Goal: Task Accomplishment & Management: Use online tool/utility

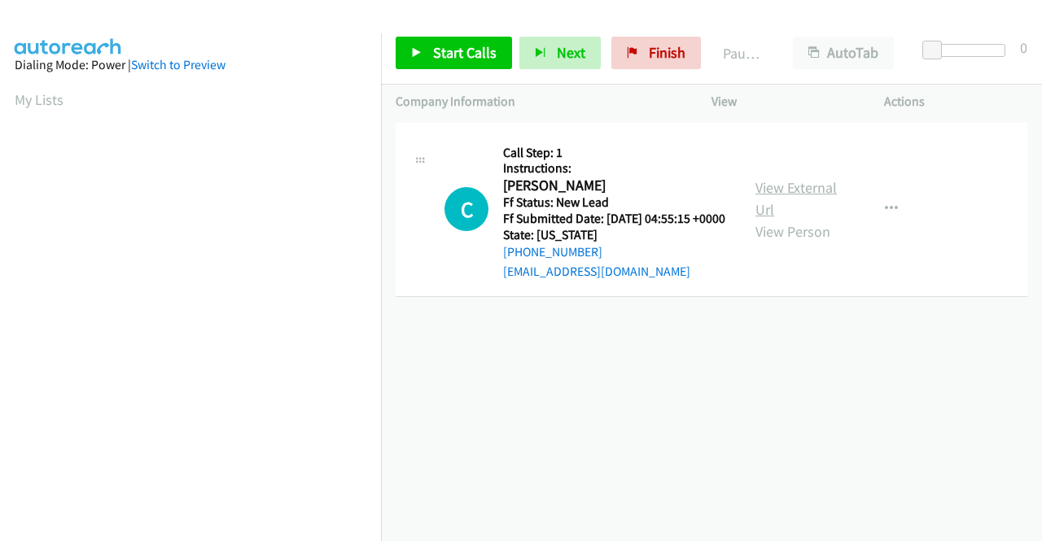
click at [780, 190] on link "View External Url" at bounding box center [795, 198] width 81 height 41
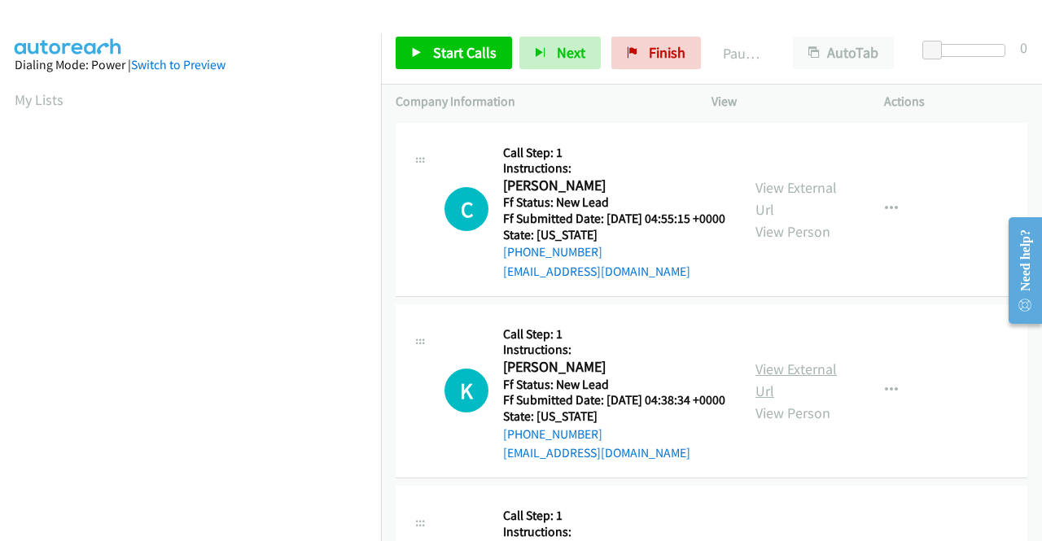
click at [801, 390] on link "View External Url" at bounding box center [795, 380] width 81 height 41
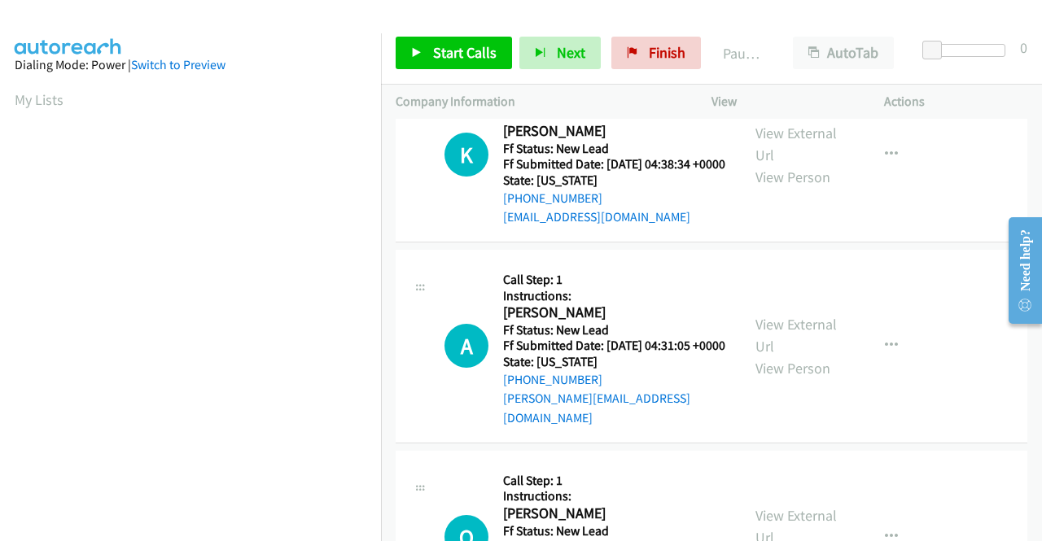
scroll to position [244, 0]
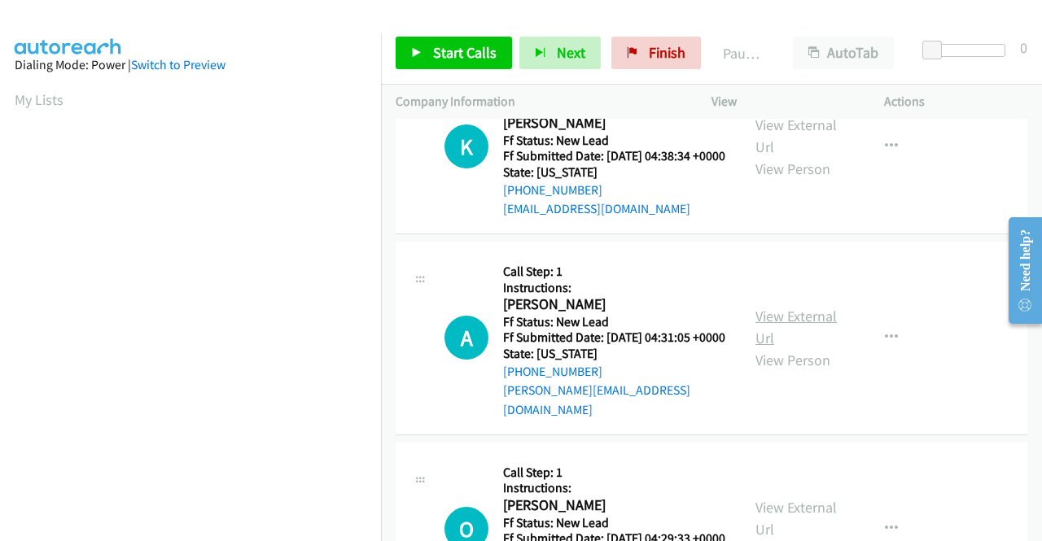
click at [814, 347] on link "View External Url" at bounding box center [795, 327] width 81 height 41
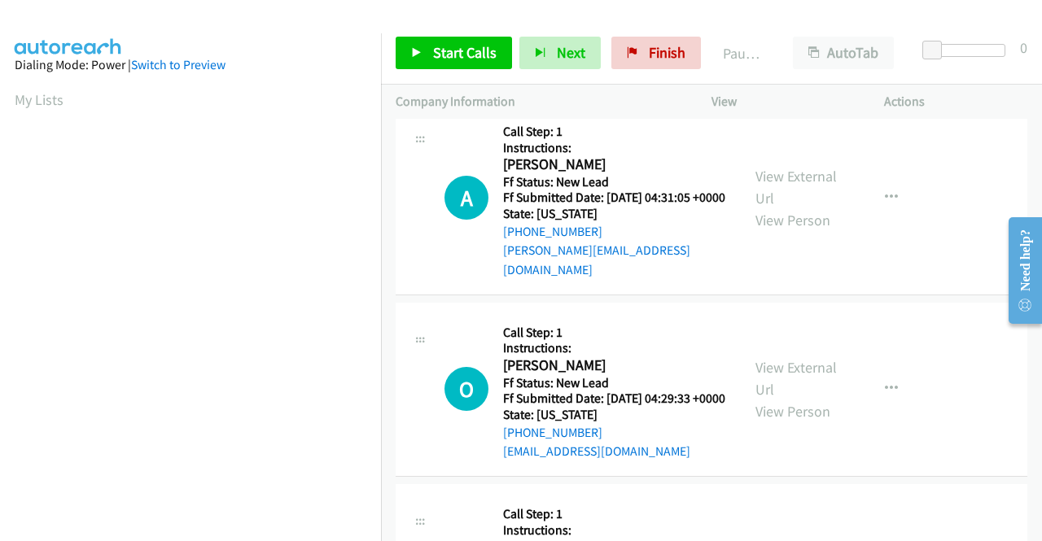
scroll to position [407, 0]
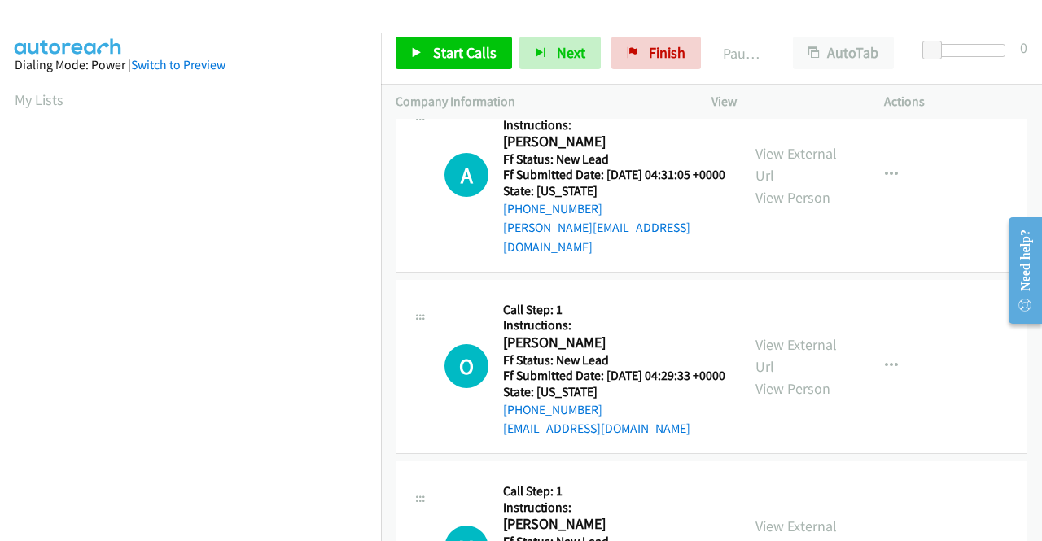
click at [762, 376] on link "View External Url" at bounding box center [795, 355] width 81 height 41
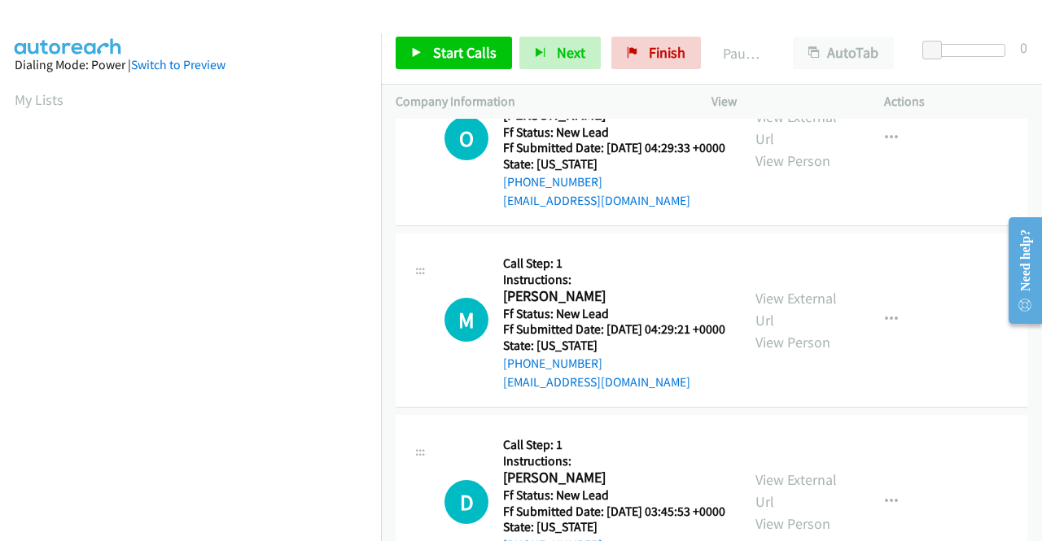
scroll to position [651, 0]
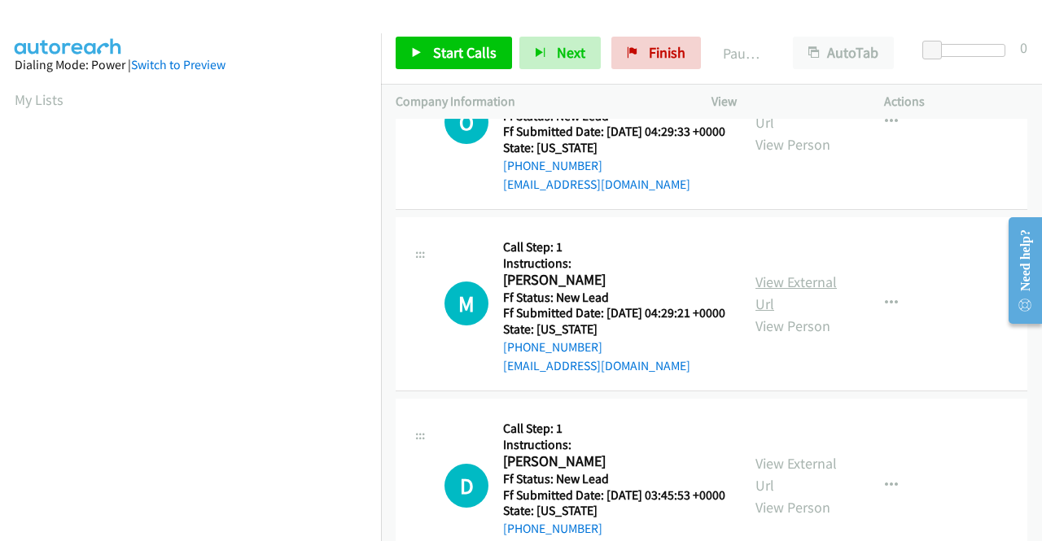
click at [788, 313] on link "View External Url" at bounding box center [795, 293] width 81 height 41
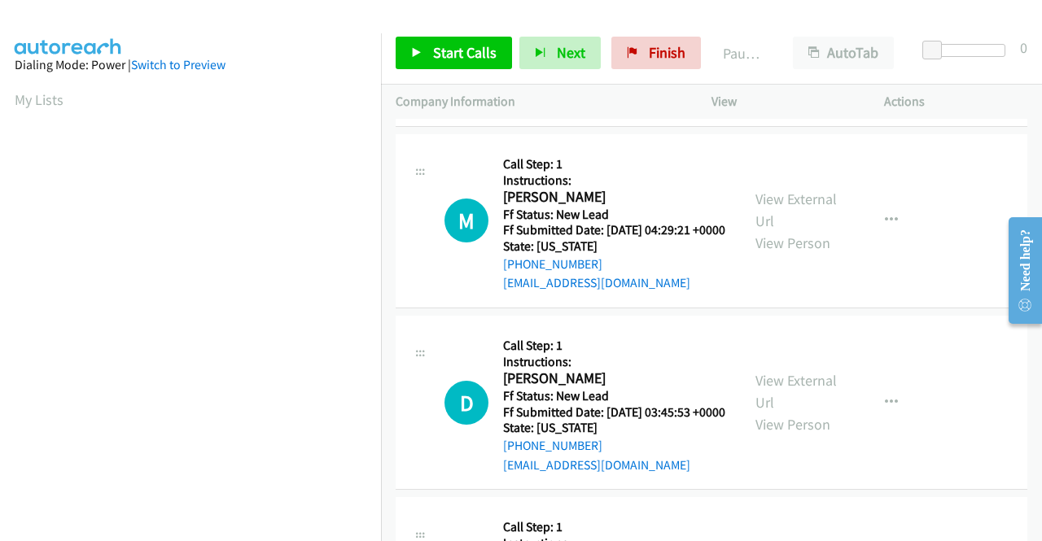
scroll to position [814, 0]
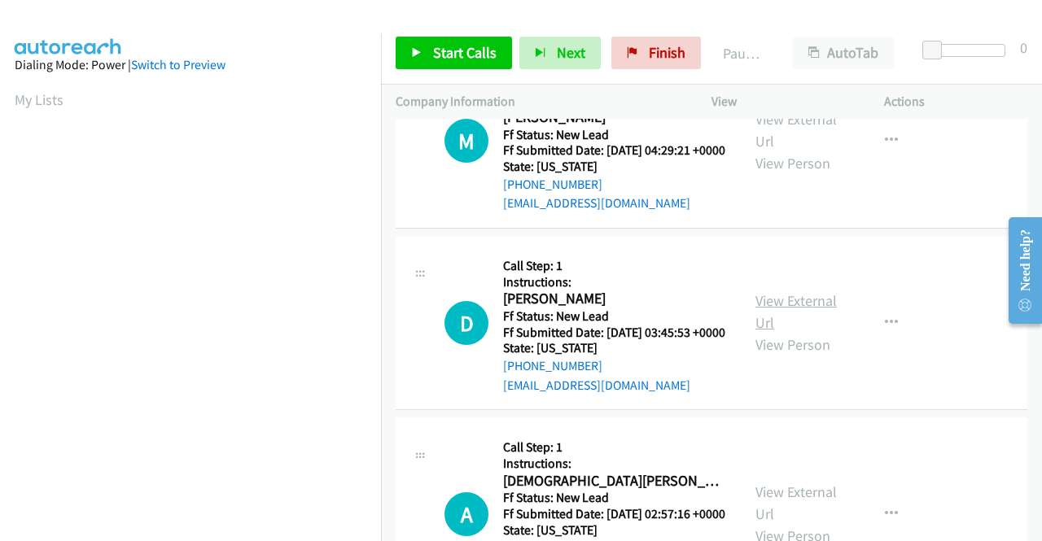
click at [778, 332] on link "View External Url" at bounding box center [795, 311] width 81 height 41
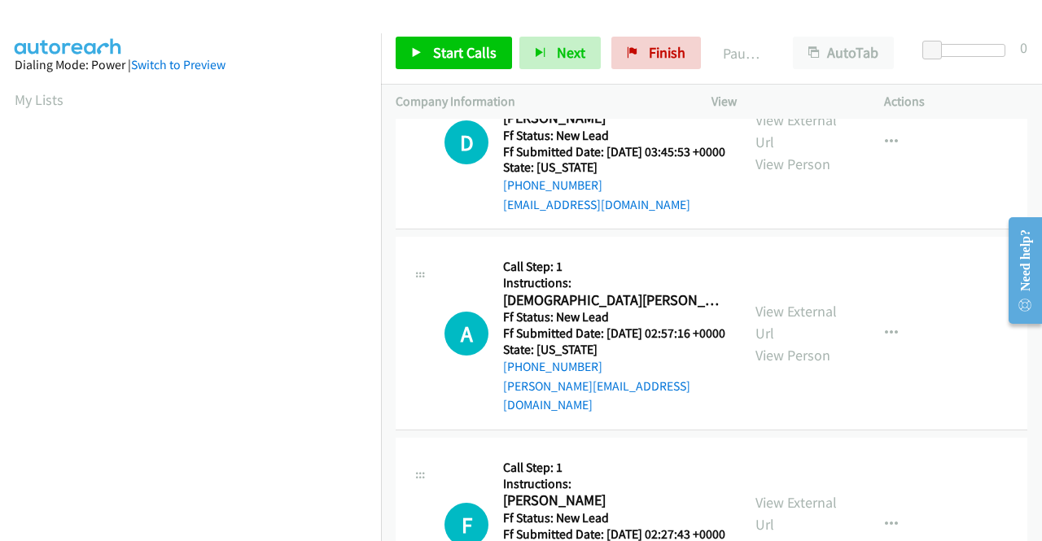
scroll to position [1058, 0]
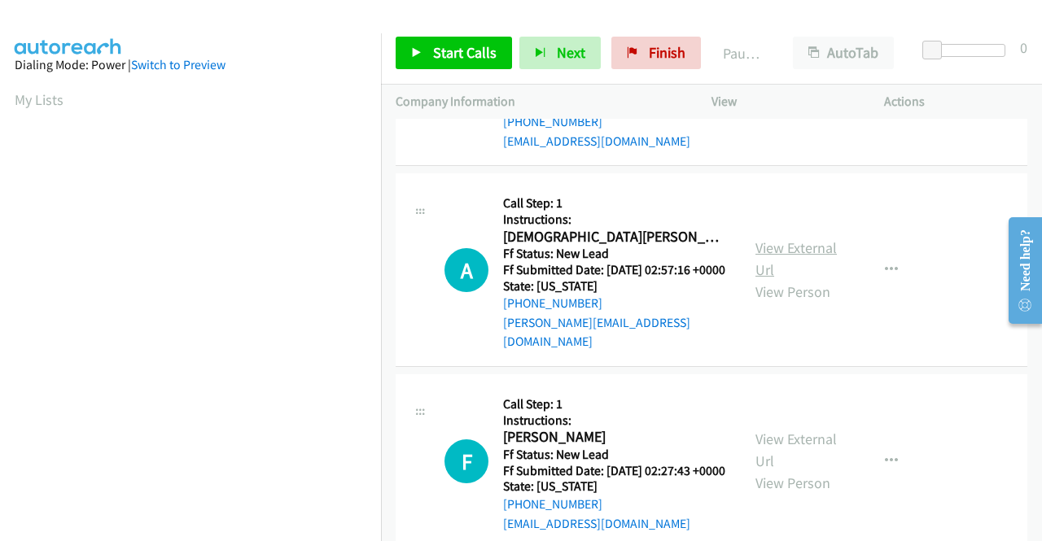
click at [780, 279] on link "View External Url" at bounding box center [795, 258] width 81 height 41
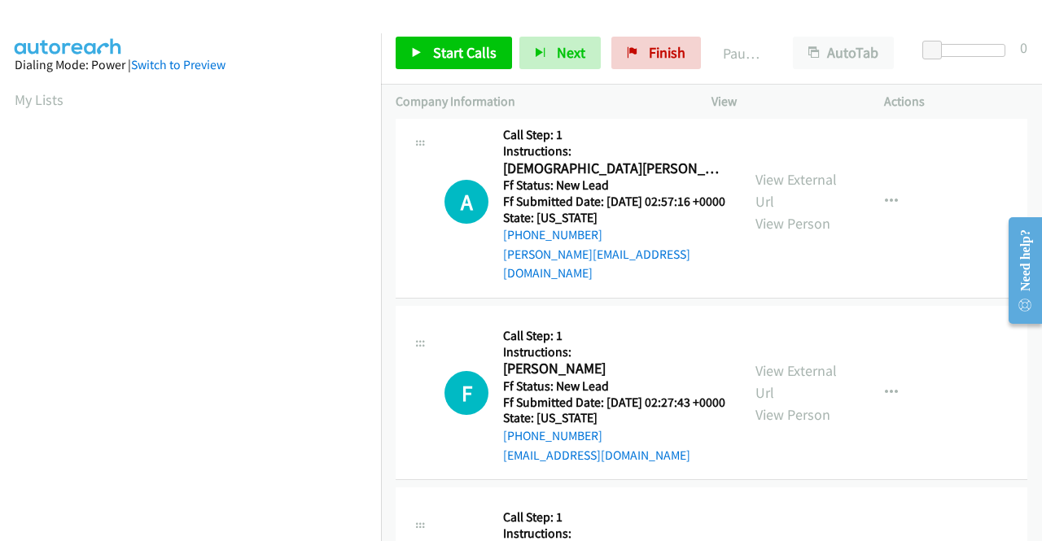
scroll to position [1221, 0]
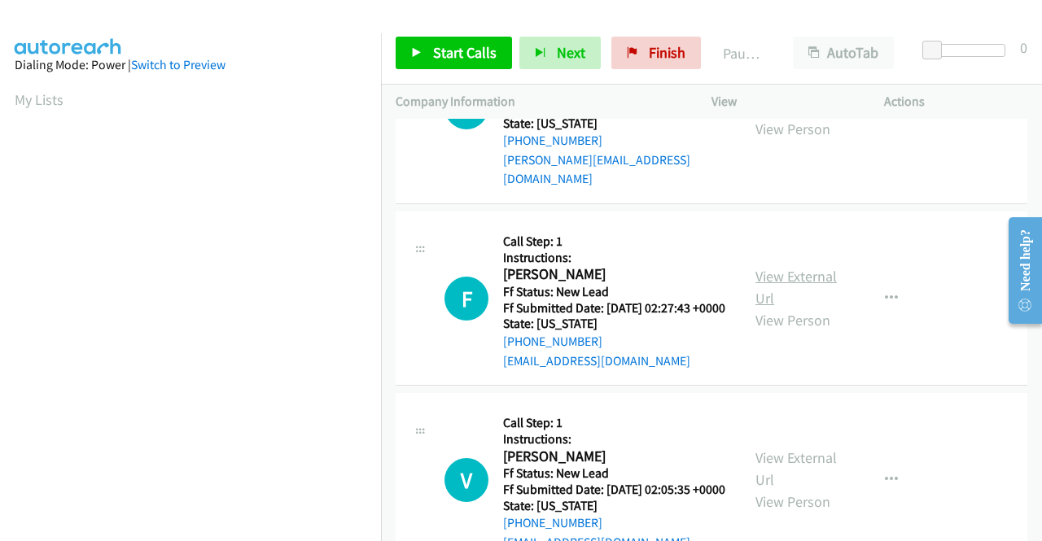
click at [802, 308] on link "View External Url" at bounding box center [795, 287] width 81 height 41
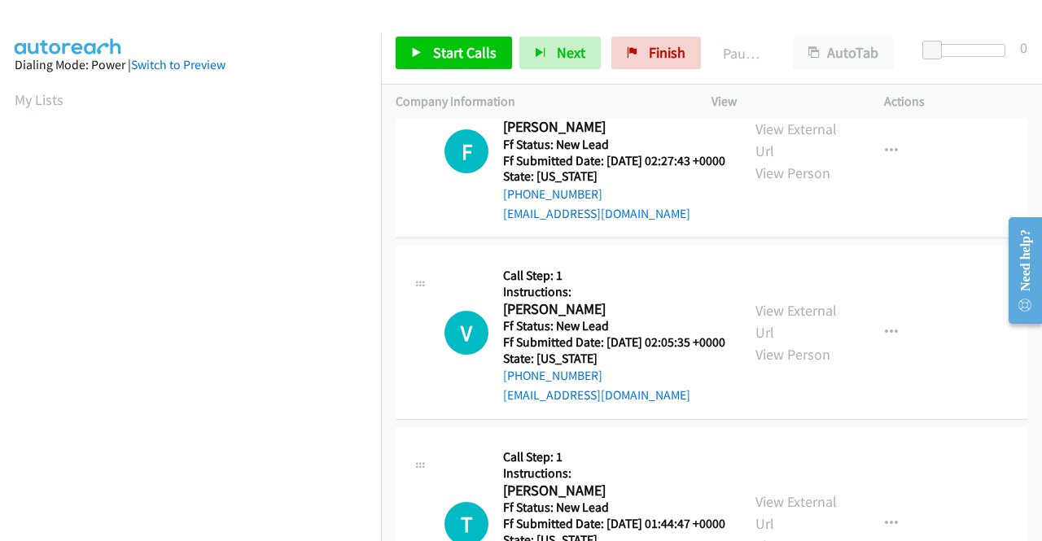
scroll to position [1383, 0]
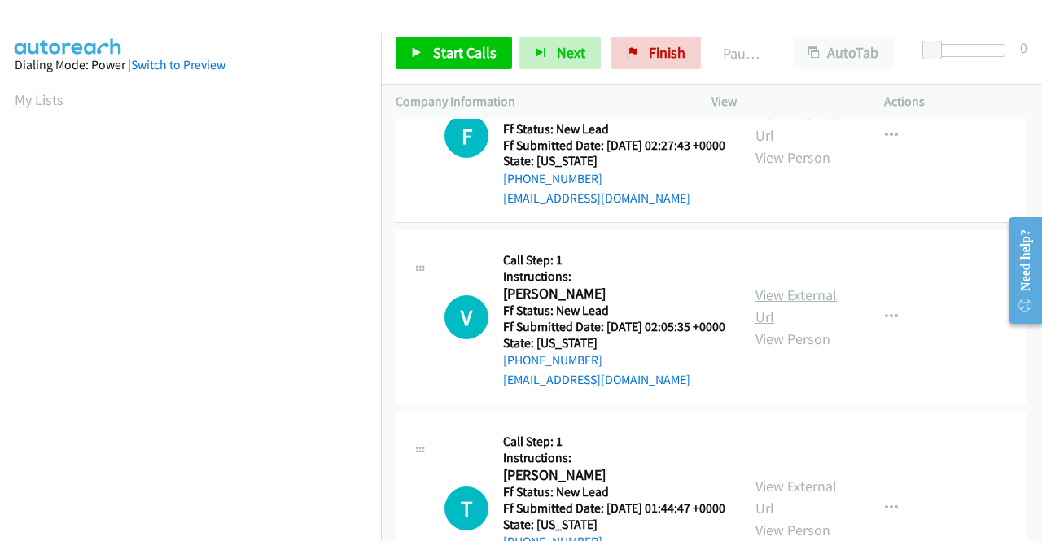
click at [813, 326] on link "View External Url" at bounding box center [795, 306] width 81 height 41
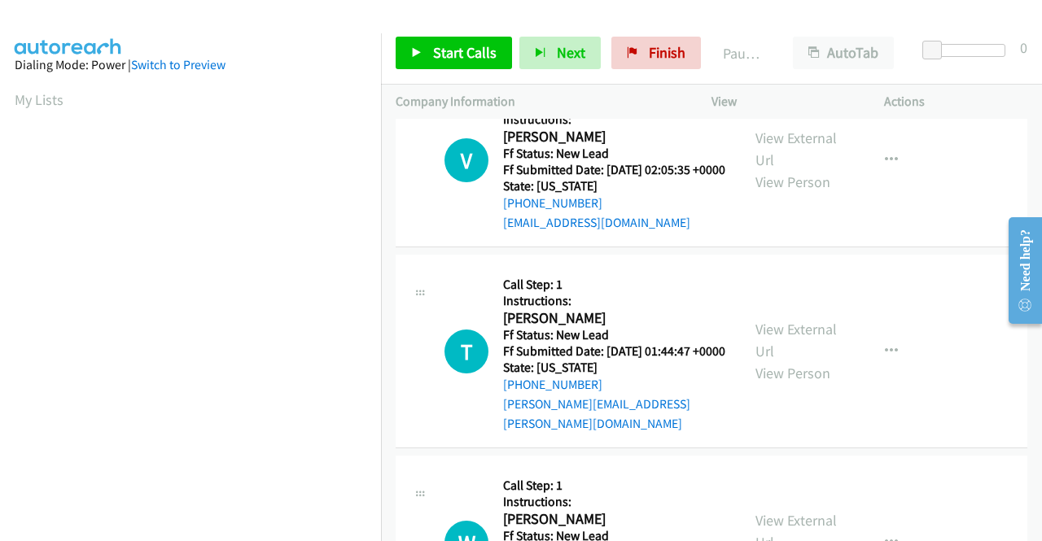
scroll to position [1546, 0]
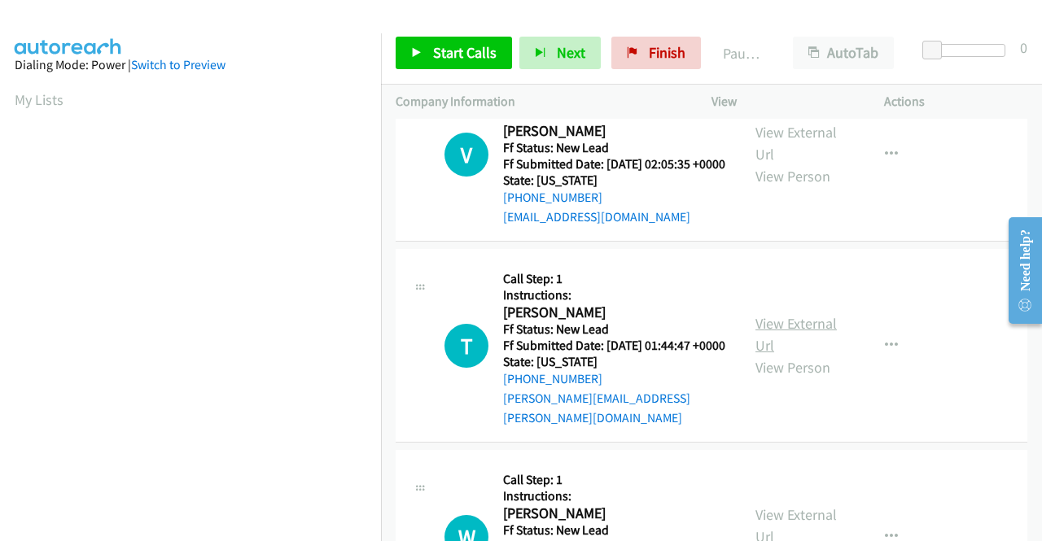
click at [785, 355] on link "View External Url" at bounding box center [795, 334] width 81 height 41
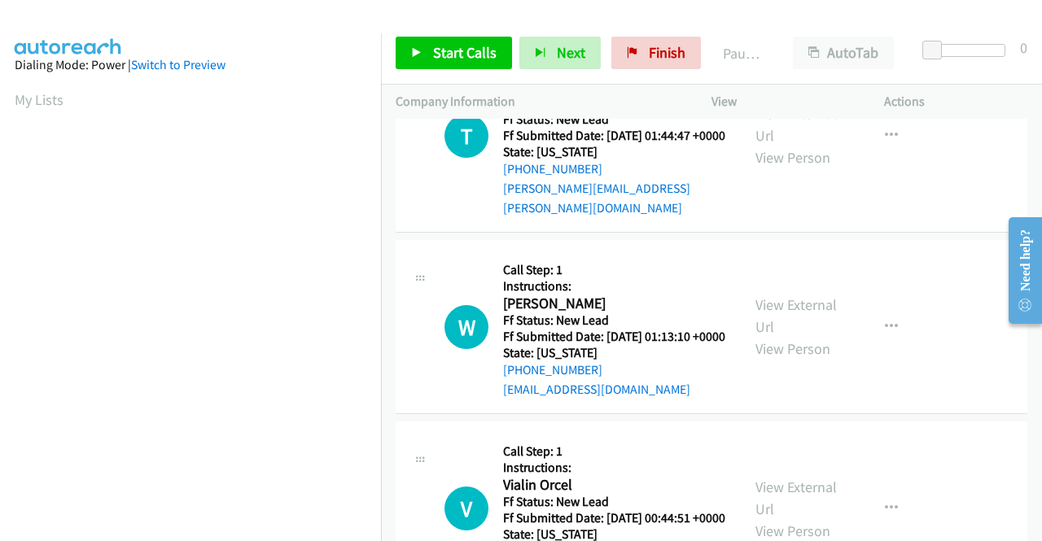
scroll to position [1790, 0]
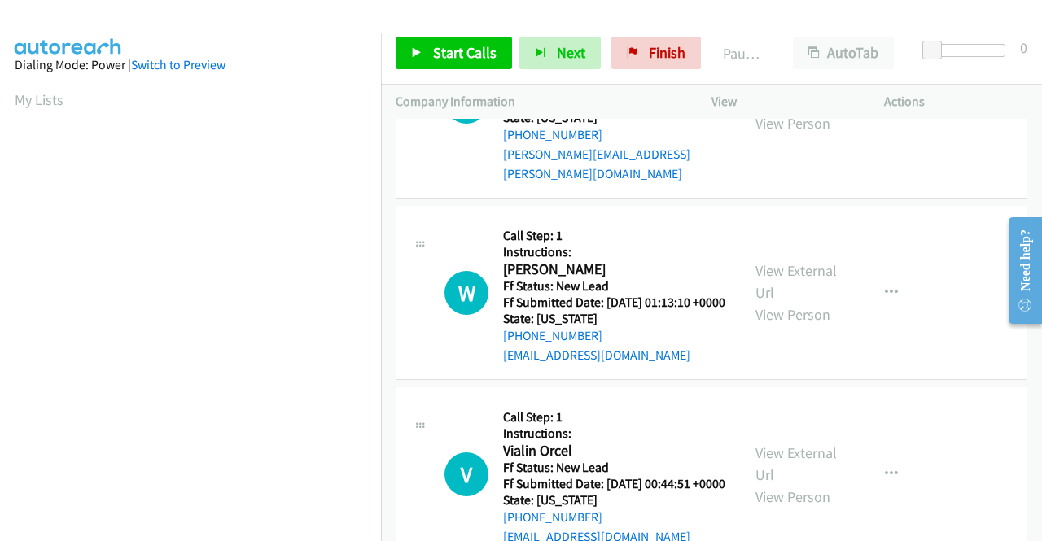
click at [796, 302] on link "View External Url" at bounding box center [795, 281] width 81 height 41
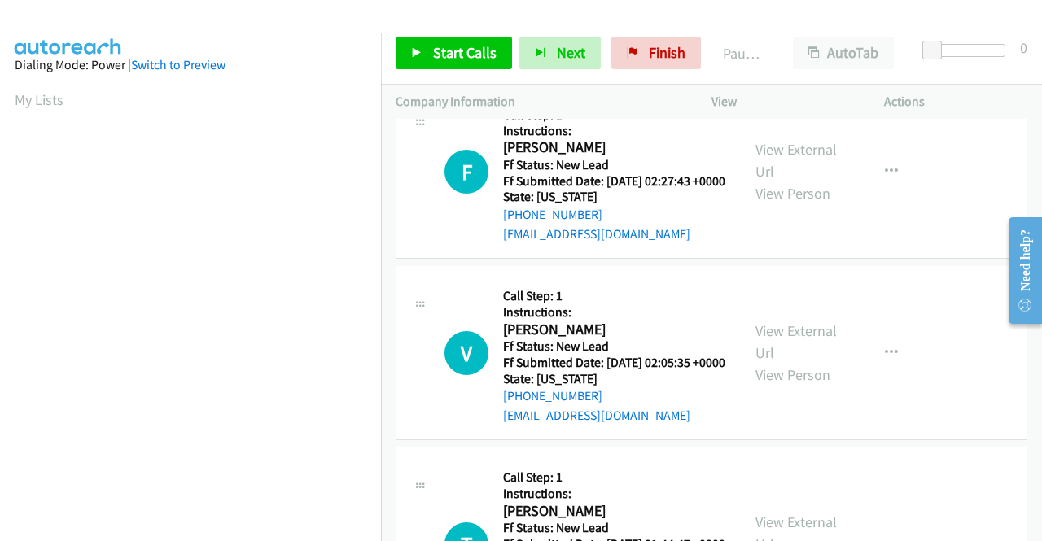
scroll to position [0, 0]
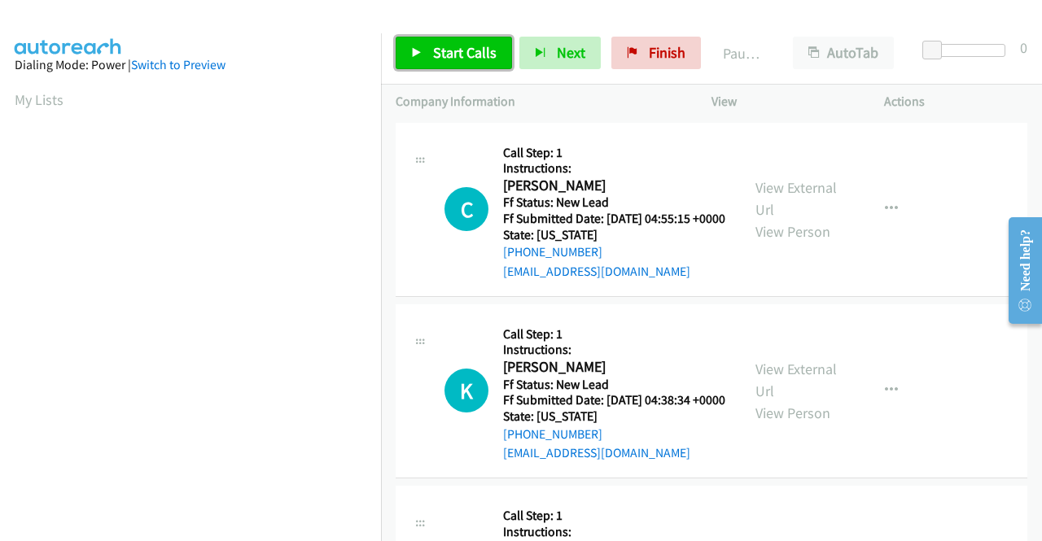
click at [456, 40] on link "Start Calls" at bounding box center [453, 53] width 116 height 33
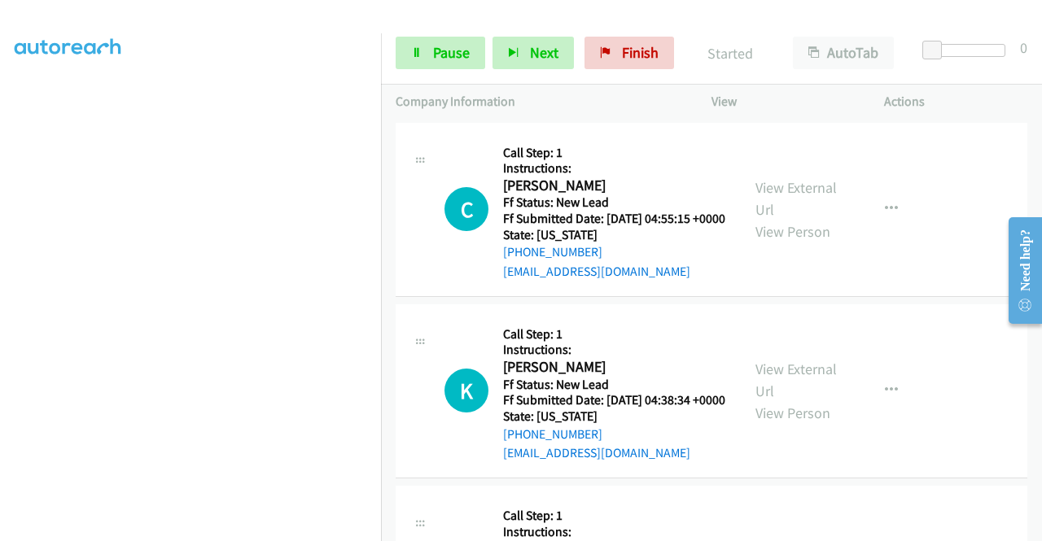
scroll to position [371, 0]
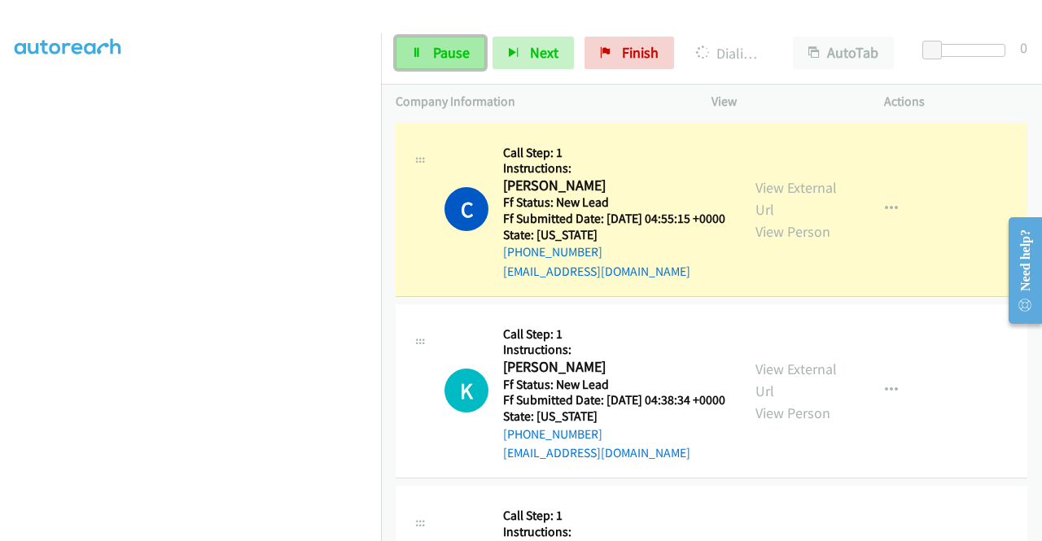
click at [417, 46] on link "Pause" at bounding box center [440, 53] width 90 height 33
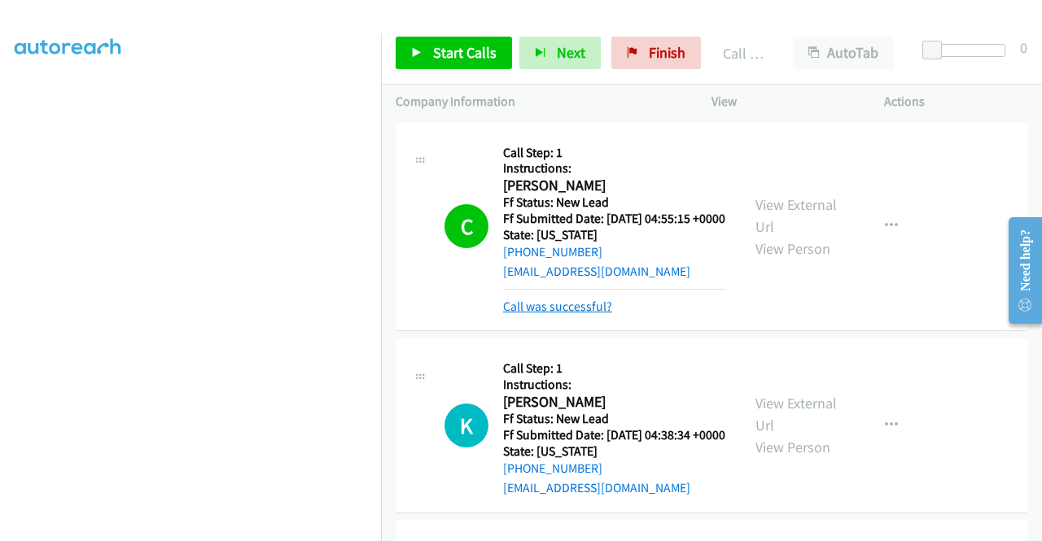
click at [581, 314] on link "Call was successful?" at bounding box center [557, 306] width 109 height 15
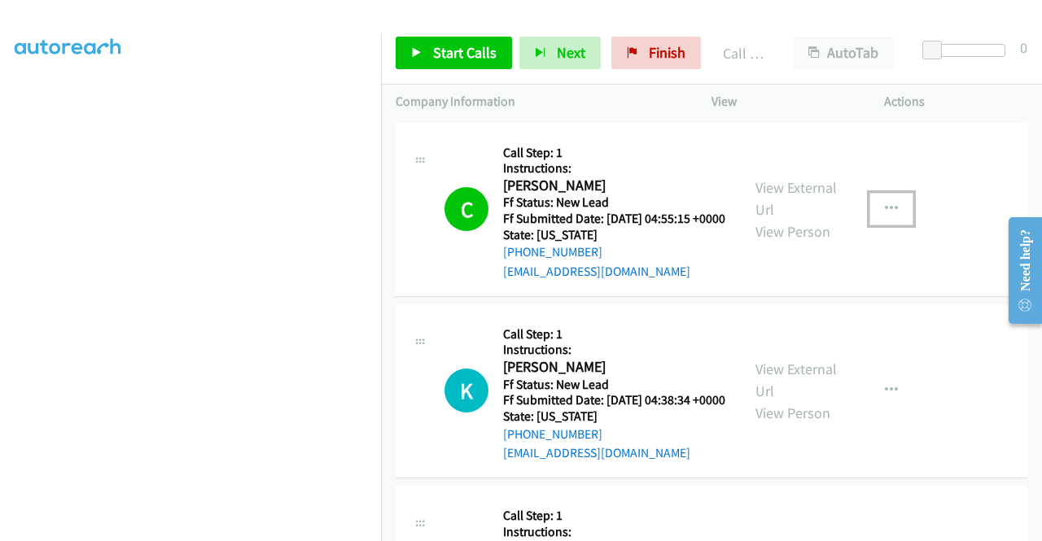
click at [876, 208] on button "button" at bounding box center [891, 209] width 44 height 33
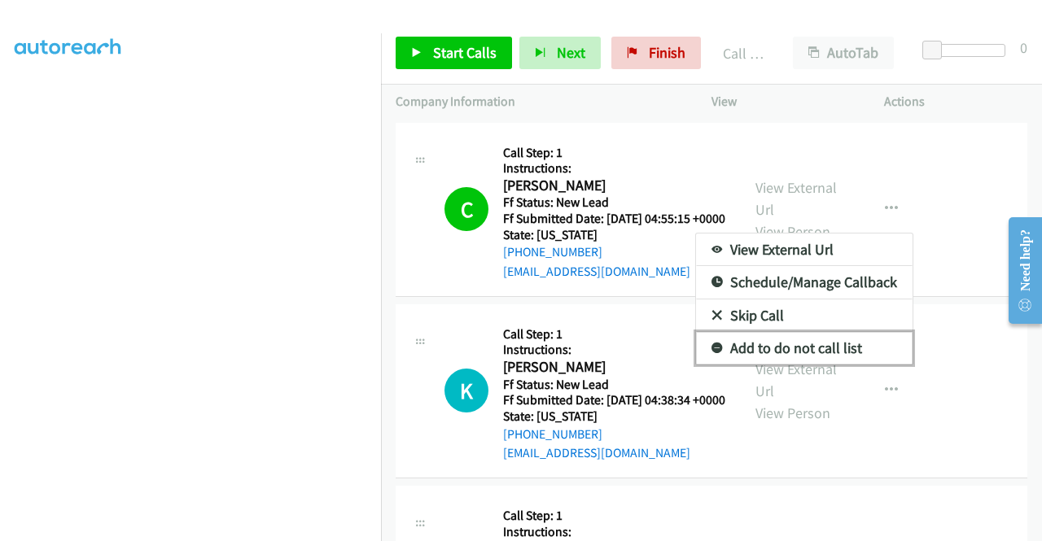
click at [804, 360] on link "Add to do not call list" at bounding box center [804, 348] width 216 height 33
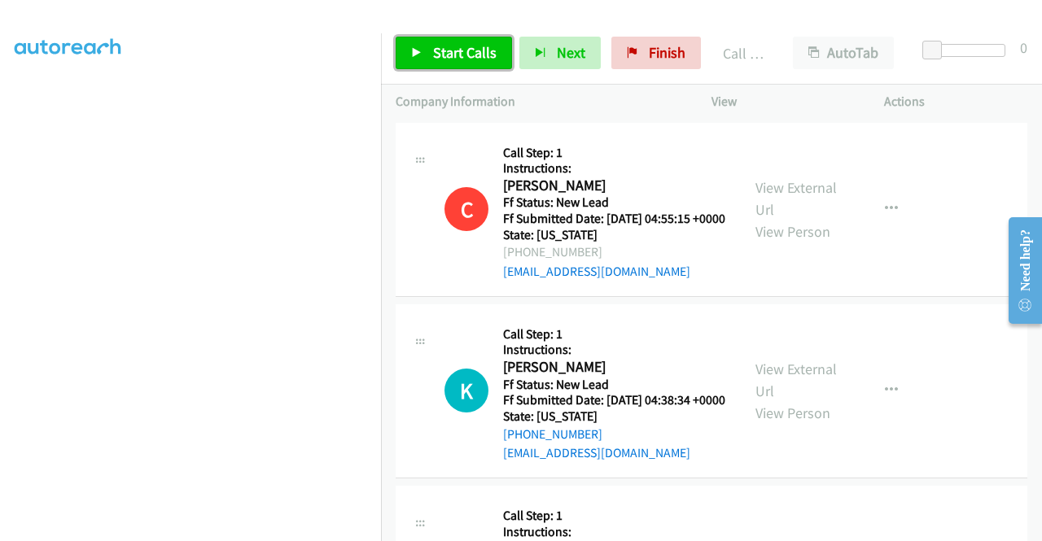
click at [459, 46] on span "Start Calls" at bounding box center [464, 52] width 63 height 19
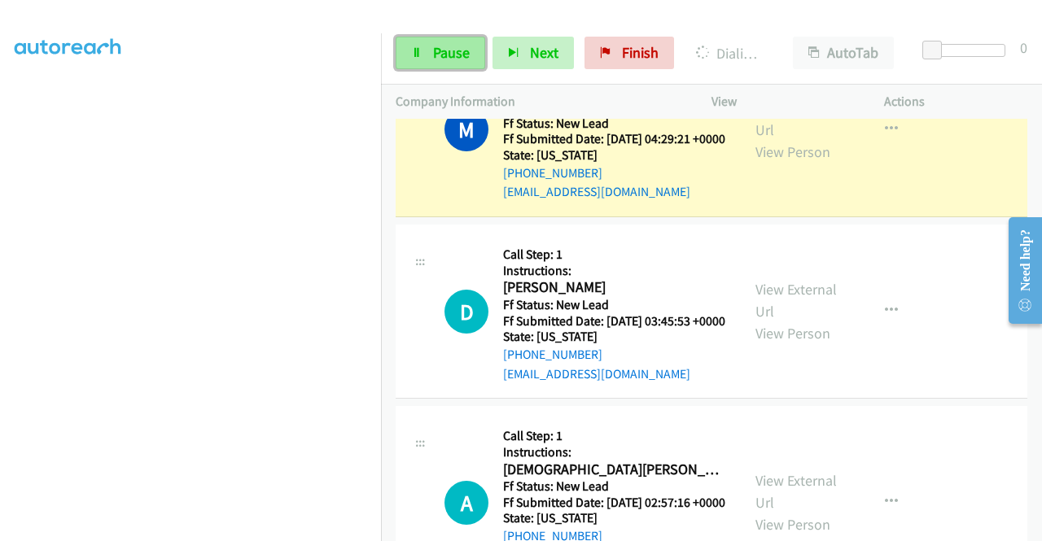
click at [461, 50] on span "Pause" at bounding box center [451, 52] width 37 height 19
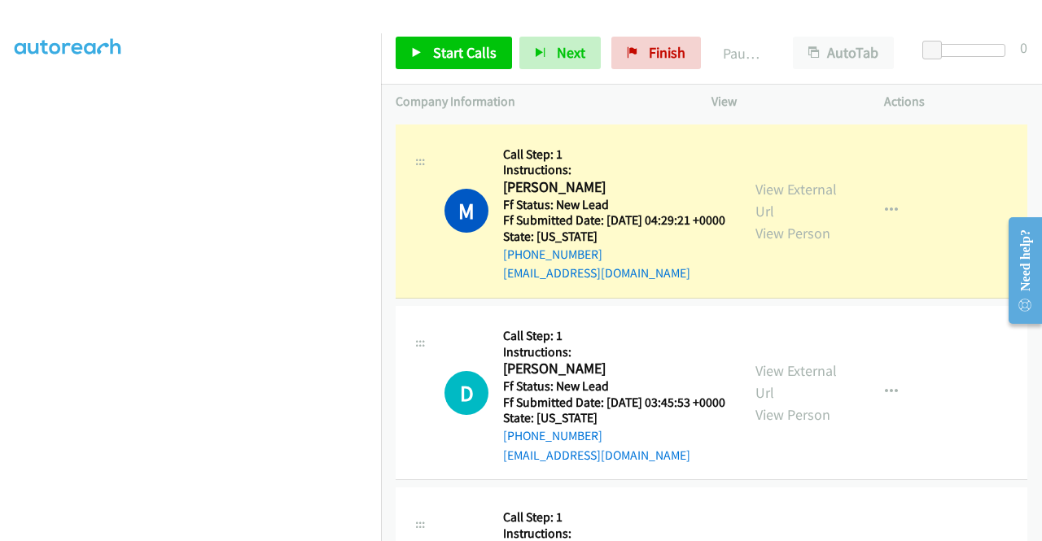
scroll to position [0, 0]
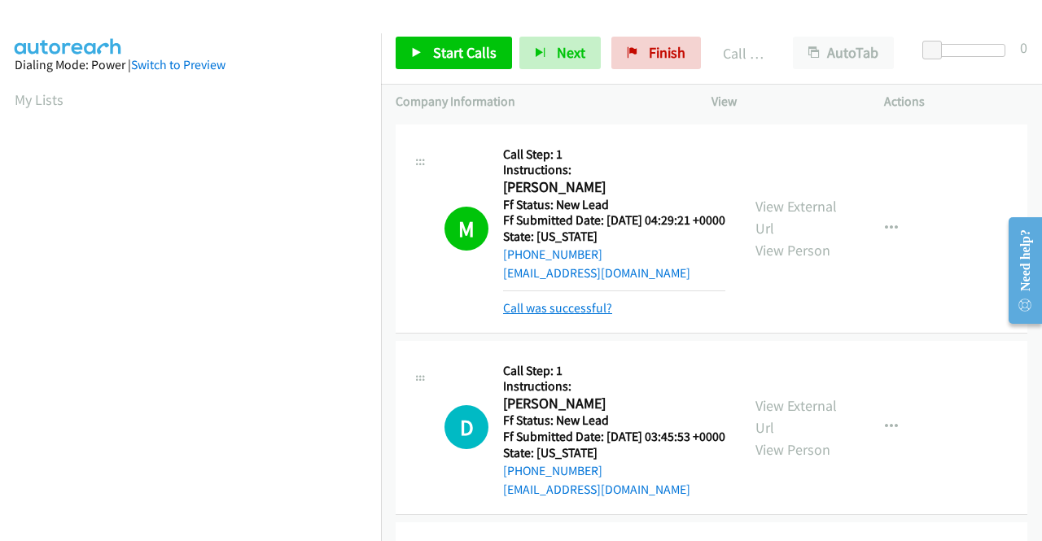
click at [578, 316] on link "Call was successful?" at bounding box center [557, 307] width 109 height 15
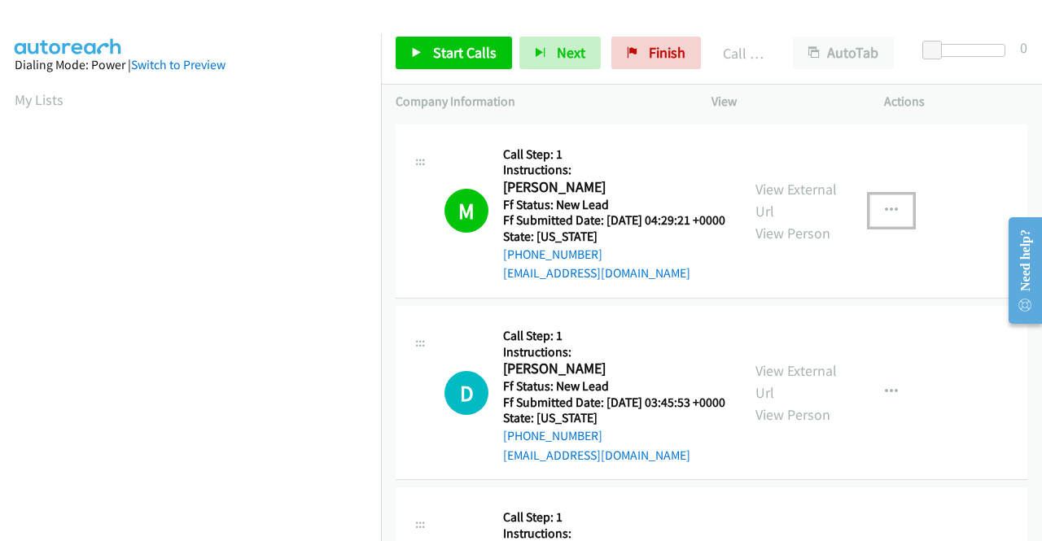
click at [871, 227] on button "button" at bounding box center [891, 210] width 44 height 33
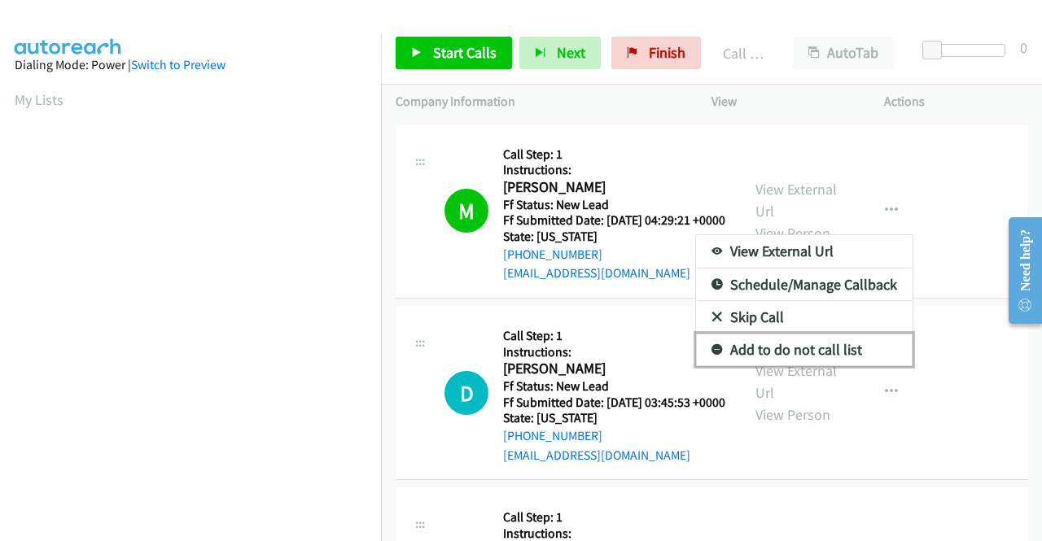
click at [763, 366] on link "Add to do not call list" at bounding box center [804, 350] width 216 height 33
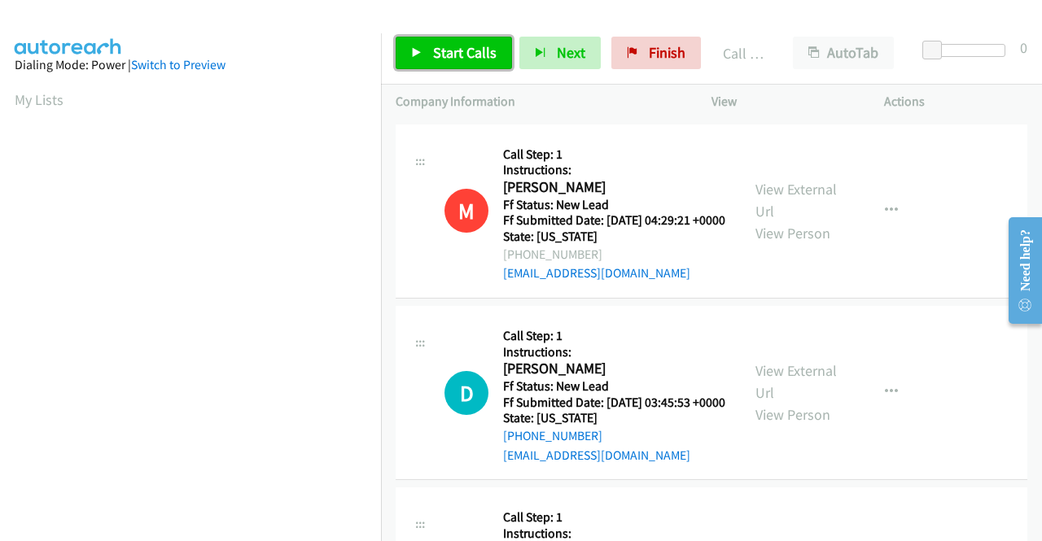
click at [475, 59] on span "Start Calls" at bounding box center [464, 52] width 63 height 19
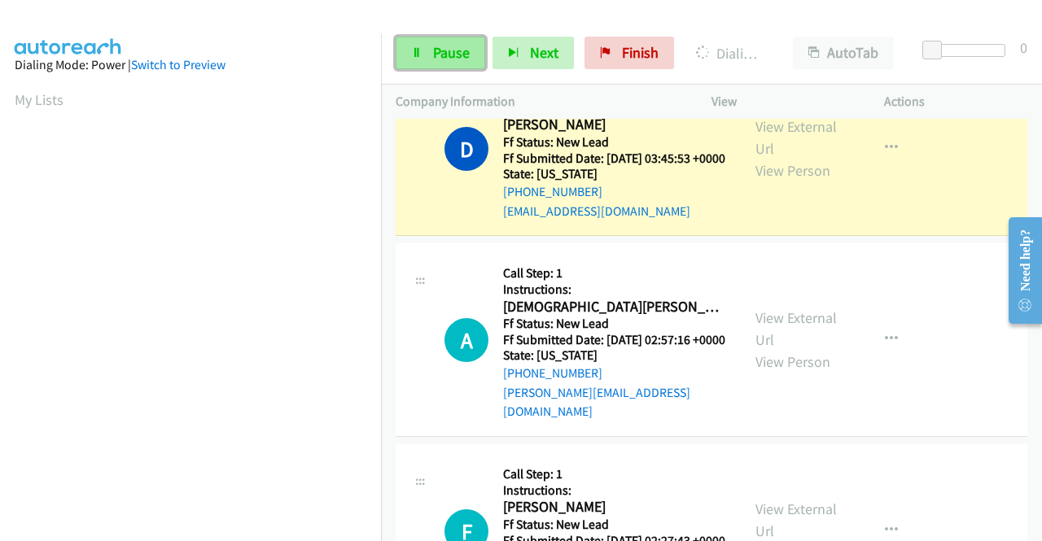
click at [433, 45] on span "Pause" at bounding box center [451, 52] width 37 height 19
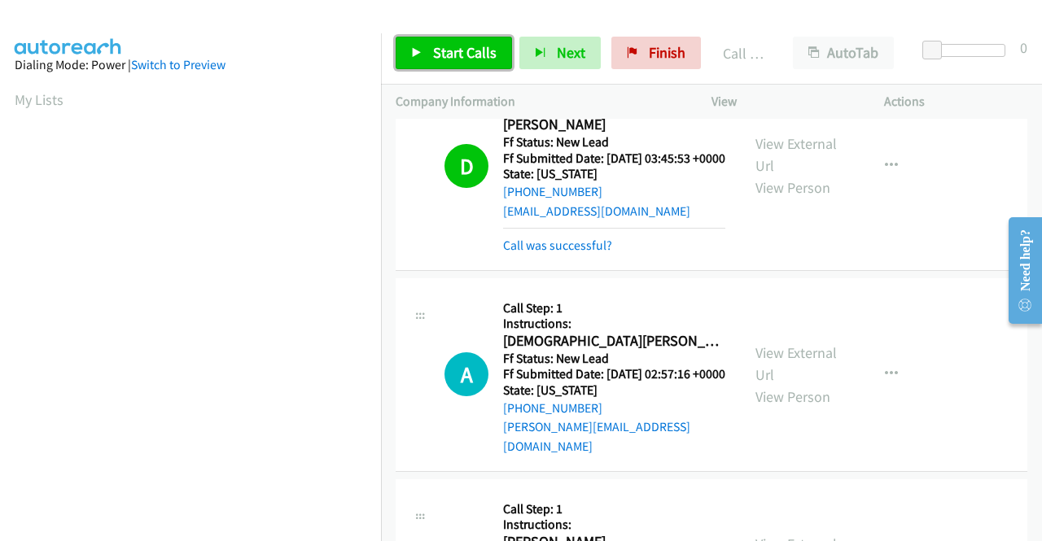
click at [420, 41] on link "Start Calls" at bounding box center [453, 53] width 116 height 33
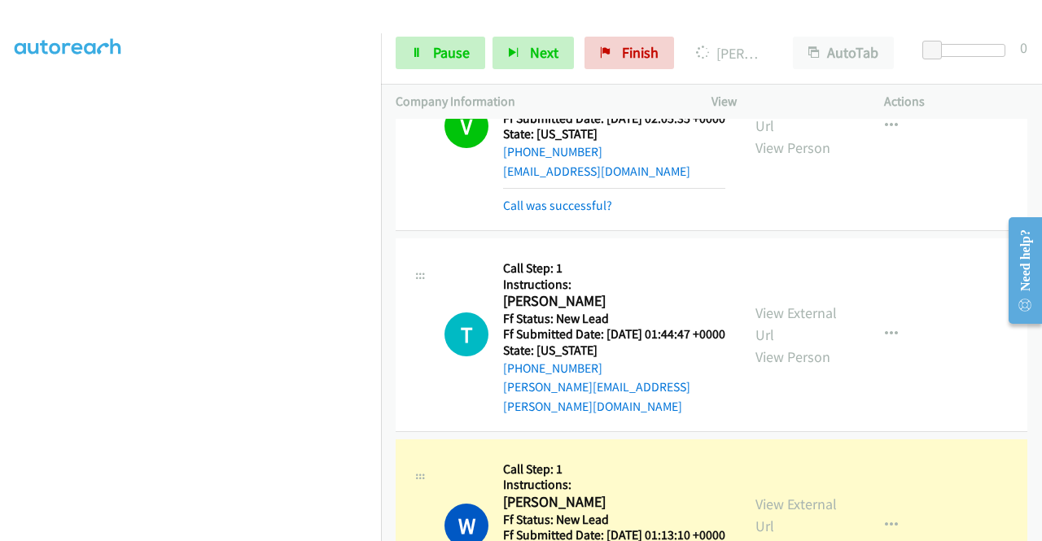
scroll to position [1906, 0]
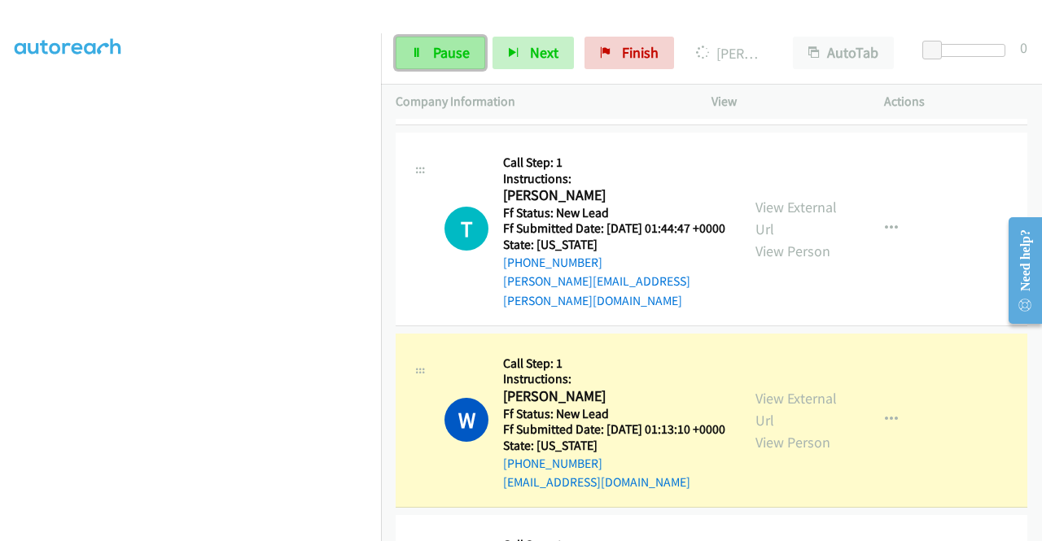
click at [443, 56] on span "Pause" at bounding box center [451, 52] width 37 height 19
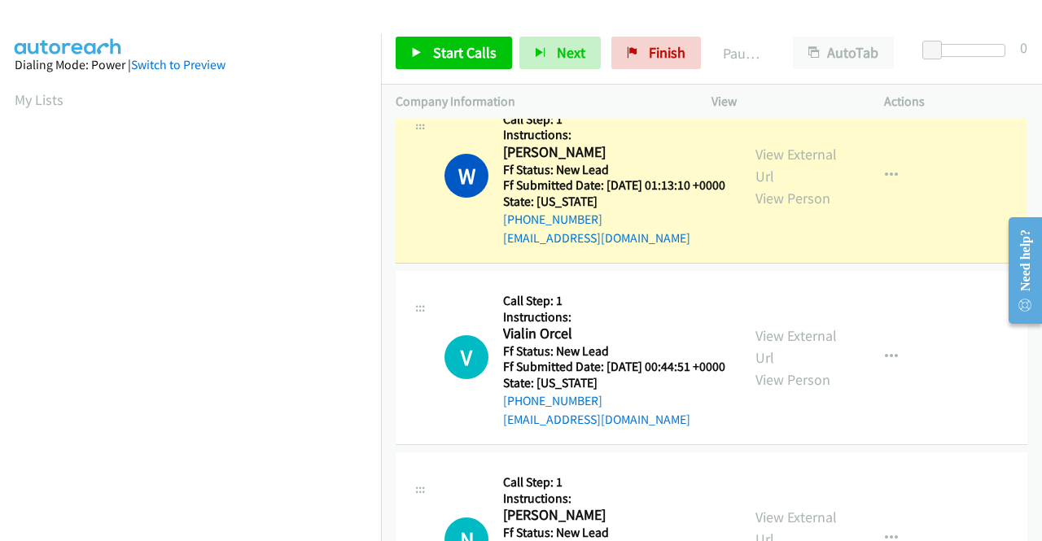
scroll to position [371, 0]
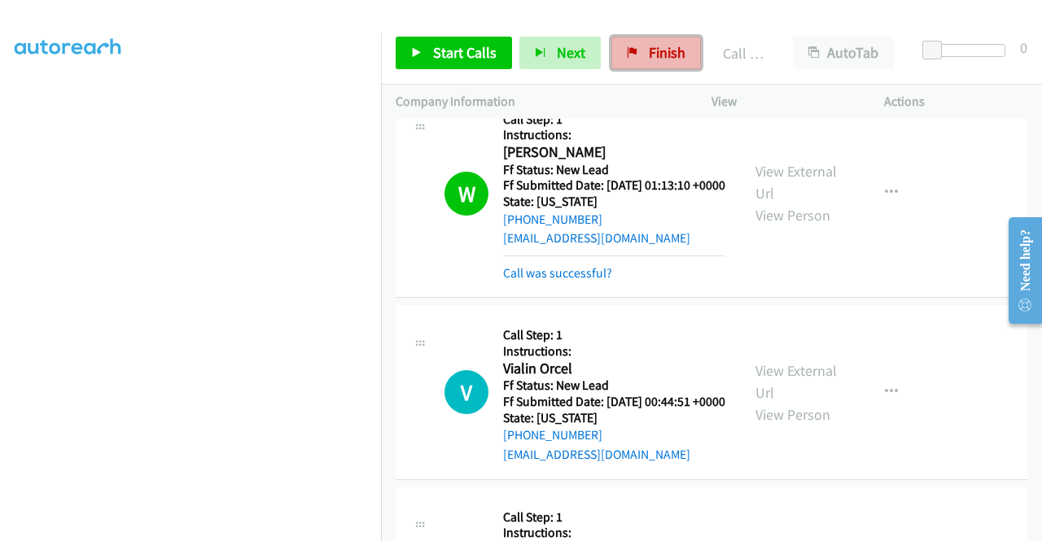
click at [646, 63] on link "Finish" at bounding box center [656, 53] width 90 height 33
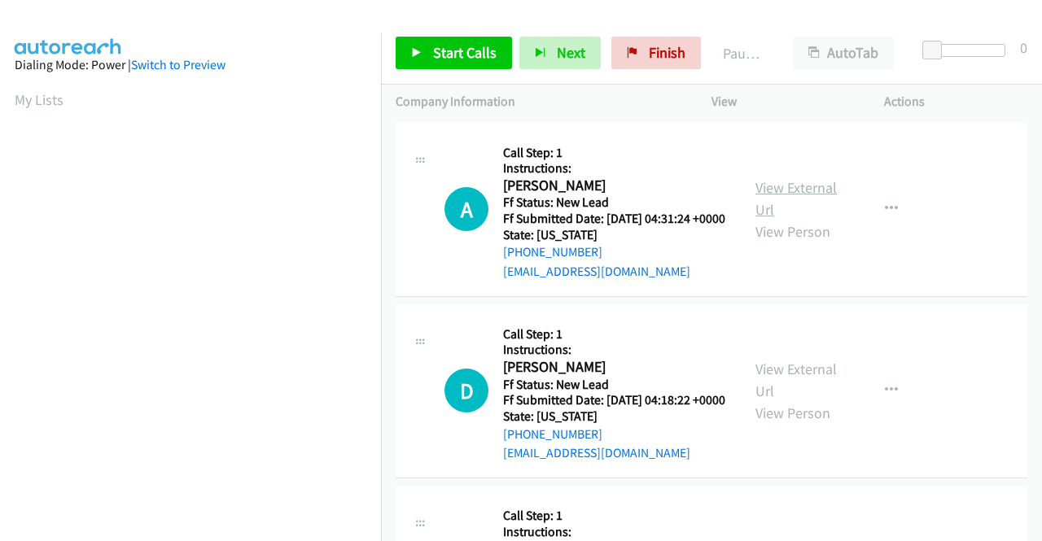
click at [788, 191] on link "View External Url" at bounding box center [795, 198] width 81 height 41
click at [770, 393] on link "View External Url" at bounding box center [795, 380] width 81 height 41
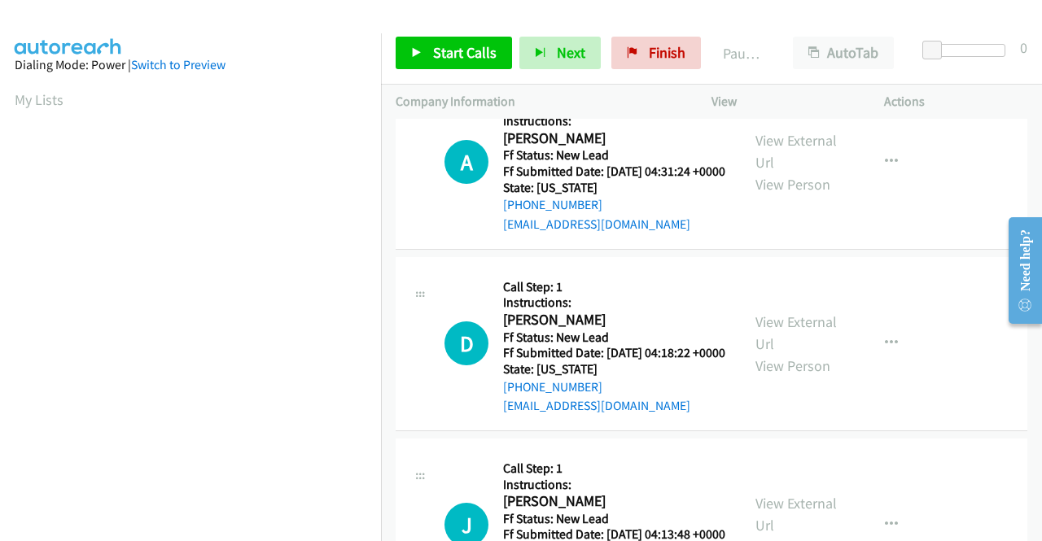
scroll to position [163, 0]
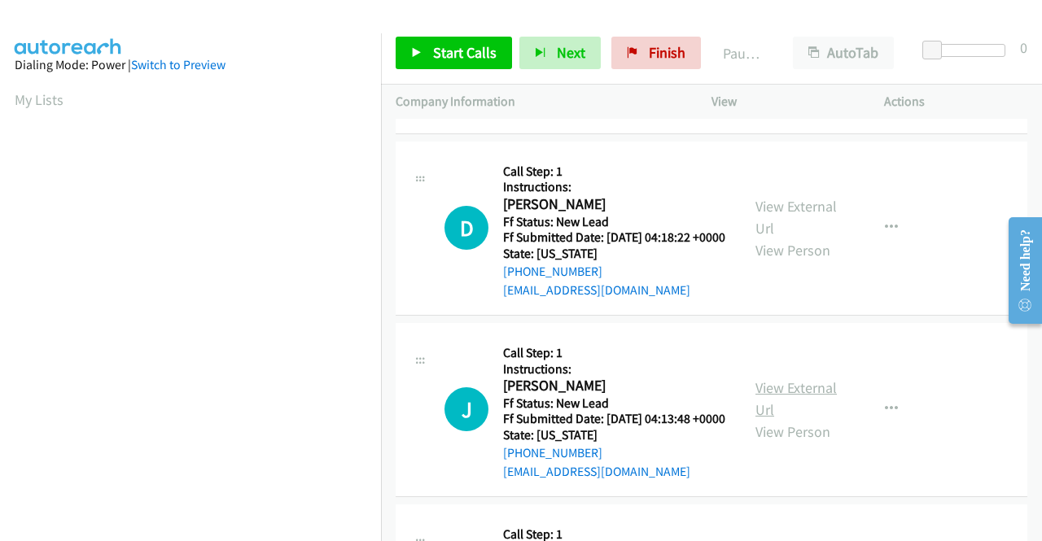
click at [783, 419] on link "View External Url" at bounding box center [795, 398] width 81 height 41
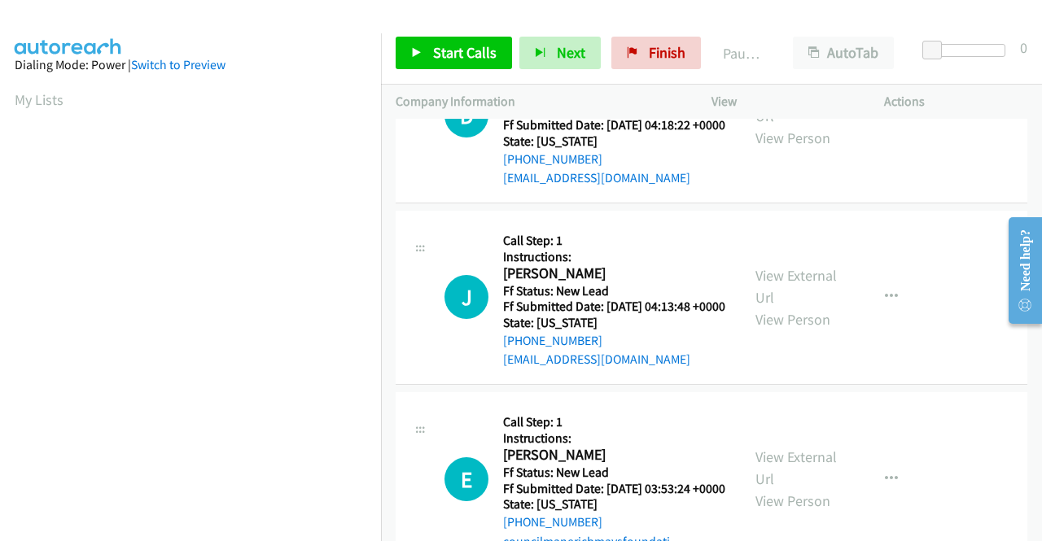
scroll to position [325, 0]
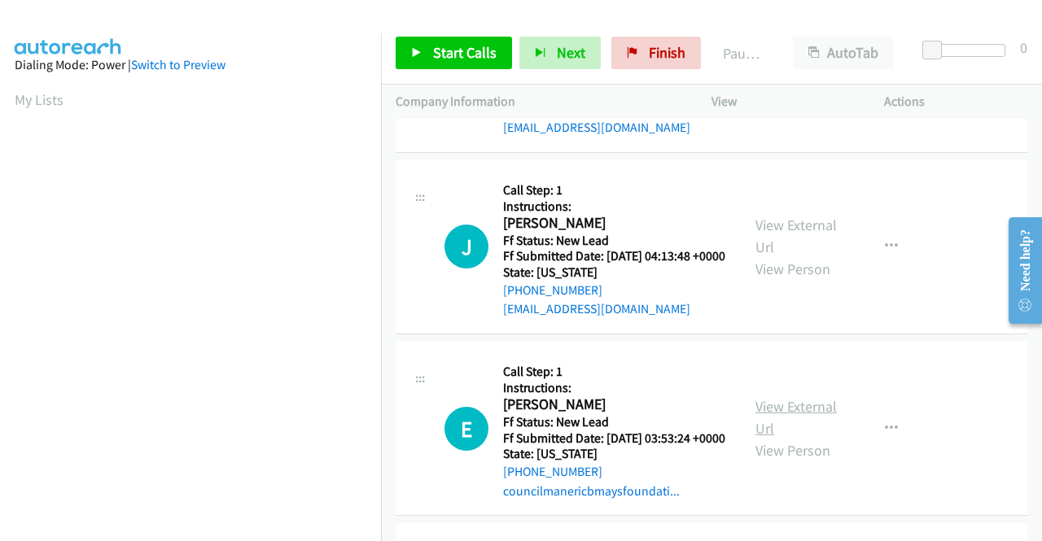
click at [774, 438] on link "View External Url" at bounding box center [795, 417] width 81 height 41
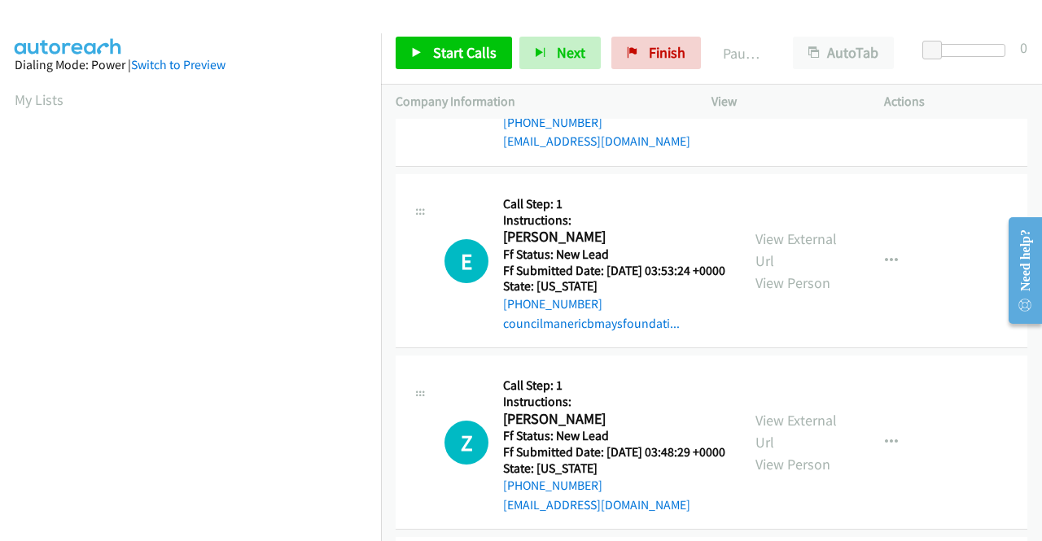
scroll to position [570, 0]
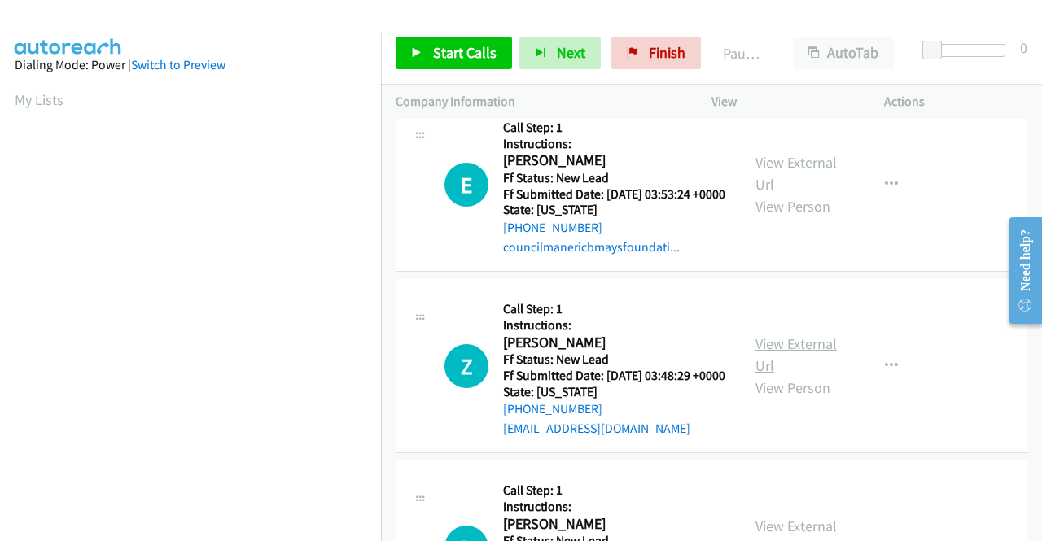
click at [797, 375] on link "View External Url" at bounding box center [795, 354] width 81 height 41
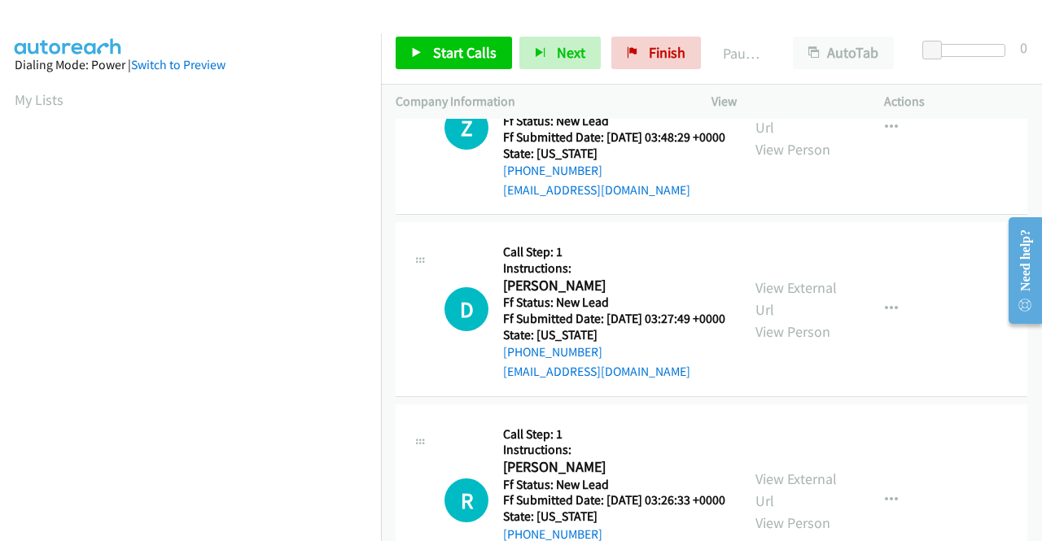
scroll to position [814, 0]
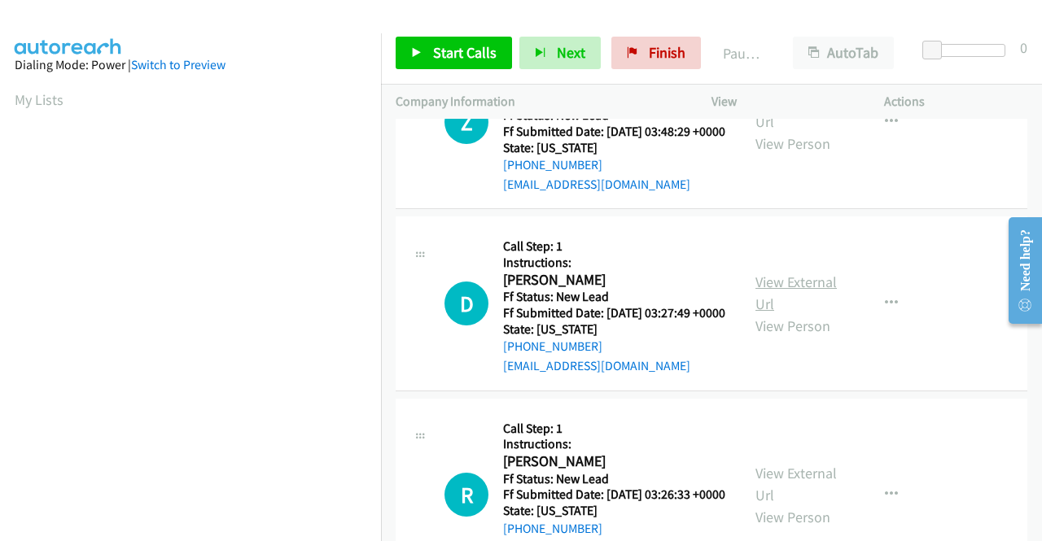
click at [796, 313] on link "View External Url" at bounding box center [795, 293] width 81 height 41
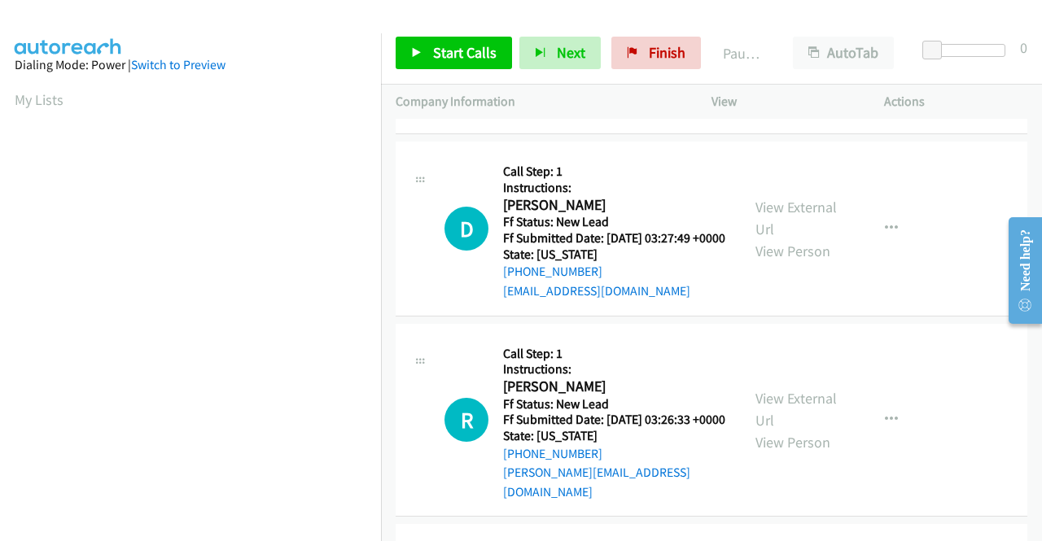
scroll to position [976, 0]
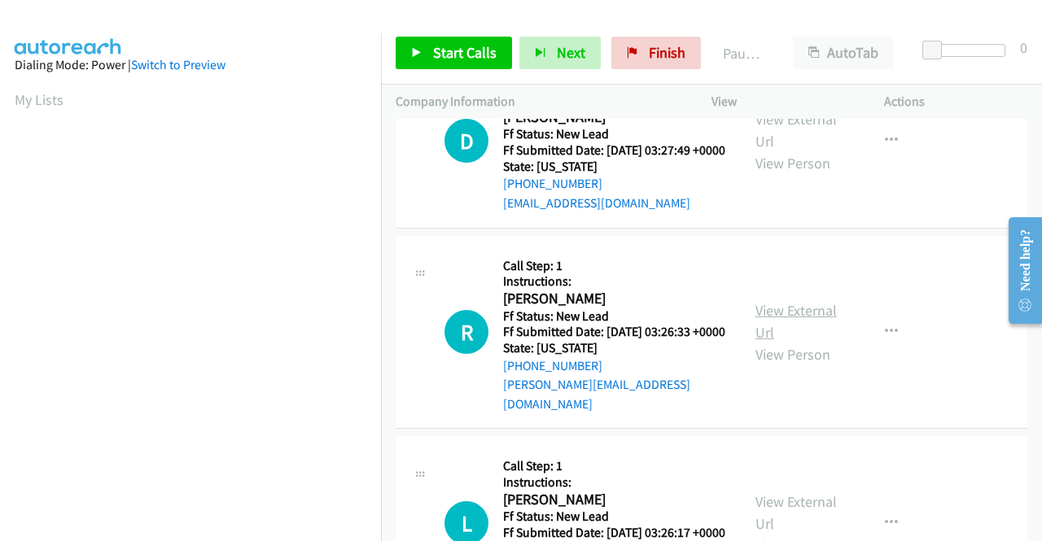
click at [776, 342] on link "View External Url" at bounding box center [795, 321] width 81 height 41
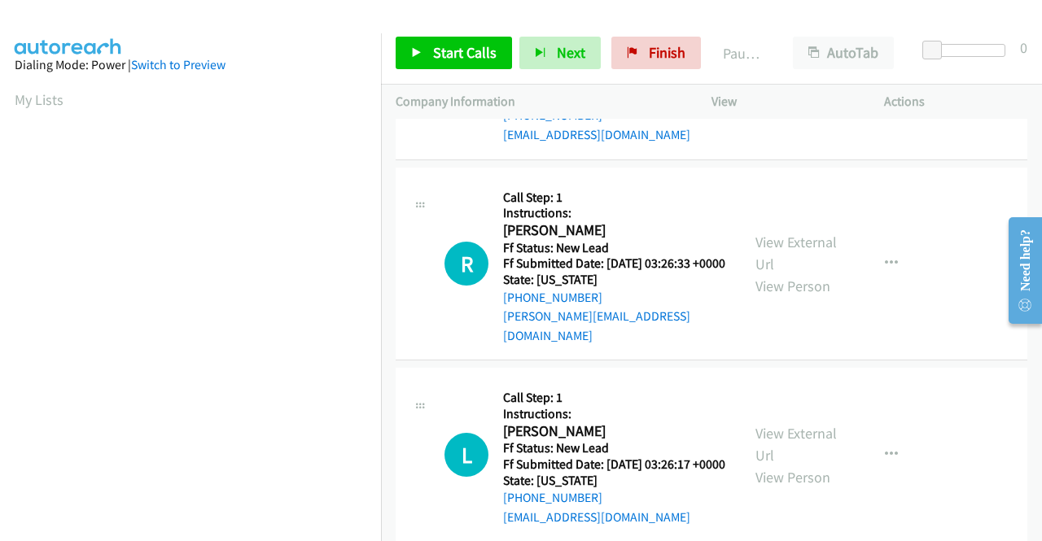
scroll to position [1139, 0]
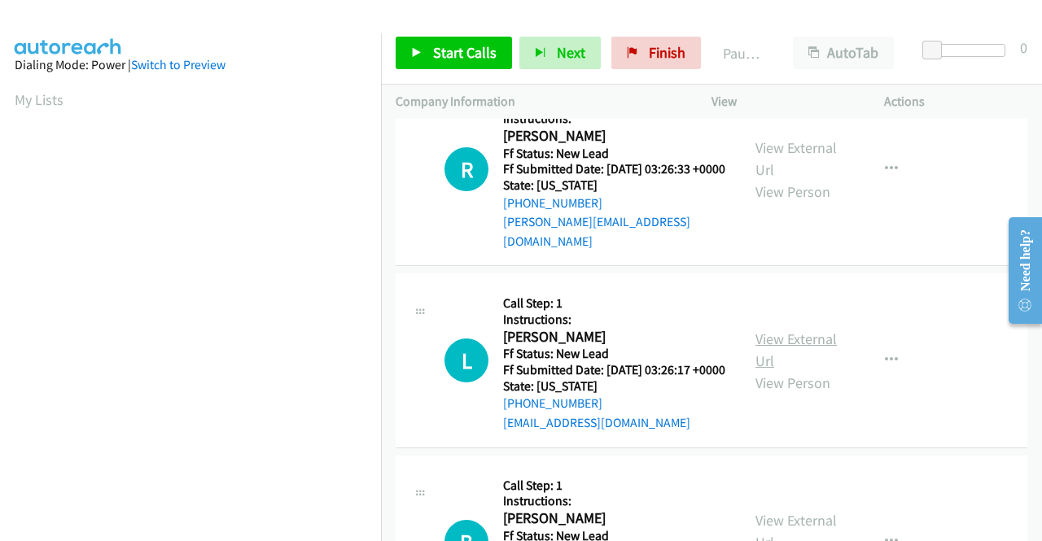
click at [797, 370] on link "View External Url" at bounding box center [795, 350] width 81 height 41
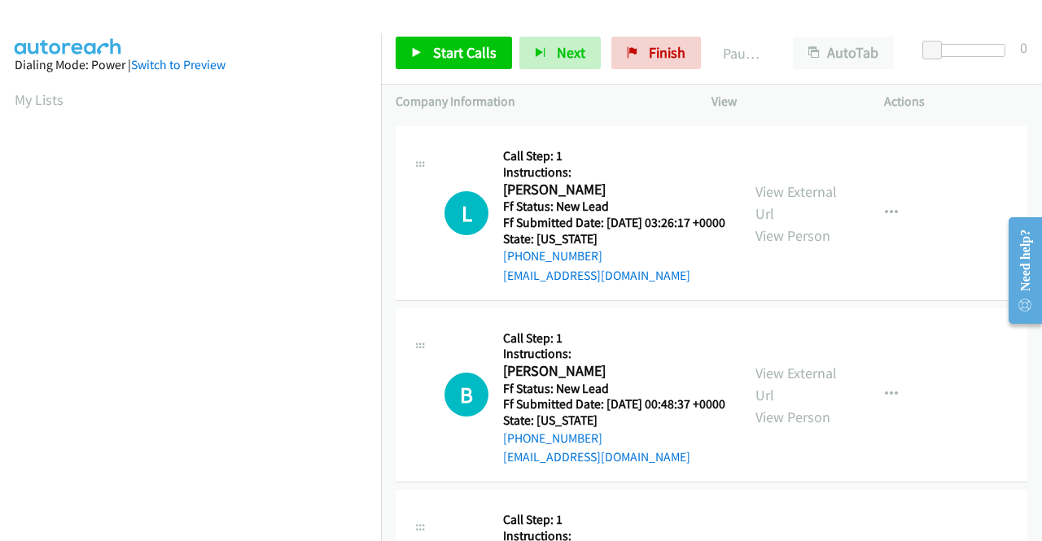
scroll to position [1302, 0]
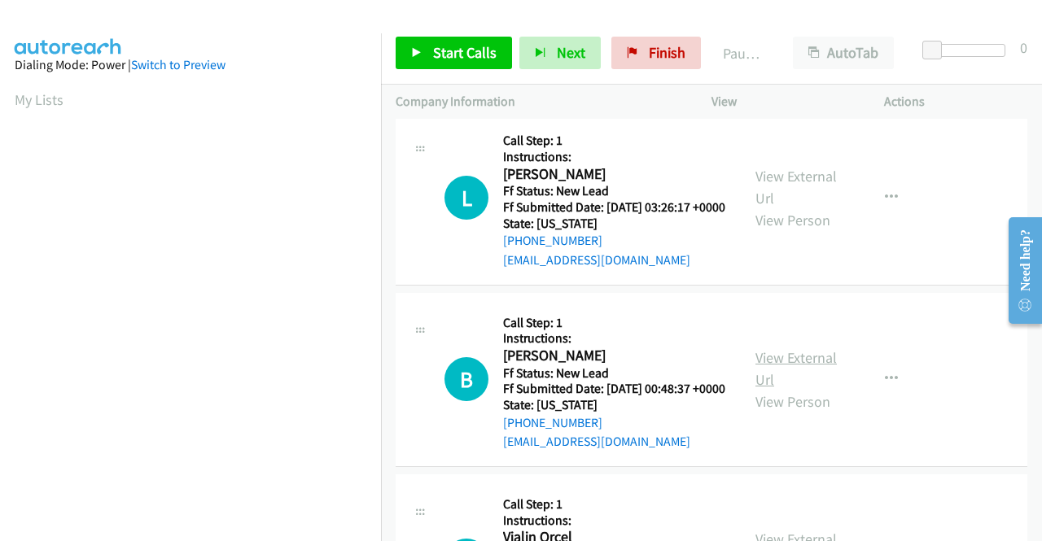
click at [800, 389] on link "View External Url" at bounding box center [795, 368] width 81 height 41
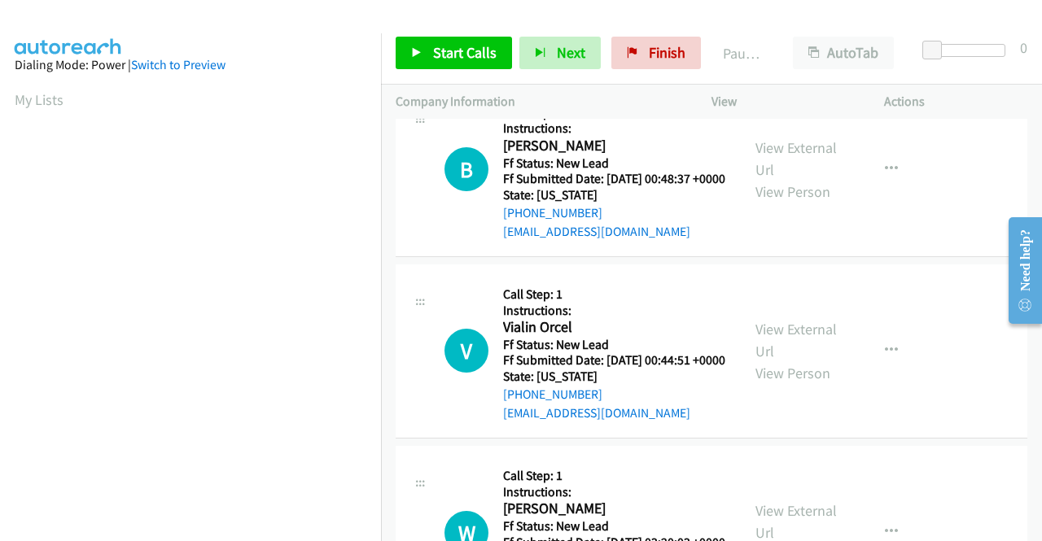
scroll to position [1546, 0]
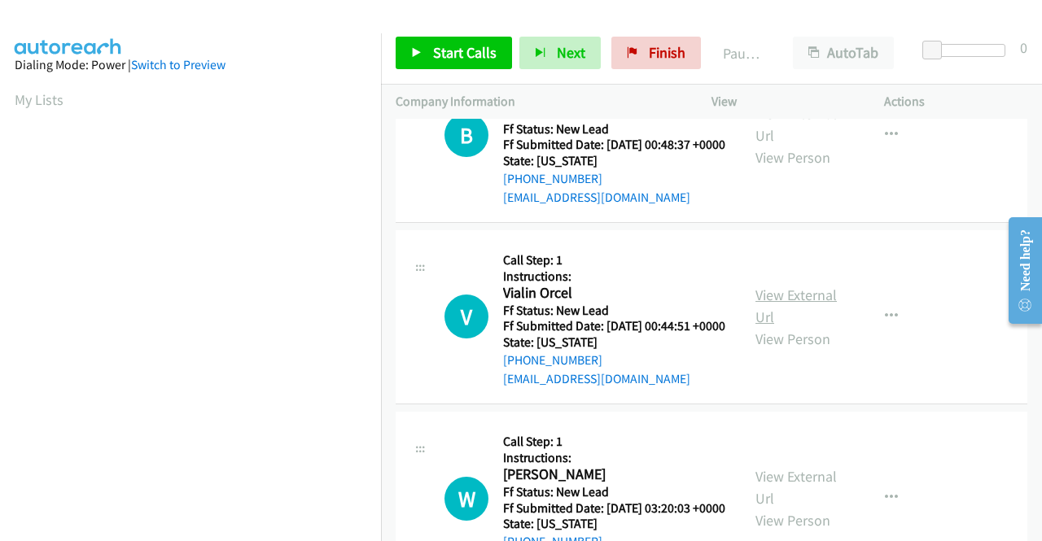
click at [805, 326] on link "View External Url" at bounding box center [795, 306] width 81 height 41
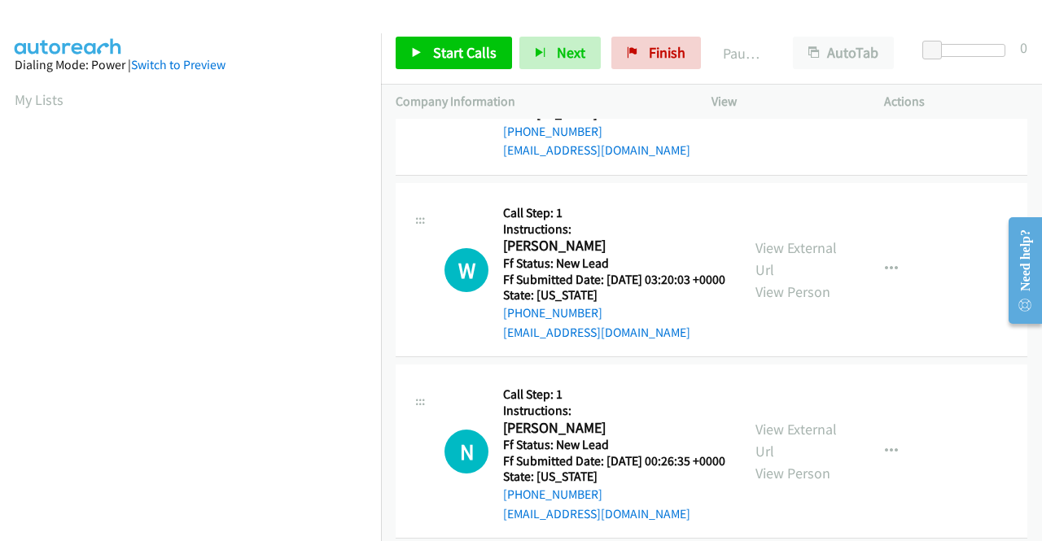
scroll to position [1790, 0]
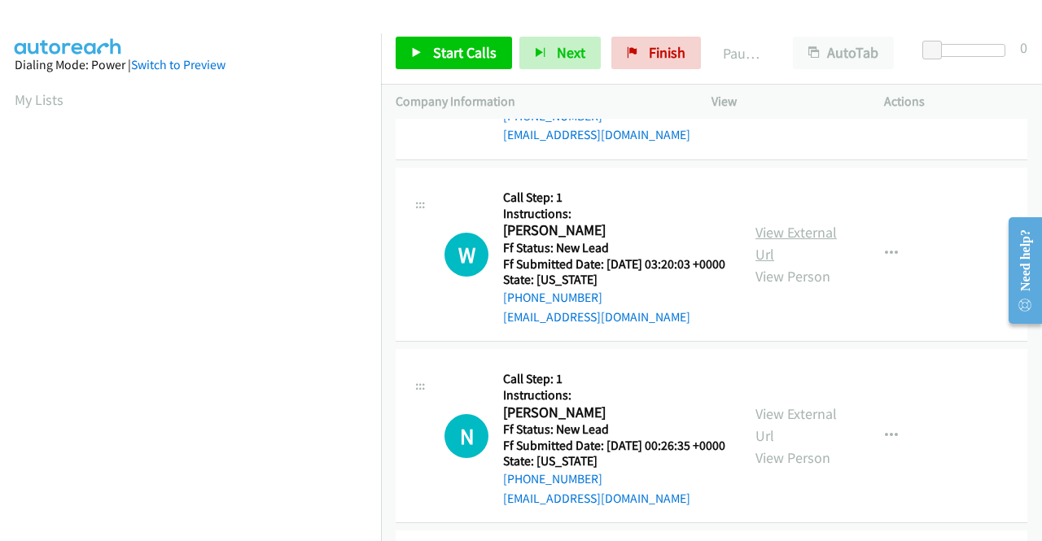
click at [810, 264] on link "View External Url" at bounding box center [795, 243] width 81 height 41
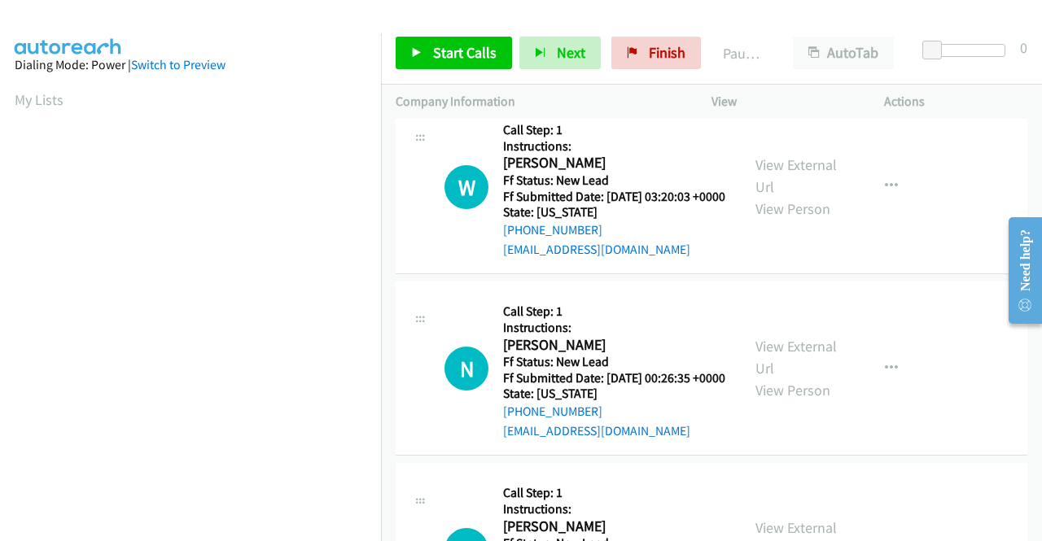
scroll to position [1953, 0]
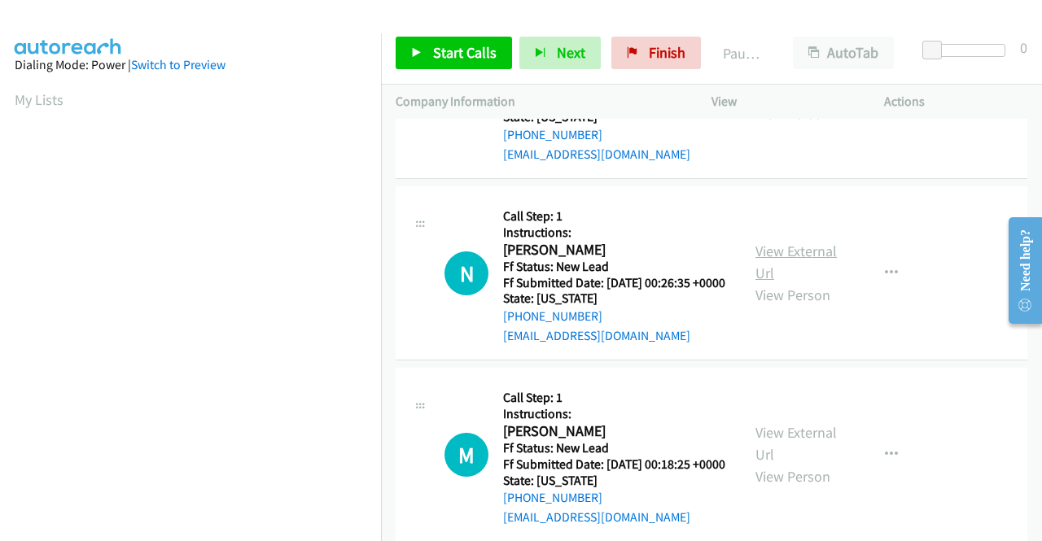
click at [810, 282] on link "View External Url" at bounding box center [795, 262] width 81 height 41
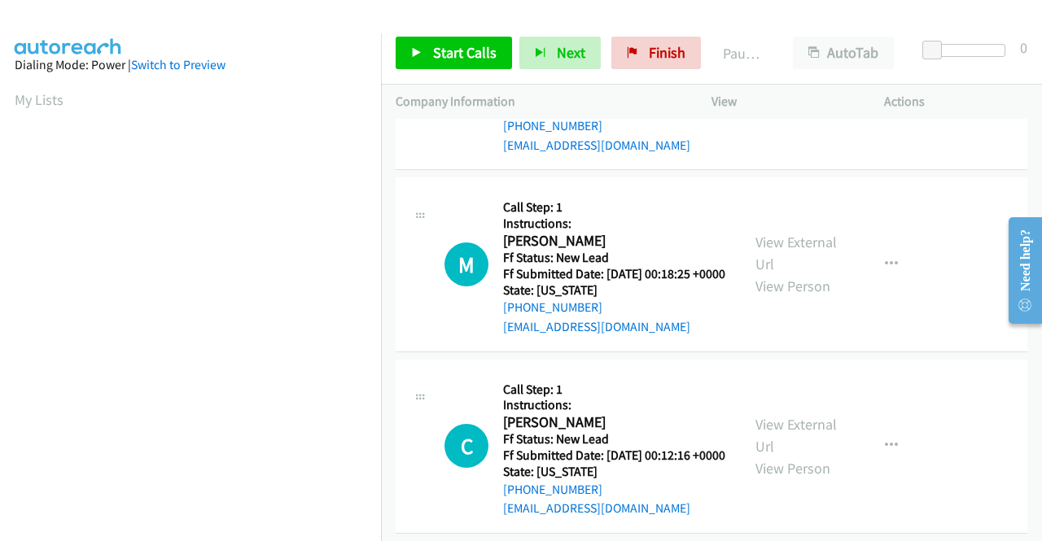
scroll to position [2197, 0]
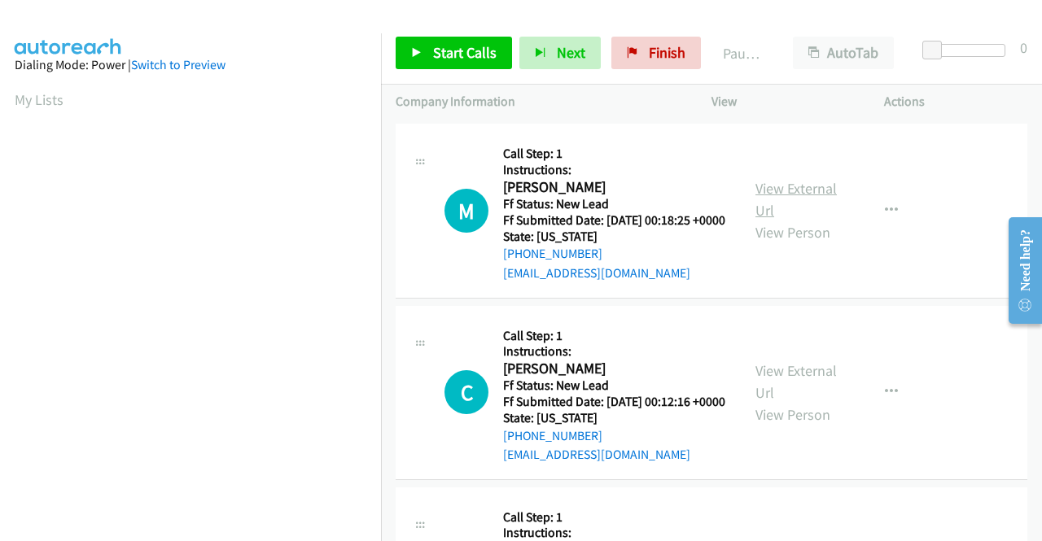
click at [774, 220] on link "View External Url" at bounding box center [795, 199] width 81 height 41
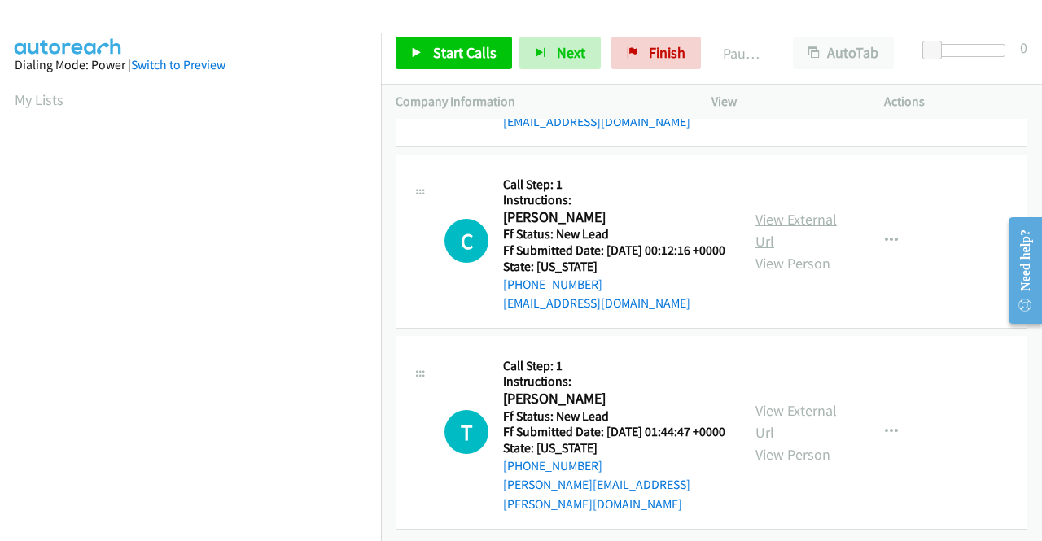
scroll to position [2441, 0]
click at [774, 251] on link "View External Url" at bounding box center [795, 230] width 81 height 41
click at [784, 401] on link "View External Url" at bounding box center [795, 421] width 81 height 41
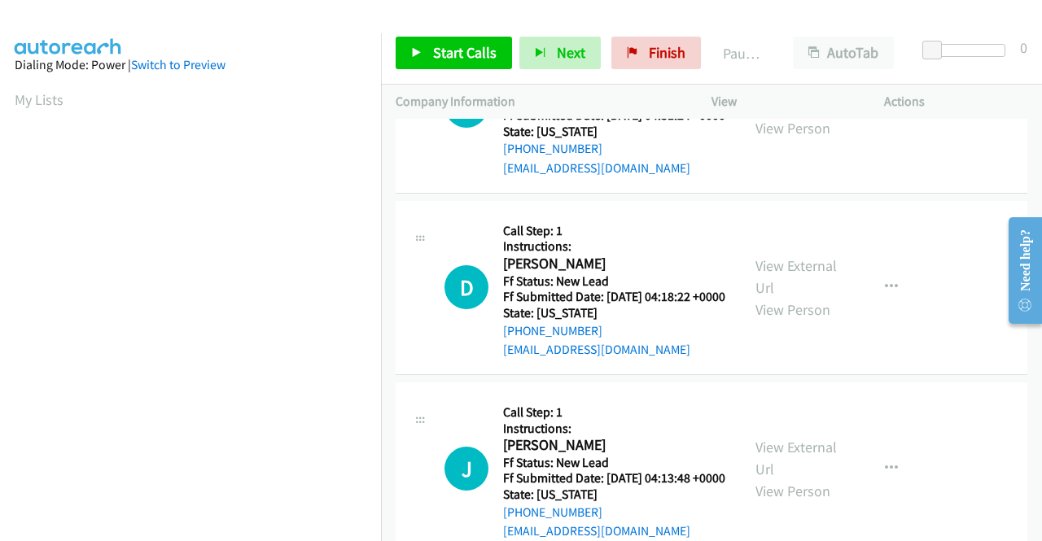
scroll to position [0, 0]
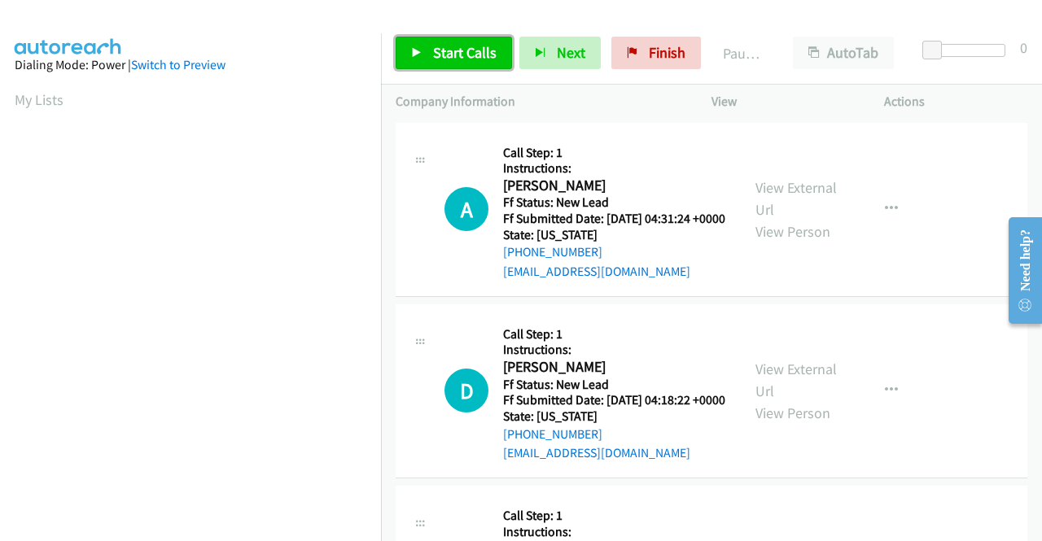
click at [461, 56] on span "Start Calls" at bounding box center [464, 52] width 63 height 19
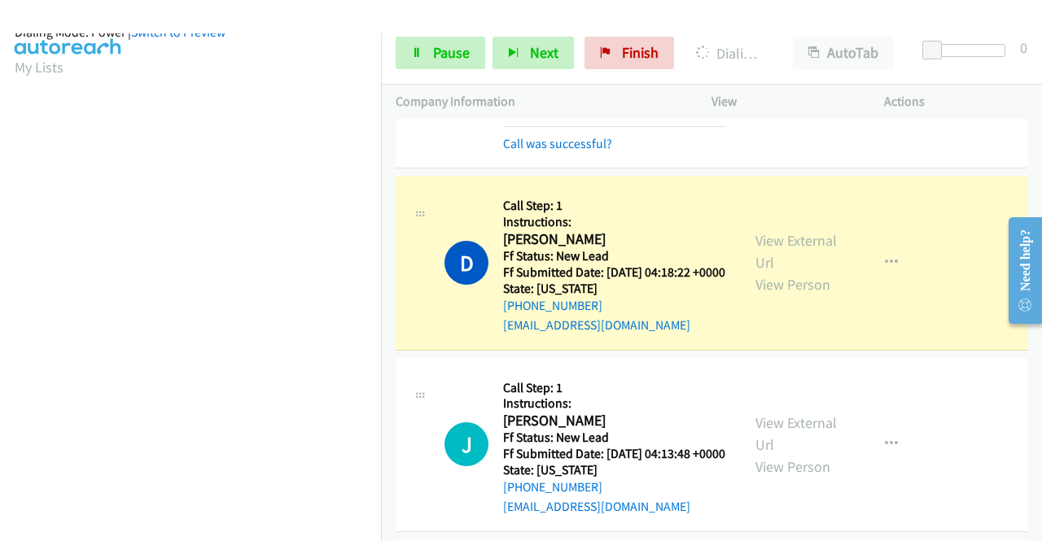
scroll to position [371, 0]
click at [423, 44] on link "Pause" at bounding box center [440, 53] width 90 height 33
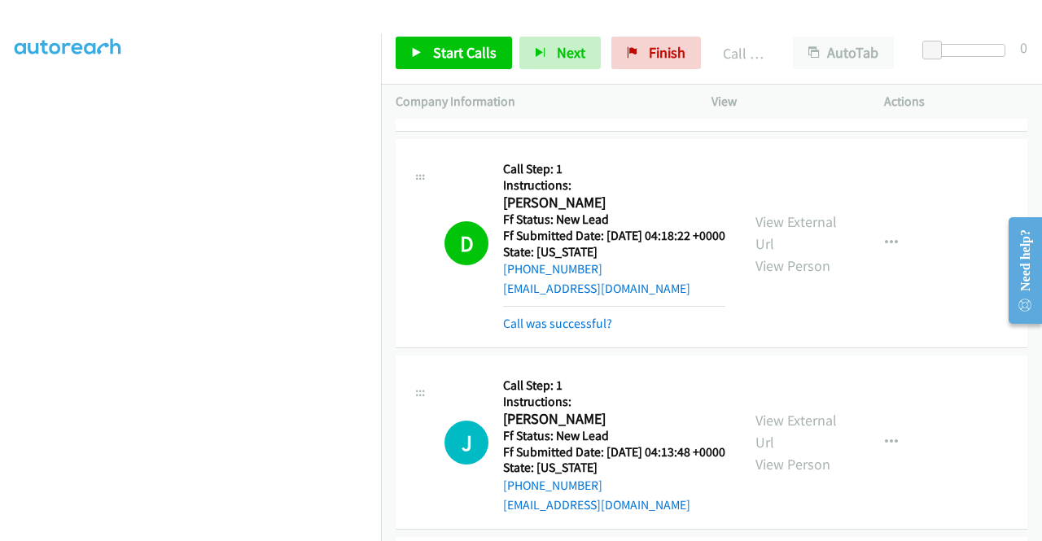
scroll to position [216, 0]
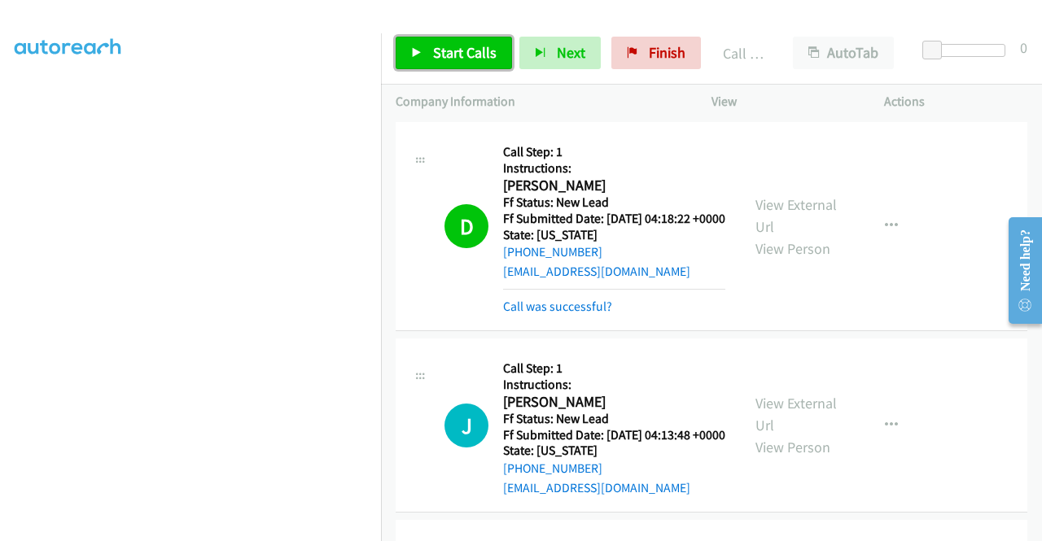
click at [457, 52] on span "Start Calls" at bounding box center [464, 52] width 63 height 19
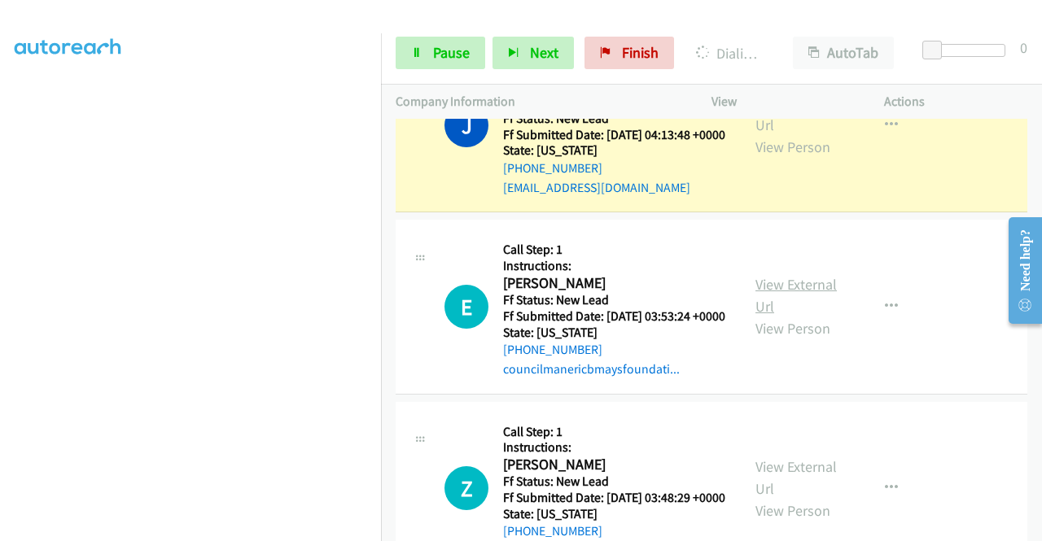
scroll to position [542, 0]
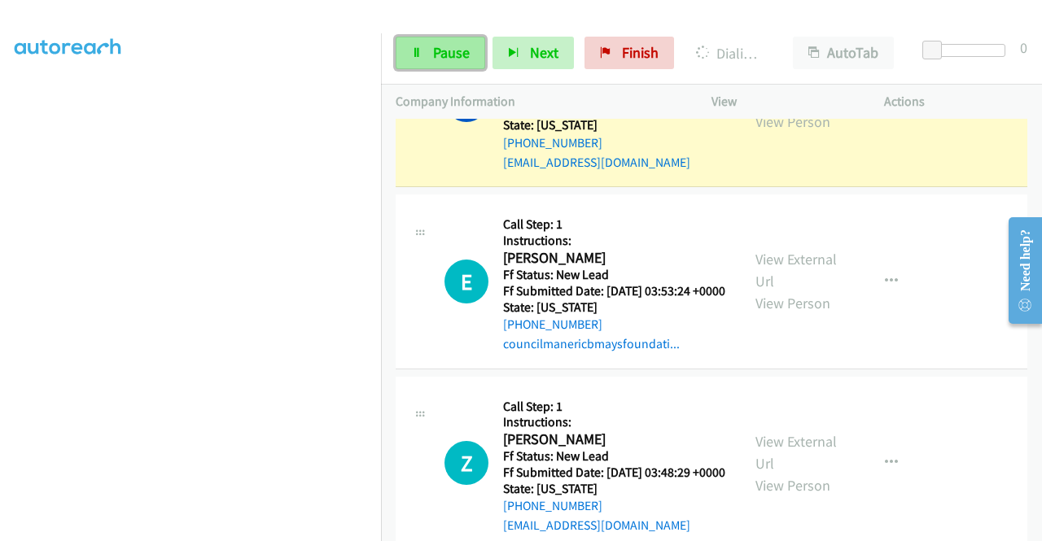
click at [448, 50] on span "Pause" at bounding box center [451, 52] width 37 height 19
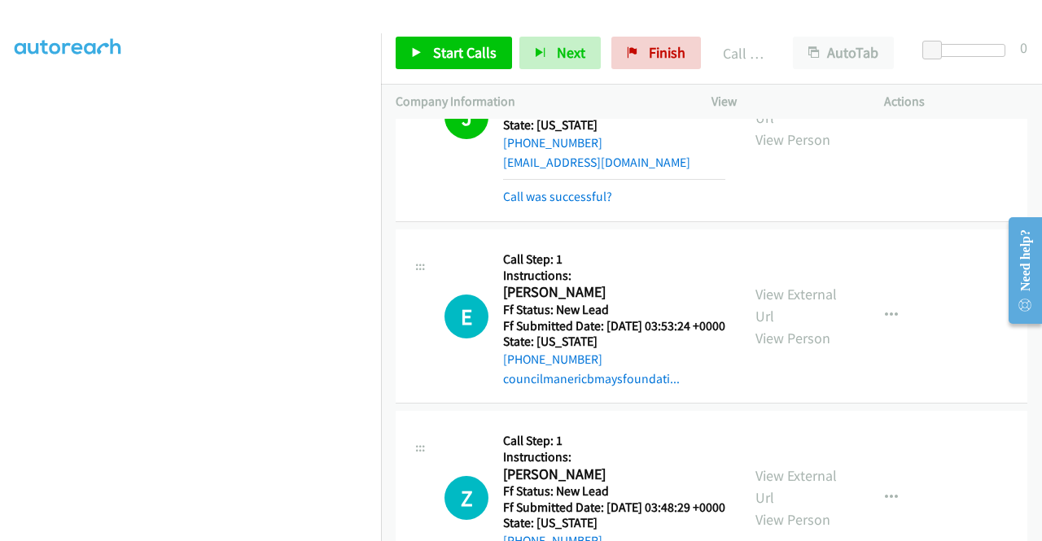
scroll to position [560, 0]
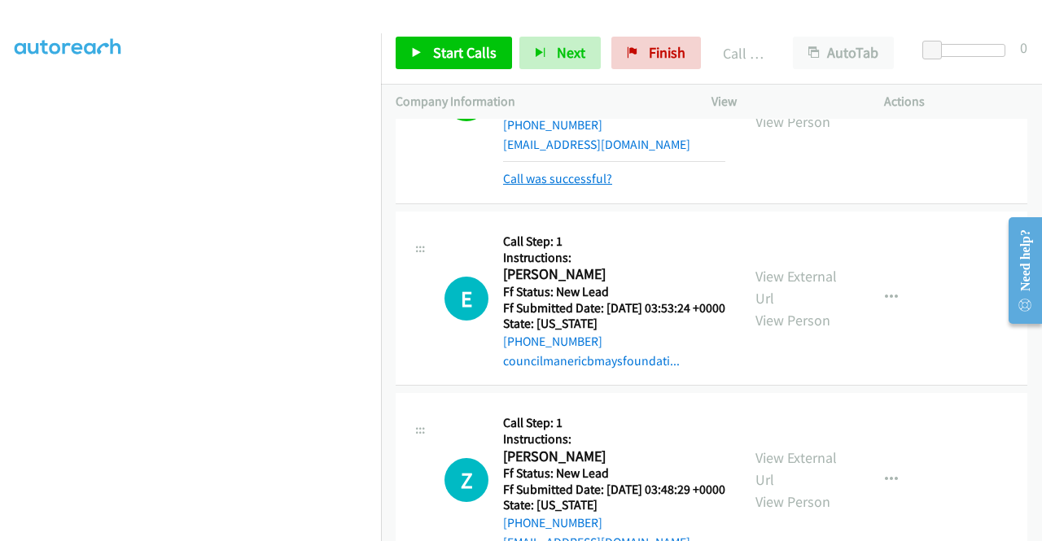
click at [548, 186] on link "Call was successful?" at bounding box center [557, 178] width 109 height 15
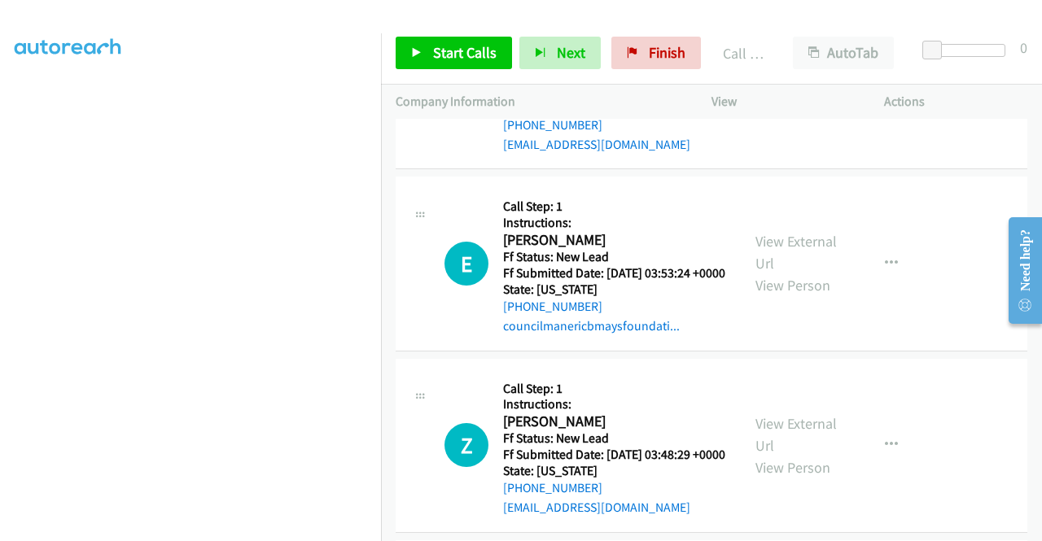
scroll to position [542, 0]
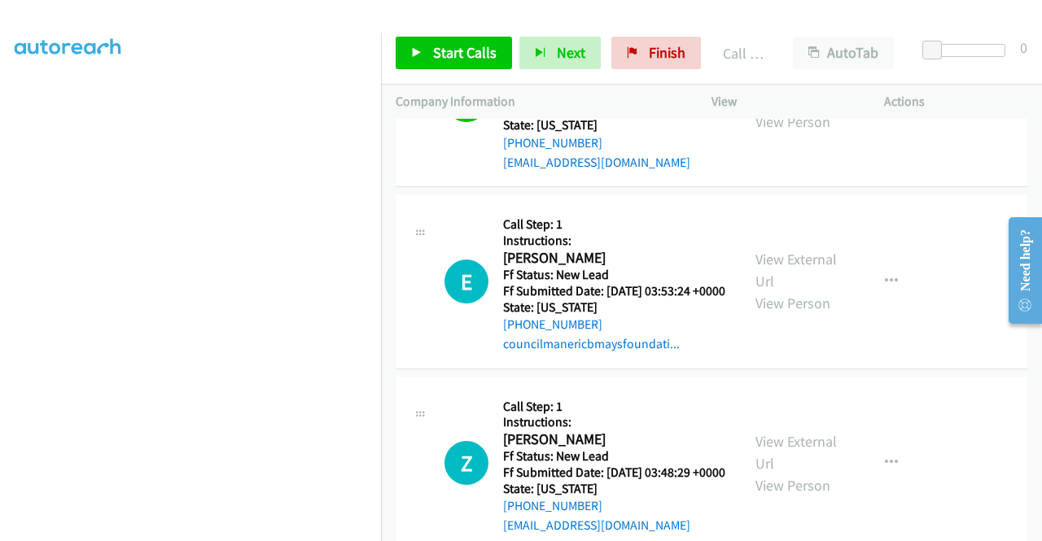
click at [895, 116] on button "button" at bounding box center [891, 100] width 44 height 33
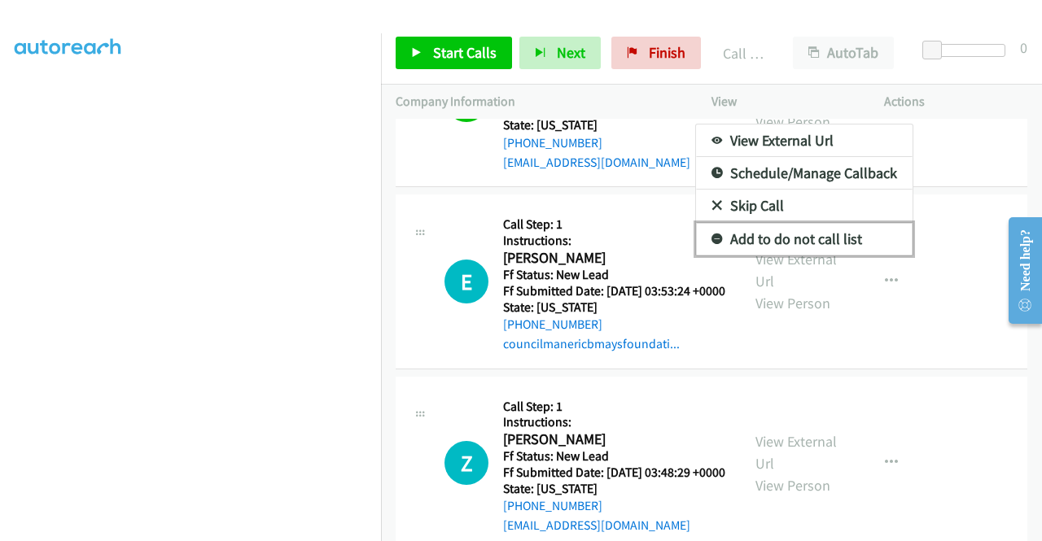
click at [806, 256] on link "Add to do not call list" at bounding box center [804, 239] width 216 height 33
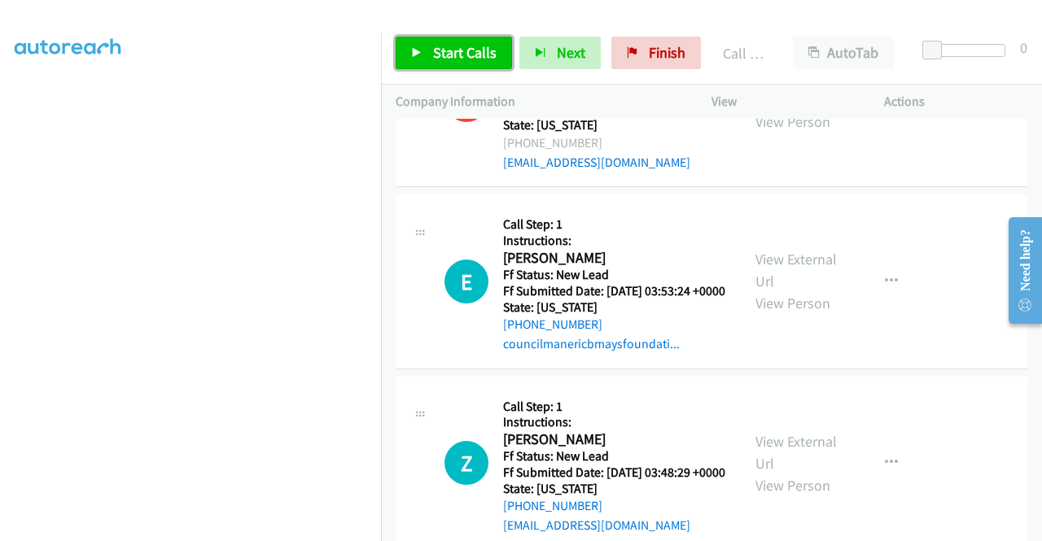
click at [459, 52] on span "Start Calls" at bounding box center [464, 52] width 63 height 19
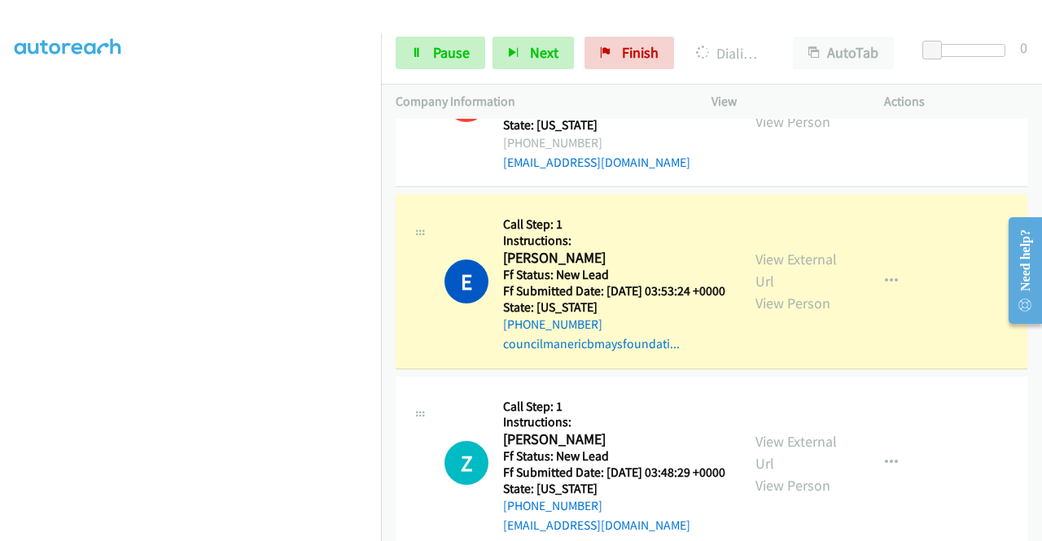
scroll to position [371, 0]
click at [465, 51] on span "Pause" at bounding box center [451, 52] width 37 height 19
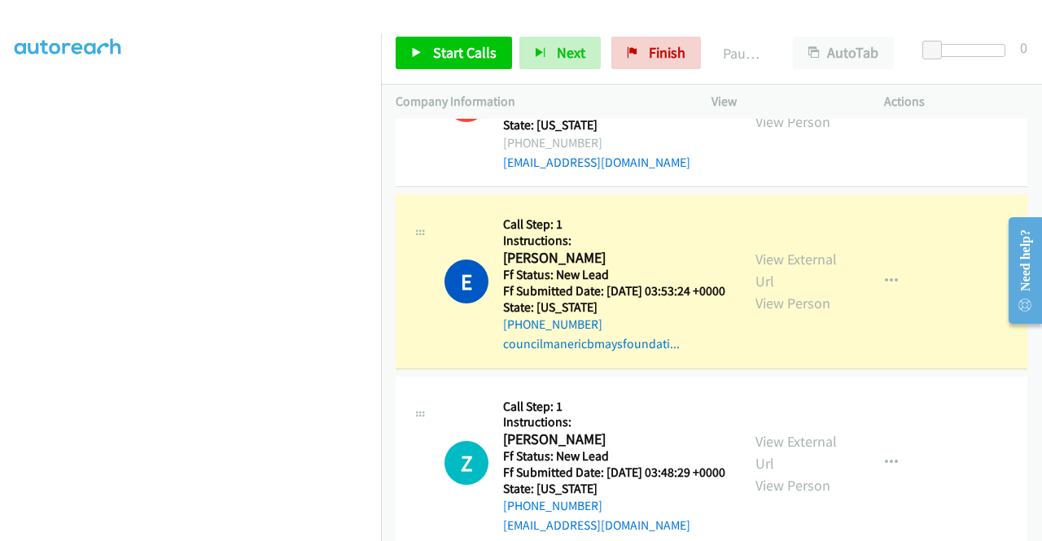
scroll to position [46, 0]
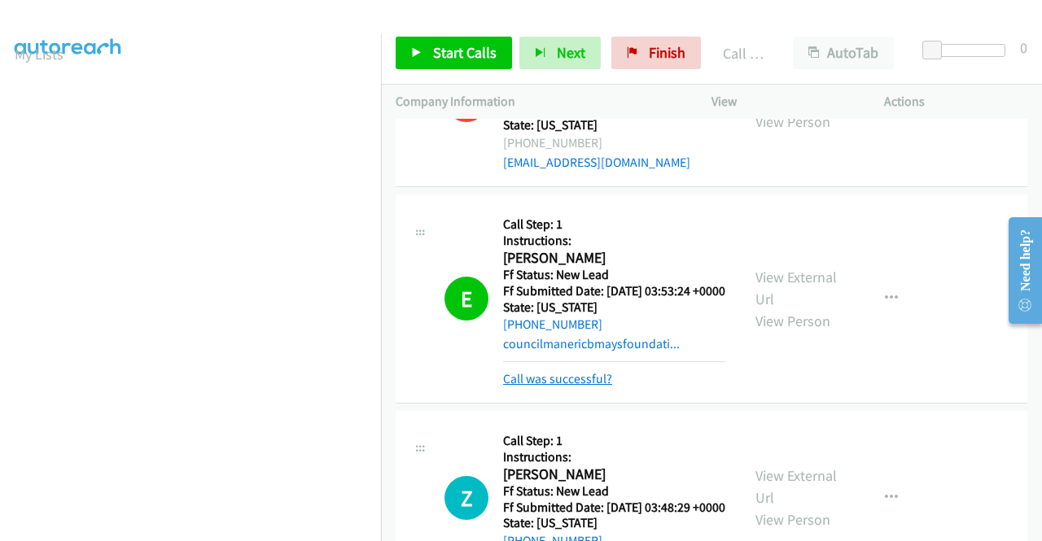
click at [575, 387] on link "Call was successful?" at bounding box center [557, 378] width 109 height 15
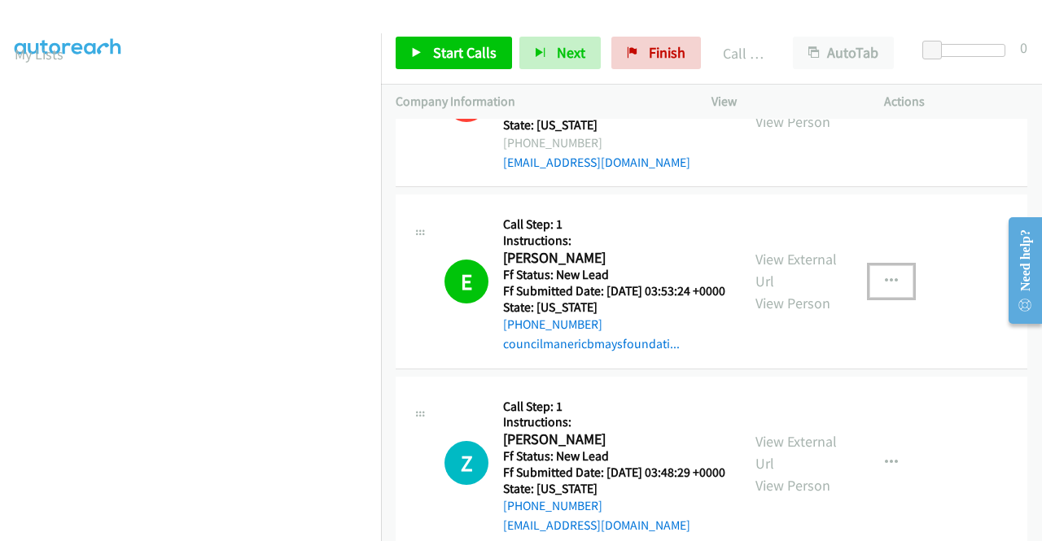
click at [885, 288] on icon "button" at bounding box center [891, 281] width 13 height 13
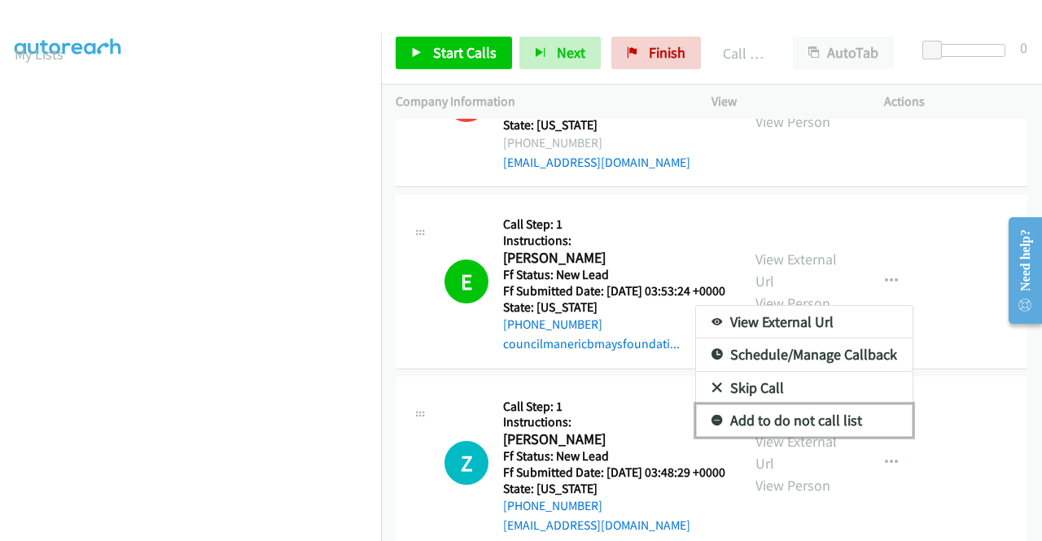
click at [801, 437] on link "Add to do not call list" at bounding box center [804, 420] width 216 height 33
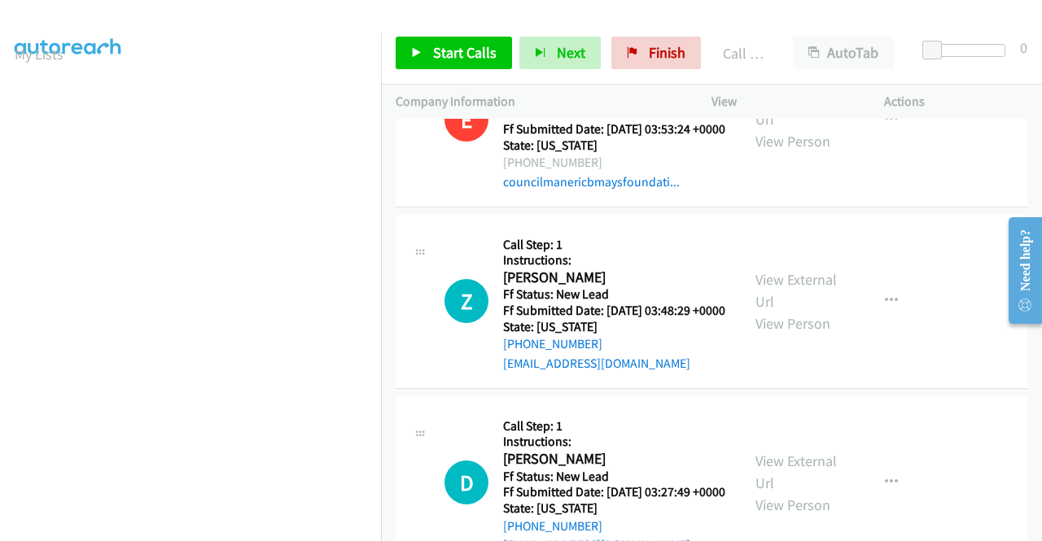
scroll to position [705, 0]
click at [433, 56] on span "Start Calls" at bounding box center [464, 52] width 63 height 19
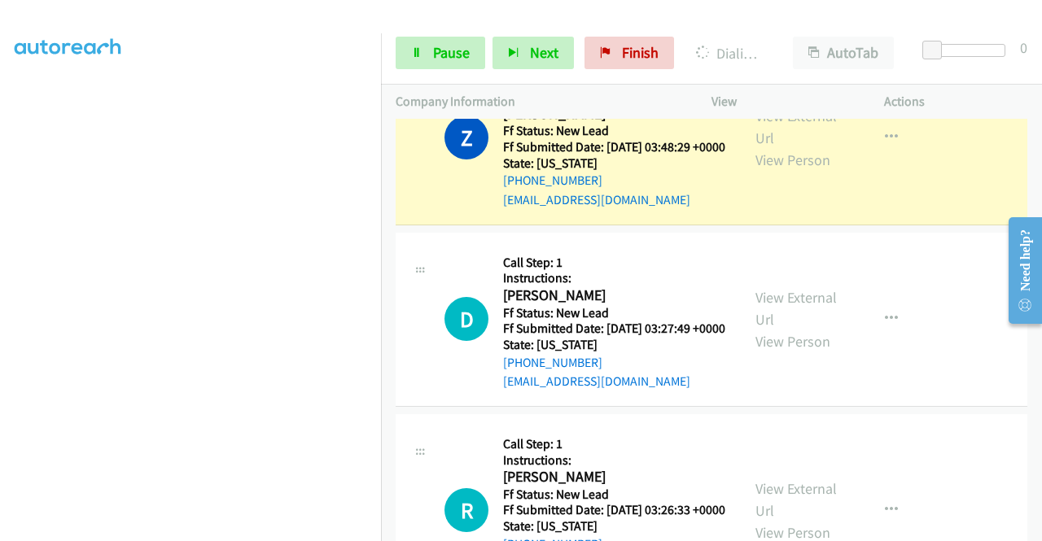
scroll to position [358, 0]
click at [426, 65] on link "Pause" at bounding box center [440, 53] width 90 height 33
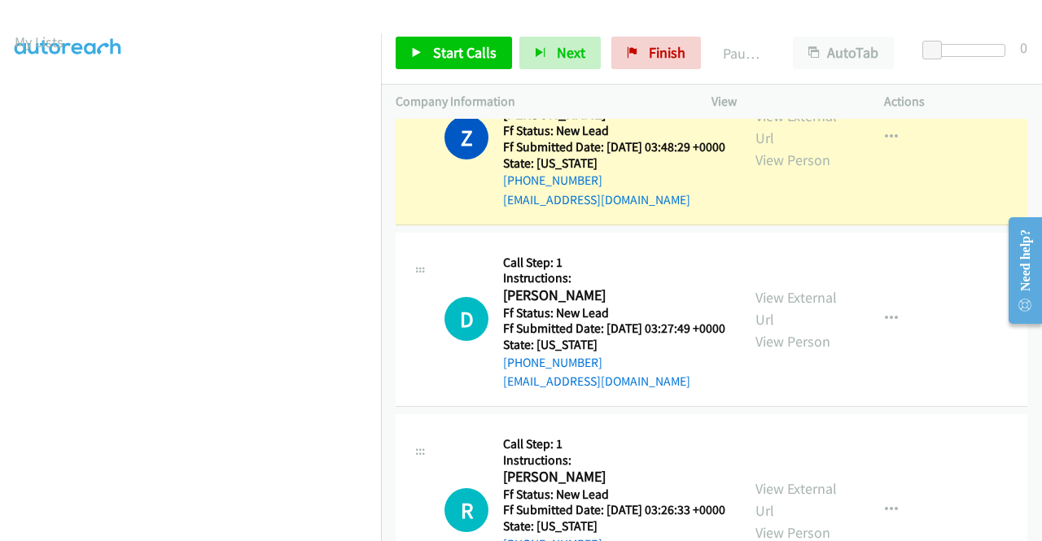
scroll to position [0, 0]
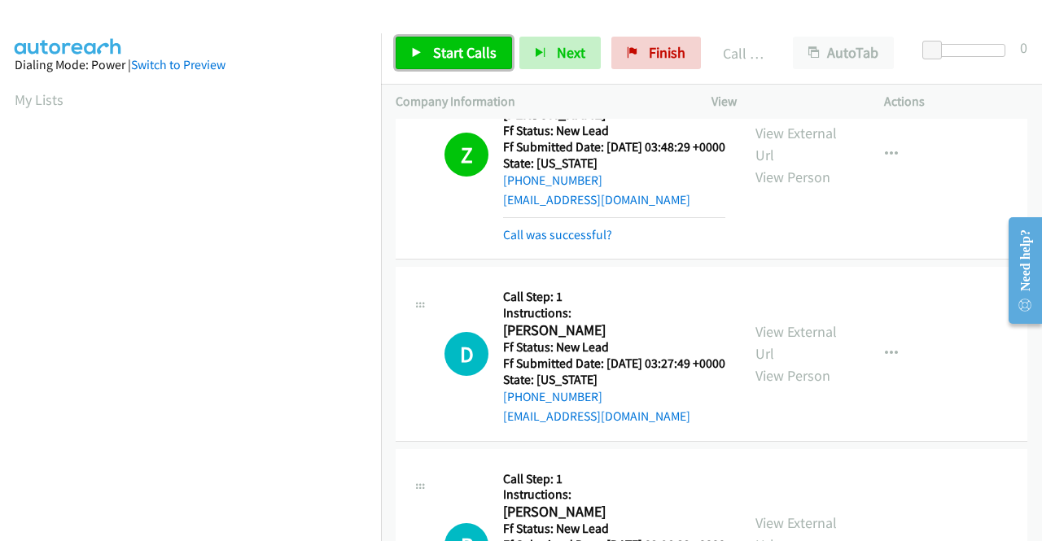
click at [426, 55] on link "Start Calls" at bounding box center [453, 53] width 116 height 33
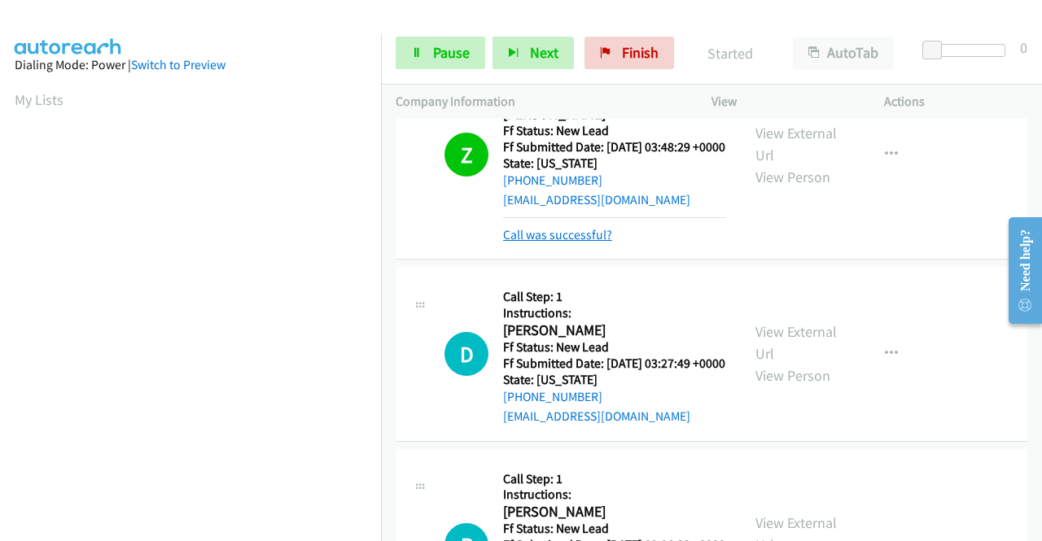
click at [601, 242] on link "Call was successful?" at bounding box center [557, 234] width 109 height 15
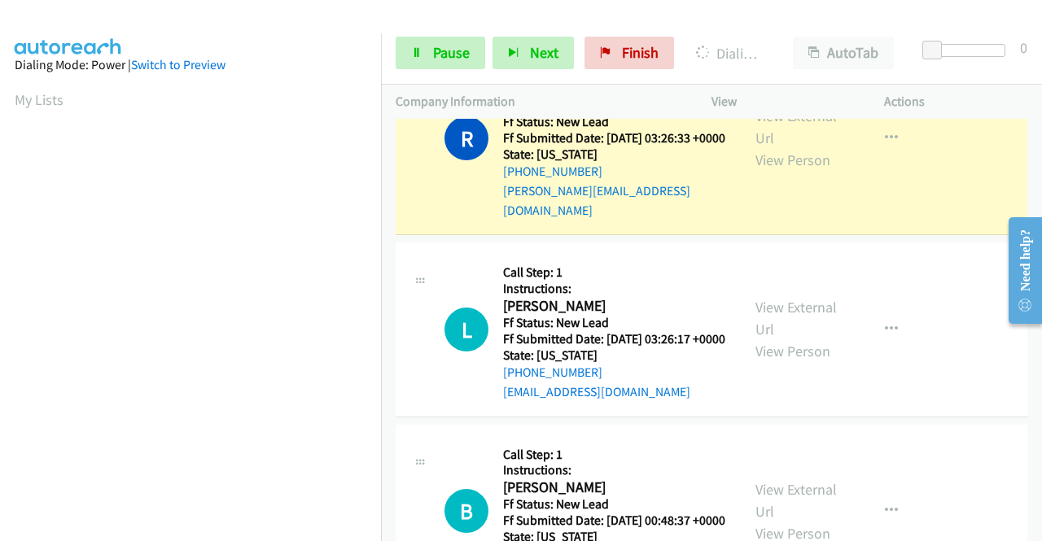
scroll to position [371, 0]
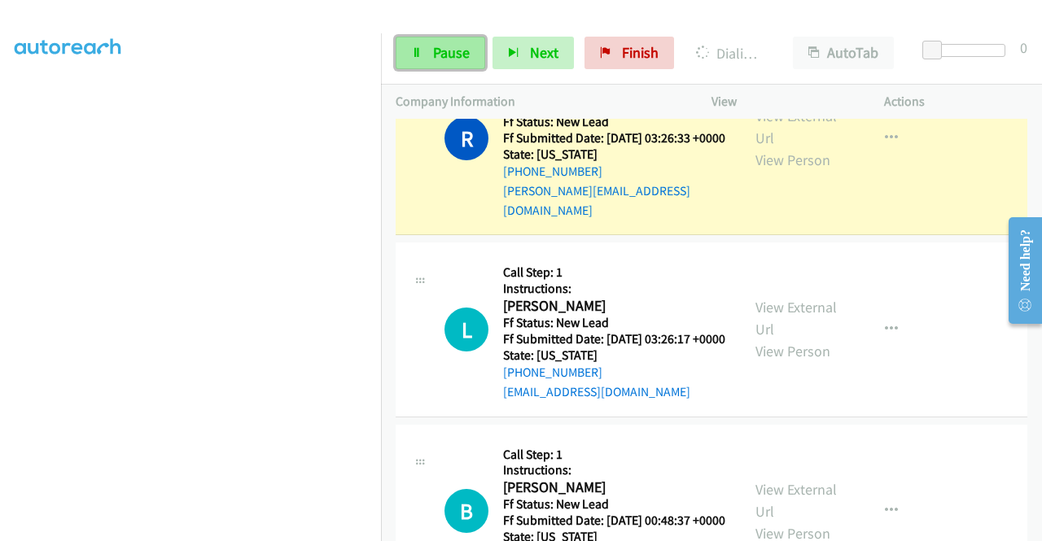
click at [444, 56] on span "Pause" at bounding box center [451, 52] width 37 height 19
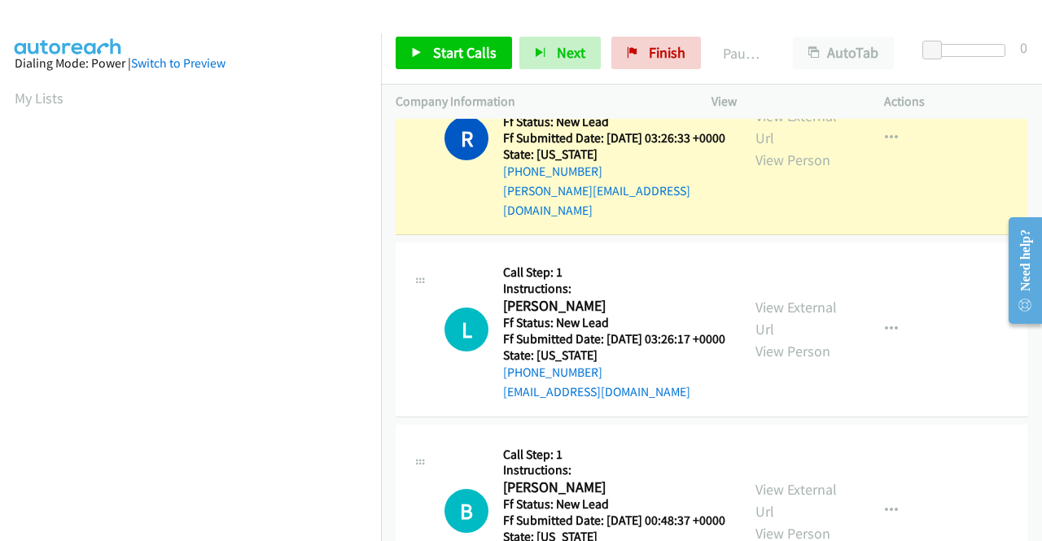
scroll to position [0, 0]
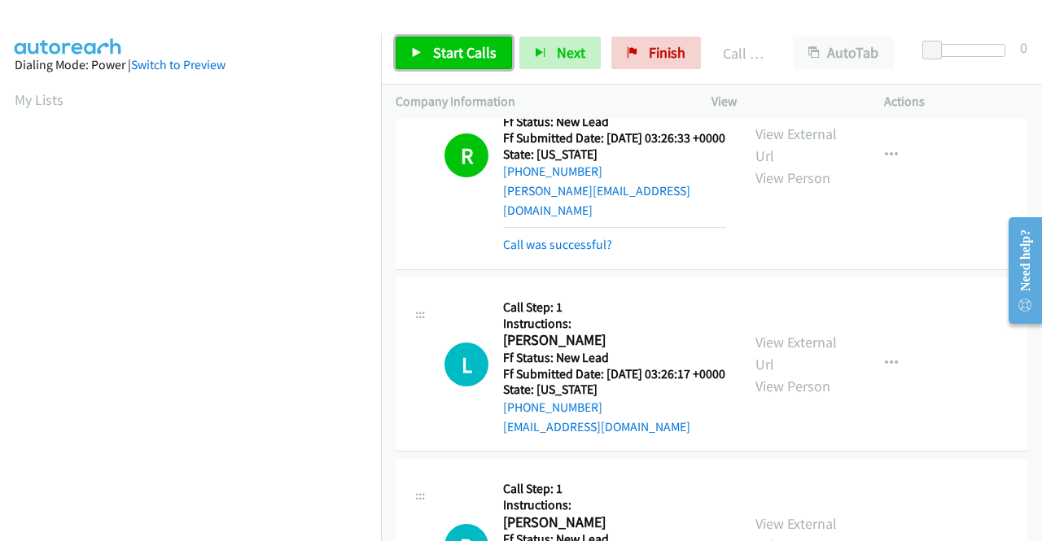
click at [457, 50] on span "Start Calls" at bounding box center [464, 52] width 63 height 19
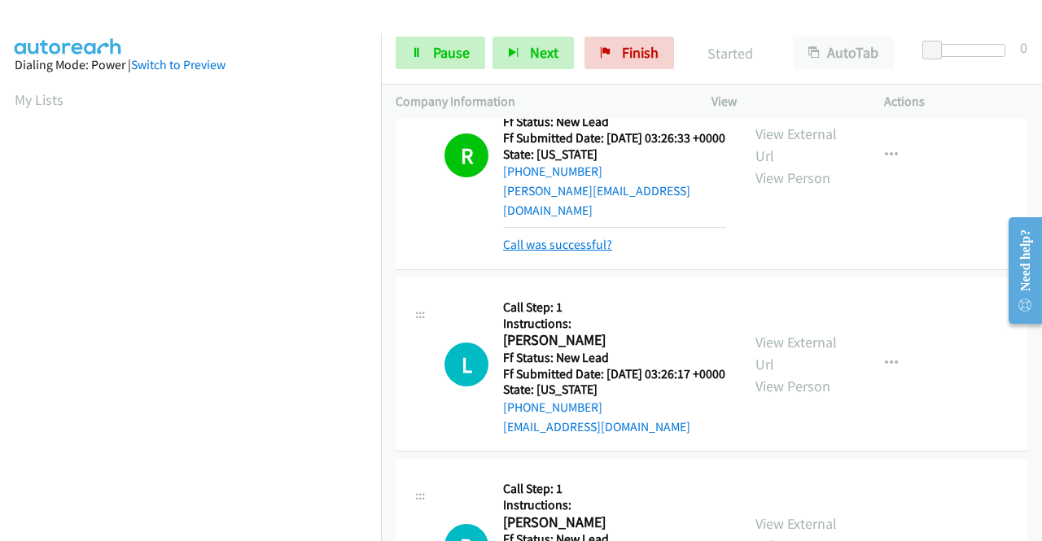
click at [581, 252] on link "Call was successful?" at bounding box center [557, 244] width 109 height 15
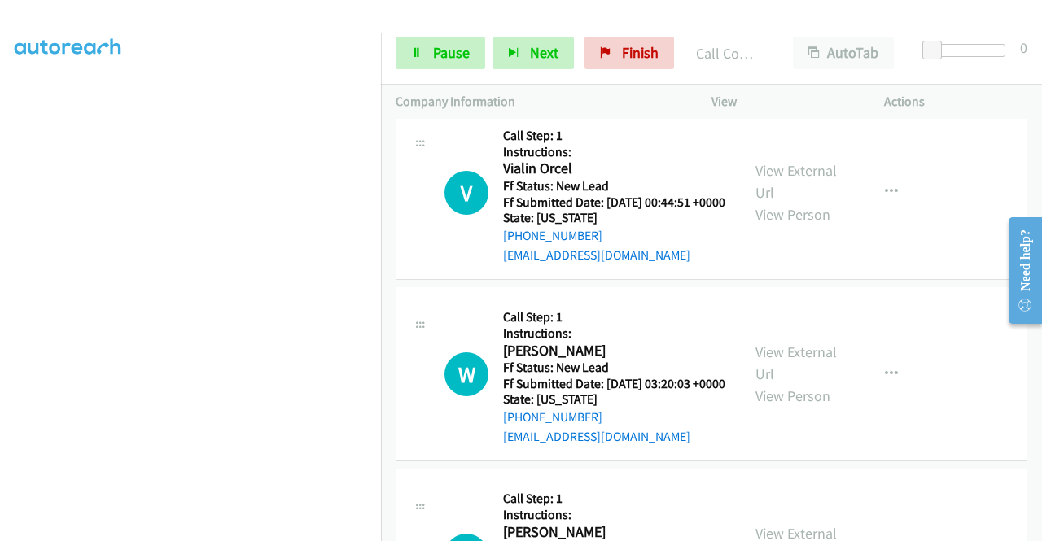
scroll to position [1925, 0]
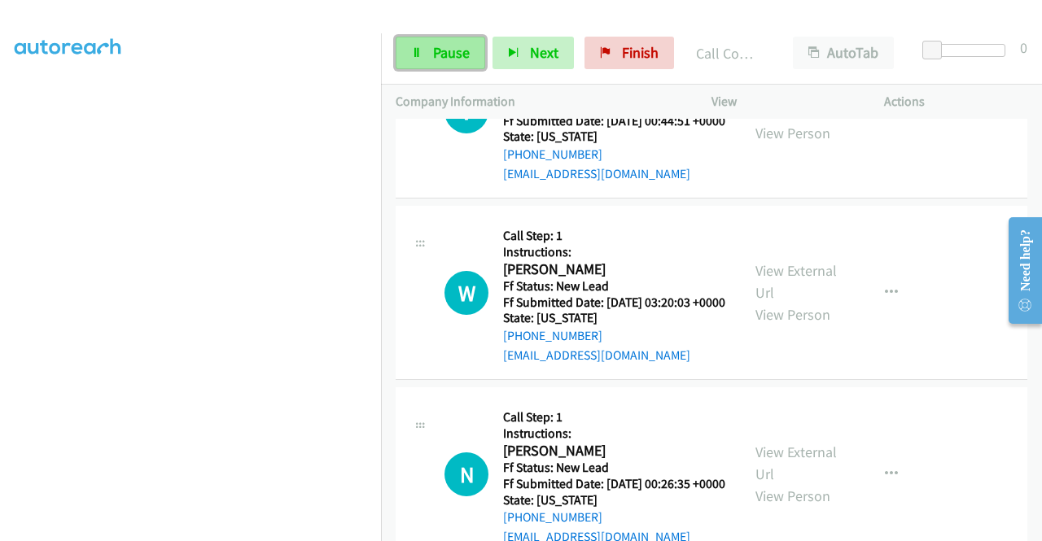
click at [435, 43] on span "Pause" at bounding box center [451, 52] width 37 height 19
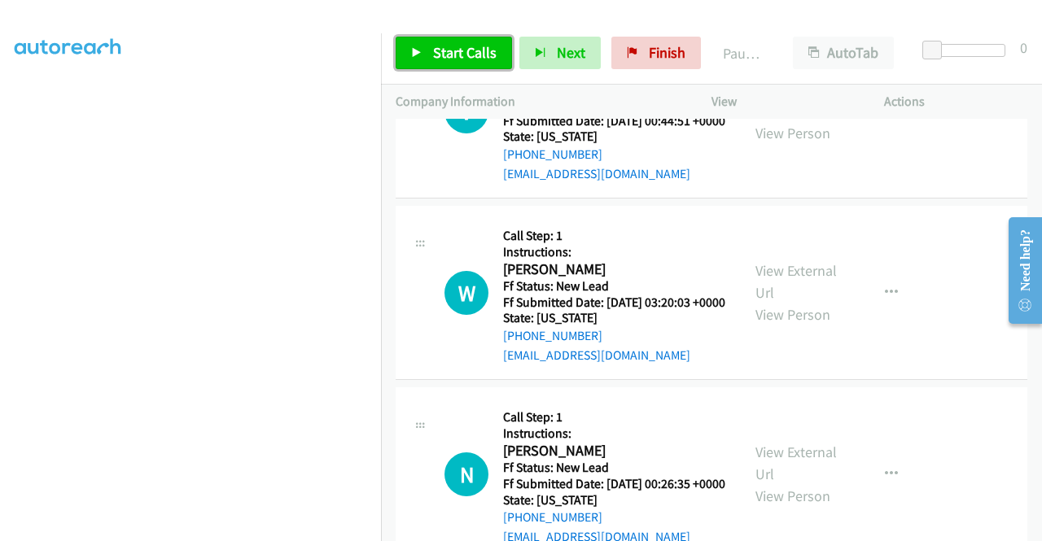
click at [435, 43] on span "Start Calls" at bounding box center [464, 52] width 63 height 19
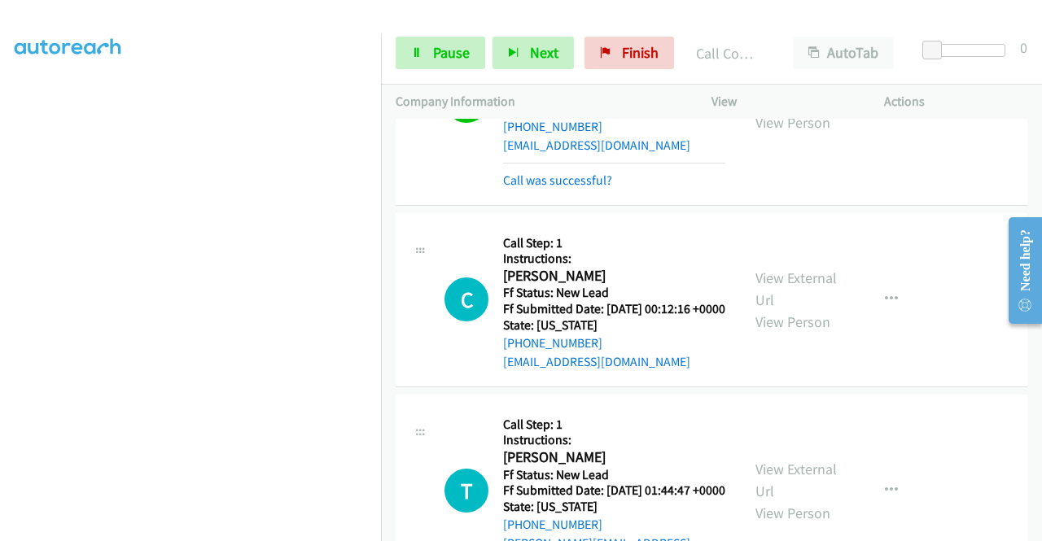
scroll to position [2658, 0]
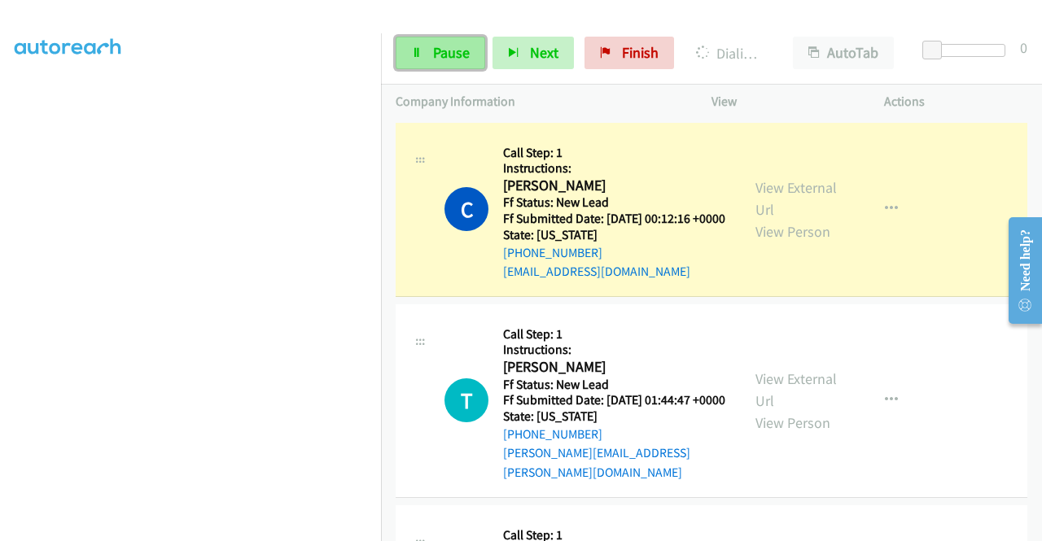
click at [457, 52] on span "Pause" at bounding box center [451, 52] width 37 height 19
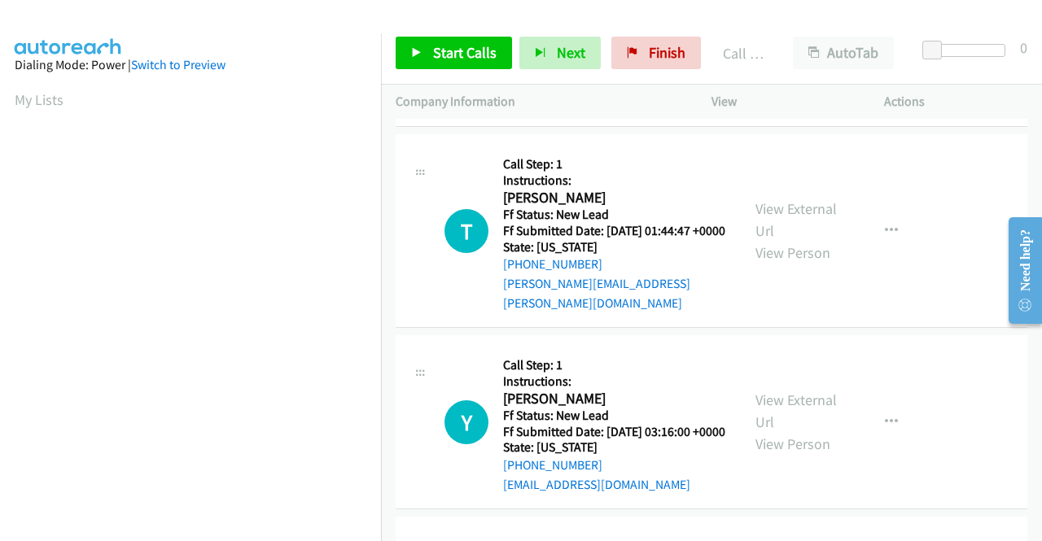
scroll to position [2902, 0]
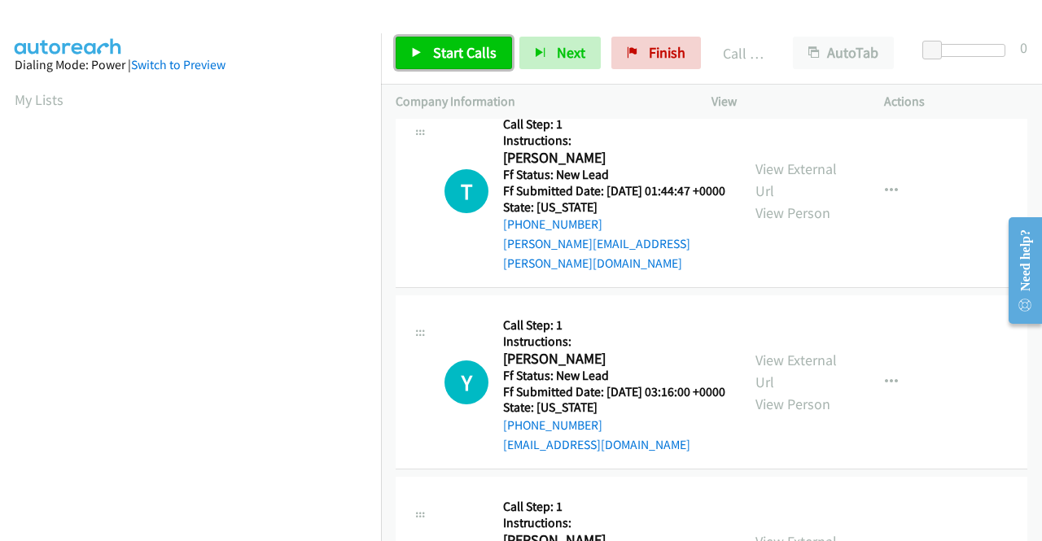
click at [477, 51] on span "Start Calls" at bounding box center [464, 52] width 63 height 19
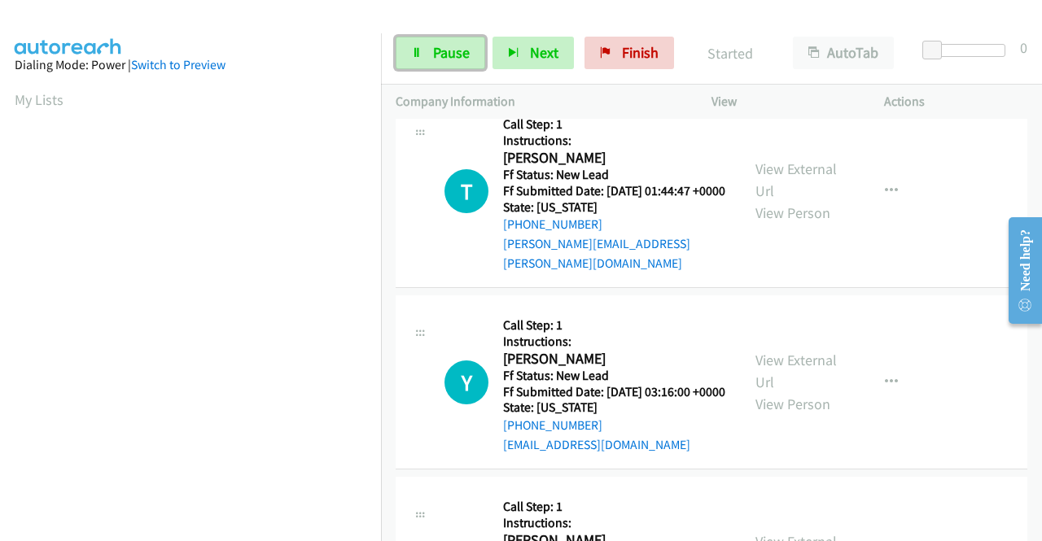
drag, startPoint x: 452, startPoint y: 50, endPoint x: 452, endPoint y: 107, distance: 56.1
click at [452, 50] on span "Pause" at bounding box center [451, 52] width 37 height 19
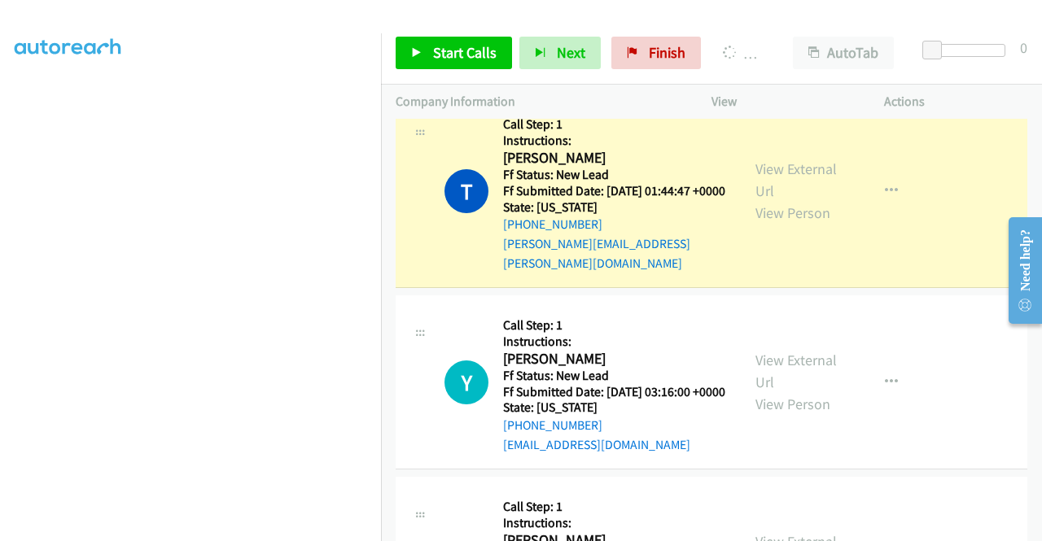
scroll to position [0, 0]
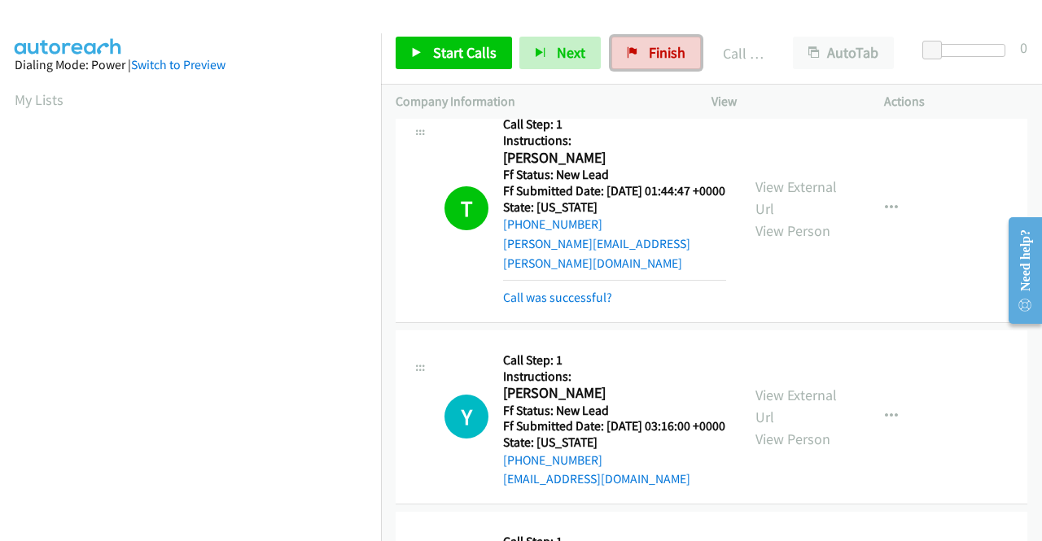
drag, startPoint x: 634, startPoint y: 68, endPoint x: 566, endPoint y: 74, distance: 67.8
click at [634, 68] on link "Finish" at bounding box center [656, 53] width 90 height 33
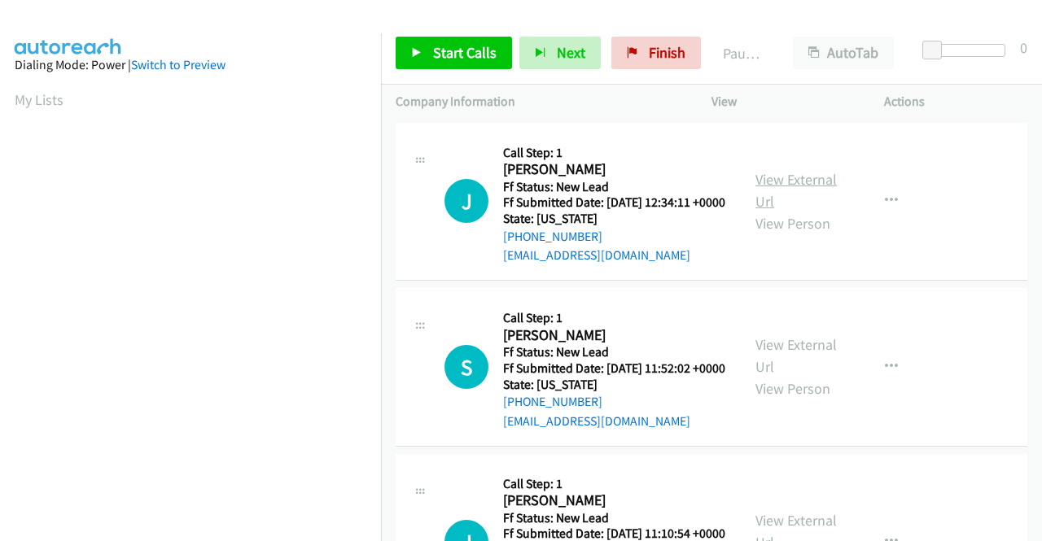
click at [789, 183] on link "View External Url" at bounding box center [795, 190] width 81 height 41
click at [767, 364] on link "View External Url" at bounding box center [795, 355] width 81 height 41
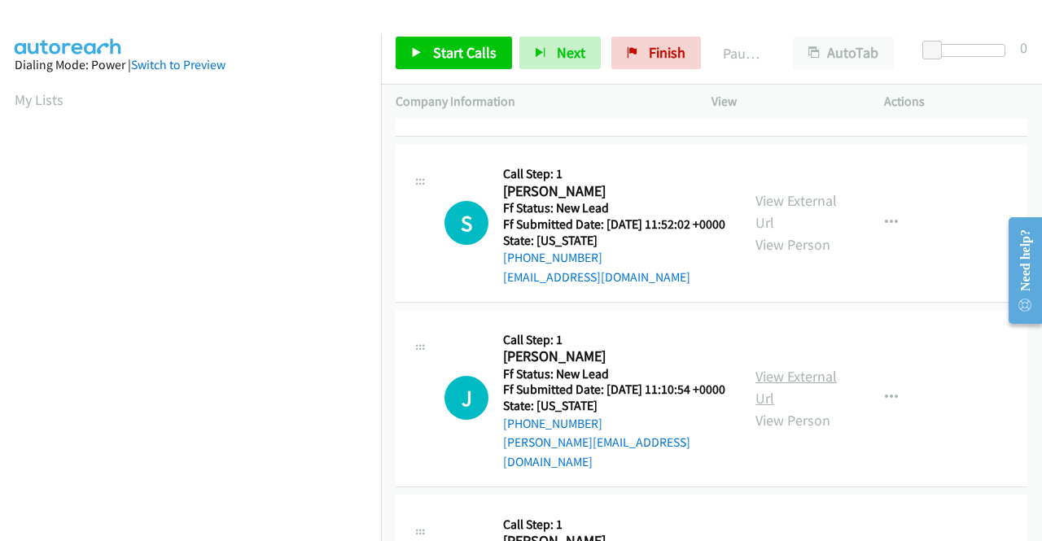
scroll to position [163, 0]
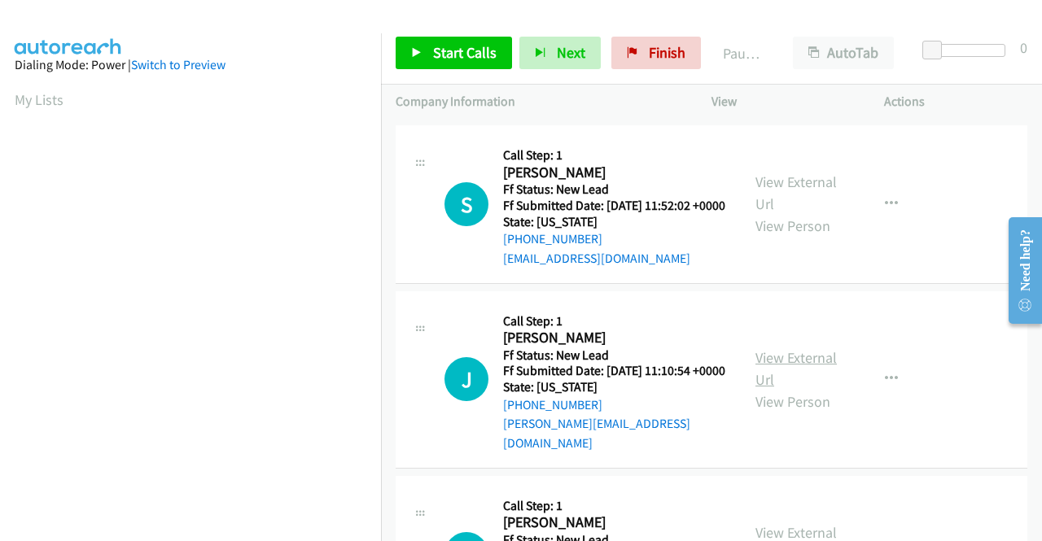
click at [771, 378] on link "View External Url" at bounding box center [795, 368] width 81 height 41
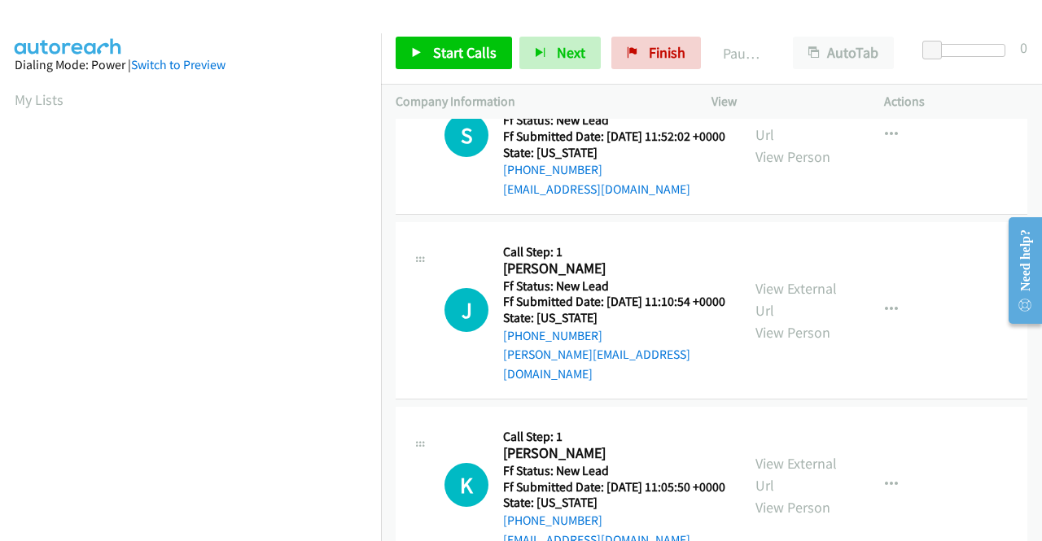
scroll to position [325, 0]
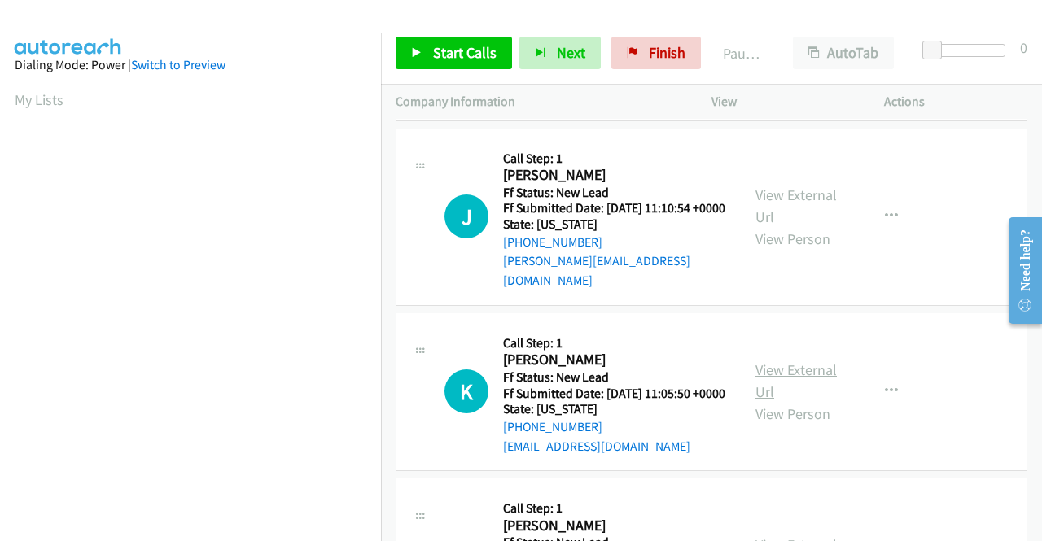
click at [766, 401] on link "View External Url" at bounding box center [795, 380] width 81 height 41
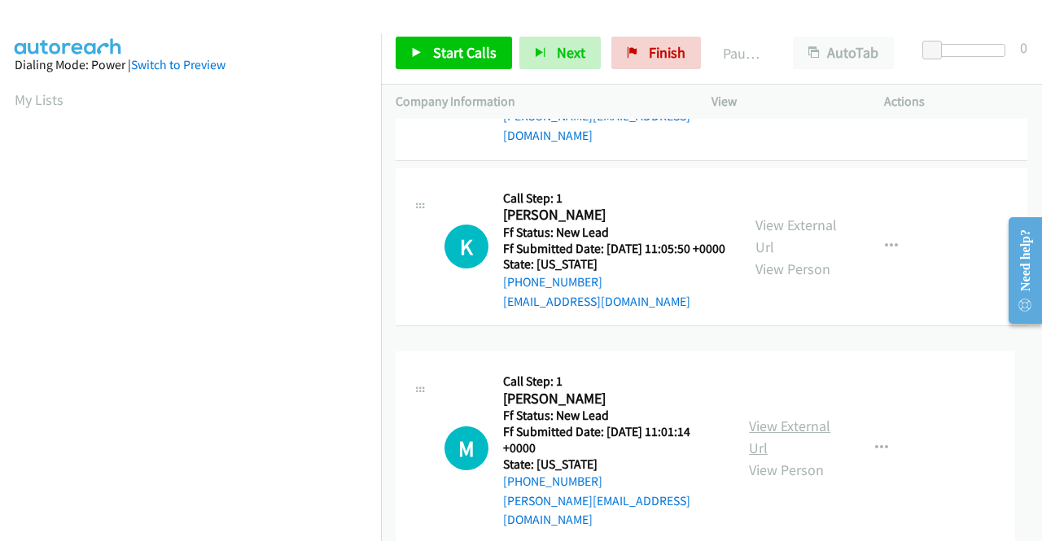
scroll to position [505, 0]
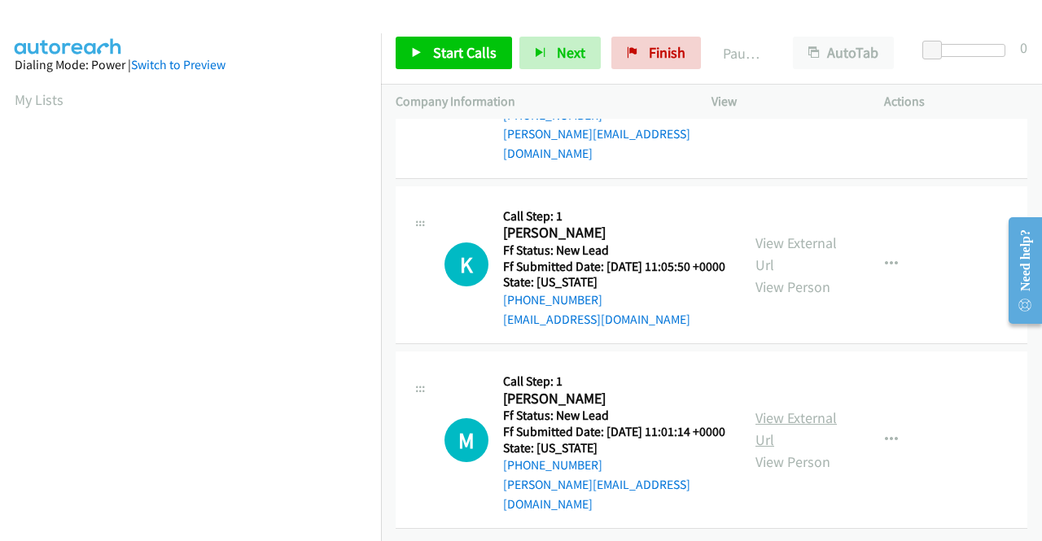
click at [784, 409] on link "View External Url" at bounding box center [795, 429] width 81 height 41
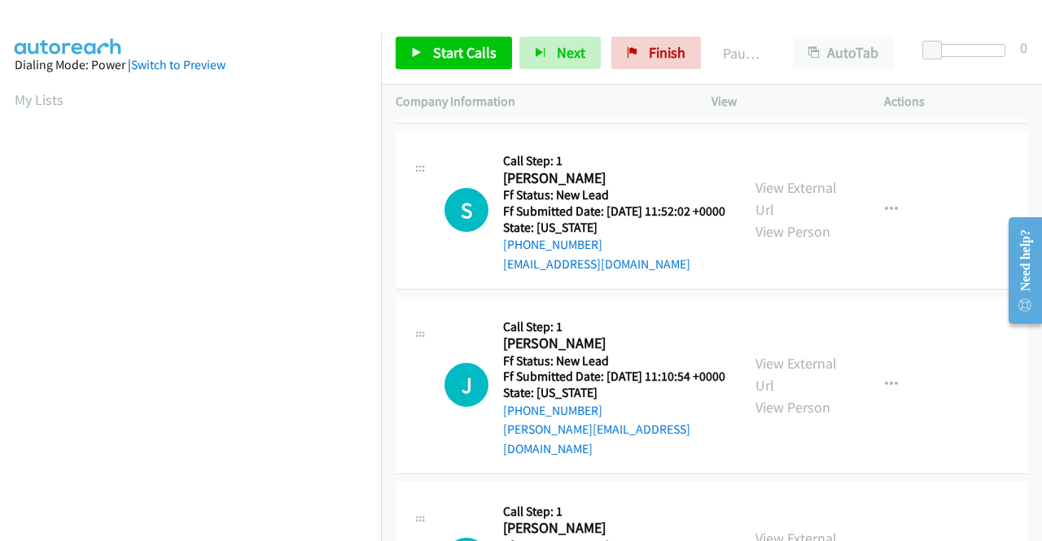
scroll to position [0, 0]
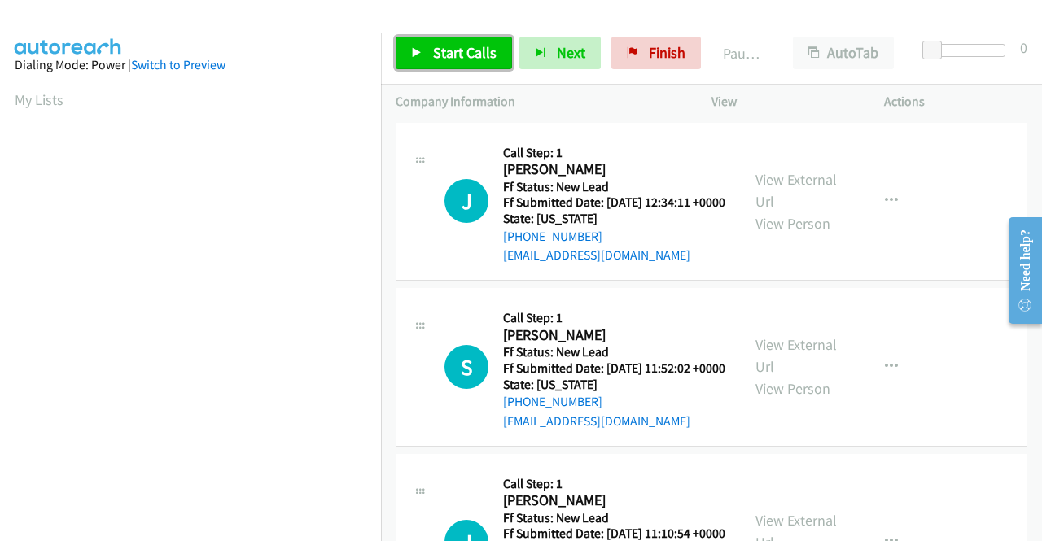
click at [456, 43] on span "Start Calls" at bounding box center [464, 52] width 63 height 19
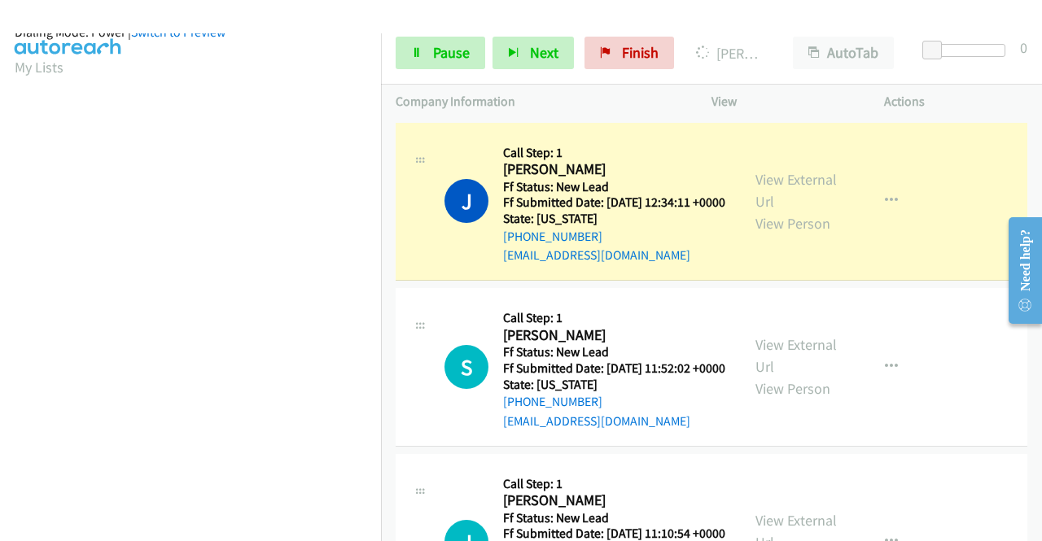
scroll to position [371, 0]
click at [422, 51] on link "Pause" at bounding box center [440, 53] width 90 height 33
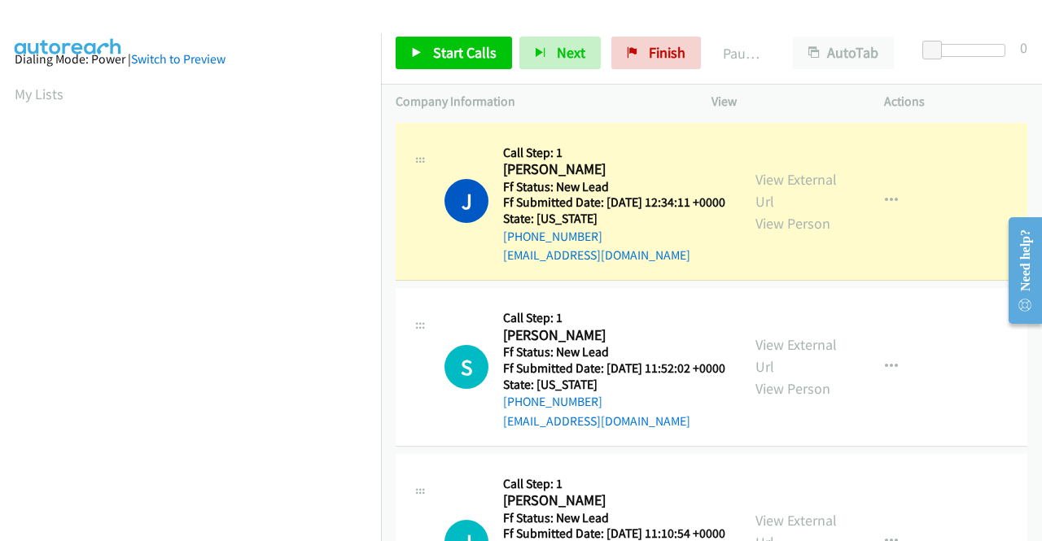
scroll to position [0, 0]
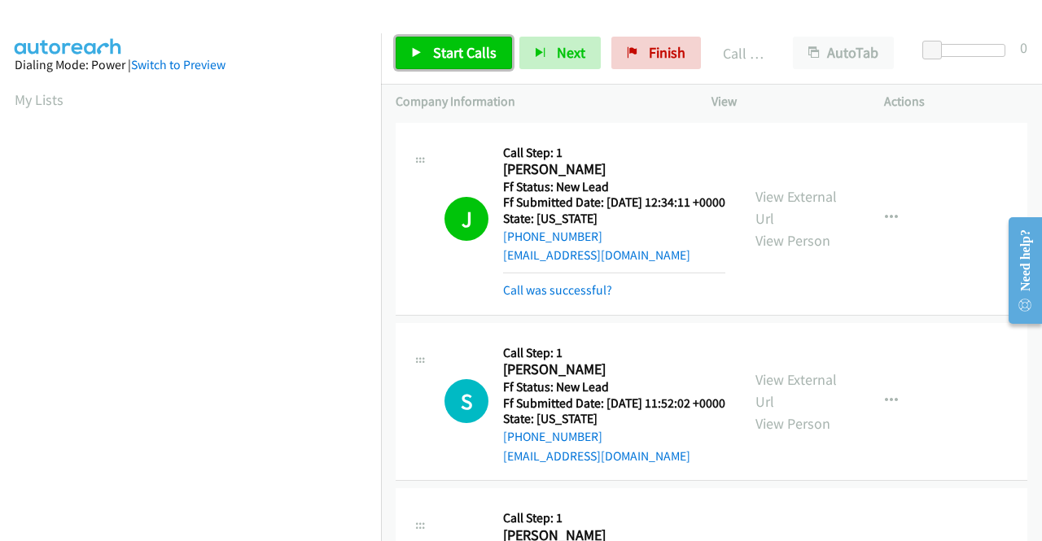
click at [470, 59] on span "Start Calls" at bounding box center [464, 52] width 63 height 19
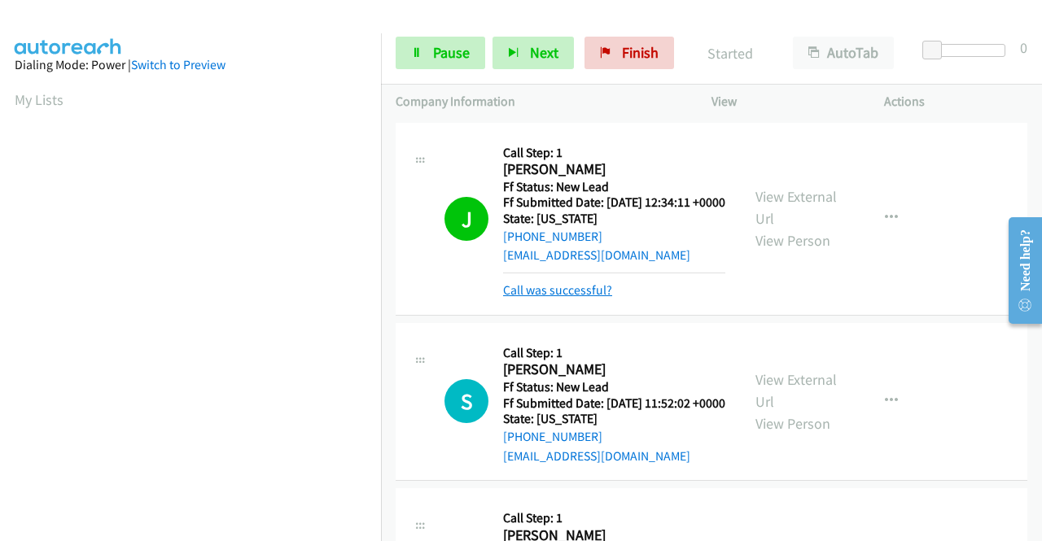
click at [536, 298] on link "Call was successful?" at bounding box center [557, 289] width 109 height 15
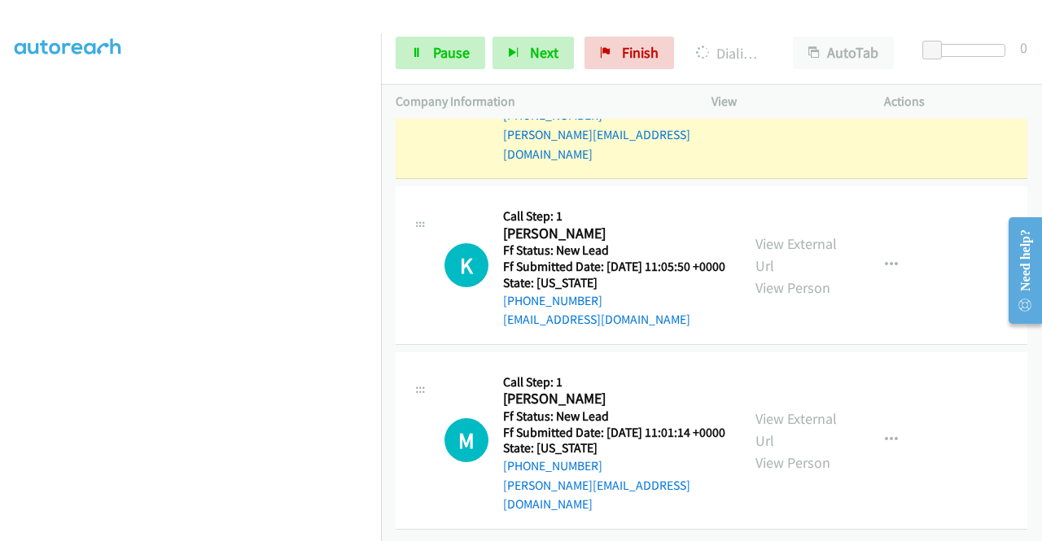
scroll to position [539, 0]
click at [457, 59] on span "Pause" at bounding box center [451, 52] width 37 height 19
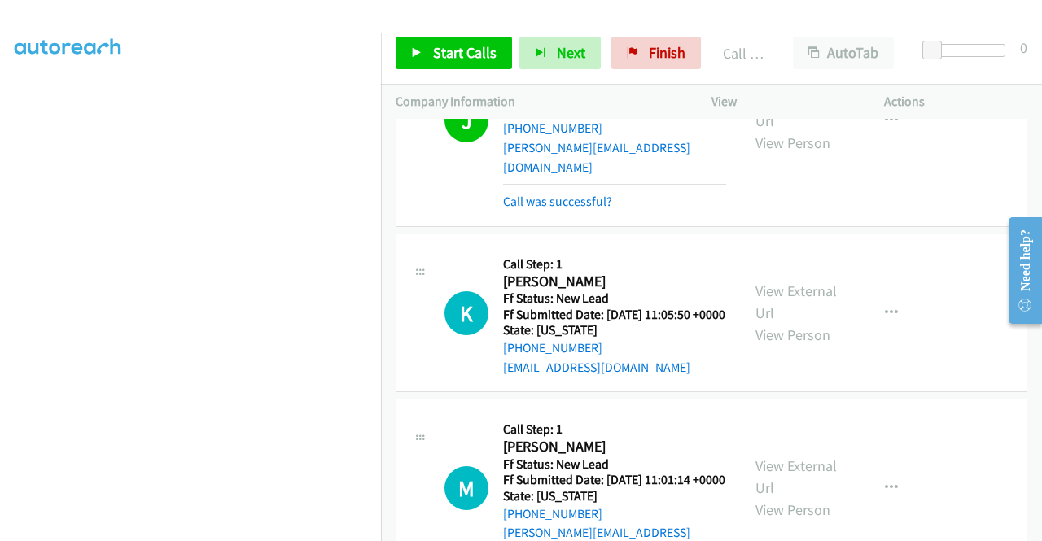
scroll to position [376, 0]
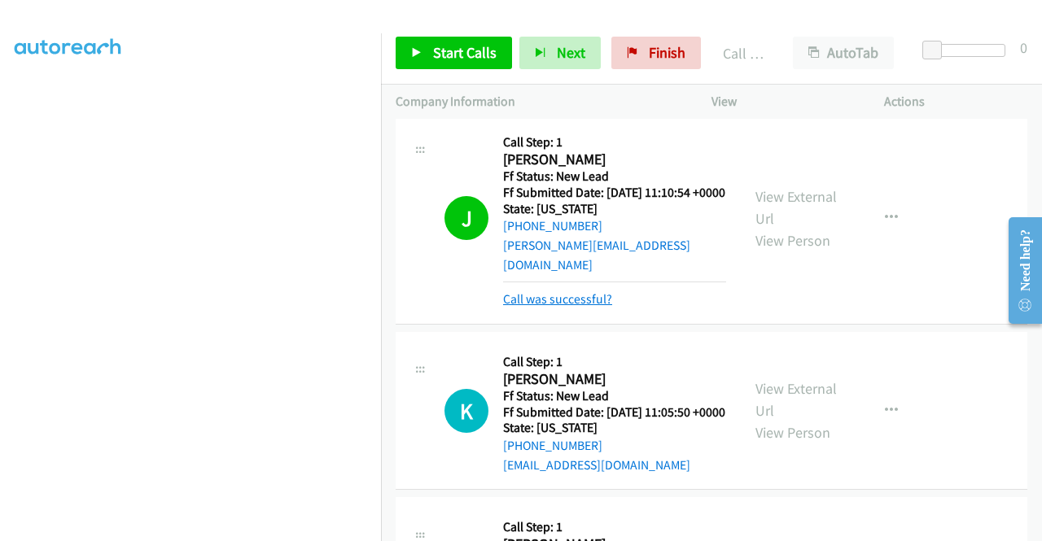
click at [579, 307] on link "Call was successful?" at bounding box center [557, 298] width 109 height 15
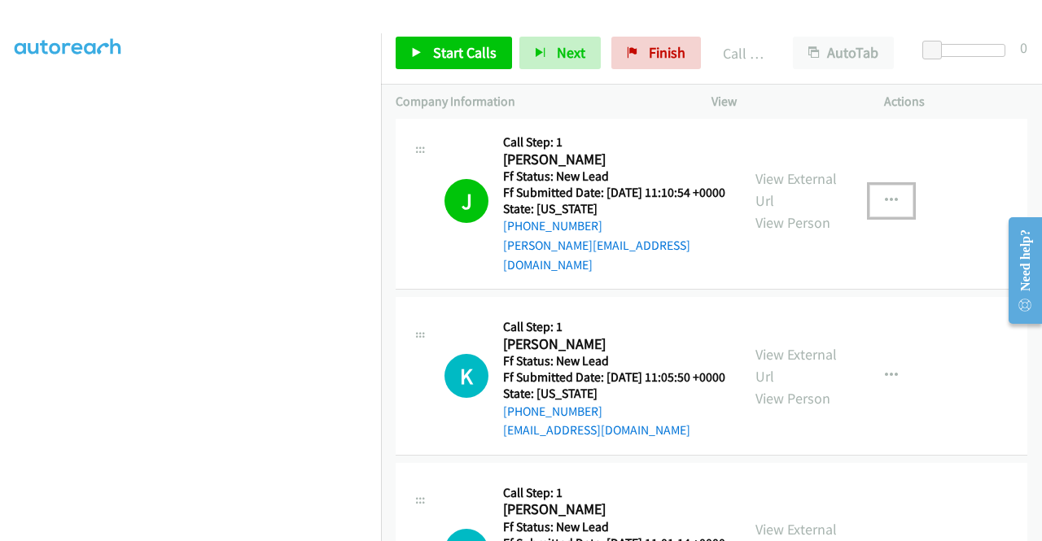
click at [885, 208] on icon "button" at bounding box center [891, 200] width 13 height 13
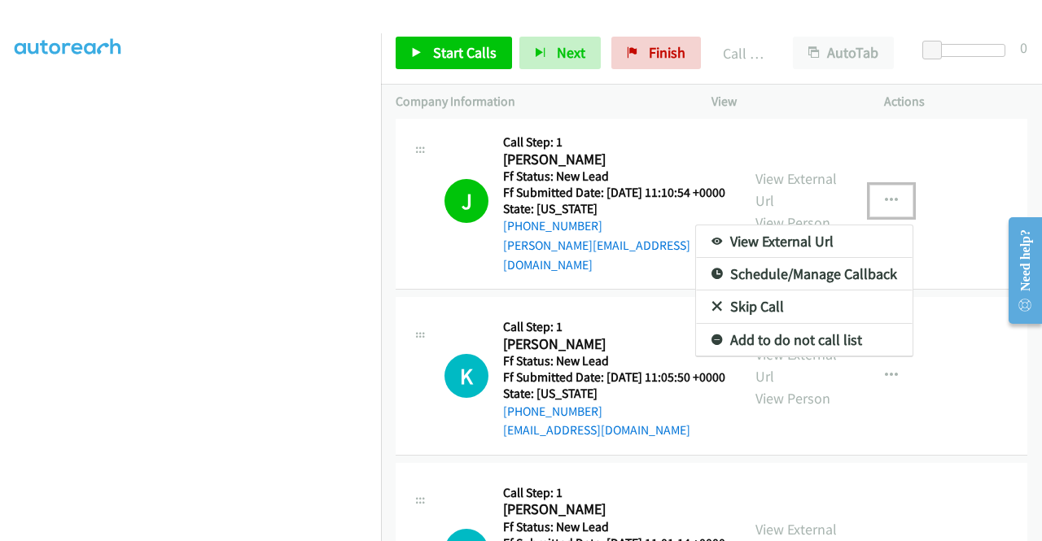
click at [807, 356] on link "Add to do not call list" at bounding box center [804, 340] width 216 height 33
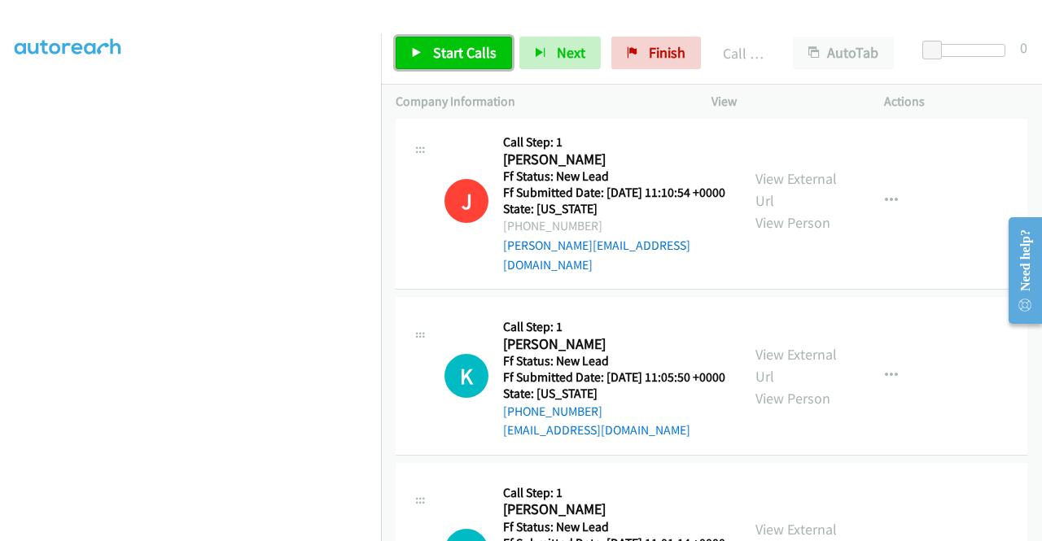
click at [470, 46] on span "Start Calls" at bounding box center [464, 52] width 63 height 19
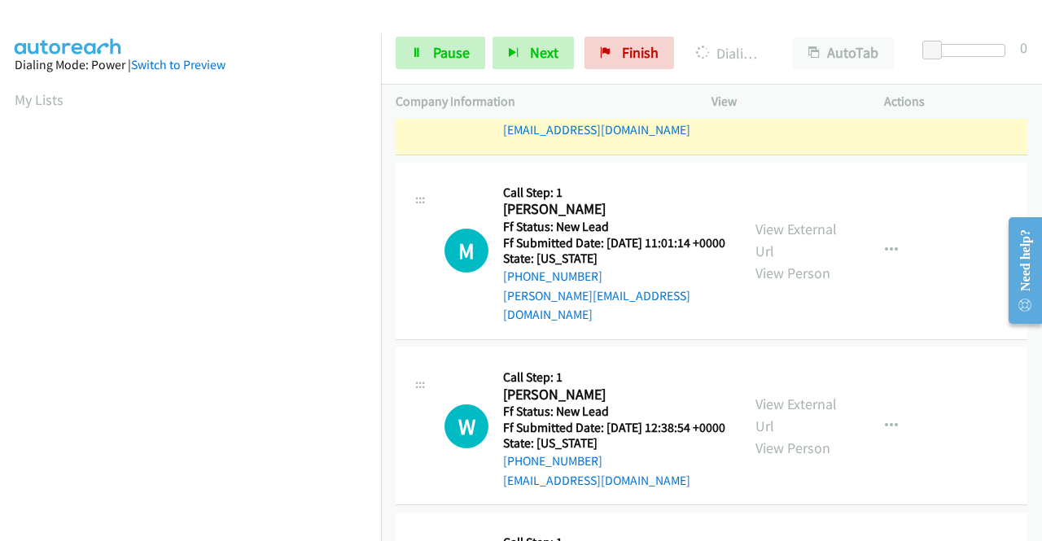
scroll to position [701, 0]
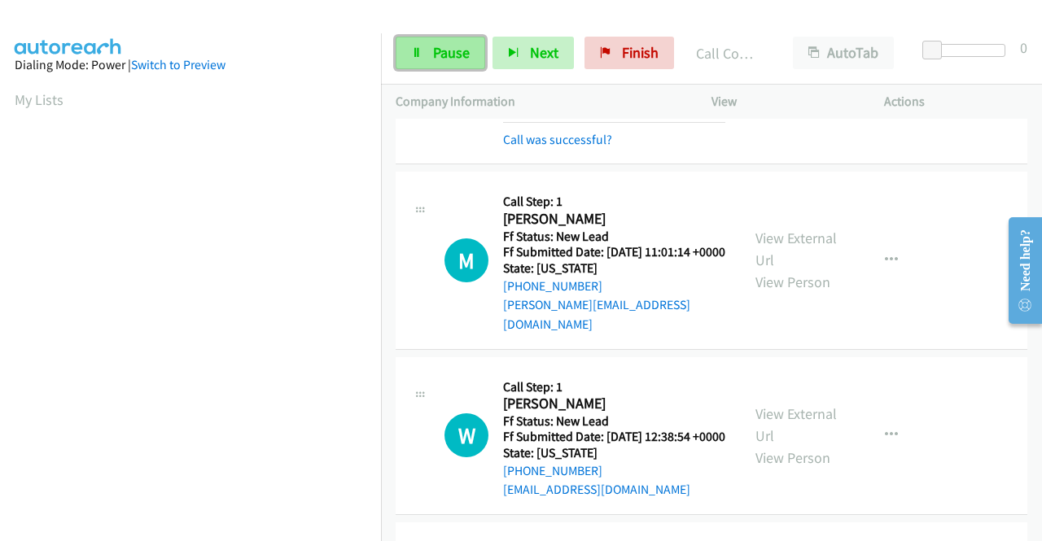
drag, startPoint x: 413, startPoint y: 48, endPoint x: 423, endPoint y: 50, distance: 10.9
click at [413, 48] on icon at bounding box center [416, 53] width 11 height 11
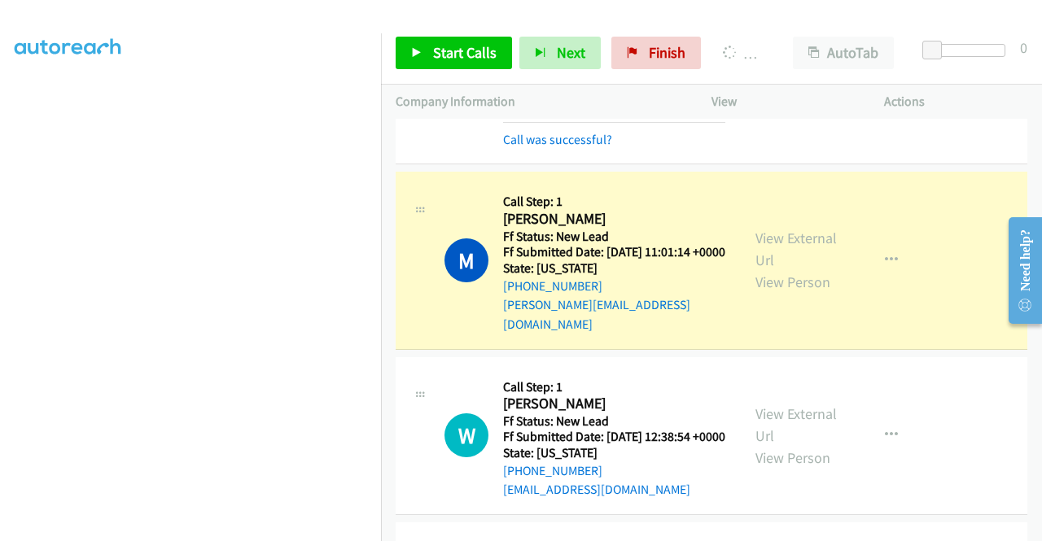
scroll to position [0, 0]
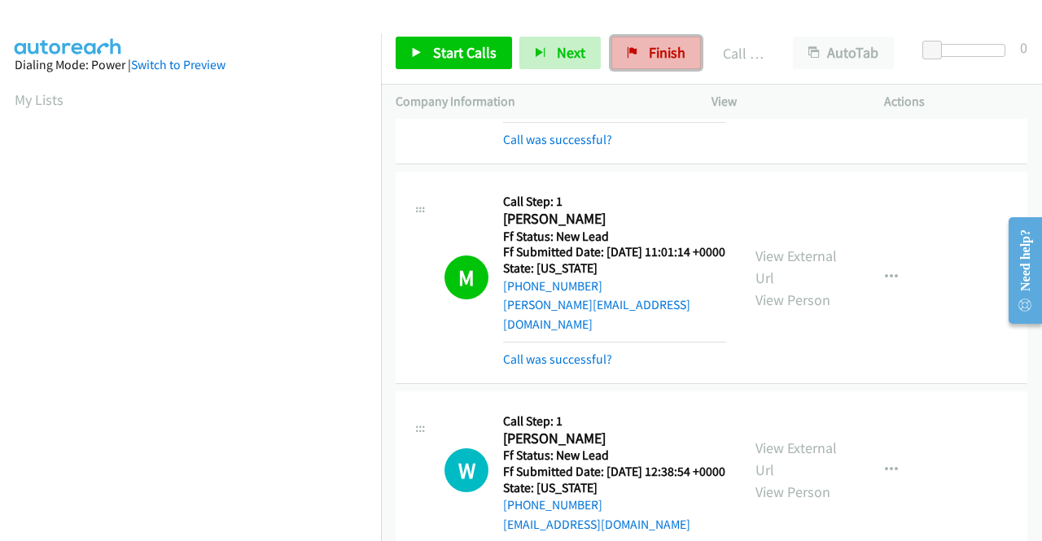
click at [649, 51] on span "Finish" at bounding box center [667, 52] width 37 height 19
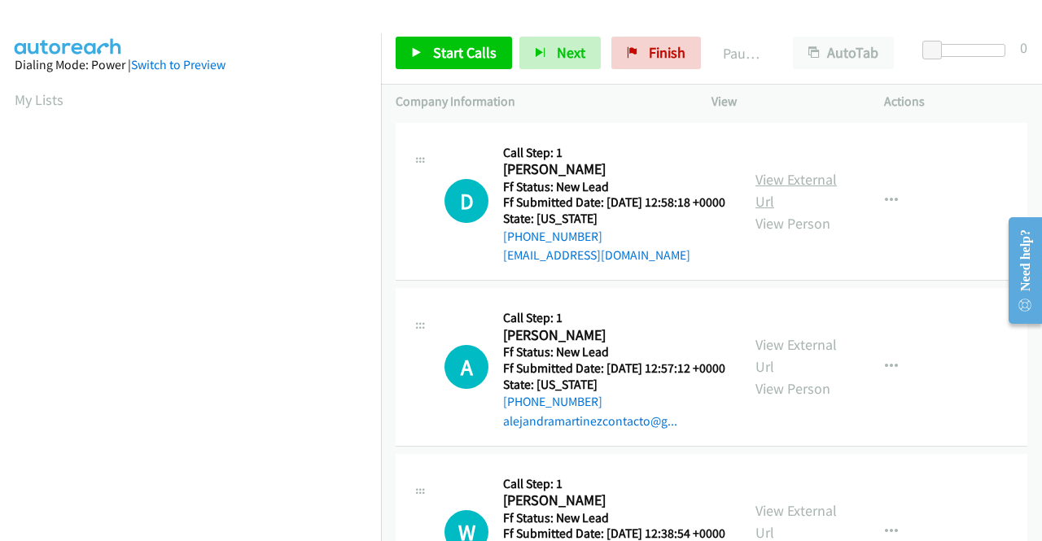
click at [821, 191] on link "View External Url" at bounding box center [795, 190] width 81 height 41
click at [768, 369] on link "View External Url" at bounding box center [795, 355] width 81 height 41
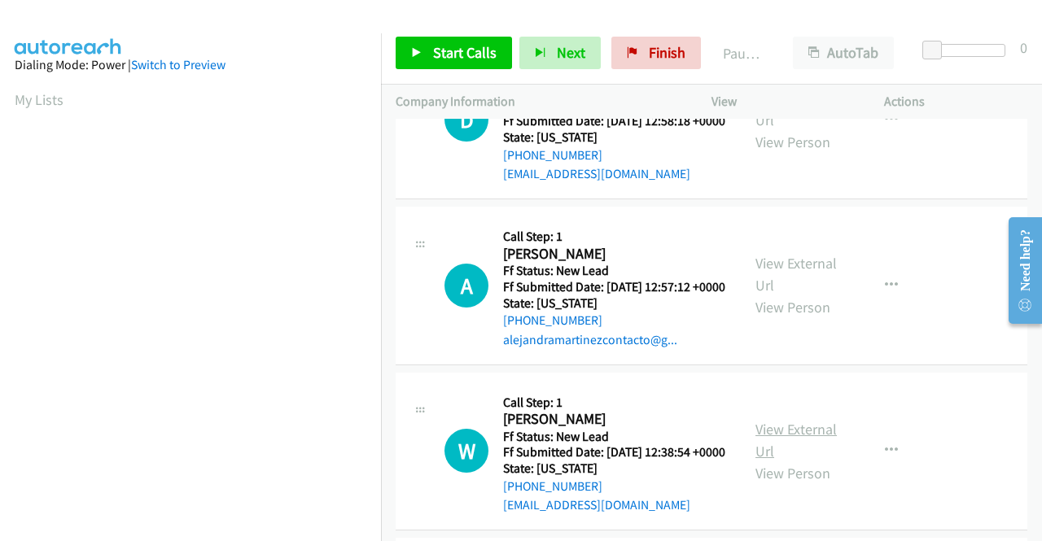
click at [775, 461] on link "View External Url" at bounding box center [795, 440] width 81 height 41
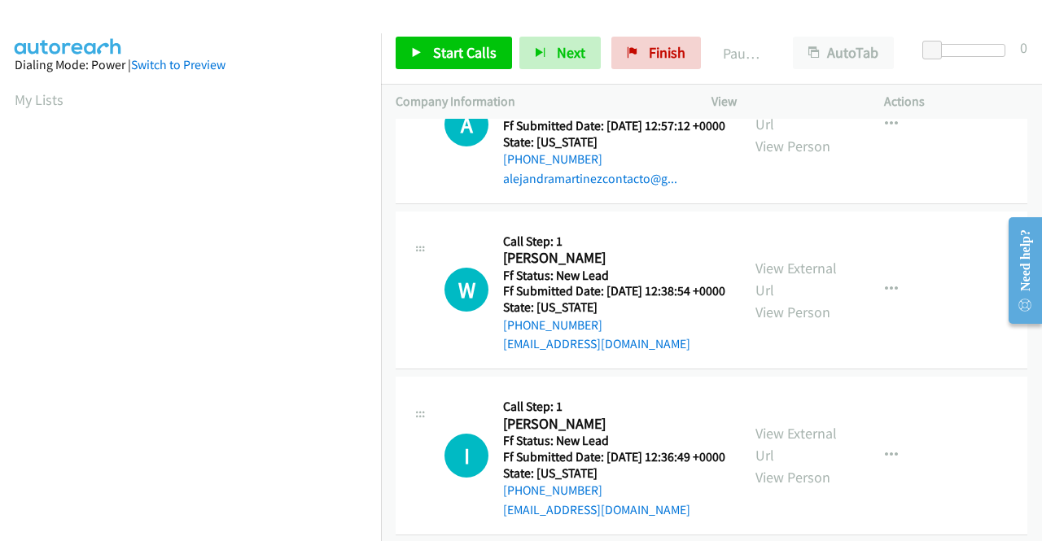
scroll to position [244, 0]
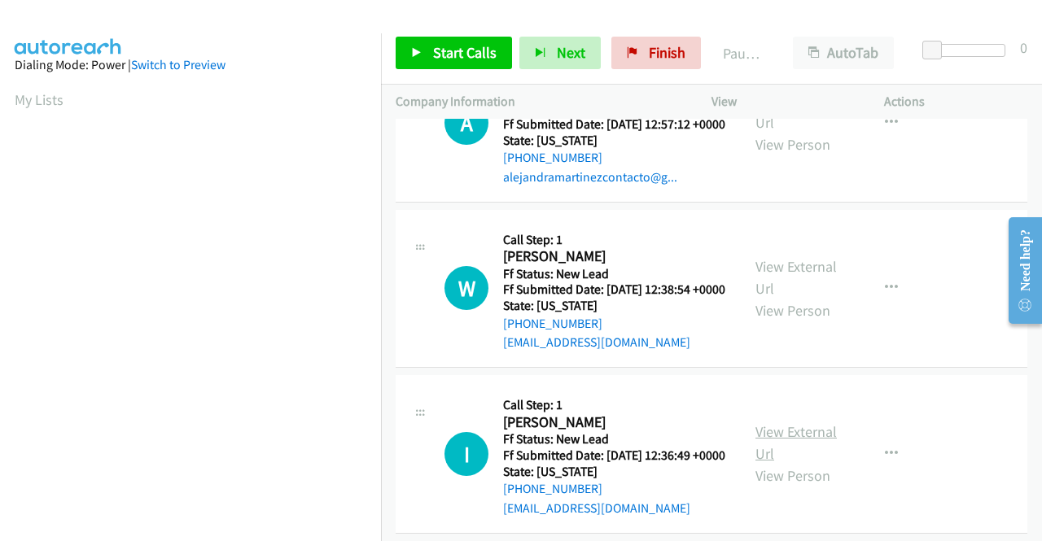
click at [781, 463] on link "View External Url" at bounding box center [795, 442] width 81 height 41
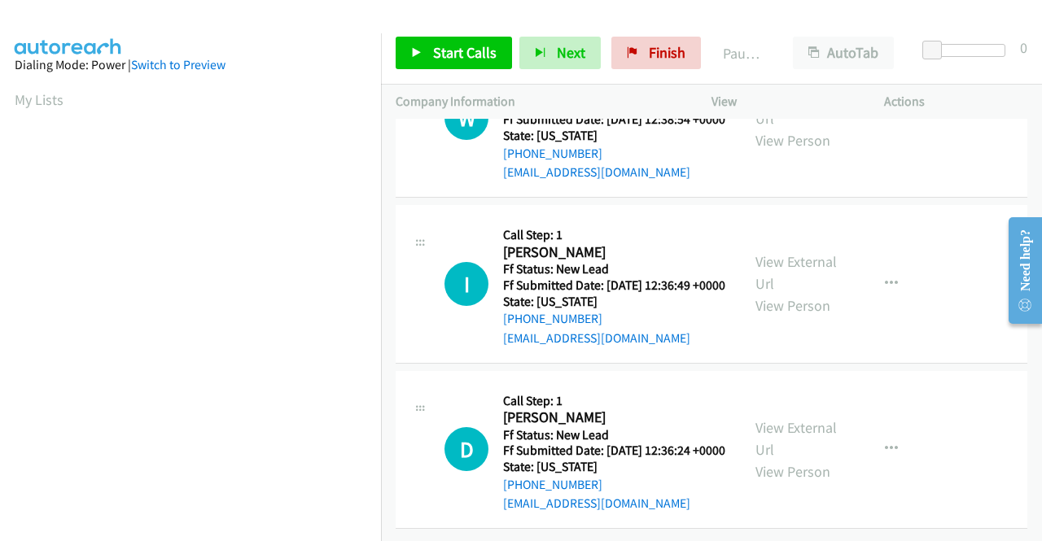
scroll to position [505, 0]
click at [786, 418] on link "View External Url" at bounding box center [795, 438] width 81 height 41
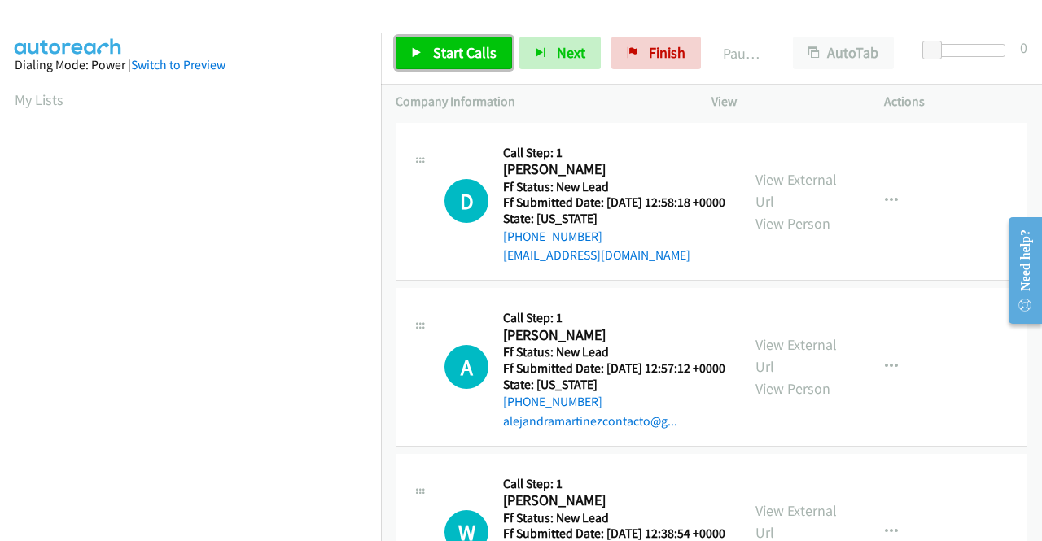
click at [468, 42] on link "Start Calls" at bounding box center [453, 53] width 116 height 33
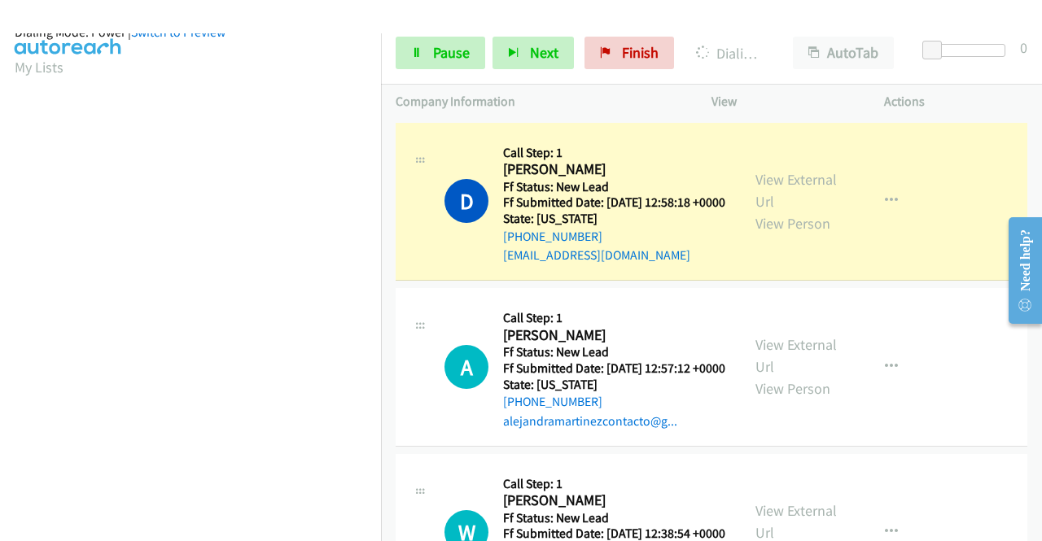
scroll to position [371, 0]
click at [423, 53] on link "Pause" at bounding box center [440, 53] width 90 height 33
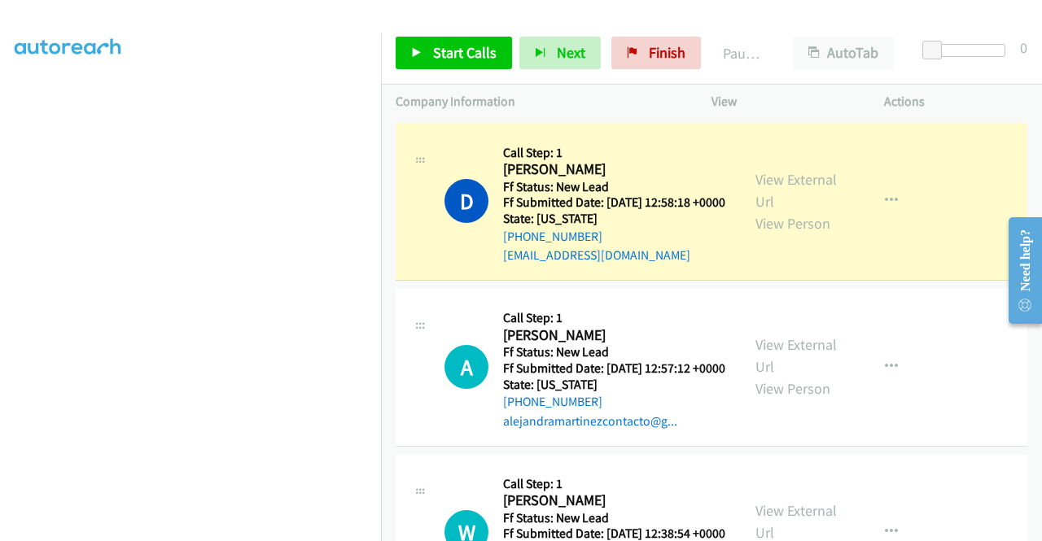
scroll to position [0, 0]
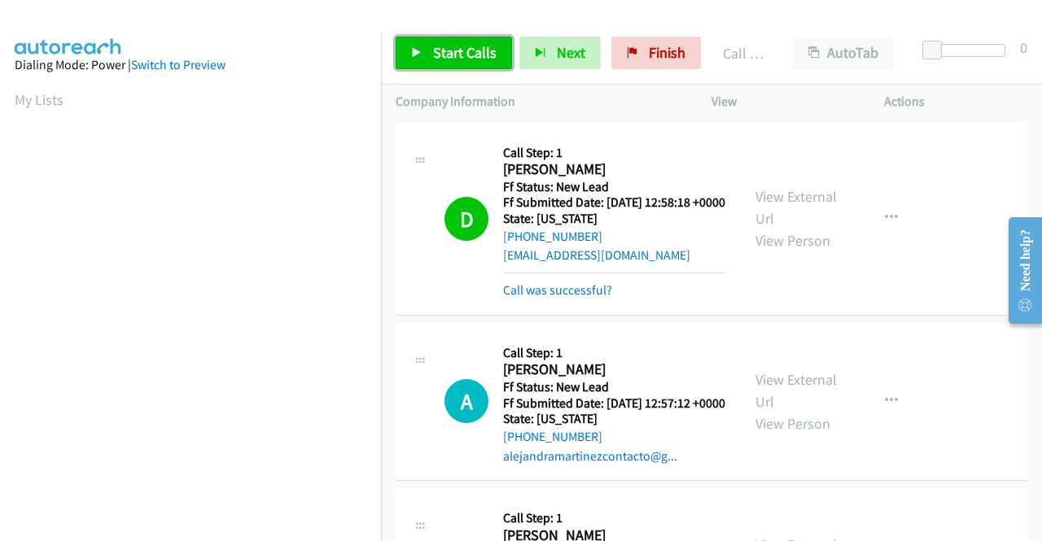
click at [436, 46] on span "Start Calls" at bounding box center [464, 52] width 63 height 19
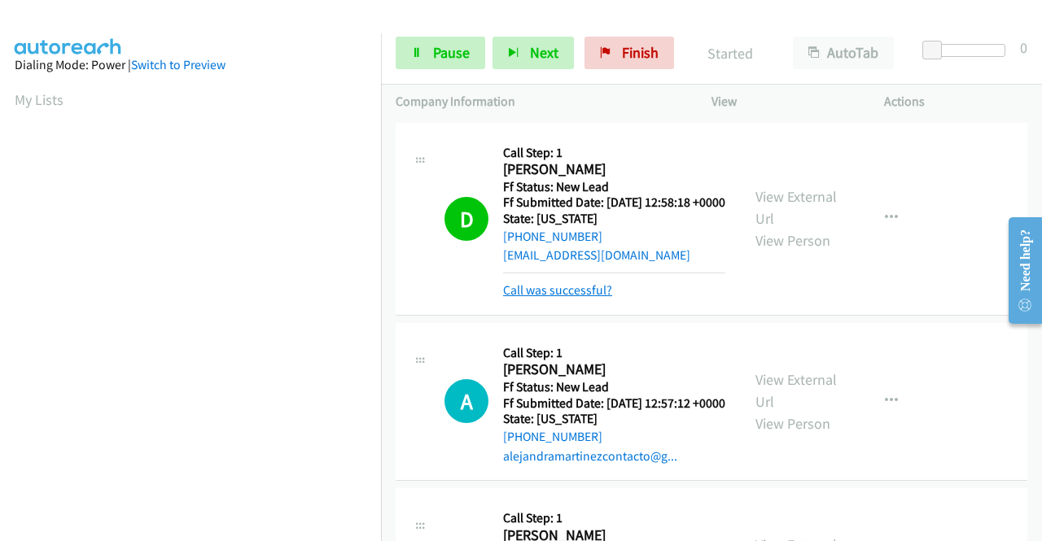
click at [563, 298] on link "Call was successful?" at bounding box center [557, 289] width 109 height 15
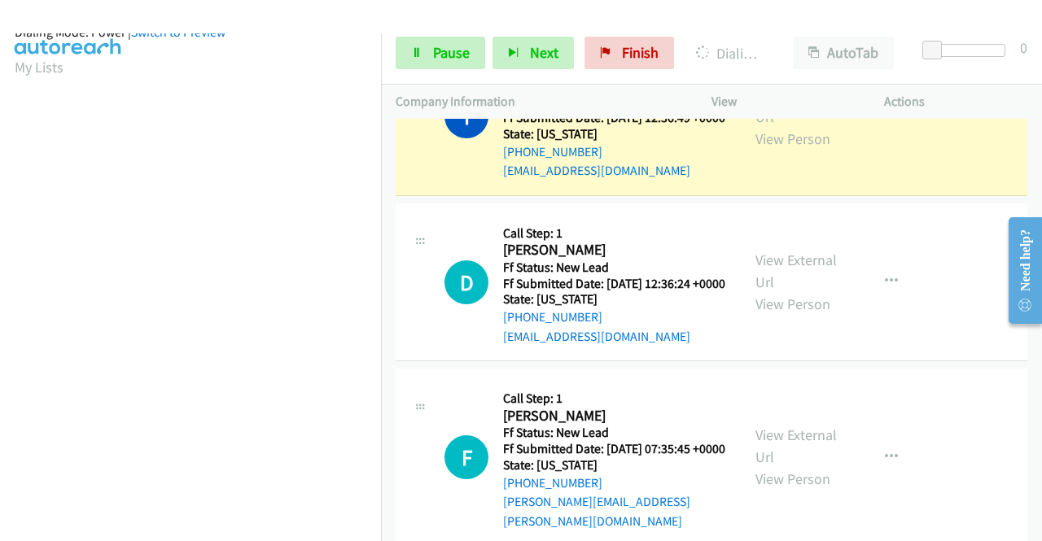
scroll to position [358, 0]
click at [465, 53] on span "Pause" at bounding box center [451, 52] width 37 height 19
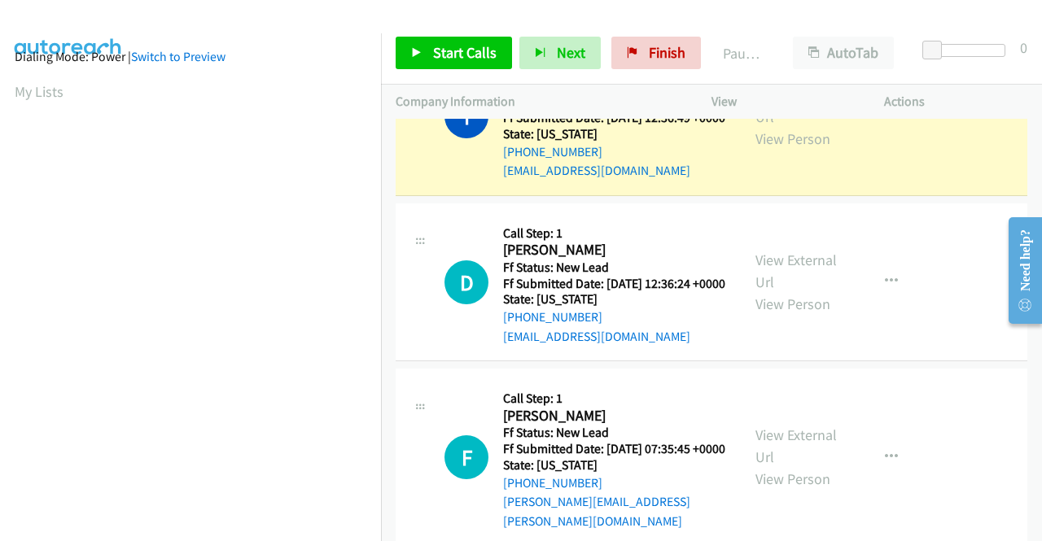
scroll to position [0, 0]
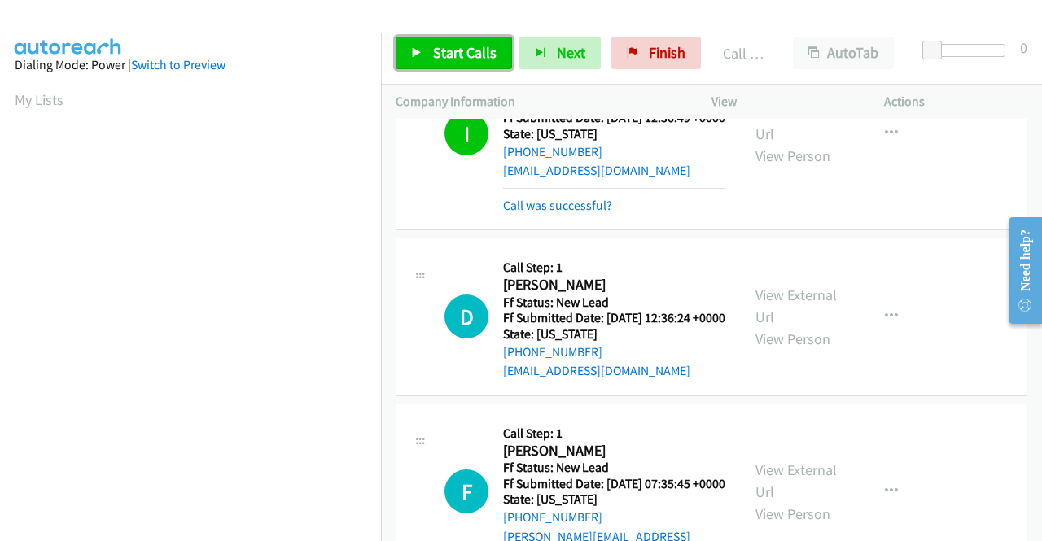
click at [457, 58] on span "Start Calls" at bounding box center [464, 52] width 63 height 19
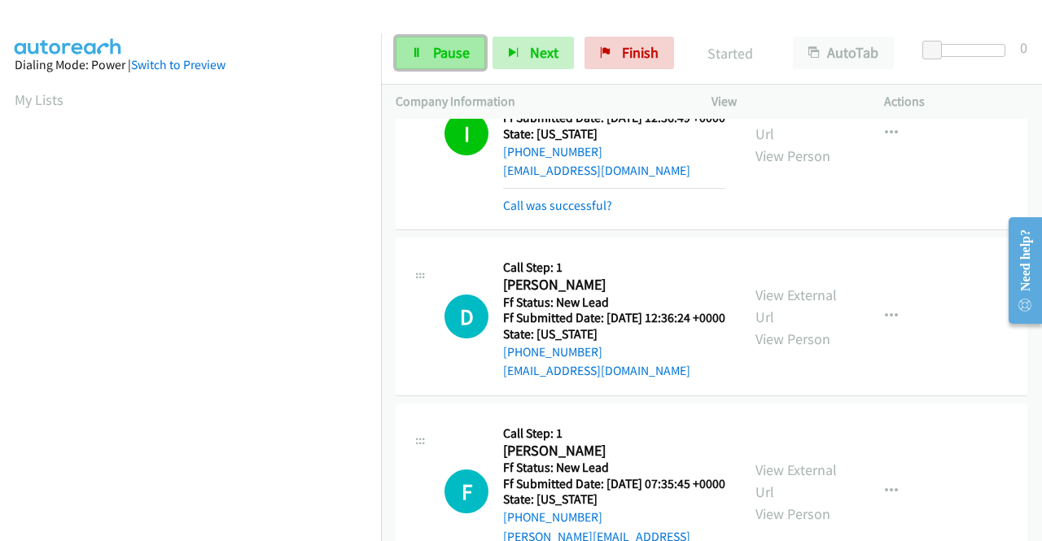
click at [447, 51] on span "Pause" at bounding box center [451, 52] width 37 height 19
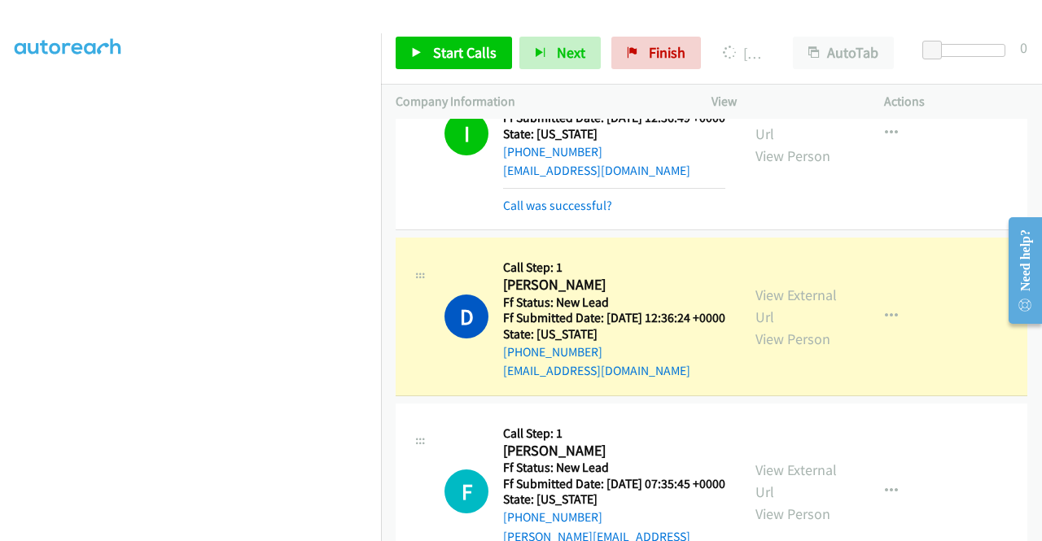
scroll to position [46, 0]
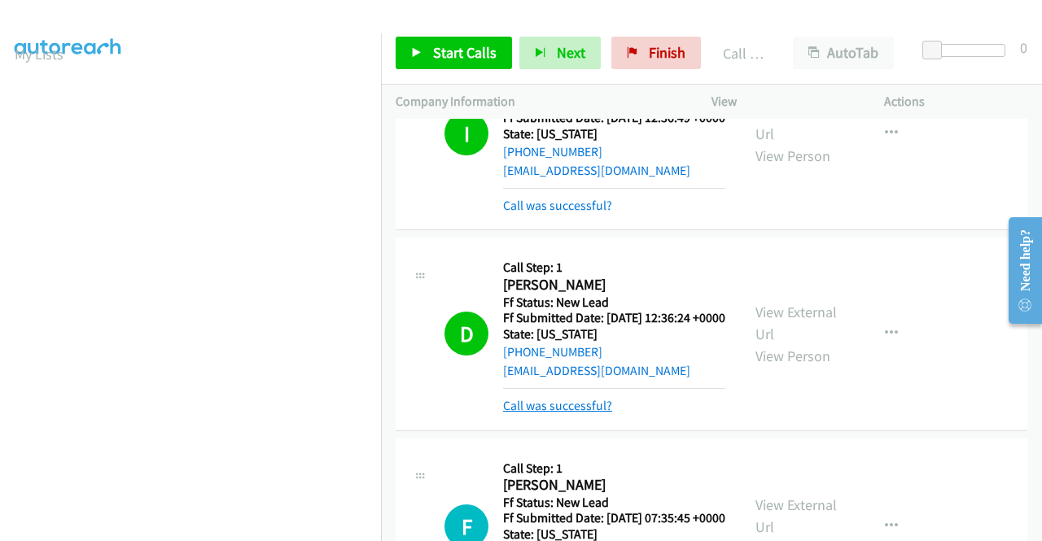
click at [579, 413] on link "Call was successful?" at bounding box center [557, 405] width 109 height 15
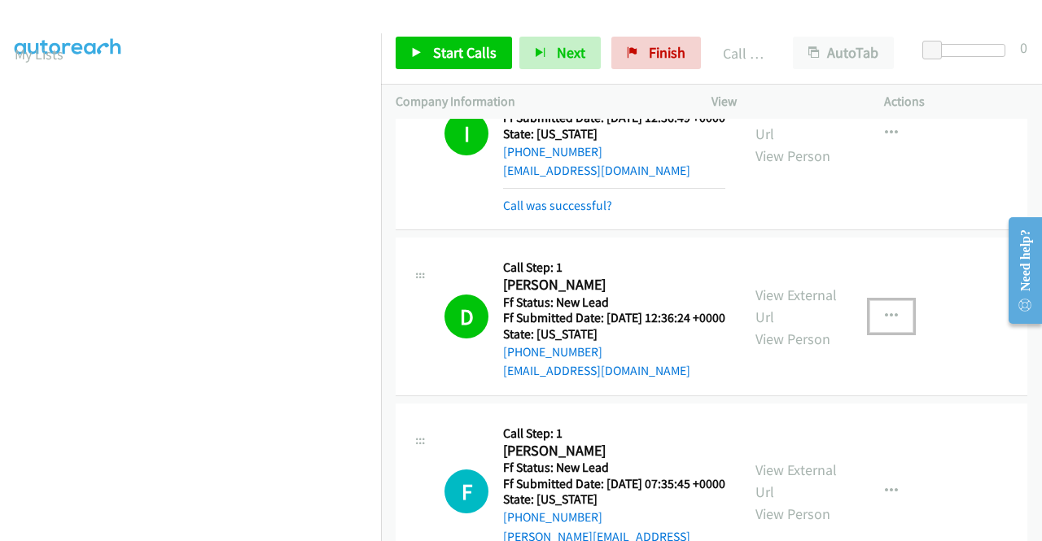
click at [872, 333] on button "button" at bounding box center [891, 316] width 44 height 33
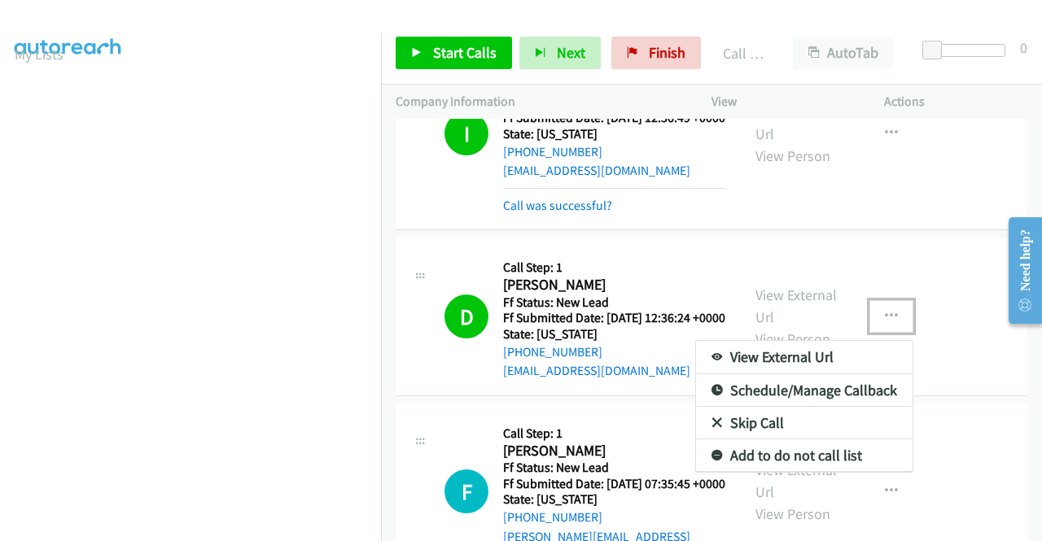
scroll to position [732, 0]
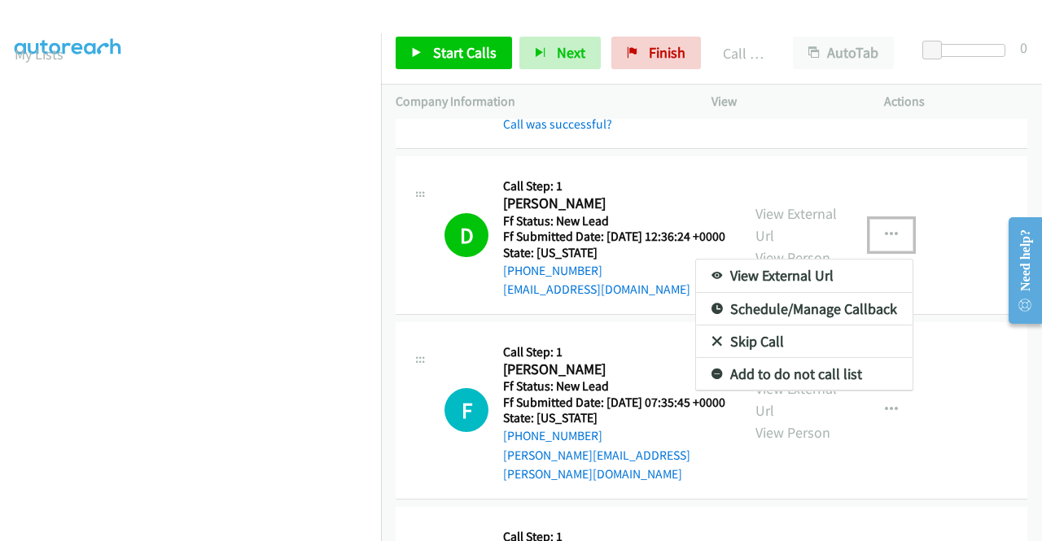
click at [789, 391] on link "Add to do not call list" at bounding box center [804, 374] width 216 height 33
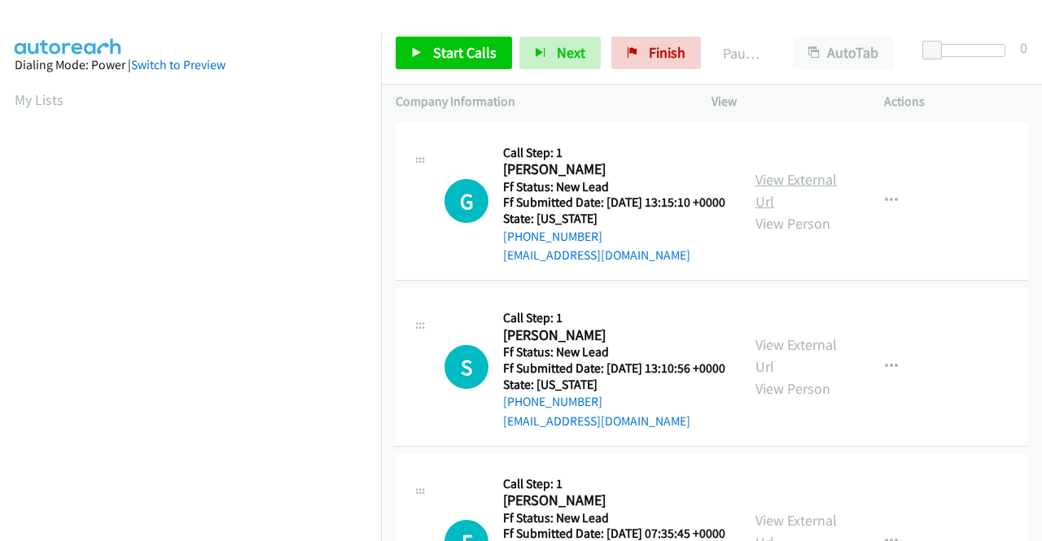
click at [784, 186] on link "View External Url" at bounding box center [795, 190] width 81 height 41
click at [807, 380] on div "View External Url View Person" at bounding box center [797, 367] width 85 height 66
click at [797, 360] on link "View External Url" at bounding box center [795, 355] width 81 height 41
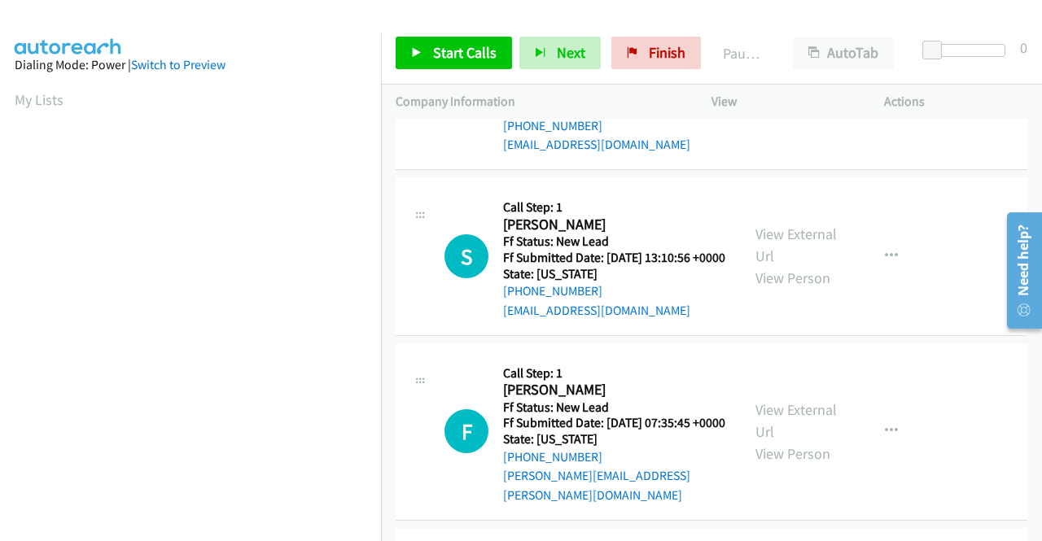
scroll to position [163, 0]
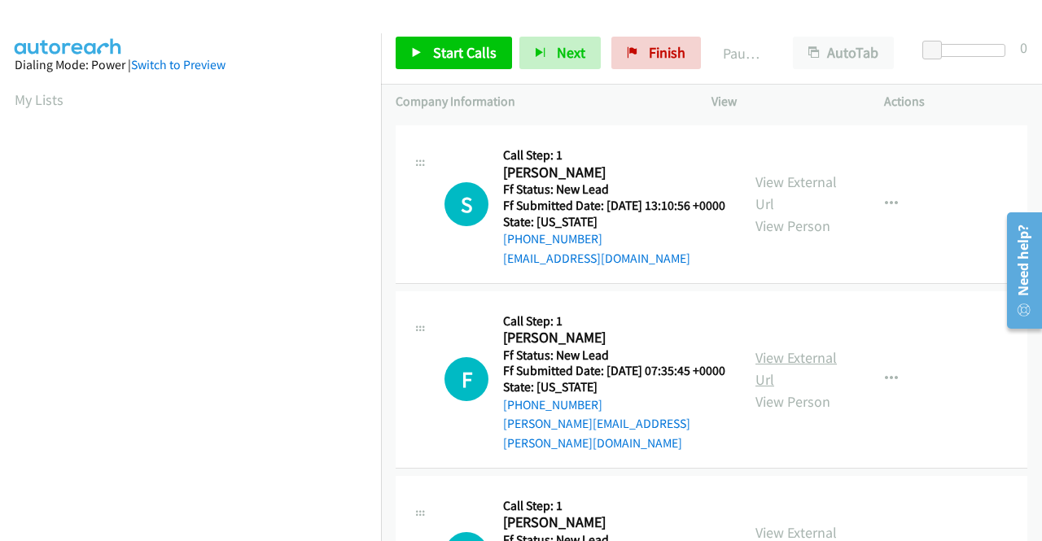
click at [809, 389] on link "View External Url" at bounding box center [795, 368] width 81 height 41
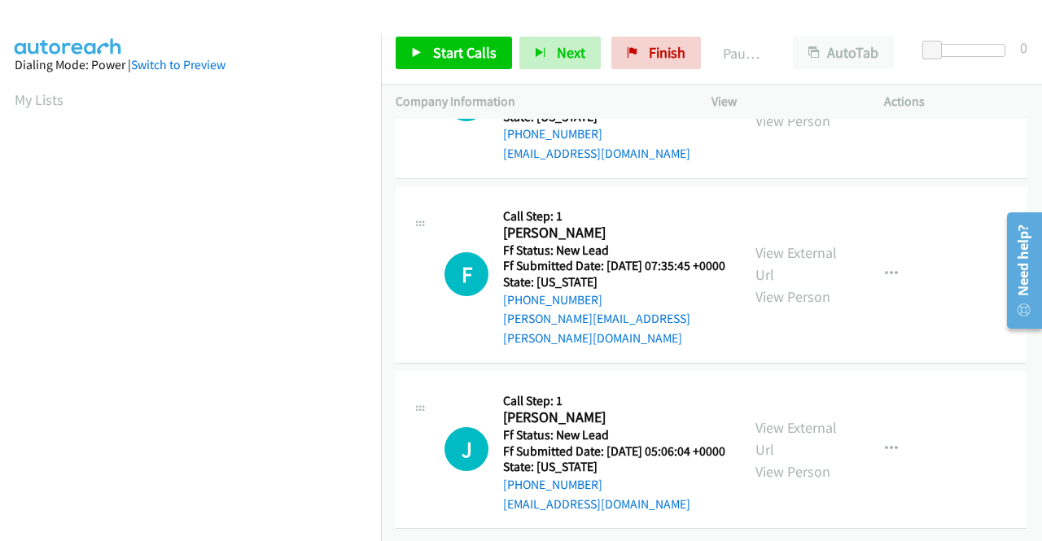
scroll to position [323, 0]
click at [775, 418] on link "View External Url" at bounding box center [795, 438] width 81 height 41
click at [483, 46] on span "Start Calls" at bounding box center [464, 52] width 63 height 19
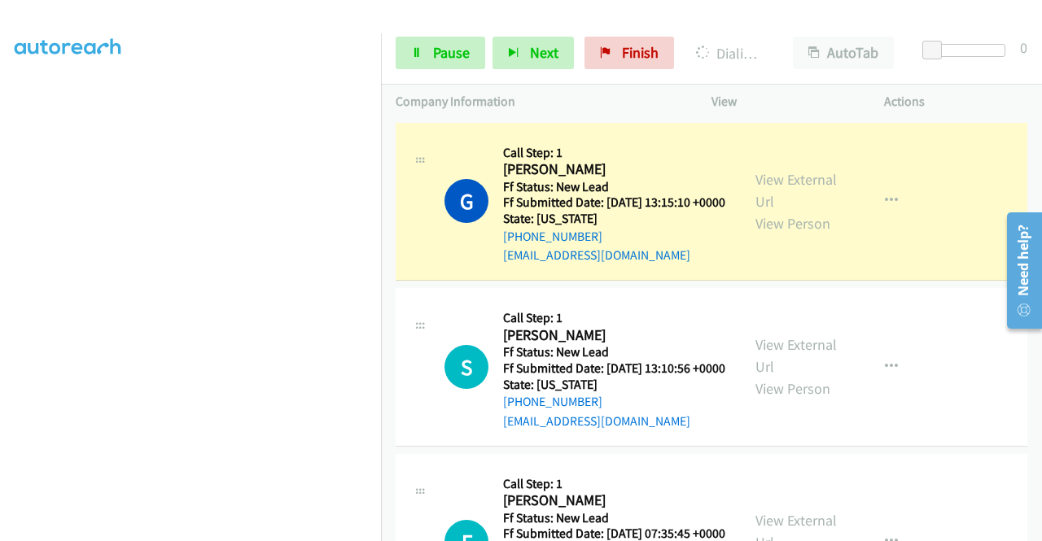
scroll to position [0, 0]
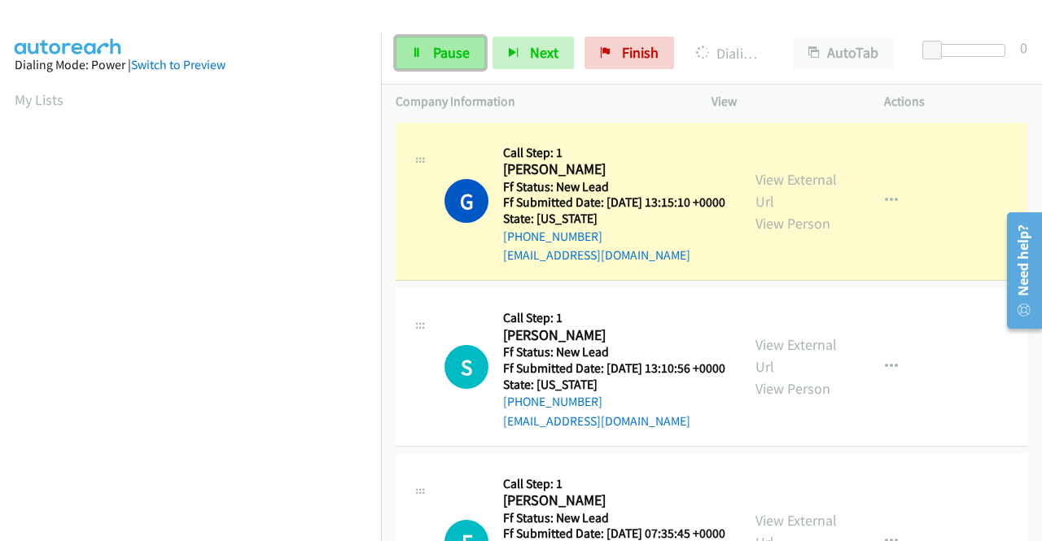
click at [461, 65] on link "Pause" at bounding box center [440, 53] width 90 height 33
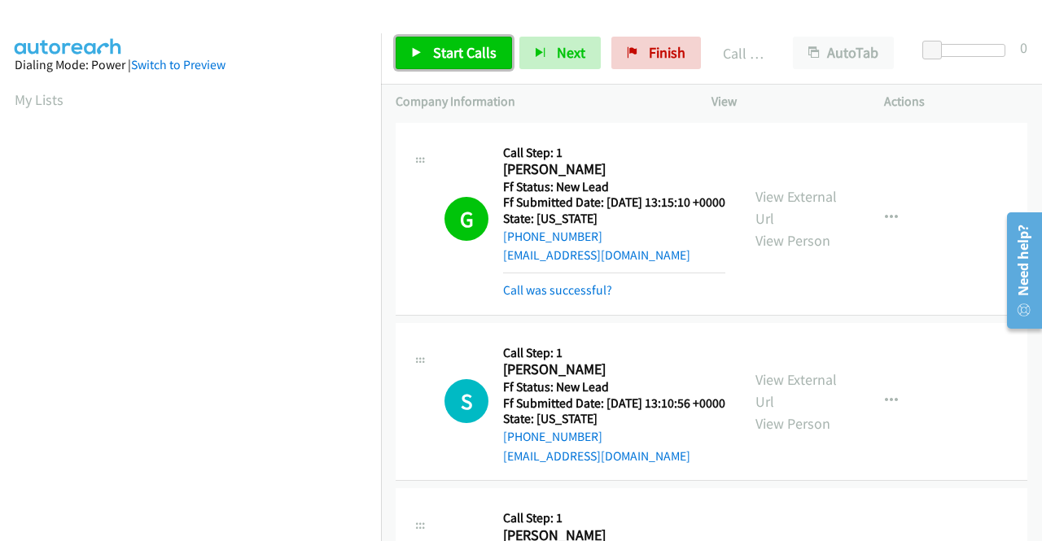
click at [486, 51] on span "Start Calls" at bounding box center [464, 52] width 63 height 19
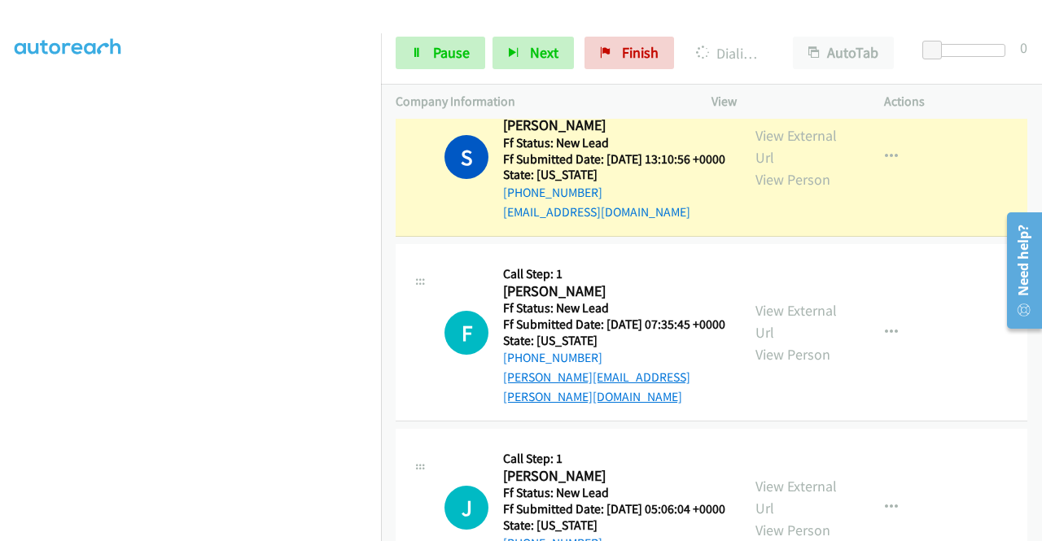
scroll to position [358, 0]
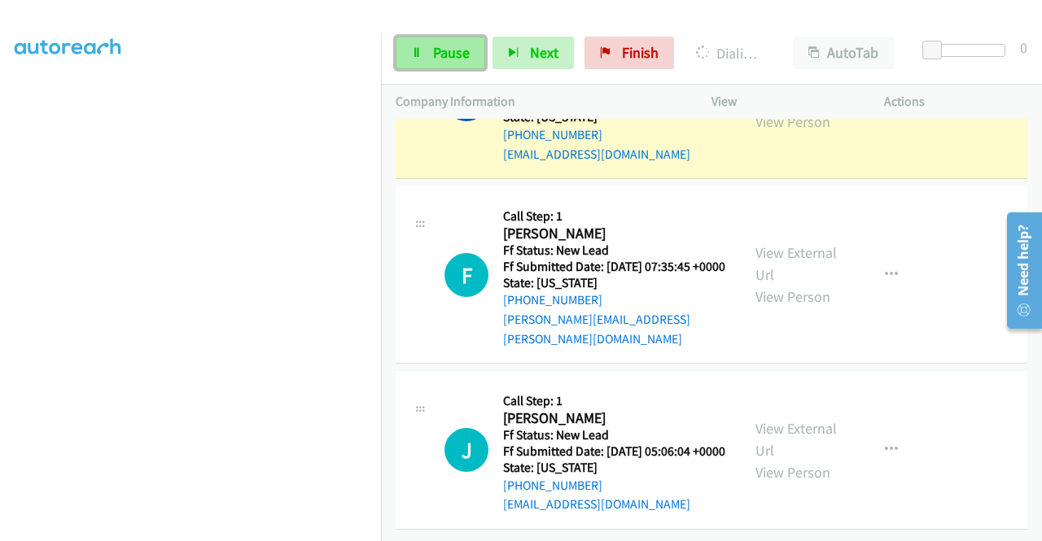
click at [423, 49] on link "Pause" at bounding box center [440, 53] width 90 height 33
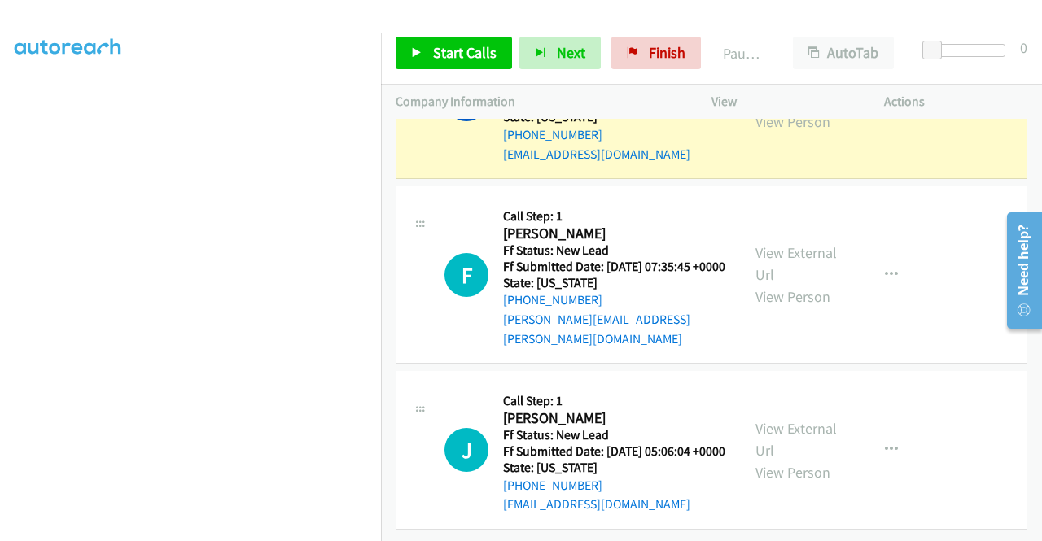
scroll to position [127, 0]
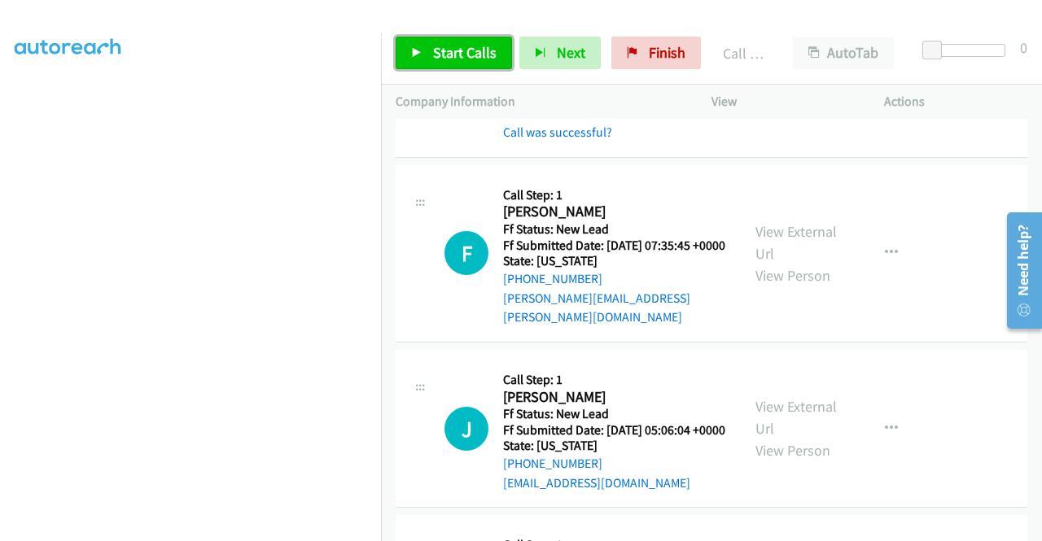
click at [454, 47] on span "Start Calls" at bounding box center [464, 52] width 63 height 19
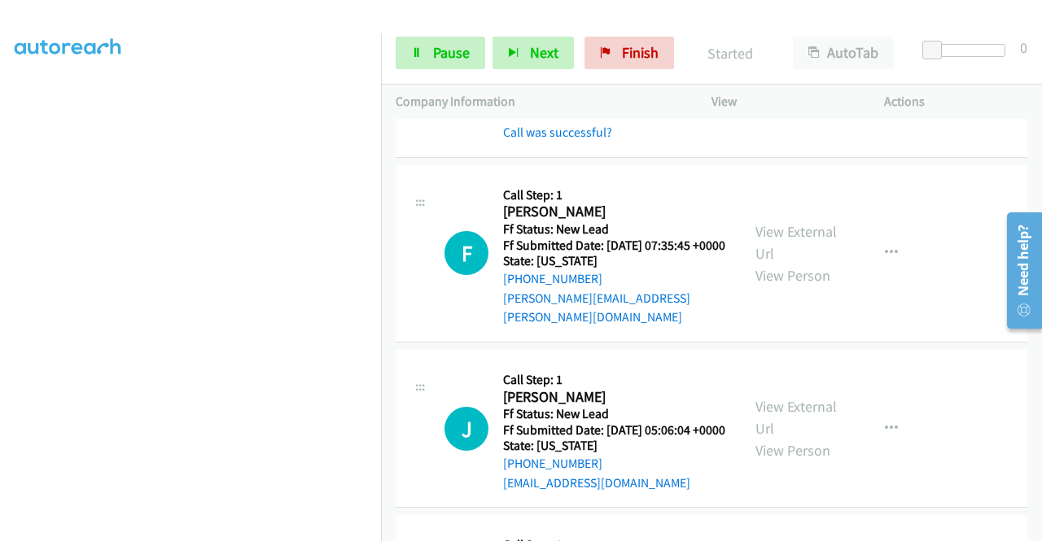
scroll to position [195, 0]
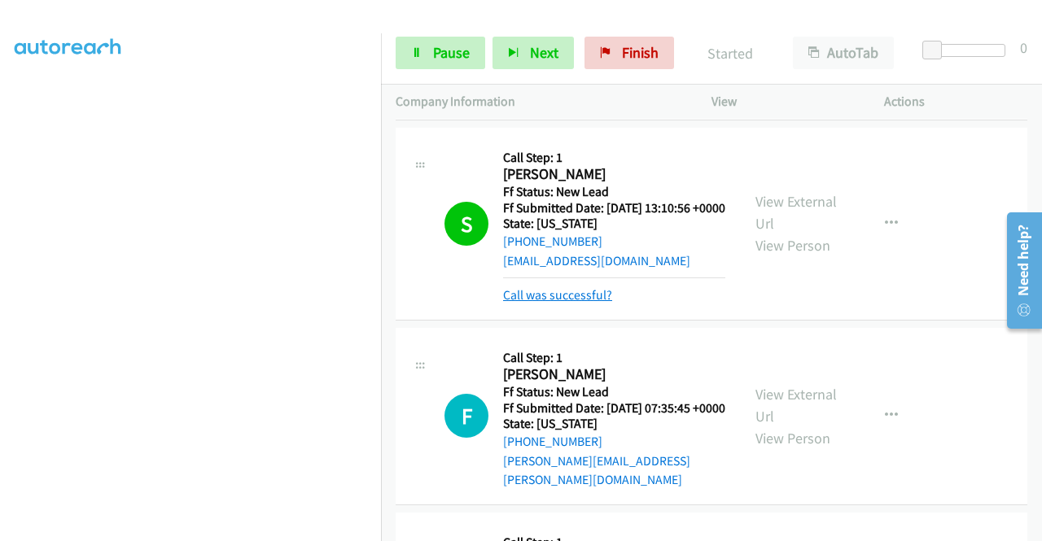
click at [548, 303] on link "Call was successful?" at bounding box center [557, 294] width 109 height 15
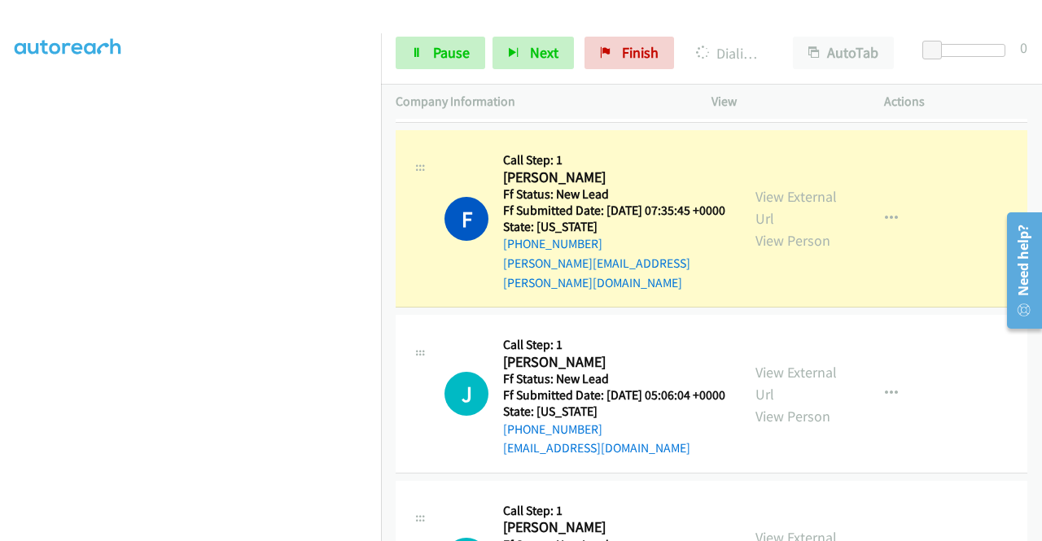
scroll to position [0, 0]
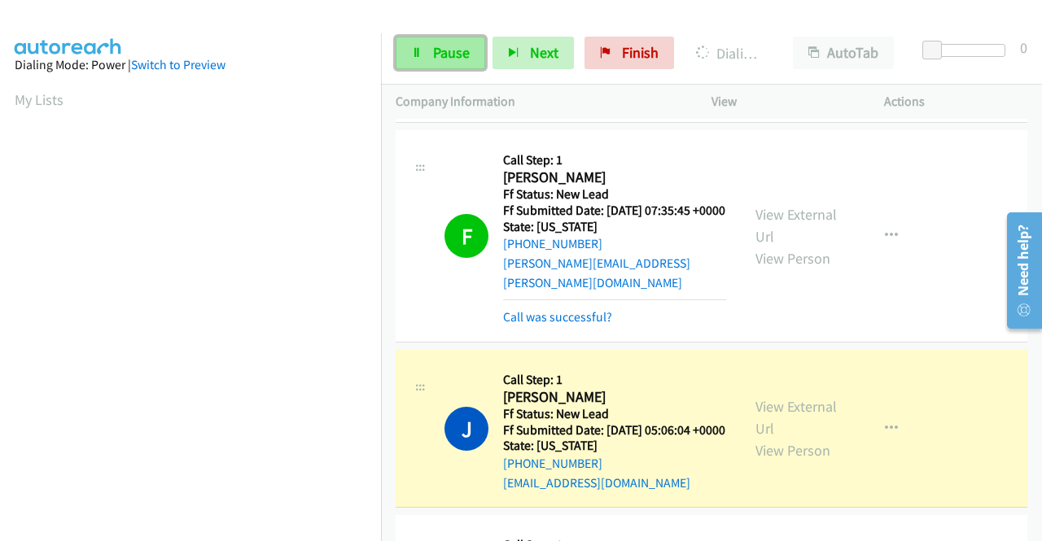
click at [459, 55] on span "Pause" at bounding box center [451, 52] width 37 height 19
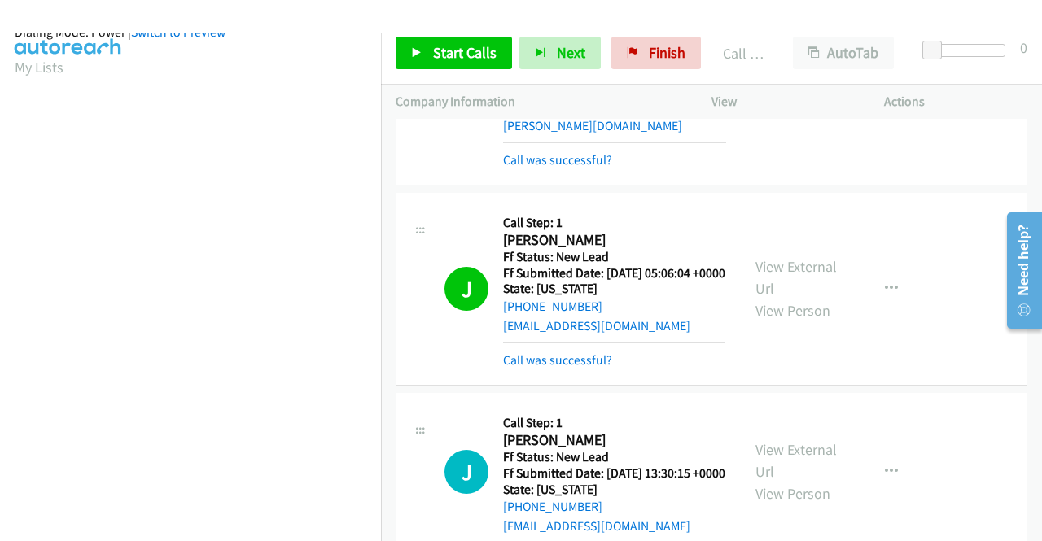
scroll to position [529, 0]
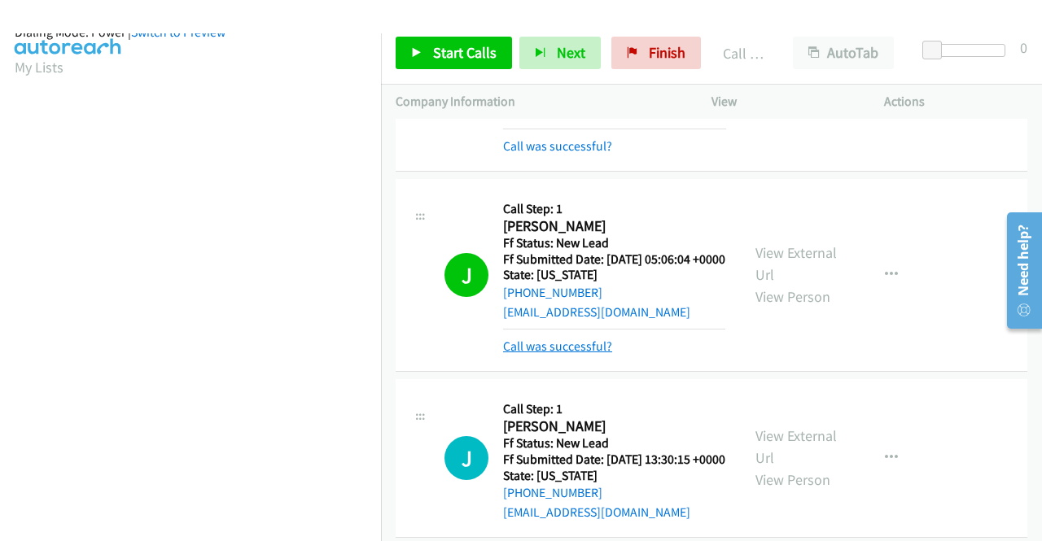
click at [572, 354] on link "Call was successful?" at bounding box center [557, 346] width 109 height 15
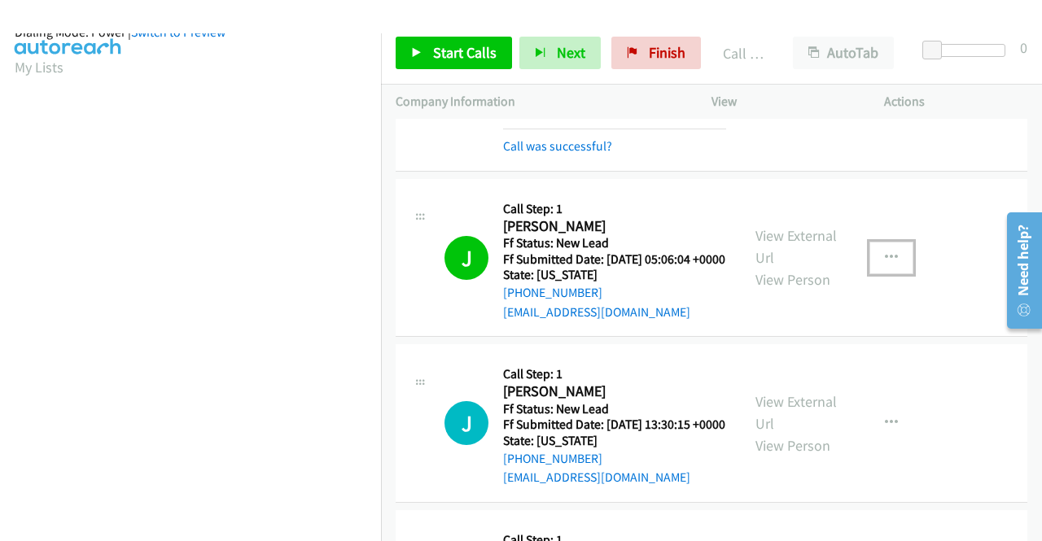
click at [885, 264] on icon "button" at bounding box center [891, 257] width 13 height 13
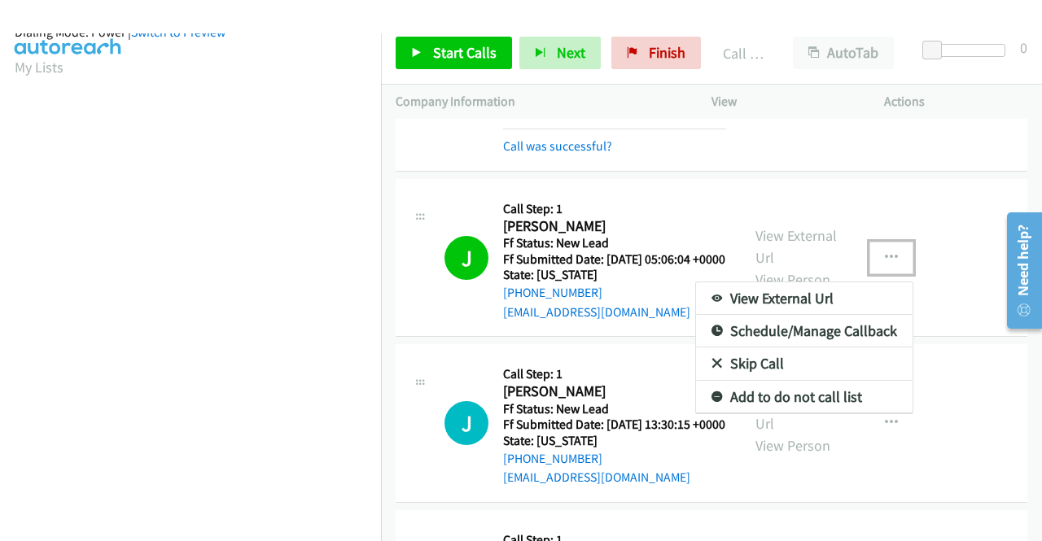
click at [831, 413] on link "Add to do not call list" at bounding box center [804, 397] width 216 height 33
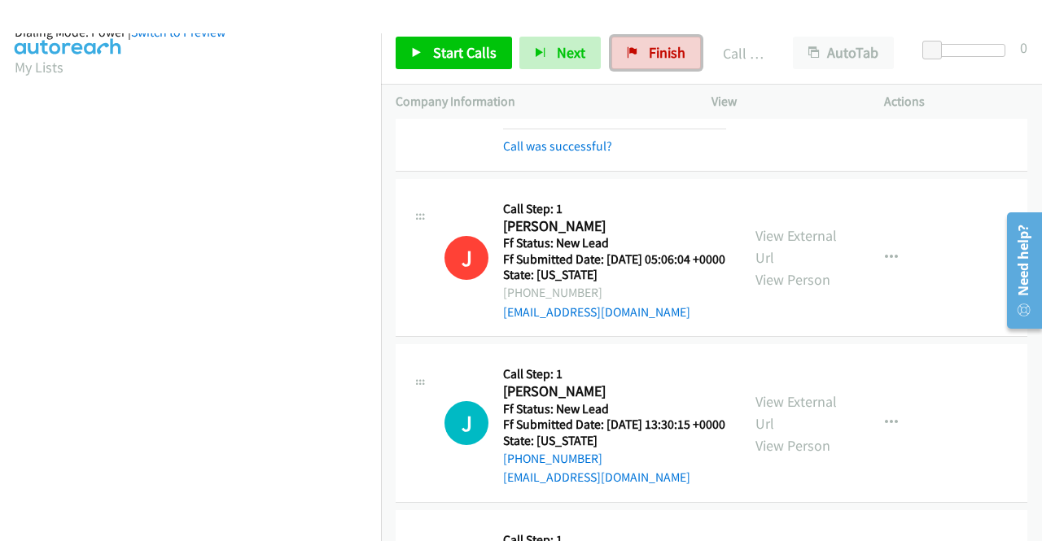
click at [669, 59] on span "Finish" at bounding box center [667, 52] width 37 height 19
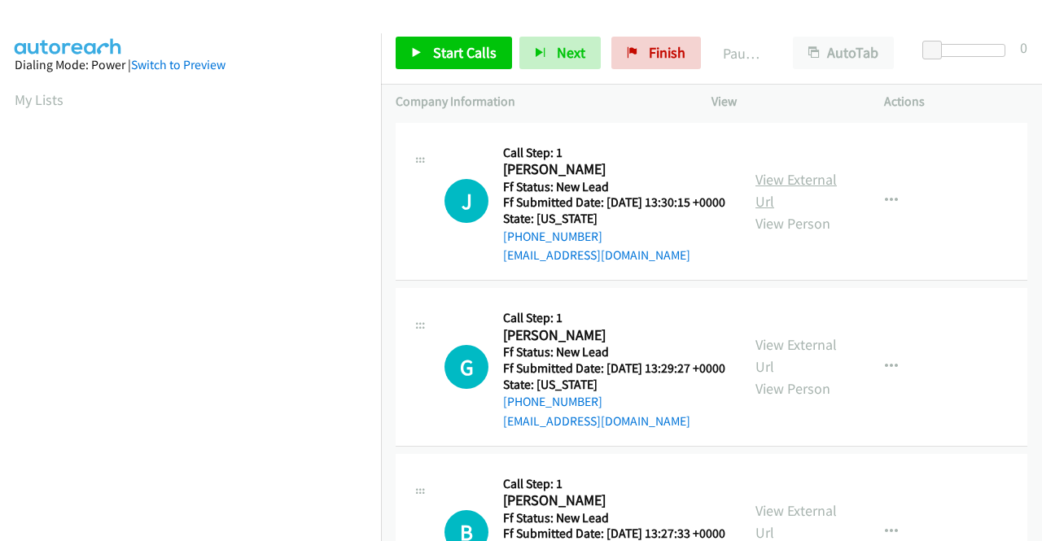
click at [789, 186] on link "View External Url" at bounding box center [795, 190] width 81 height 41
click at [781, 369] on link "View External Url" at bounding box center [795, 355] width 81 height 41
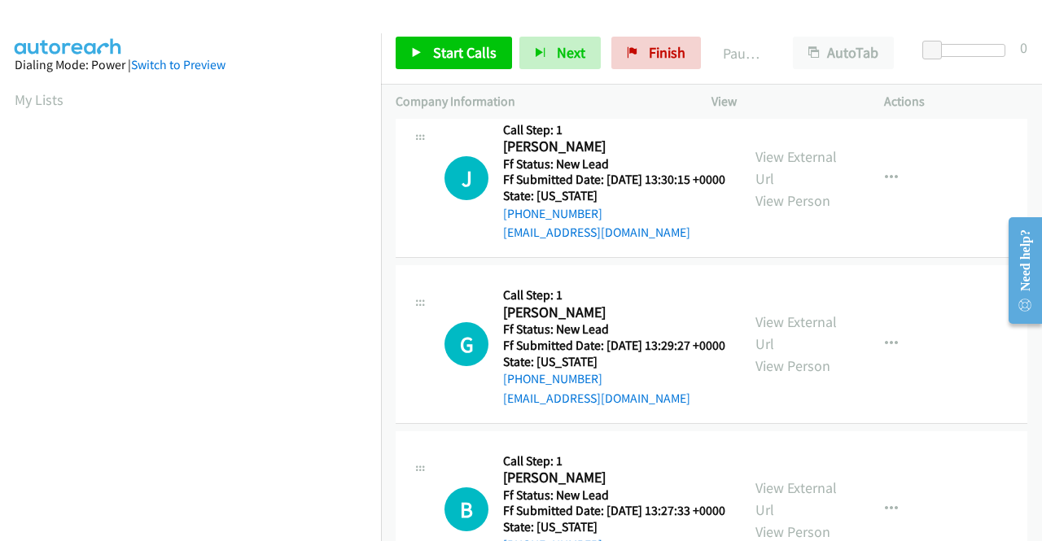
scroll to position [81, 0]
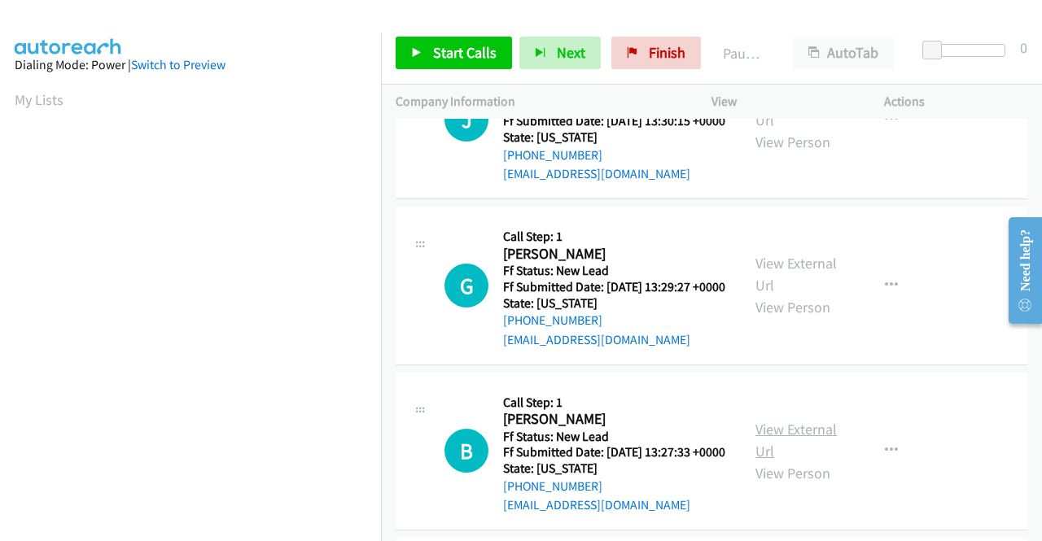
click at [784, 461] on link "View External Url" at bounding box center [795, 440] width 81 height 41
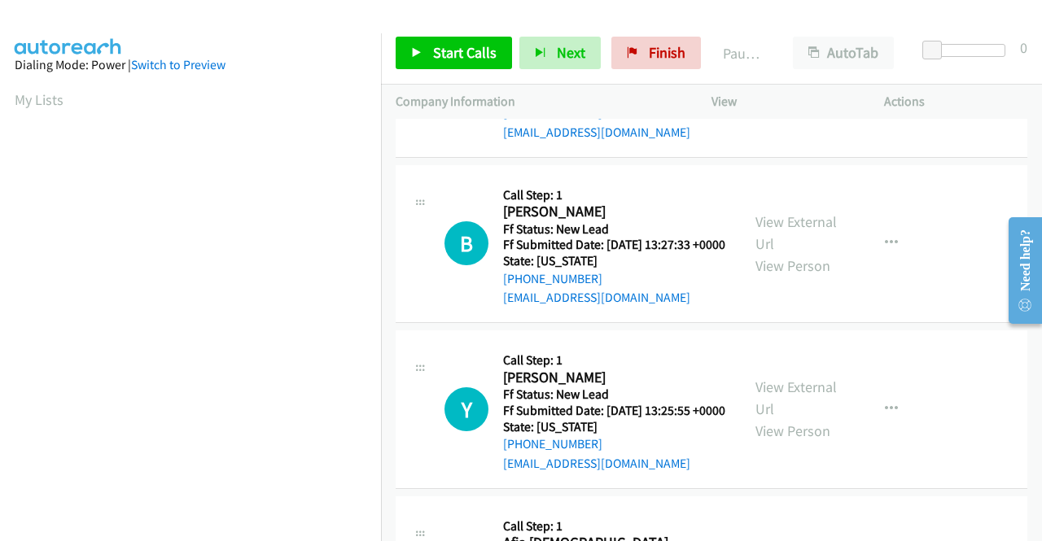
scroll to position [325, 0]
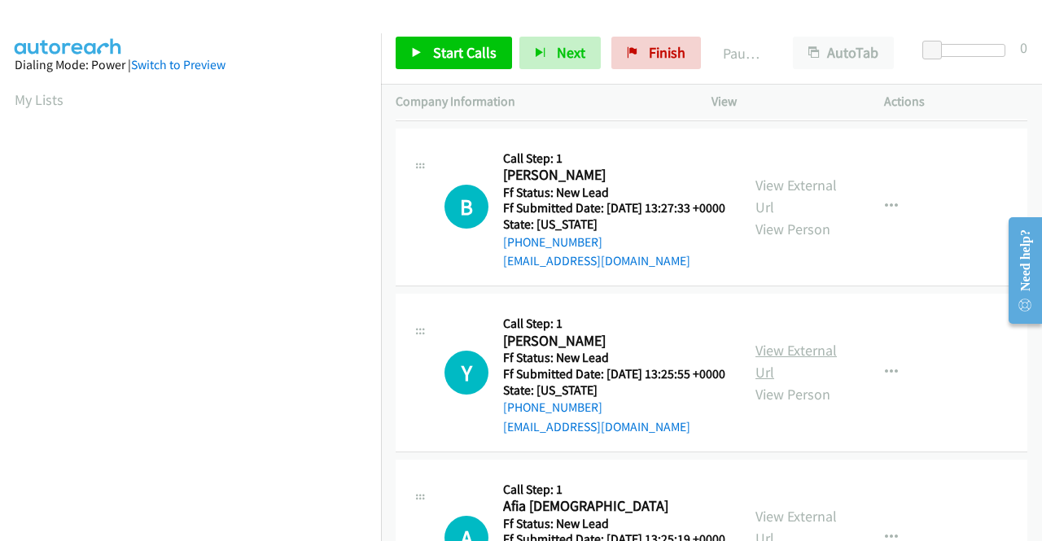
click at [787, 382] on link "View External Url" at bounding box center [795, 361] width 81 height 41
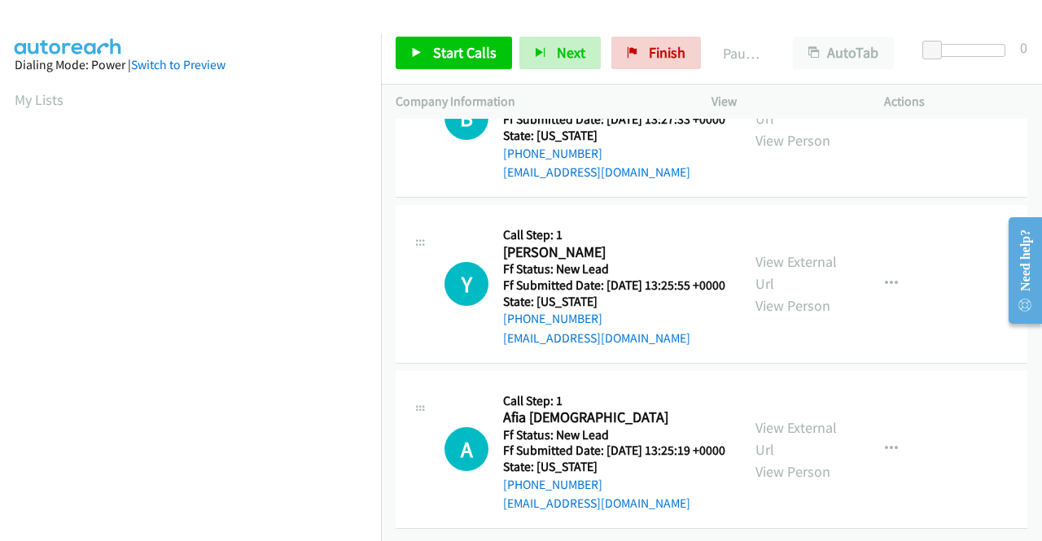
scroll to position [505, 0]
click at [784, 418] on link "View External Url" at bounding box center [795, 438] width 81 height 41
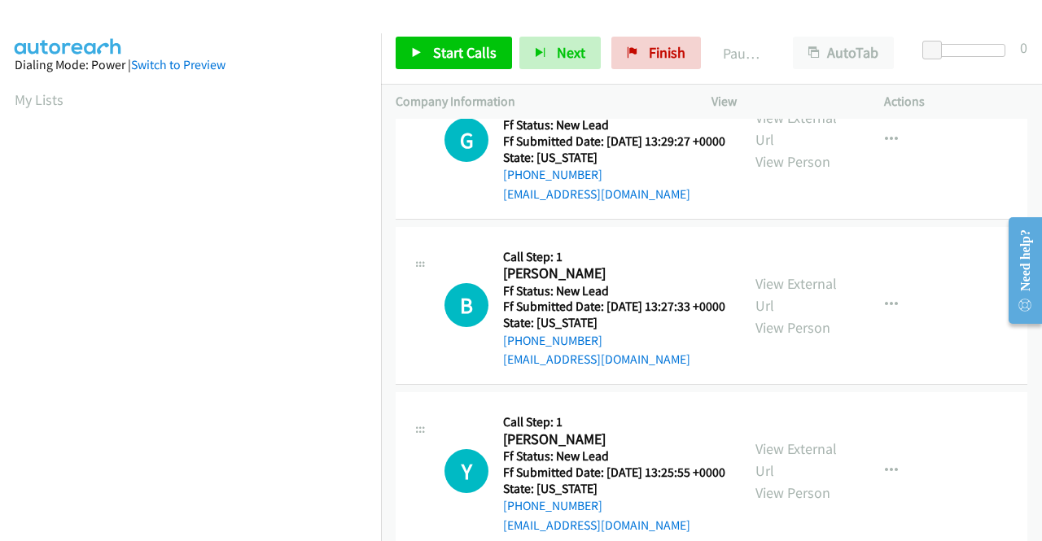
scroll to position [0, 0]
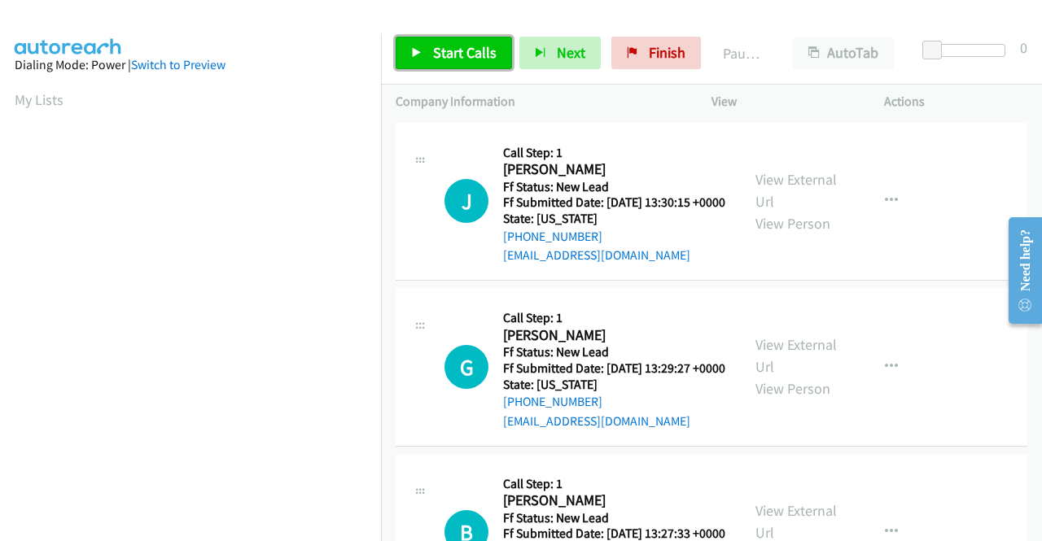
click at [480, 51] on span "Start Calls" at bounding box center [464, 52] width 63 height 19
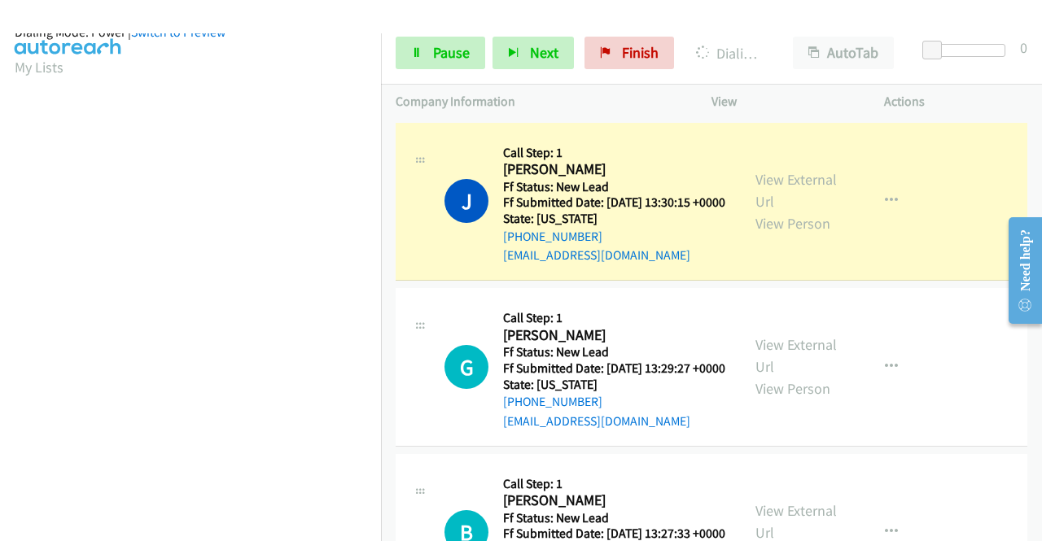
scroll to position [371, 0]
click at [451, 51] on span "Pause" at bounding box center [451, 52] width 37 height 19
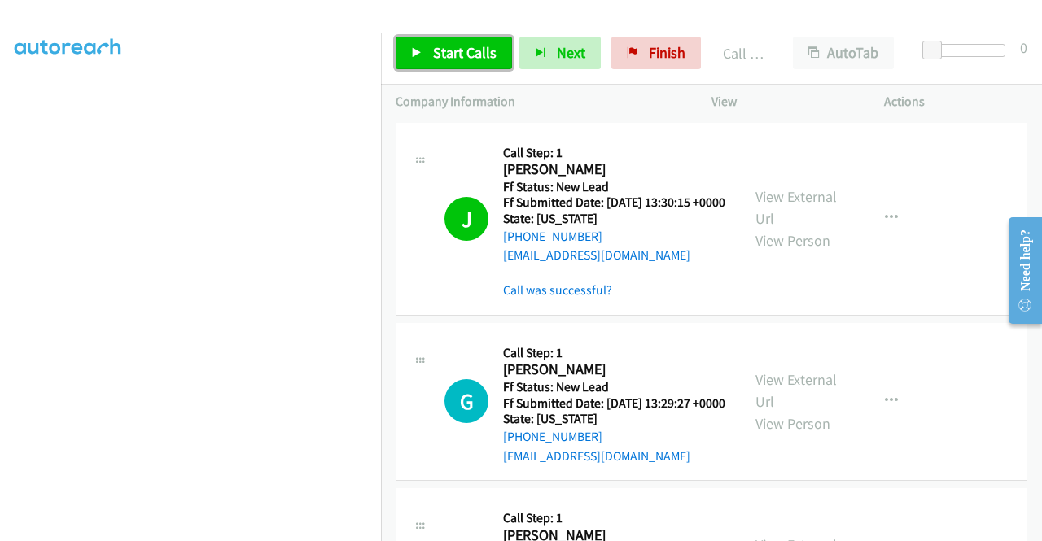
click at [456, 55] on span "Start Calls" at bounding box center [464, 52] width 63 height 19
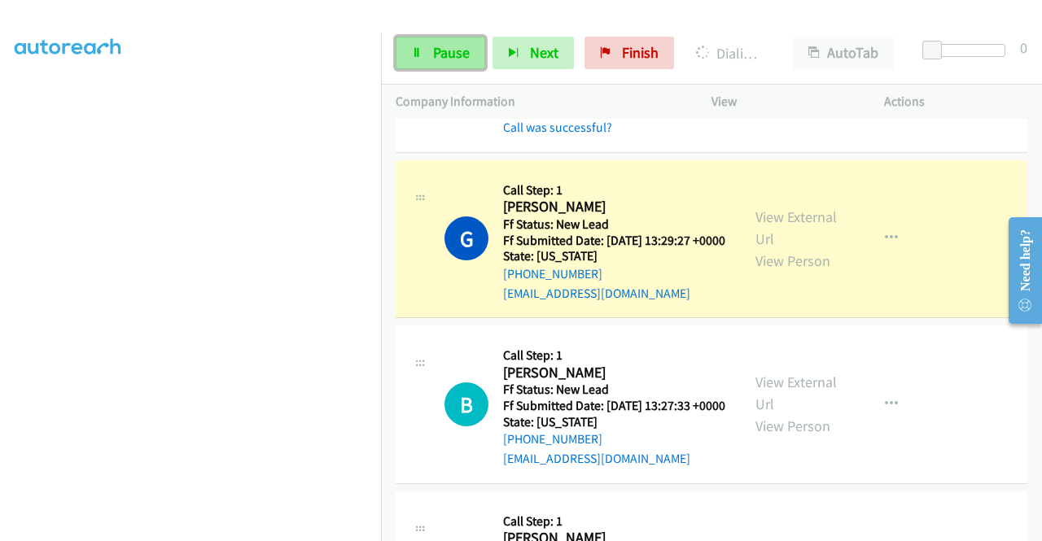
click at [452, 64] on link "Pause" at bounding box center [440, 53] width 90 height 33
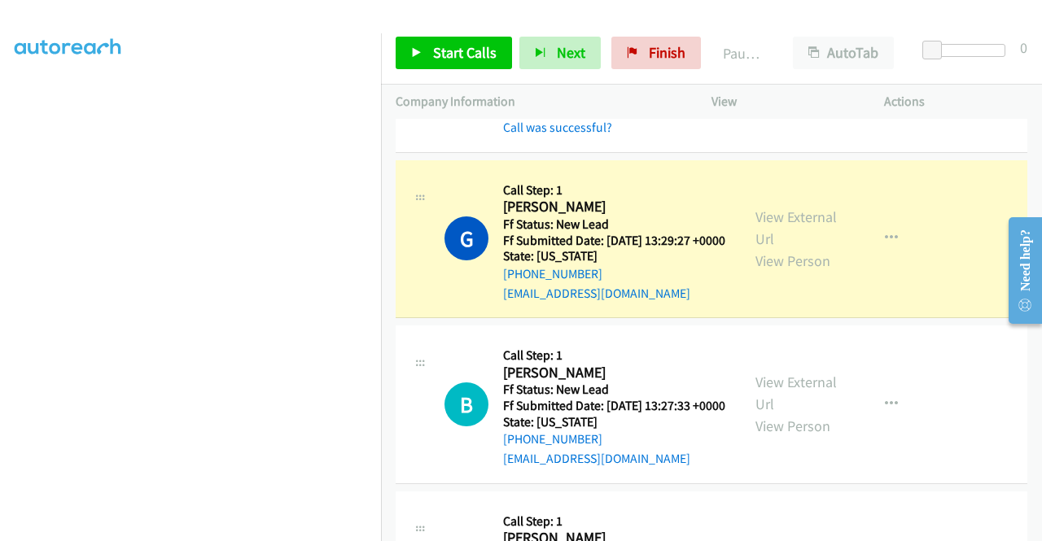
scroll to position [127, 0]
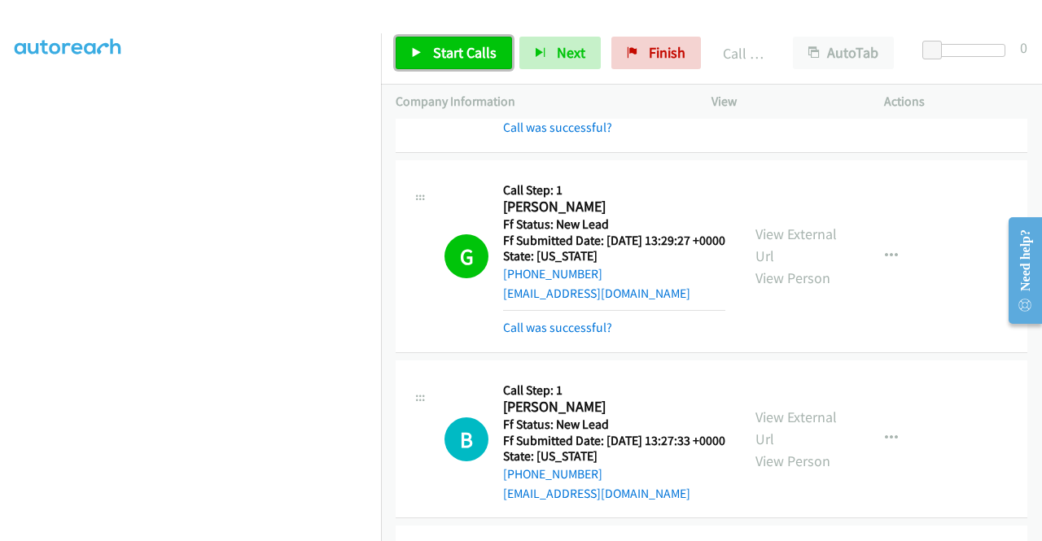
click at [479, 55] on span "Start Calls" at bounding box center [464, 52] width 63 height 19
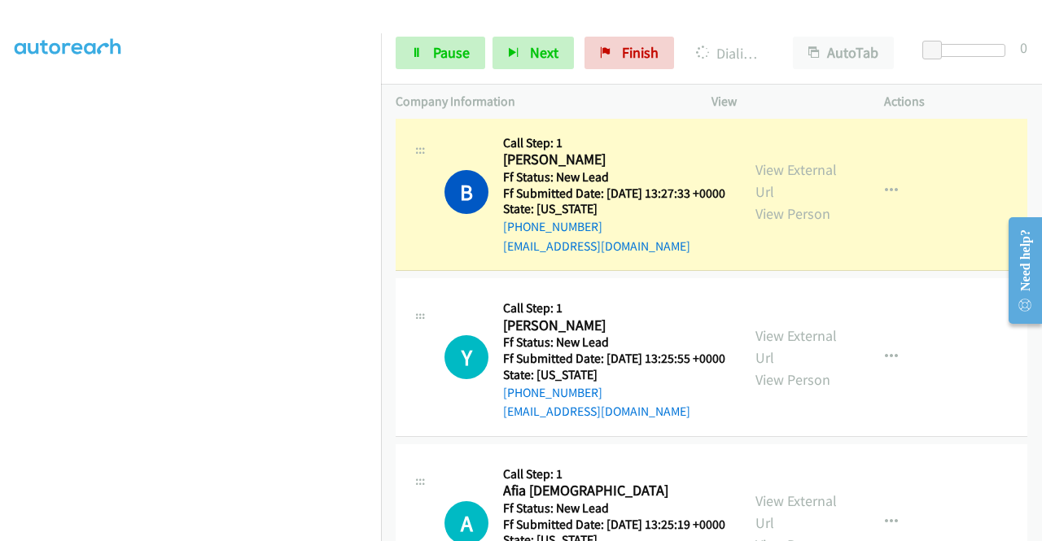
scroll to position [371, 0]
click at [428, 65] on link "Pause" at bounding box center [440, 53] width 90 height 33
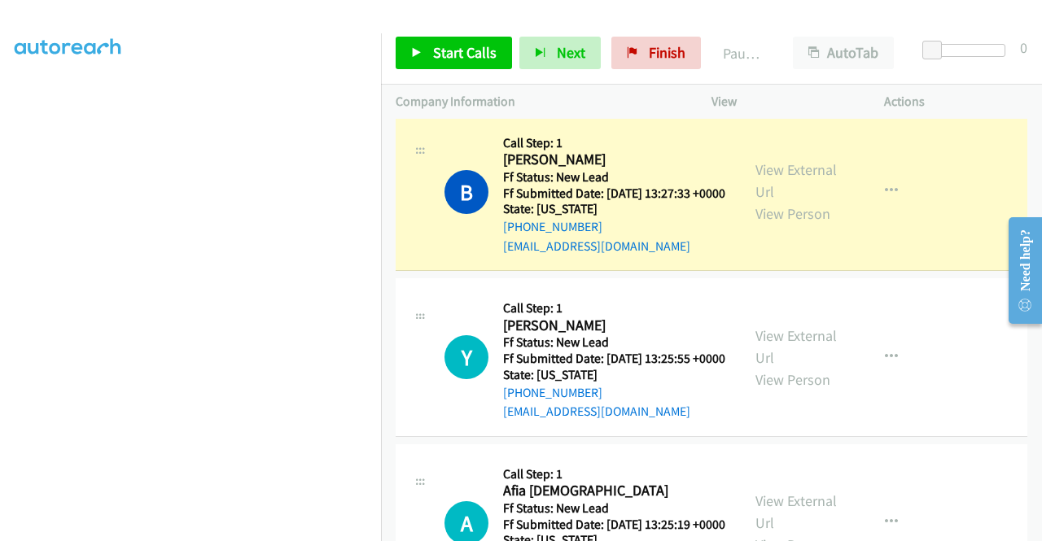
scroll to position [46, 0]
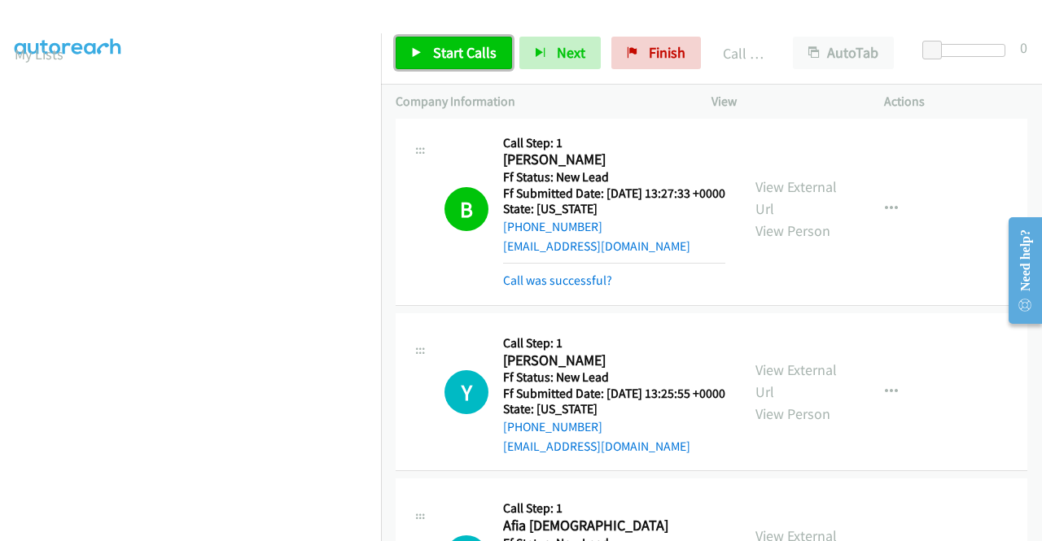
click at [465, 50] on span "Start Calls" at bounding box center [464, 52] width 63 height 19
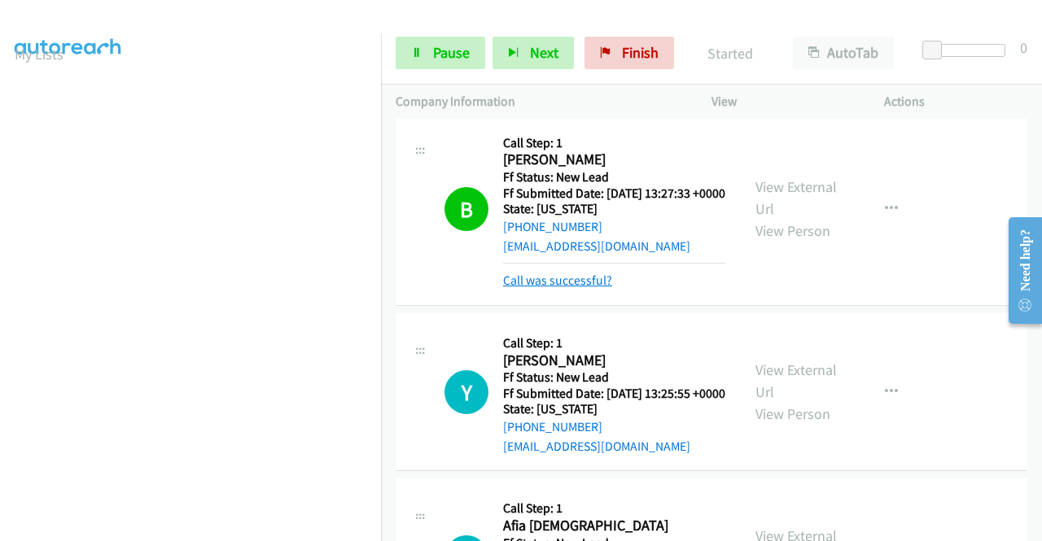
click at [594, 288] on link "Call was successful?" at bounding box center [557, 280] width 109 height 15
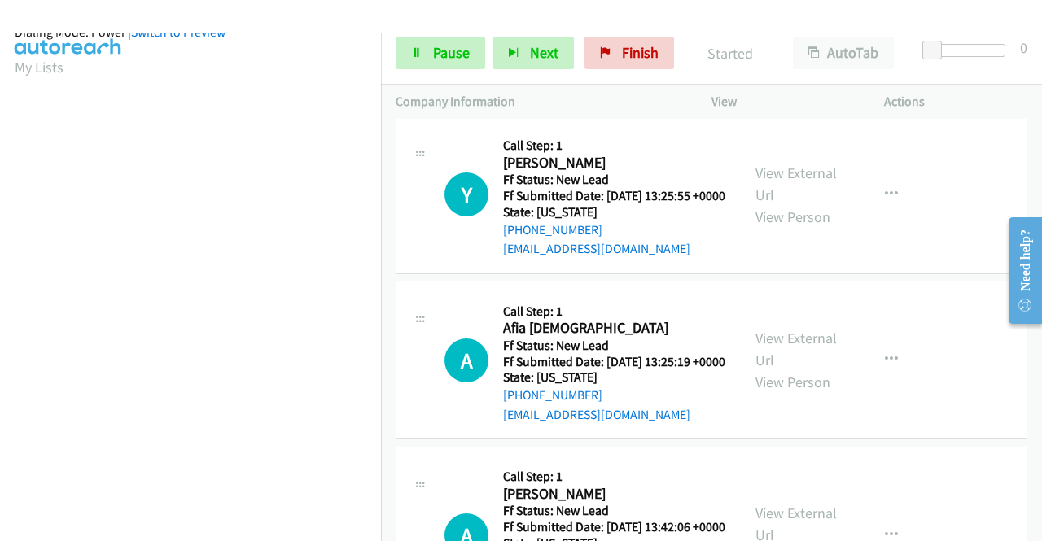
scroll to position [358, 0]
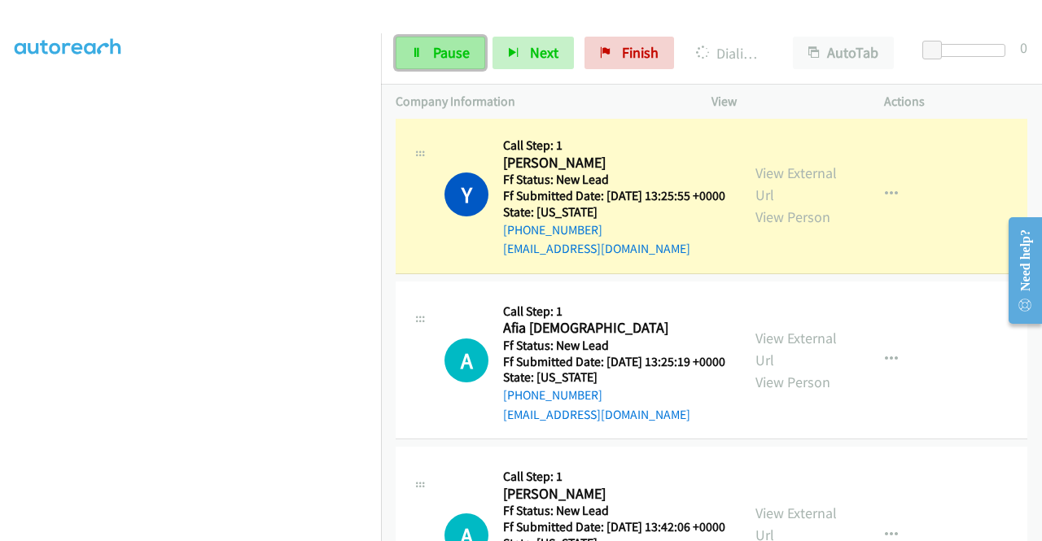
click at [422, 64] on link "Pause" at bounding box center [440, 53] width 90 height 33
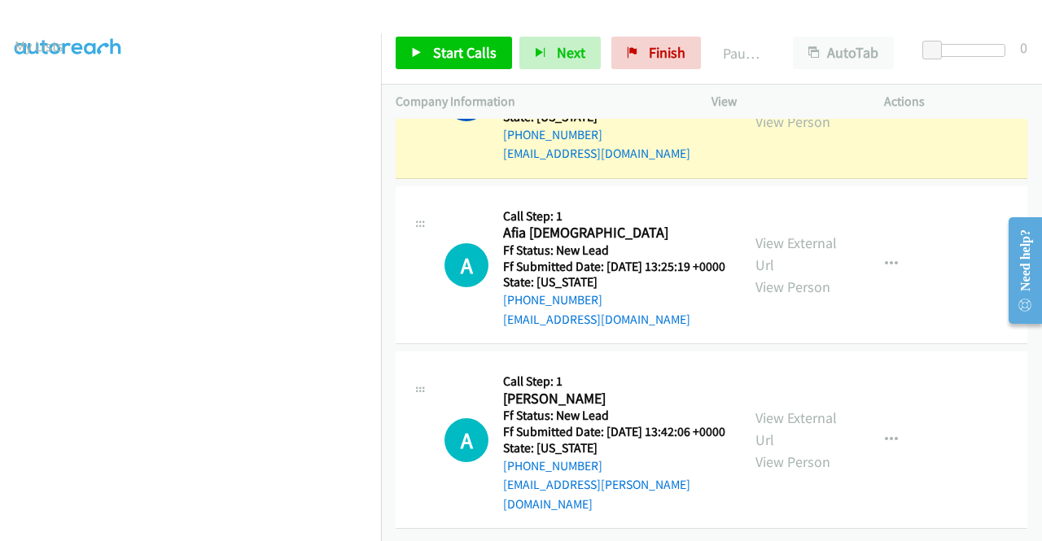
scroll to position [33, 0]
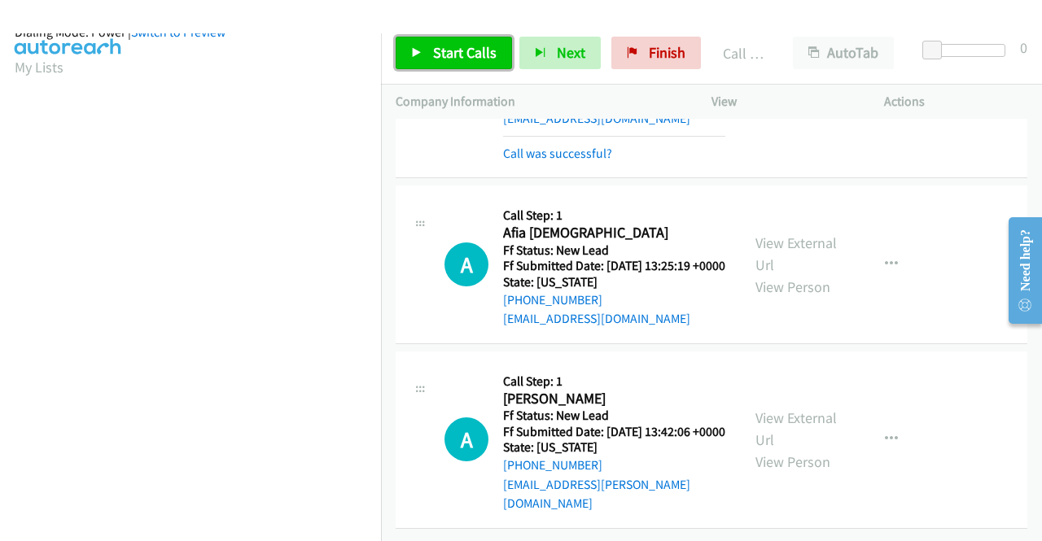
click at [462, 54] on span "Start Calls" at bounding box center [464, 52] width 63 height 19
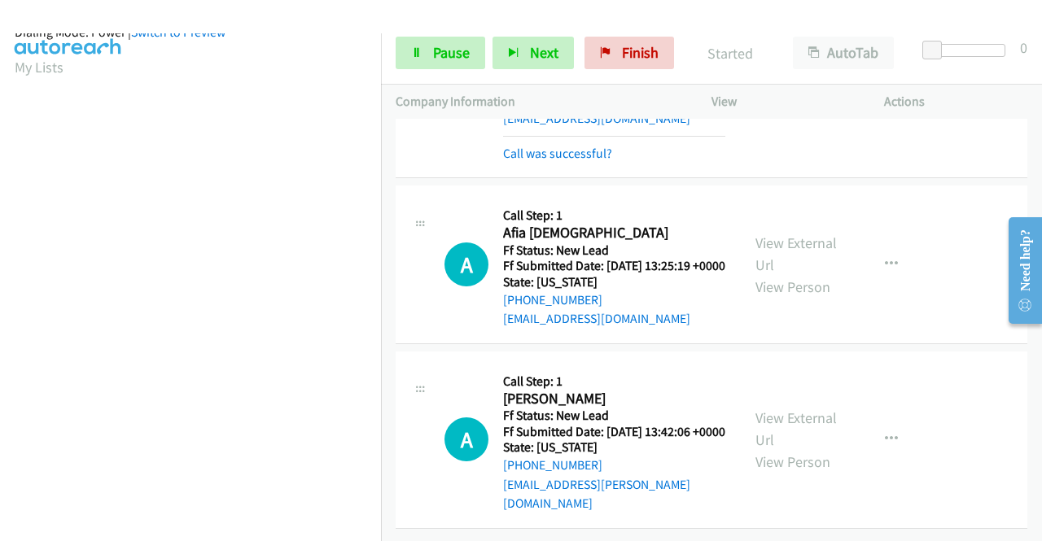
scroll to position [789, 0]
click at [776, 409] on link "View External Url" at bounding box center [795, 429] width 81 height 41
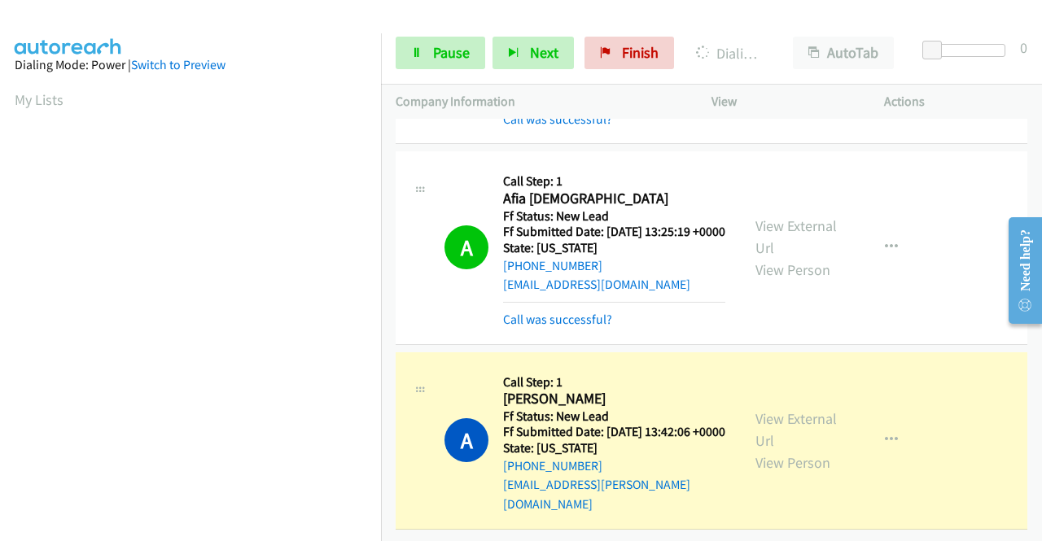
scroll to position [824, 0]
click at [455, 55] on span "Pause" at bounding box center [451, 52] width 37 height 19
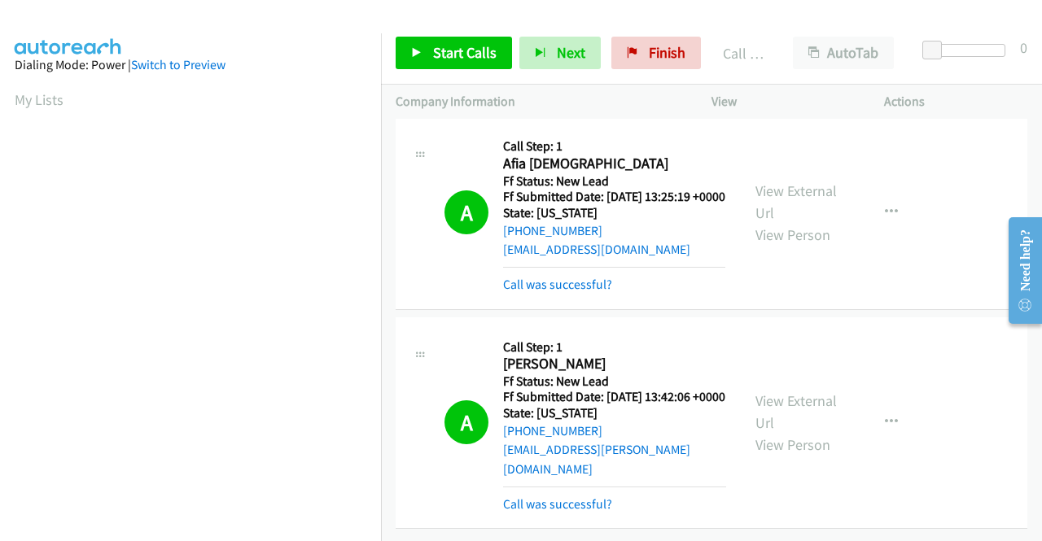
scroll to position [932, 0]
click at [638, 51] on link "Finish" at bounding box center [656, 53] width 90 height 33
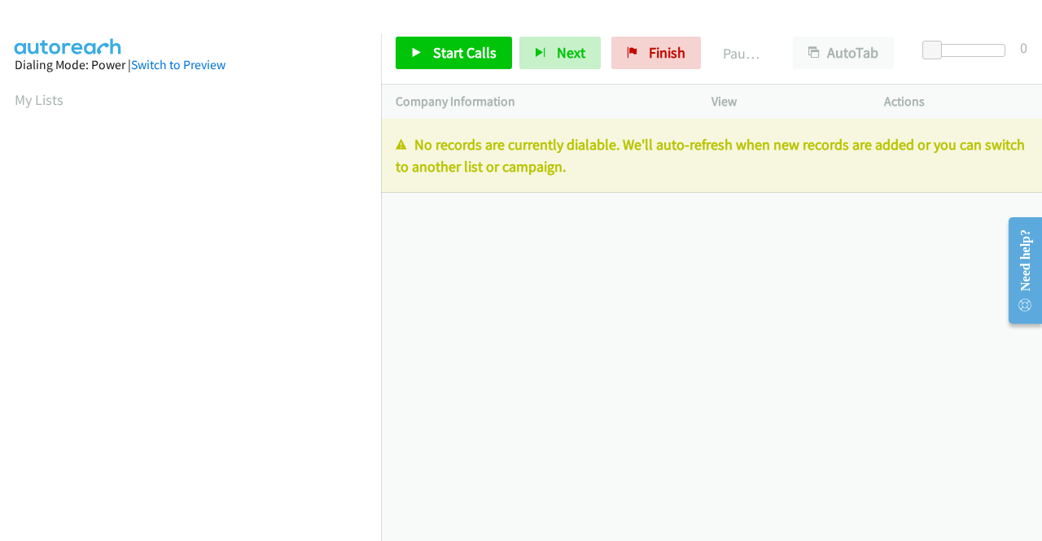
drag, startPoint x: 640, startPoint y: 170, endPoint x: 393, endPoint y: 142, distance: 248.1
click at [393, 142] on div "No records are currently dialable. We'll auto-refresh when new records are adde…" at bounding box center [711, 156] width 661 height 74
copy p "No records are currently dialable. We'll auto-refresh when new records are adde…"
click at [627, 312] on div "+1 415-964-1034 Call failed - Please reload the list and try again The Callbar …" at bounding box center [711, 330] width 661 height 422
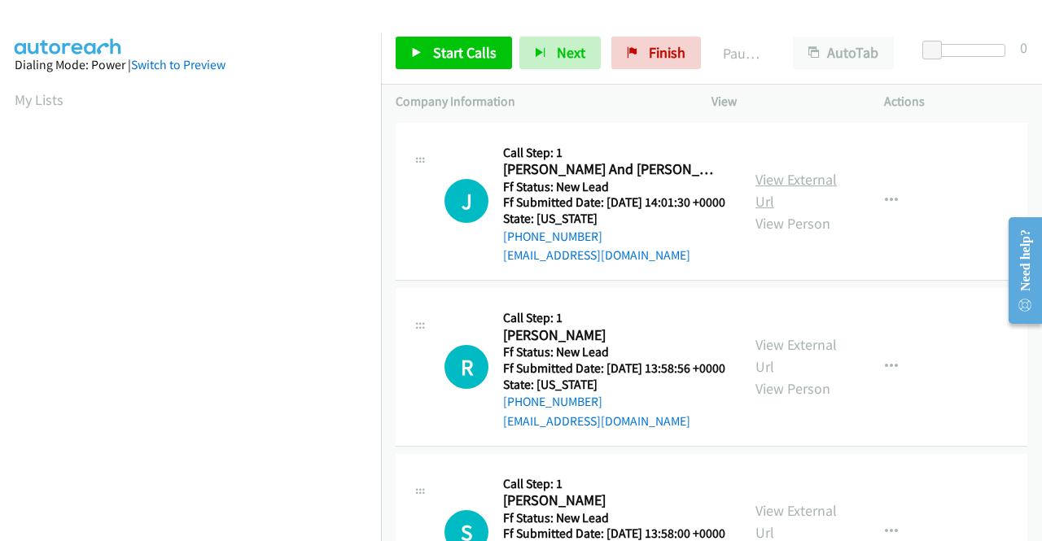
click at [787, 186] on link "View External Url" at bounding box center [795, 190] width 81 height 41
click at [783, 369] on link "View External Url" at bounding box center [795, 355] width 81 height 41
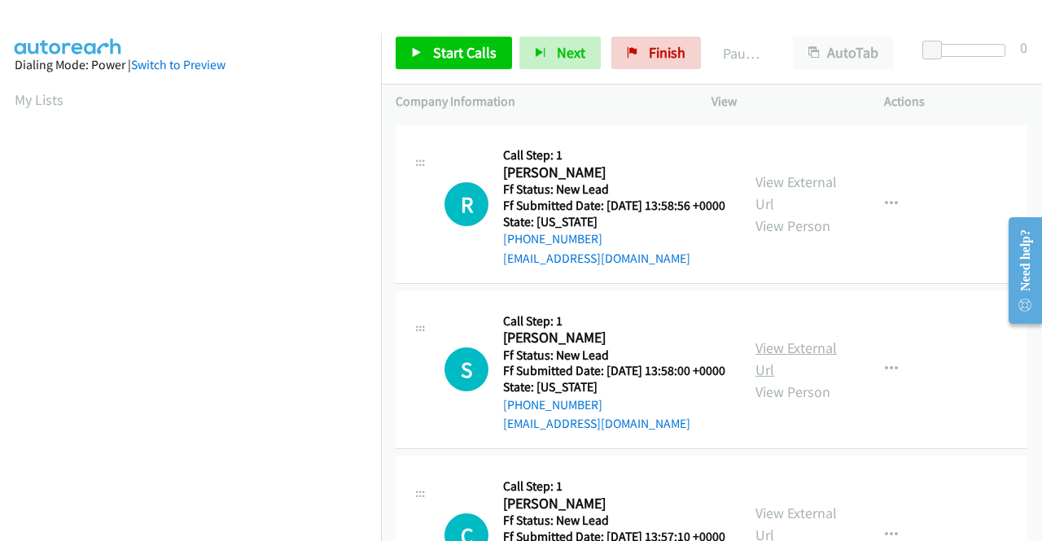
click at [792, 379] on link "View External Url" at bounding box center [795, 359] width 81 height 41
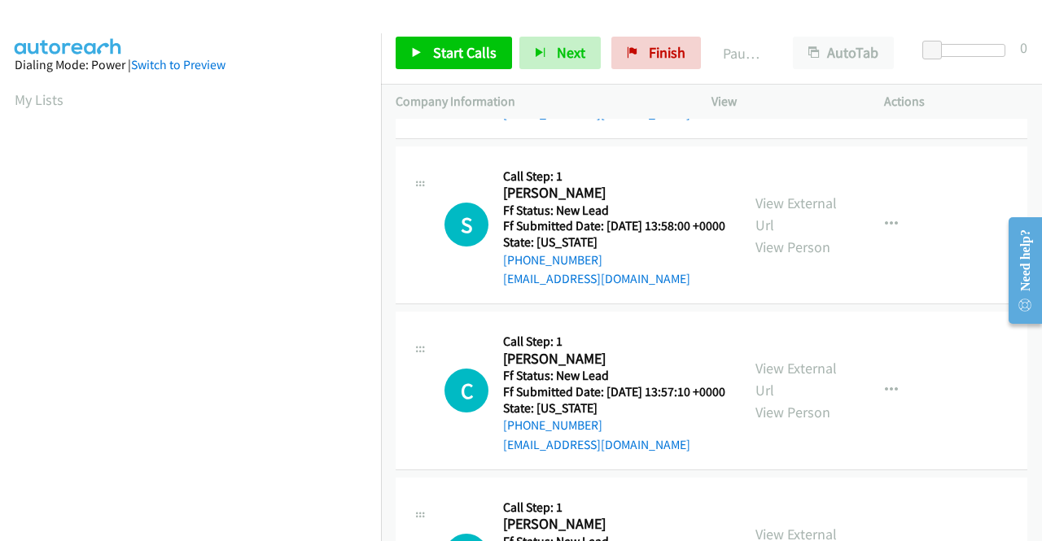
scroll to position [407, 0]
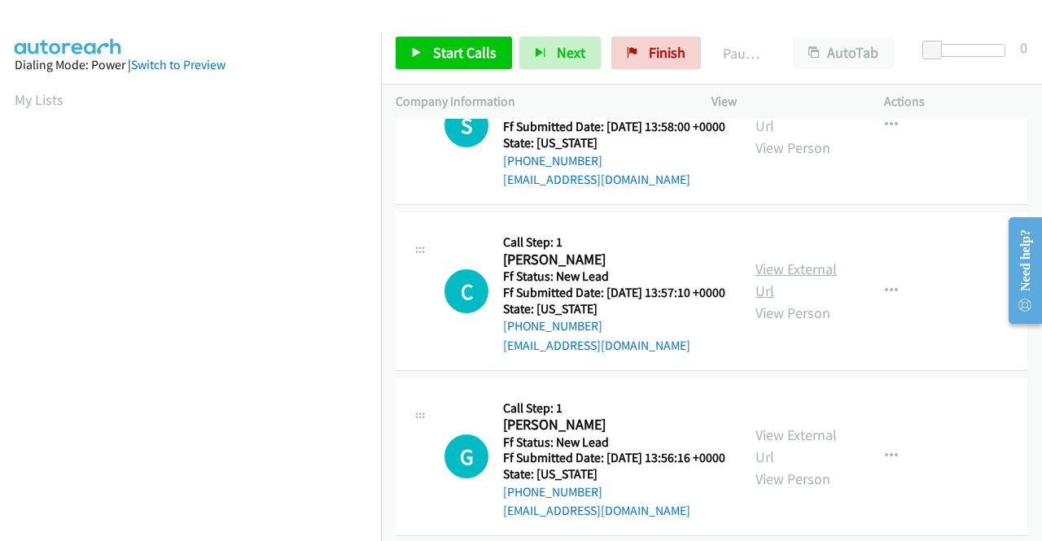
click at [779, 300] on link "View External Url" at bounding box center [795, 280] width 81 height 41
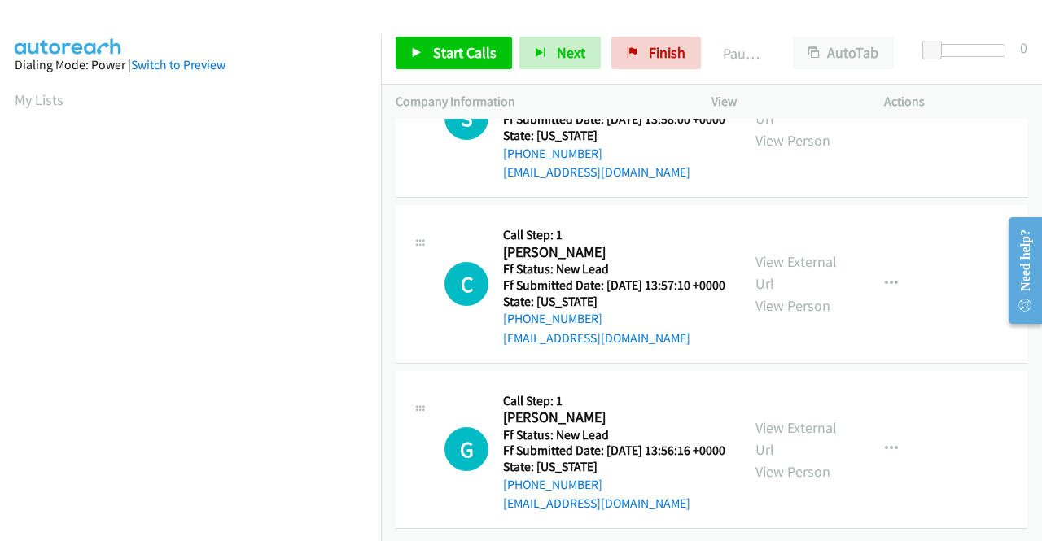
scroll to position [505, 0]
click at [772, 418] on link "View External Url" at bounding box center [795, 438] width 81 height 41
click at [480, 64] on link "Start Calls" at bounding box center [453, 53] width 116 height 33
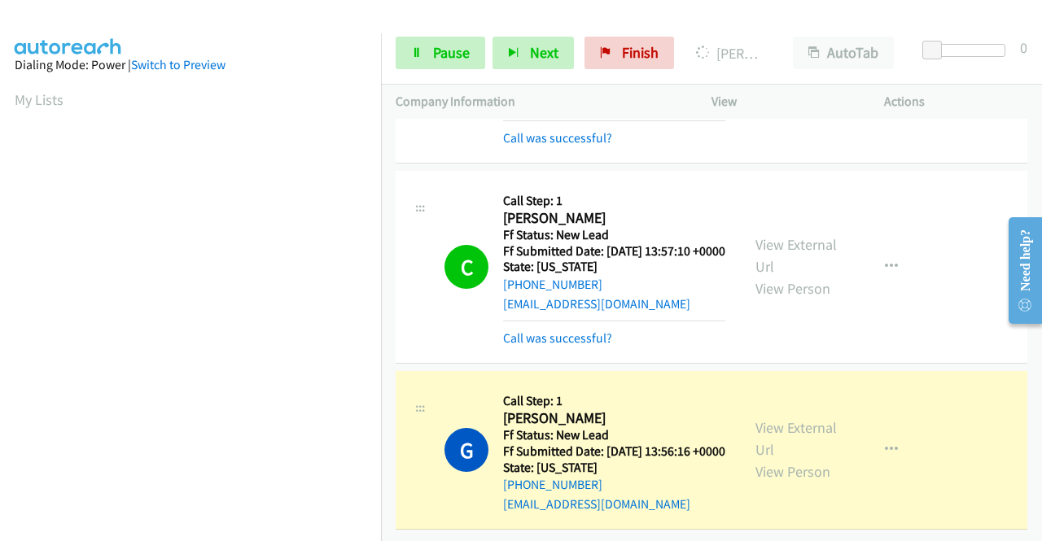
scroll to position [642, 0]
click at [443, 56] on span "Pause" at bounding box center [451, 52] width 37 height 19
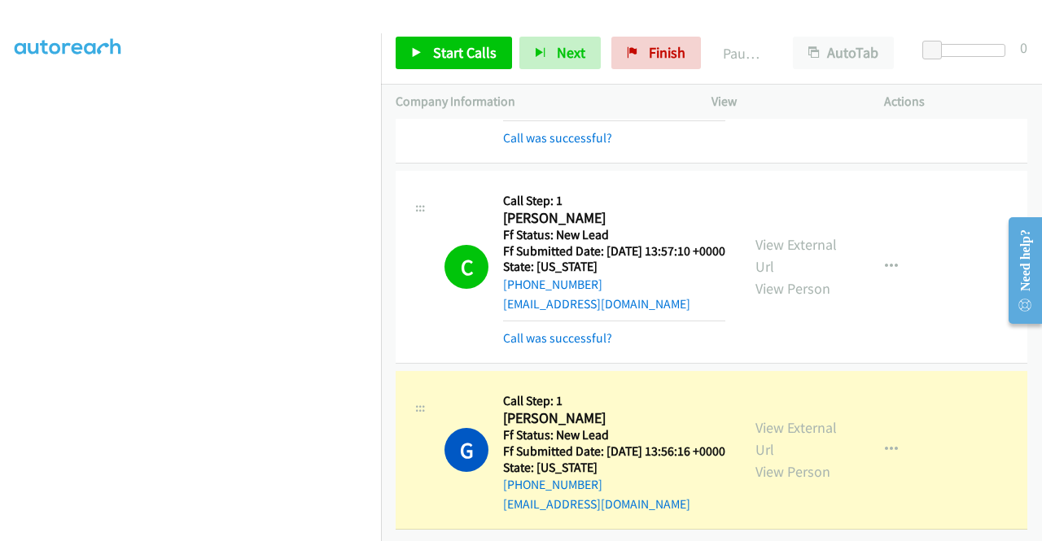
scroll to position [0, 0]
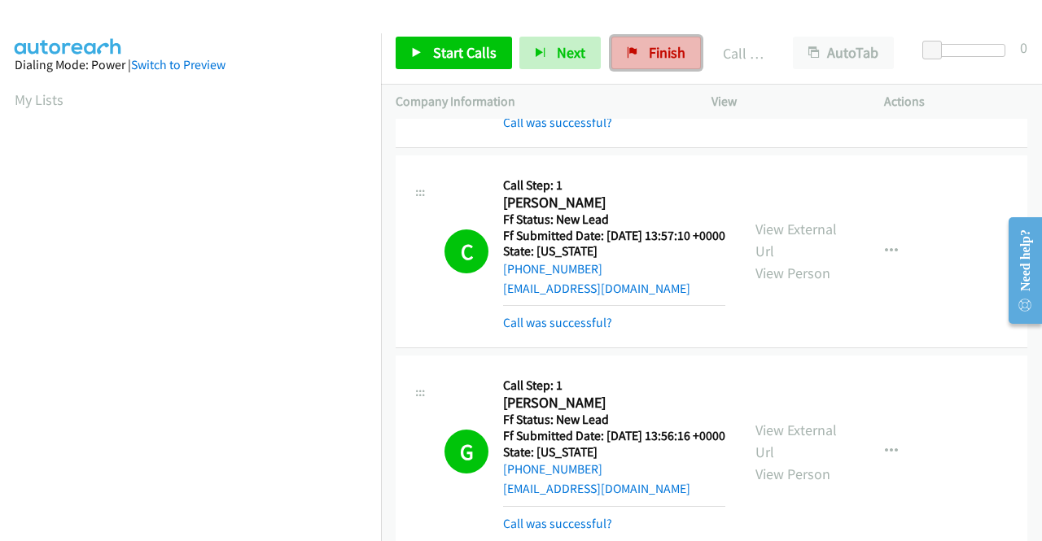
click at [641, 65] on link "Finish" at bounding box center [656, 53] width 90 height 33
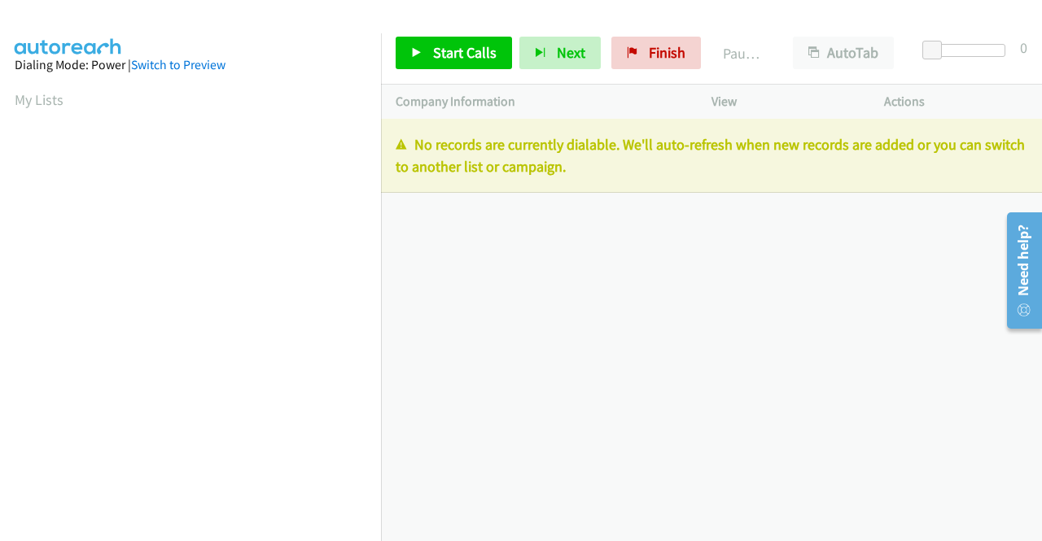
drag, startPoint x: 661, startPoint y: 180, endPoint x: 390, endPoint y: 150, distance: 272.6
click at [390, 150] on div "No records are currently dialable. We'll auto-refresh when new records are adde…" at bounding box center [711, 156] width 661 height 74
copy p "No records are currently dialable. We'll auto-refresh when new records are adde…"
click at [641, 55] on link "Finish" at bounding box center [656, 53] width 90 height 33
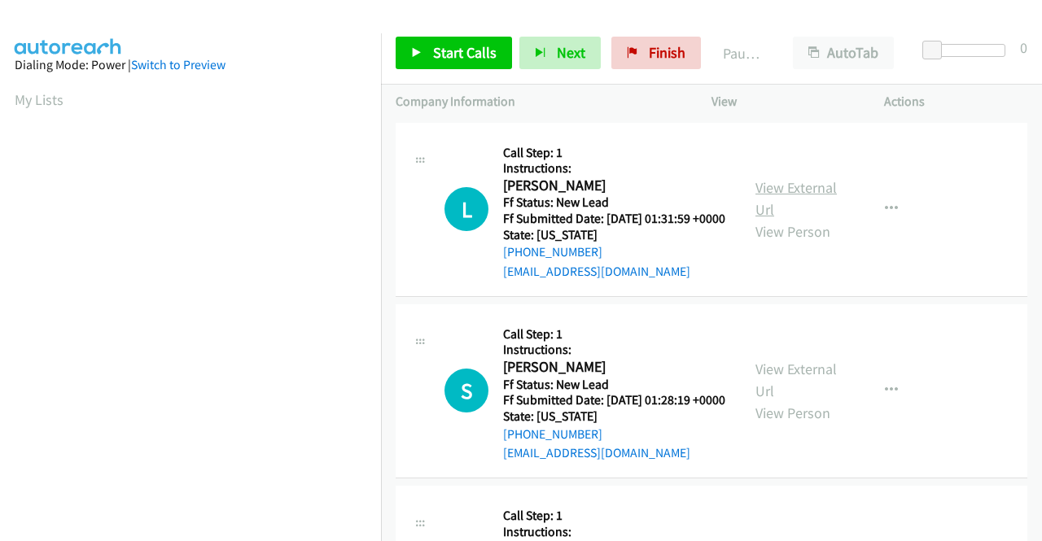
click at [820, 199] on link "View External Url" at bounding box center [795, 198] width 81 height 41
click at [797, 386] on link "View External Url" at bounding box center [795, 380] width 81 height 41
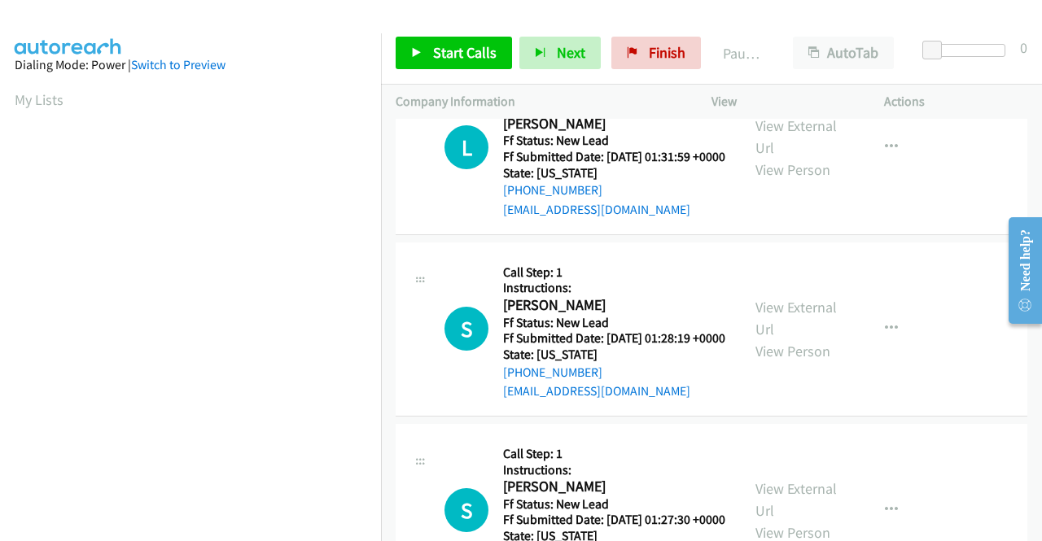
scroll to position [163, 0]
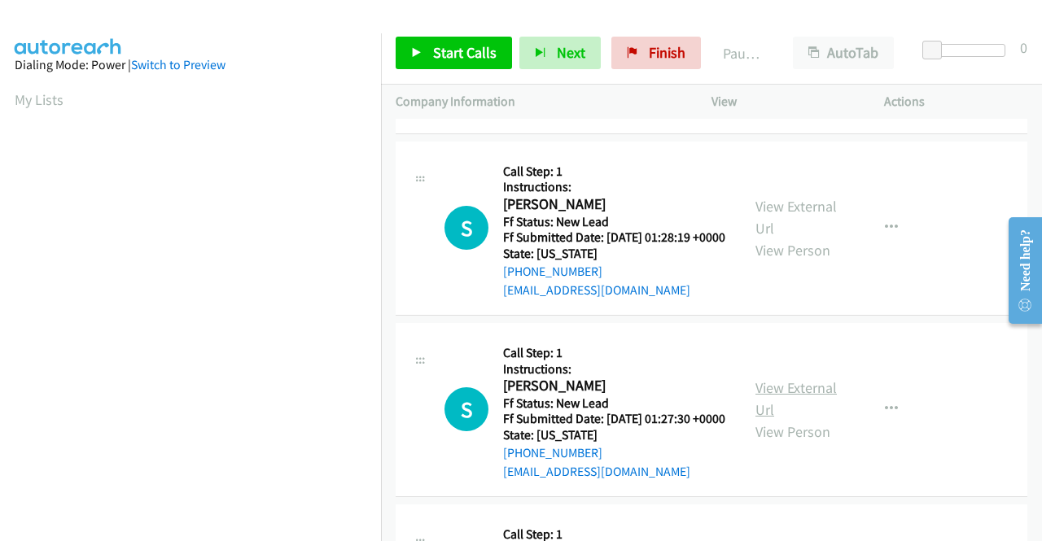
click at [774, 419] on link "View External Url" at bounding box center [795, 398] width 81 height 41
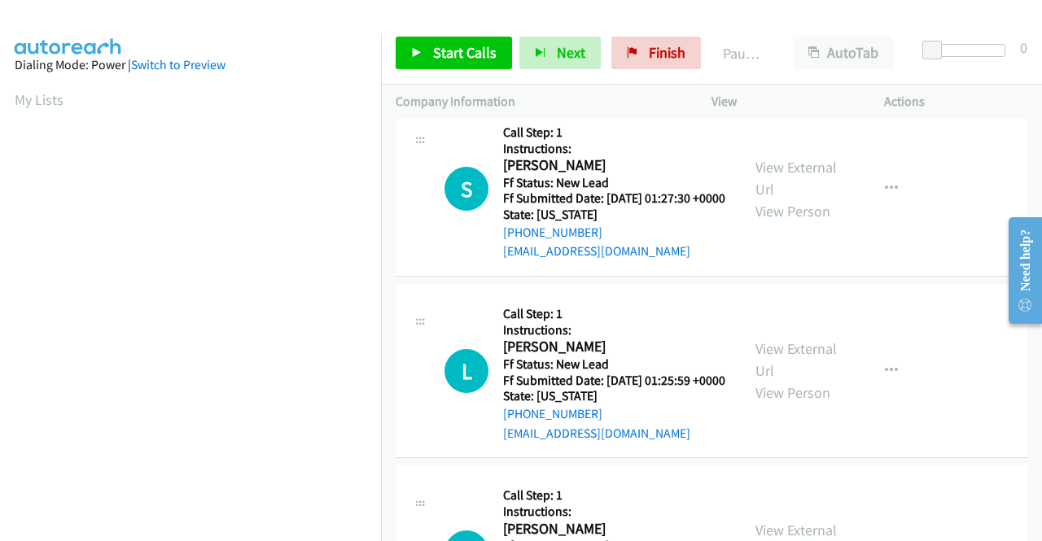
scroll to position [407, 0]
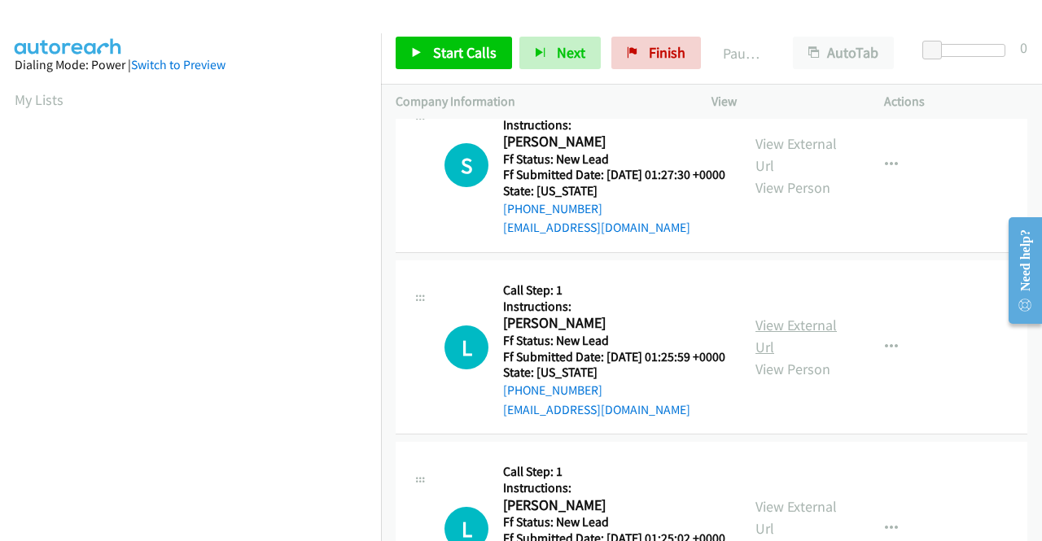
click at [822, 356] on link "View External Url" at bounding box center [795, 336] width 81 height 41
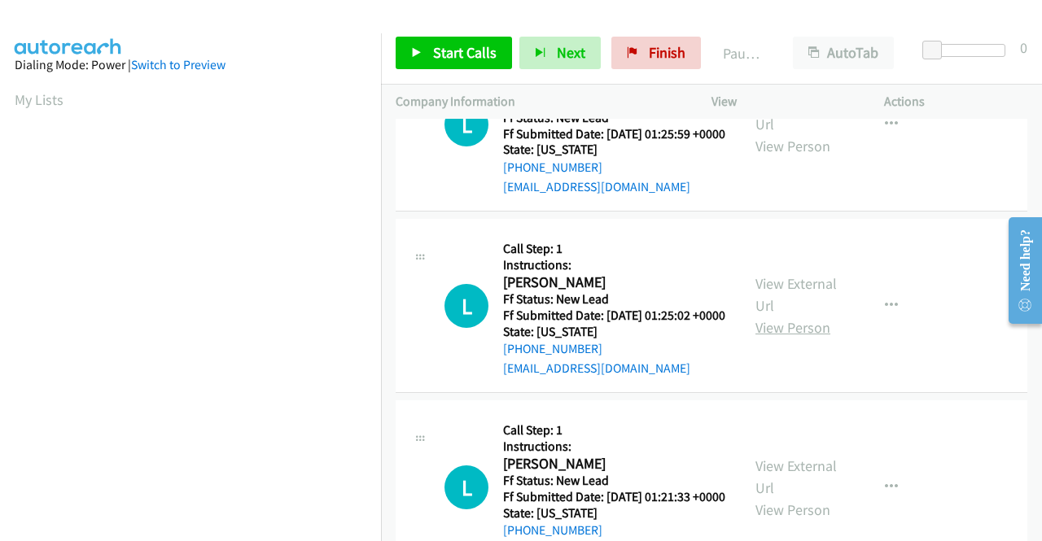
scroll to position [651, 0]
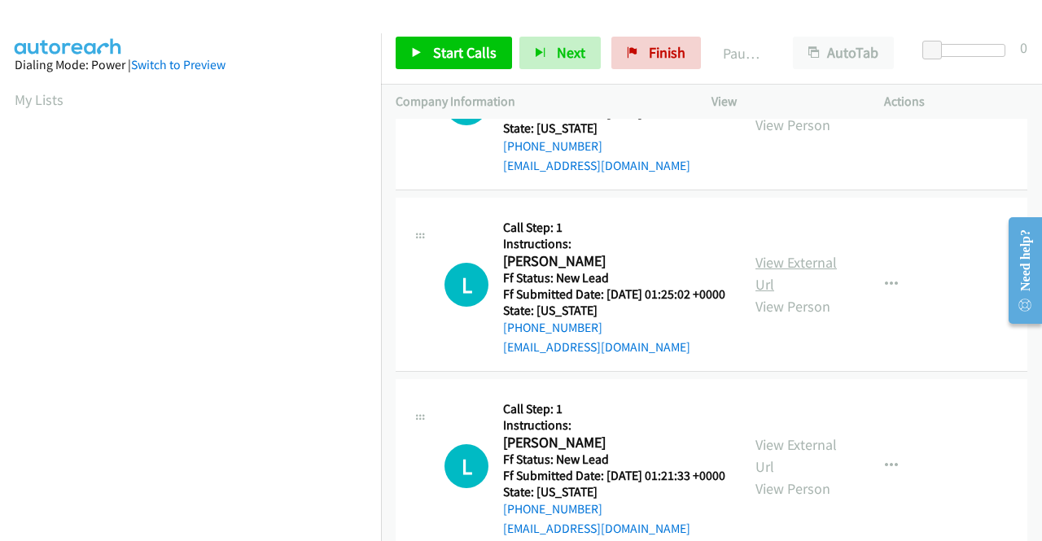
click at [802, 294] on link "View External Url" at bounding box center [795, 273] width 81 height 41
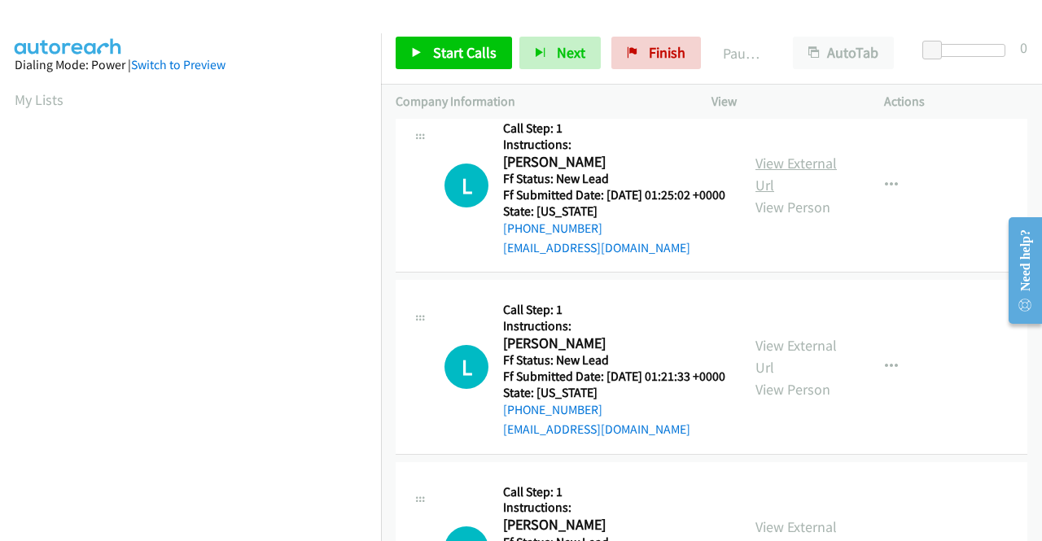
scroll to position [814, 0]
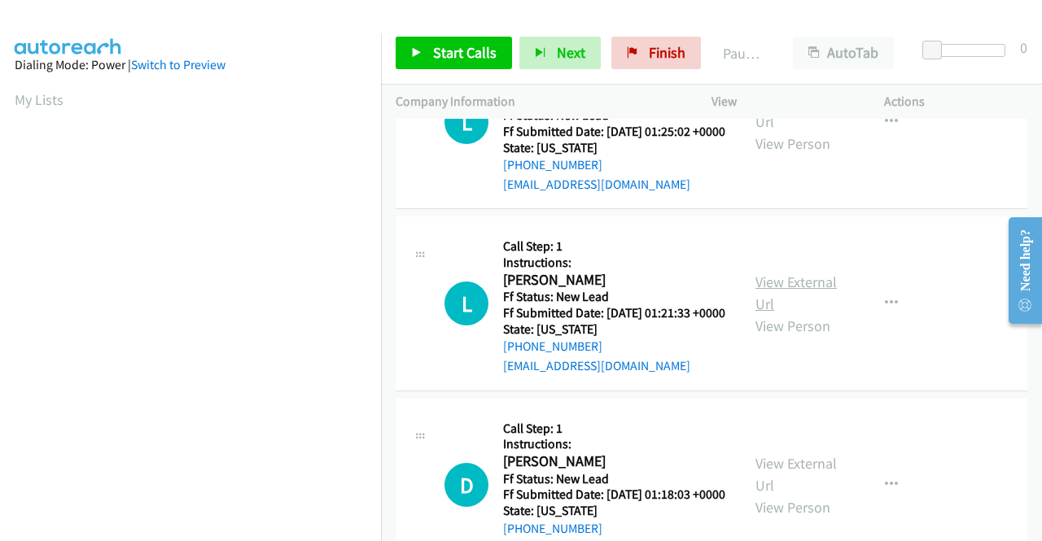
click at [787, 313] on link "View External Url" at bounding box center [795, 293] width 81 height 41
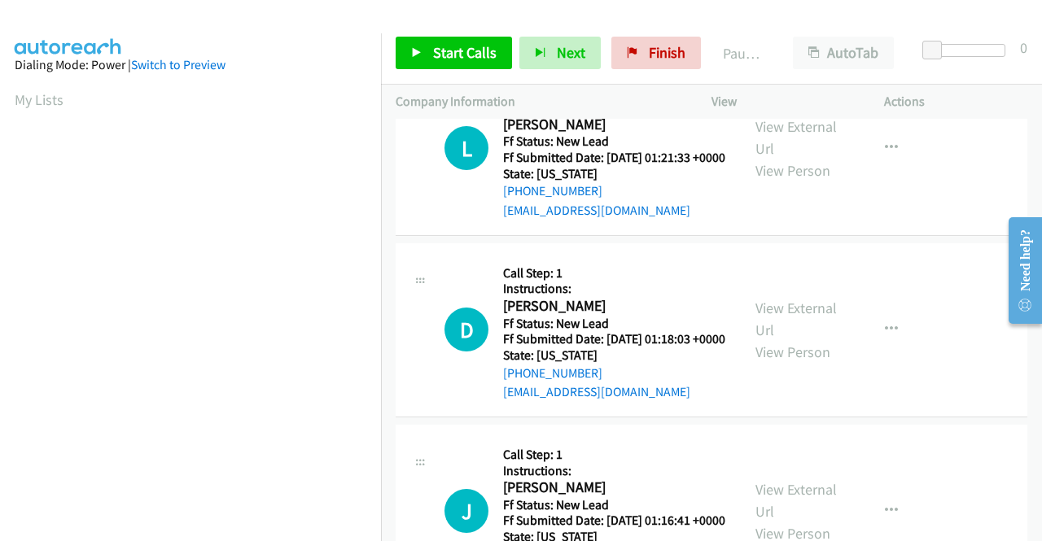
scroll to position [976, 0]
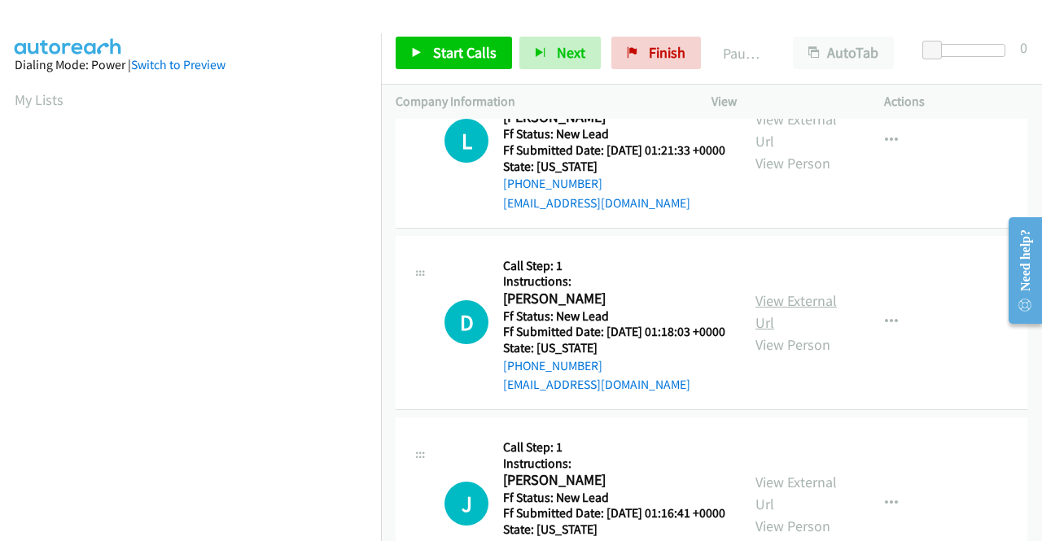
click at [787, 332] on link "View External Url" at bounding box center [795, 311] width 81 height 41
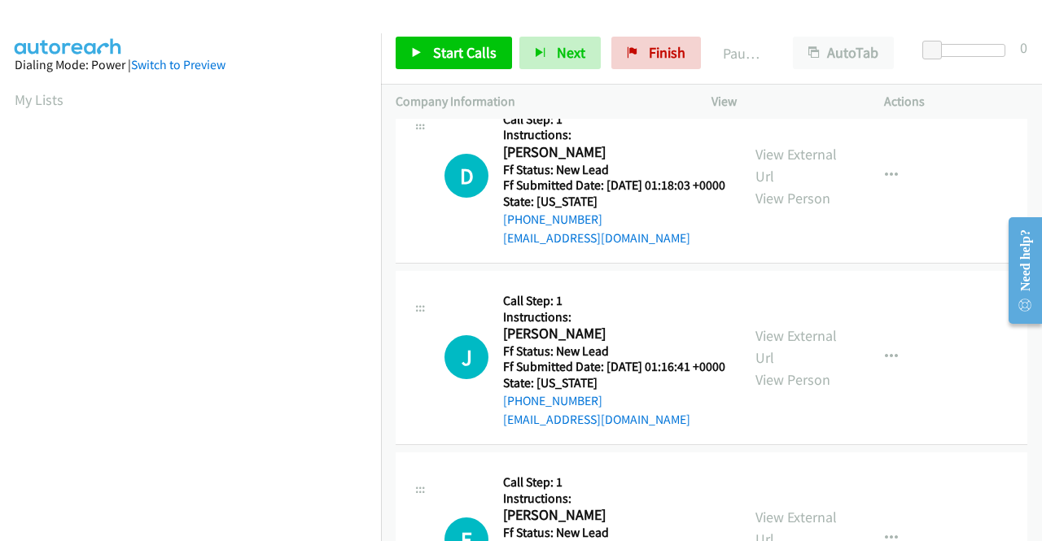
scroll to position [1139, 0]
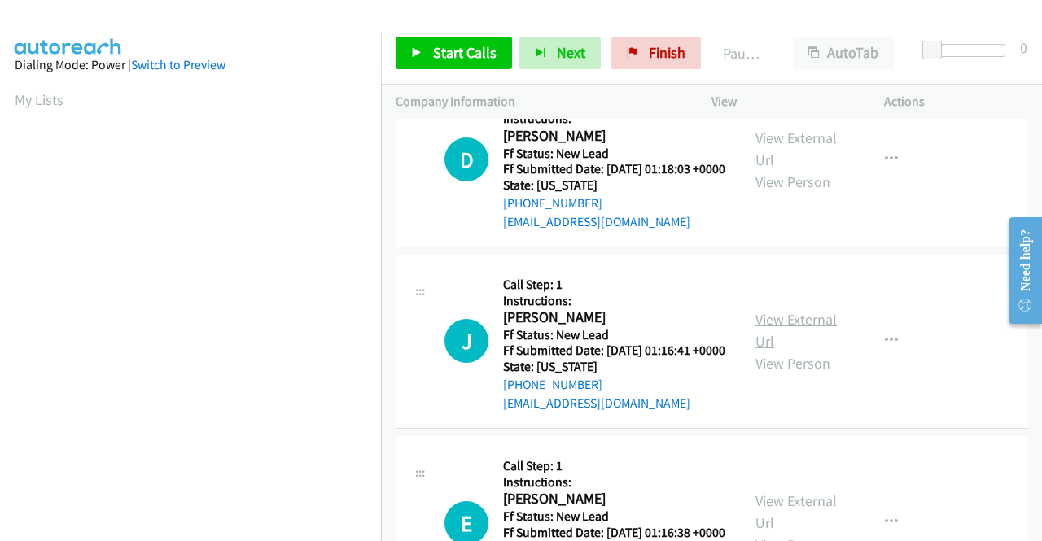
click at [799, 351] on link "View External Url" at bounding box center [795, 330] width 81 height 41
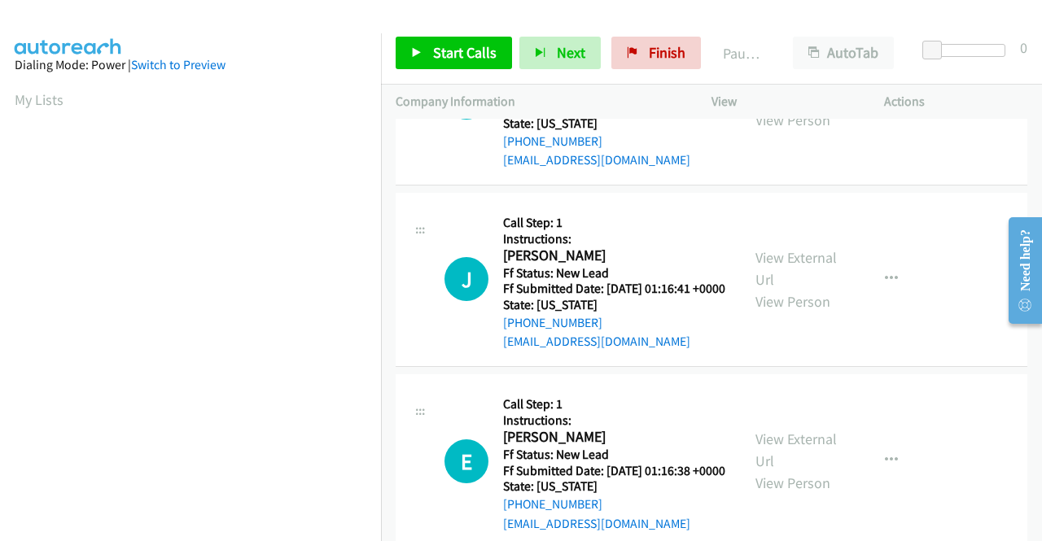
scroll to position [1302, 0]
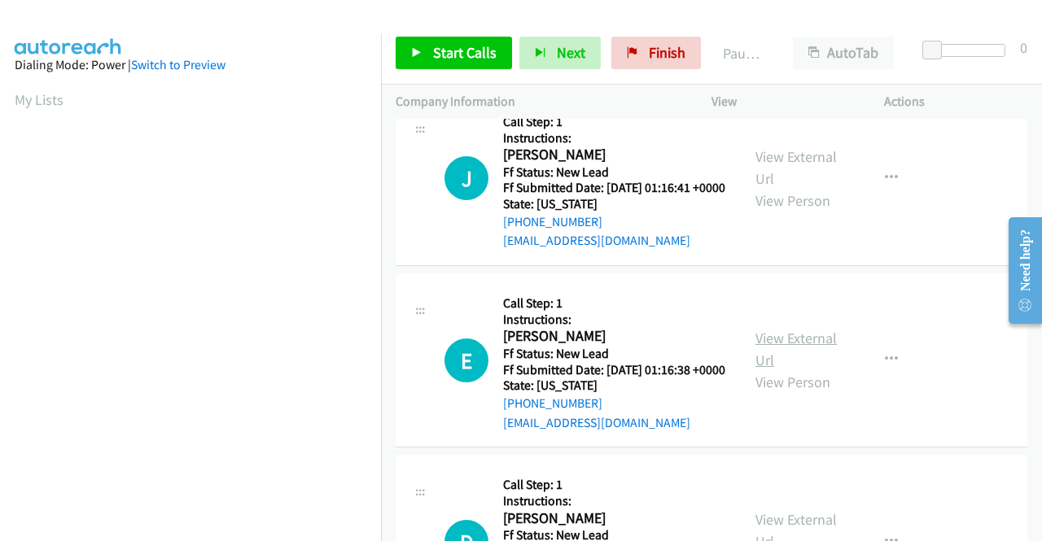
click at [784, 369] on link "View External Url" at bounding box center [795, 349] width 81 height 41
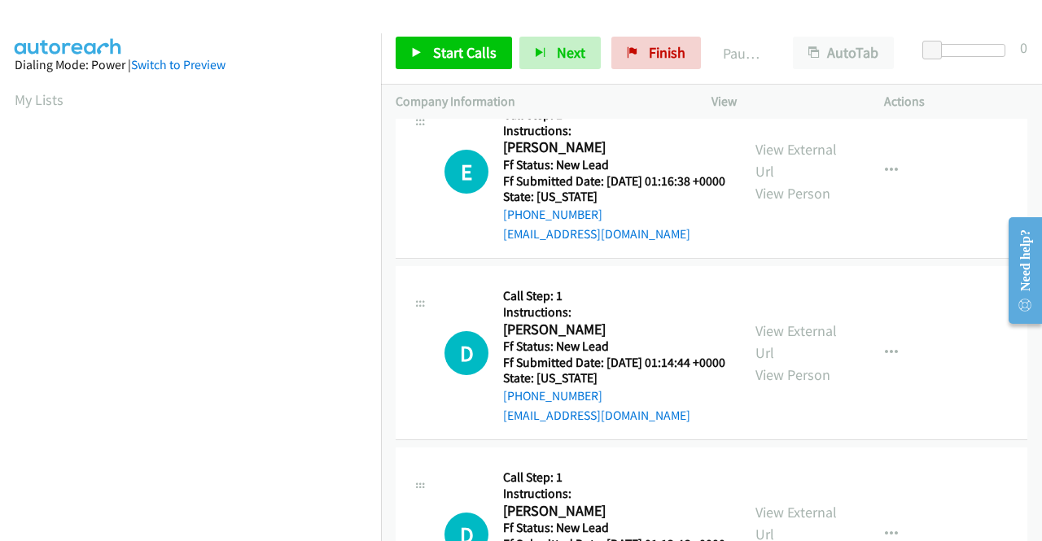
scroll to position [1546, 0]
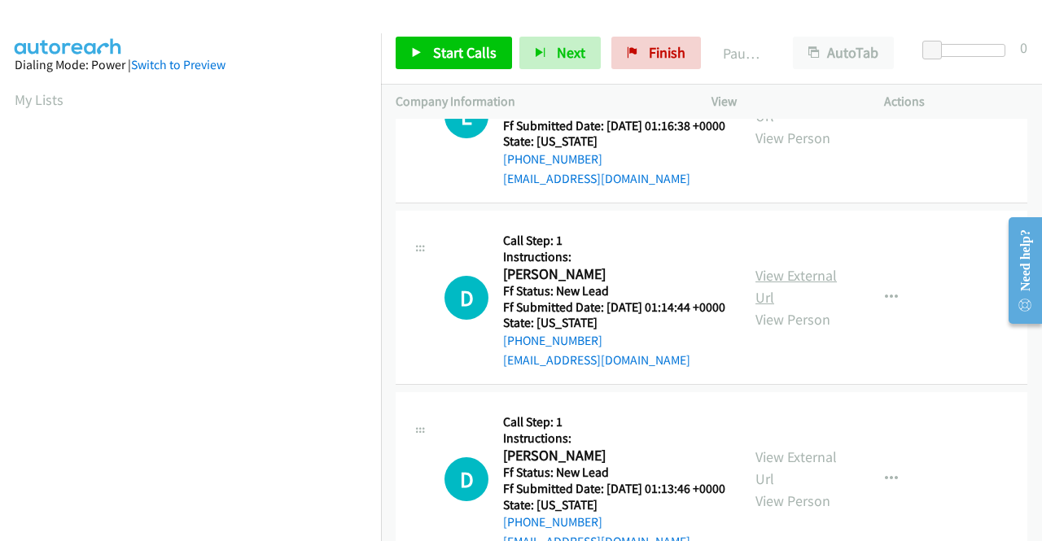
click at [763, 307] on link "View External Url" at bounding box center [795, 286] width 81 height 41
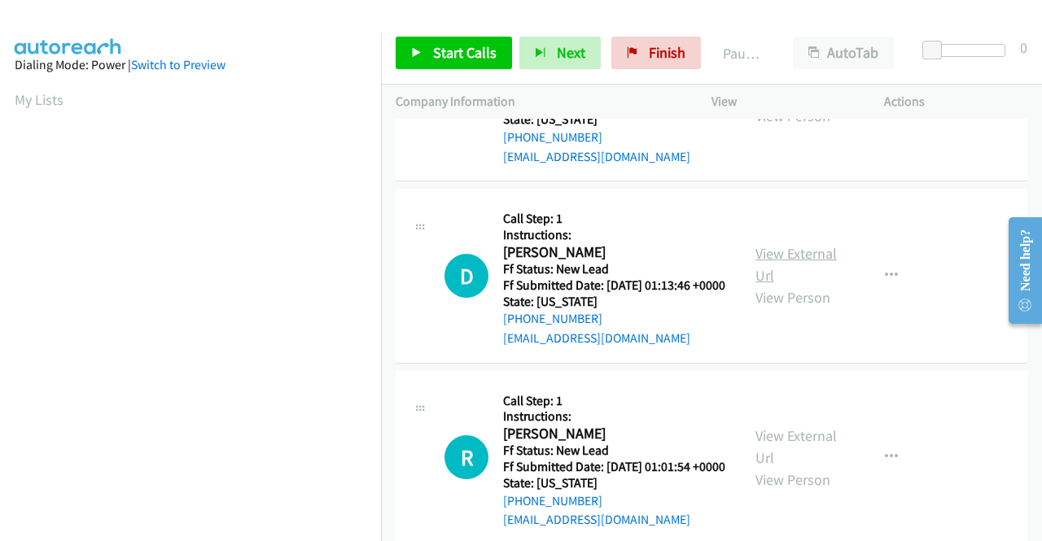
scroll to position [1790, 0]
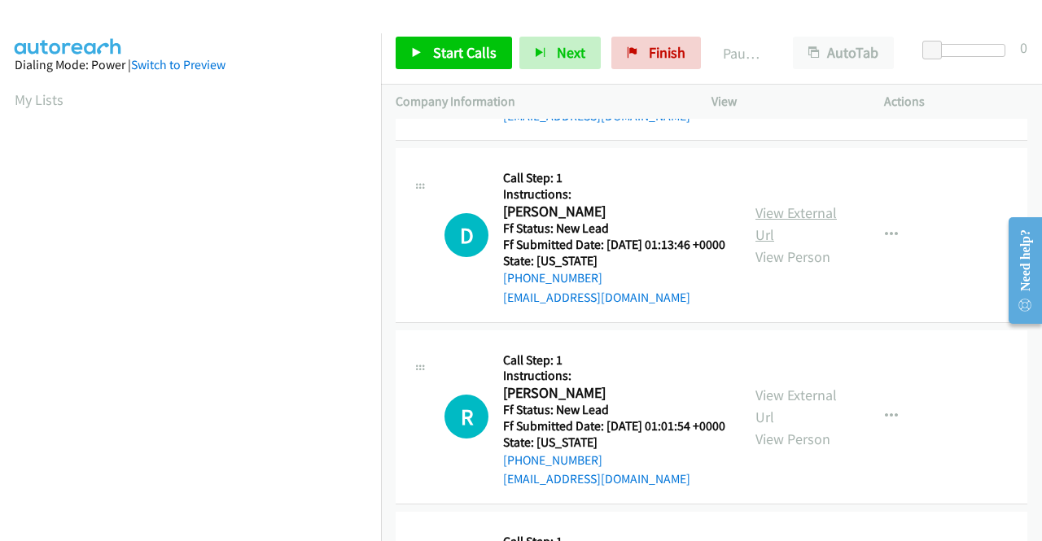
click at [776, 244] on link "View External Url" at bounding box center [795, 223] width 81 height 41
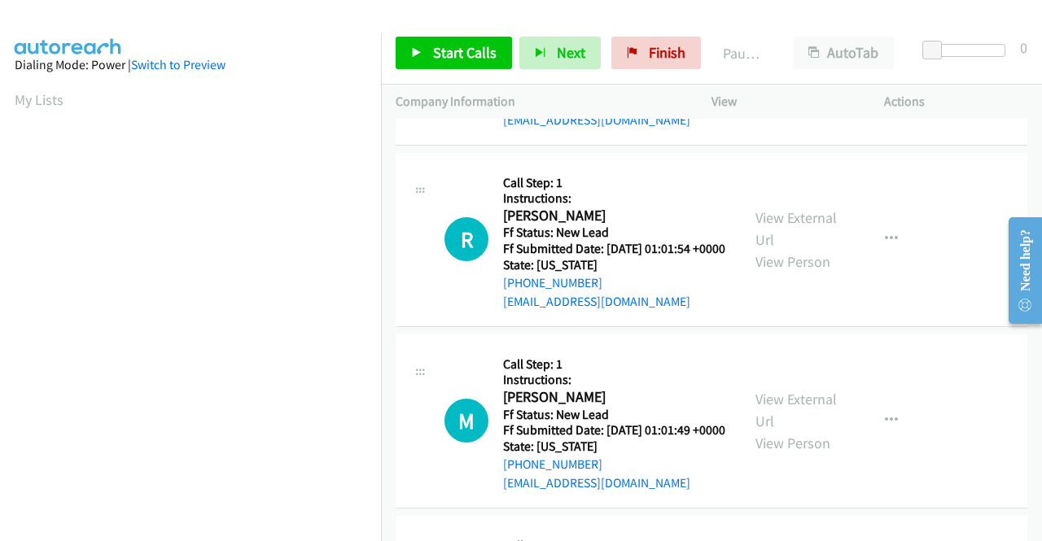
scroll to position [2034, 0]
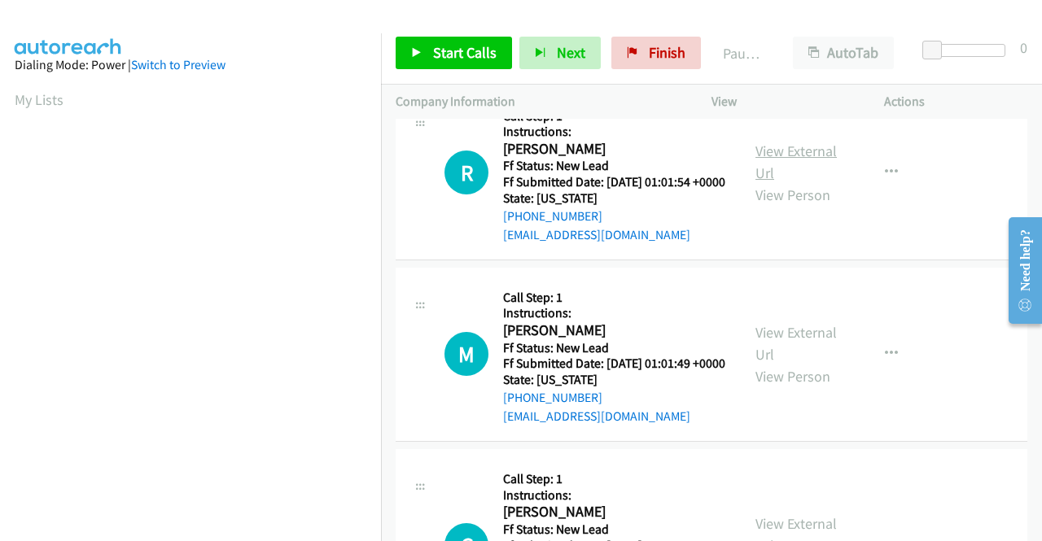
click at [775, 182] on link "View External Url" at bounding box center [795, 162] width 81 height 41
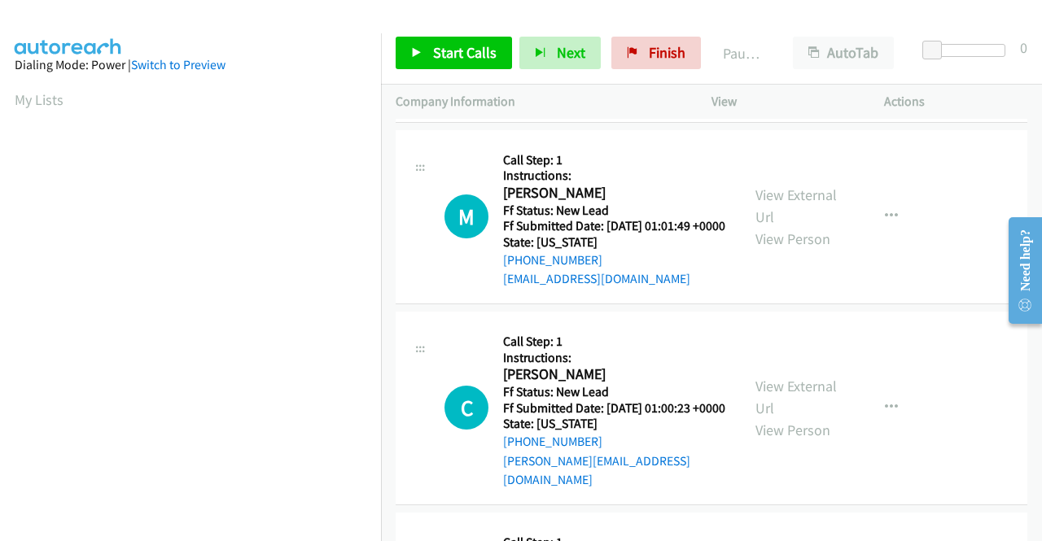
scroll to position [2197, 0]
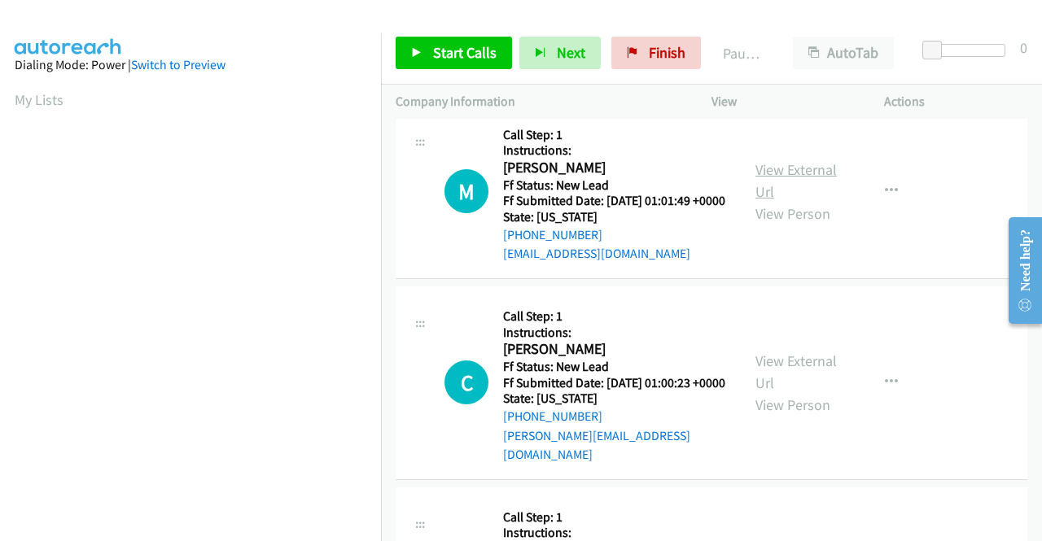
click at [802, 201] on link "View External Url" at bounding box center [795, 180] width 81 height 41
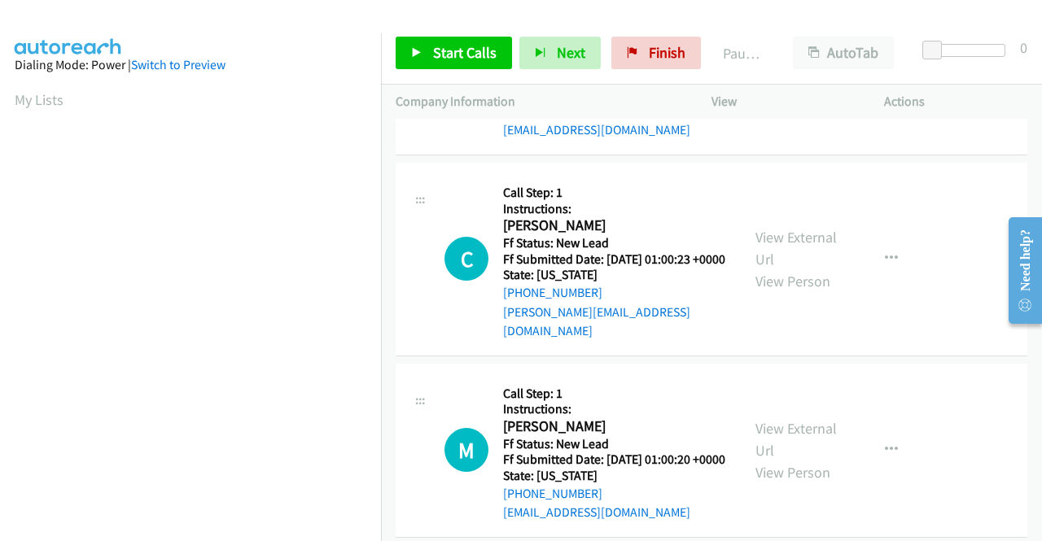
scroll to position [2360, 0]
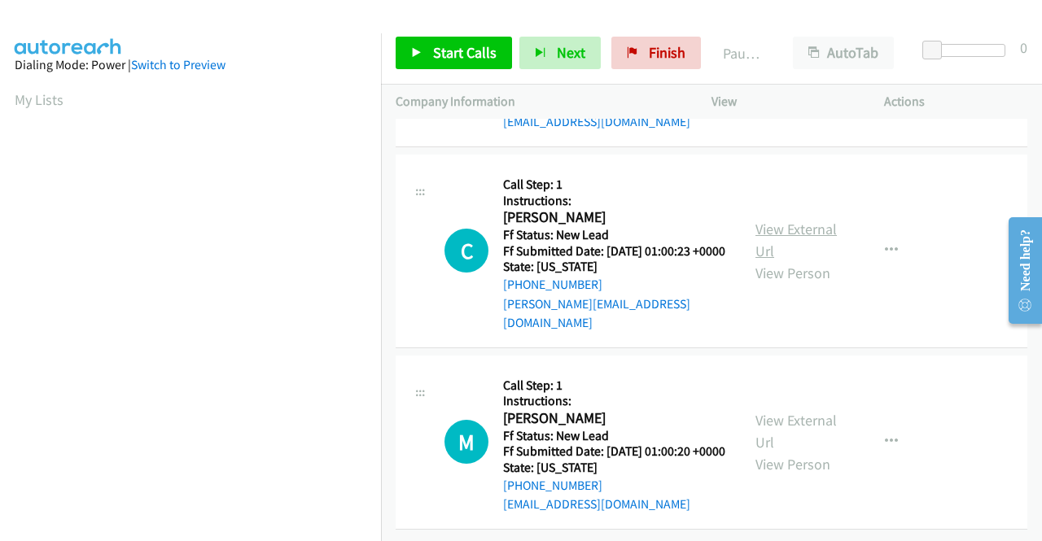
click at [787, 260] on link "View External Url" at bounding box center [795, 240] width 81 height 41
click at [764, 432] on link "View External Url" at bounding box center [795, 431] width 81 height 41
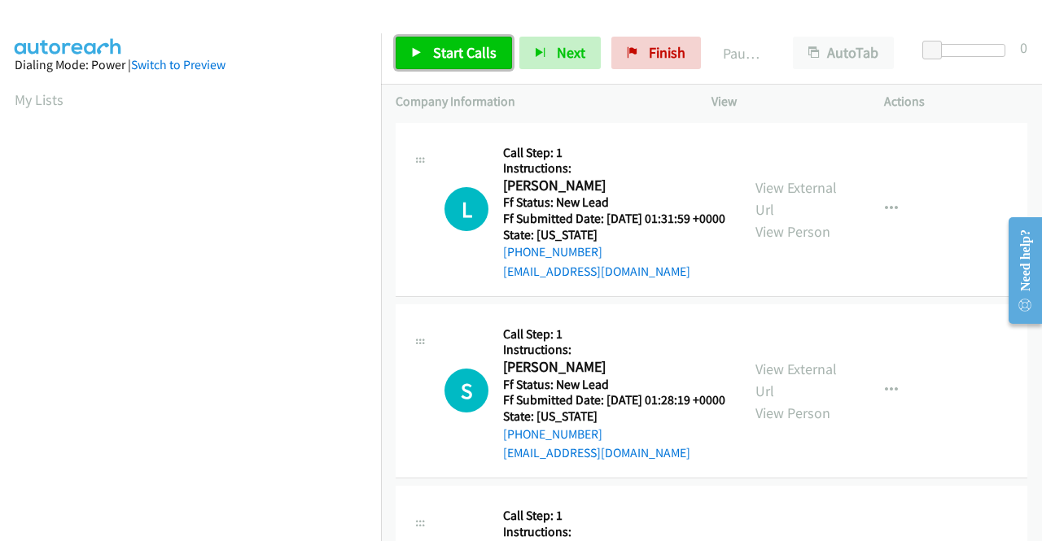
click at [472, 53] on span "Start Calls" at bounding box center [464, 52] width 63 height 19
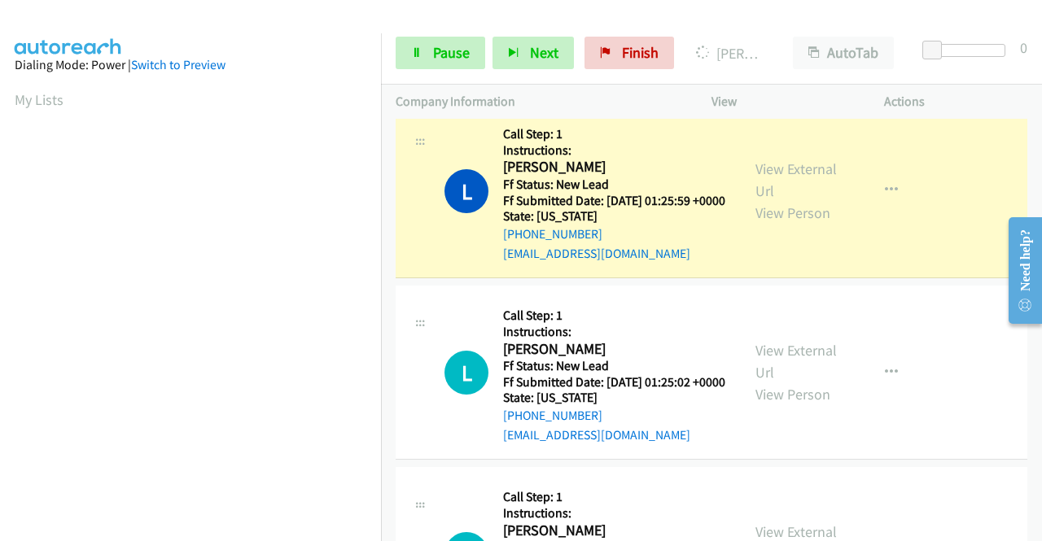
scroll to position [668, 0]
drag, startPoint x: 212, startPoint y: 538, endPoint x: 217, endPoint y: 528, distance: 10.9
click at [212, 538] on aside "Dialing Mode: Power | Switch to Preview My Lists" at bounding box center [190, 124] width 381 height 901
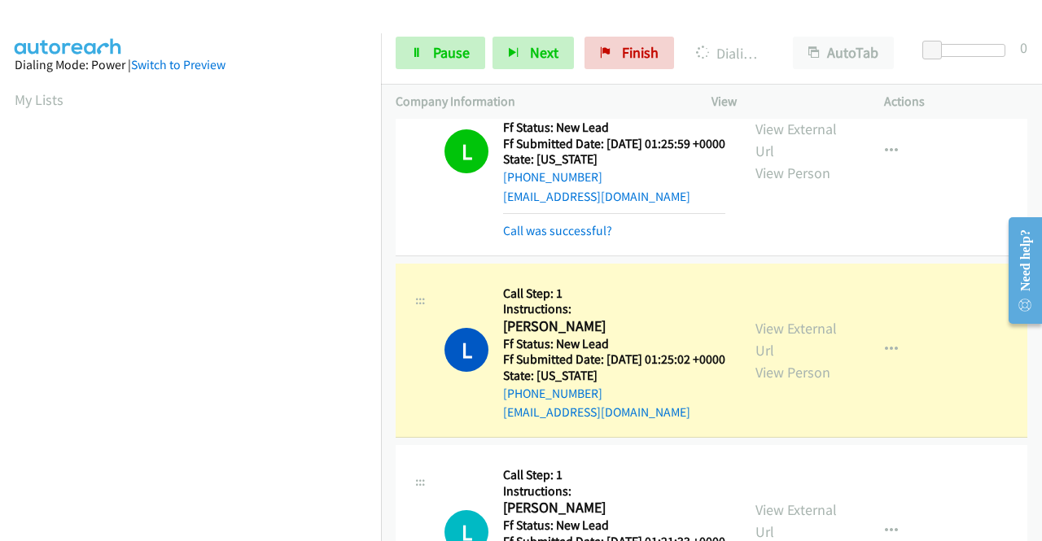
scroll to position [749, 0]
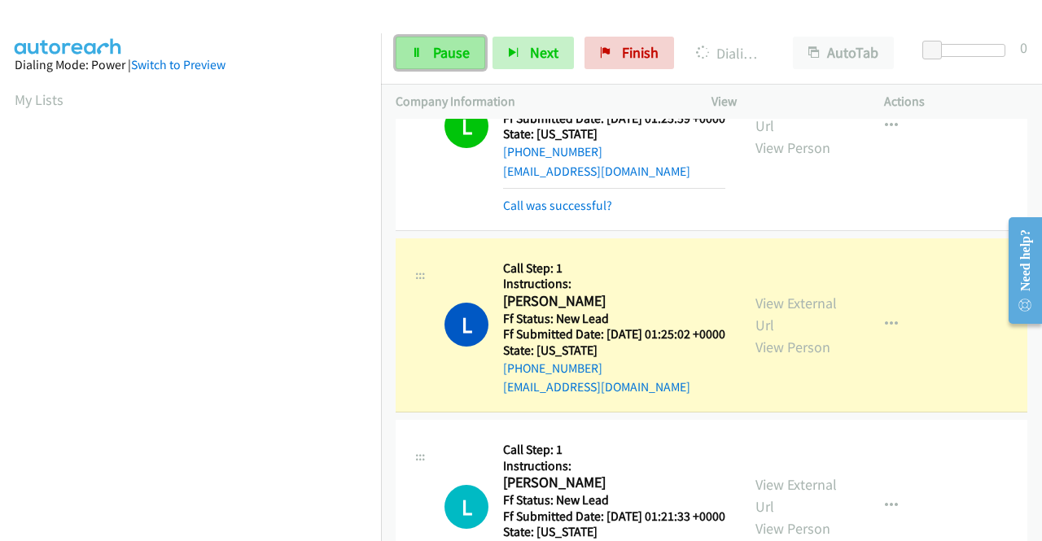
click at [452, 63] on link "Pause" at bounding box center [440, 53] width 90 height 33
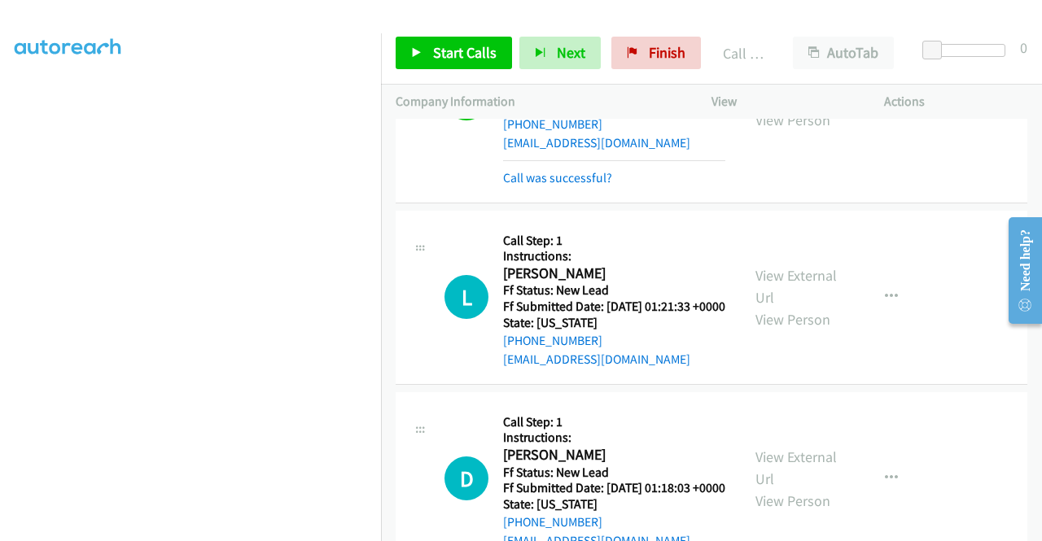
scroll to position [1075, 0]
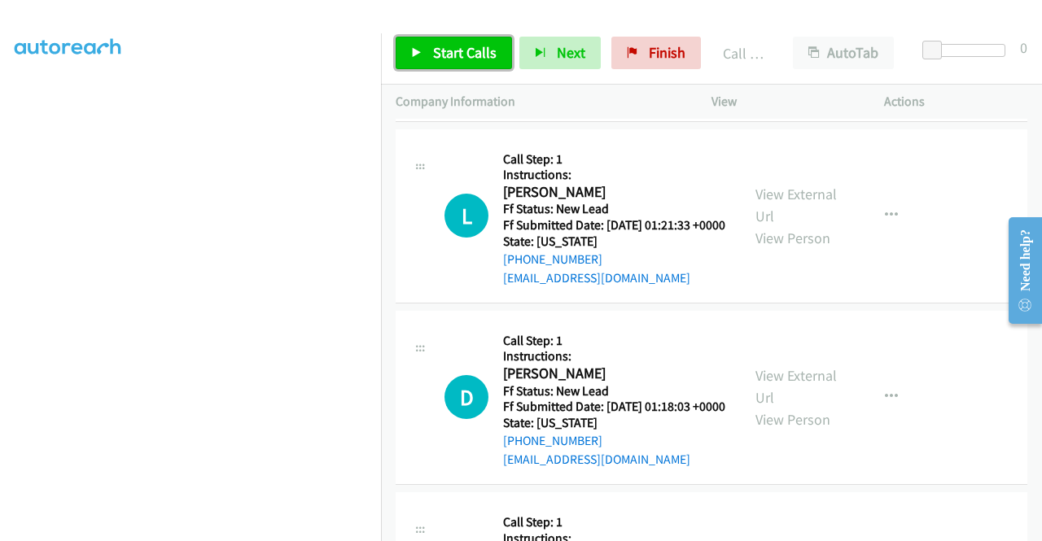
click at [461, 50] on span "Start Calls" at bounding box center [464, 52] width 63 height 19
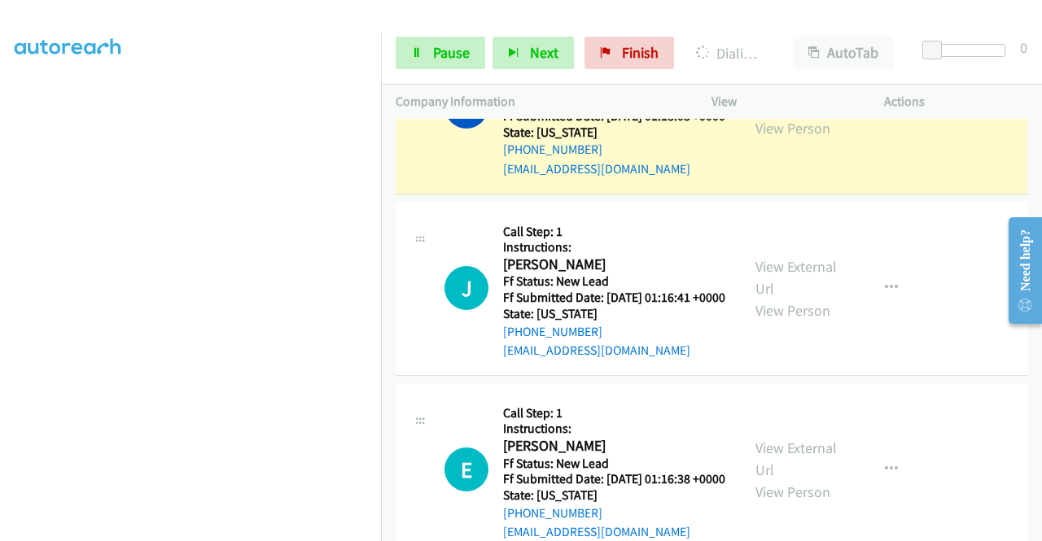
scroll to position [0, 0]
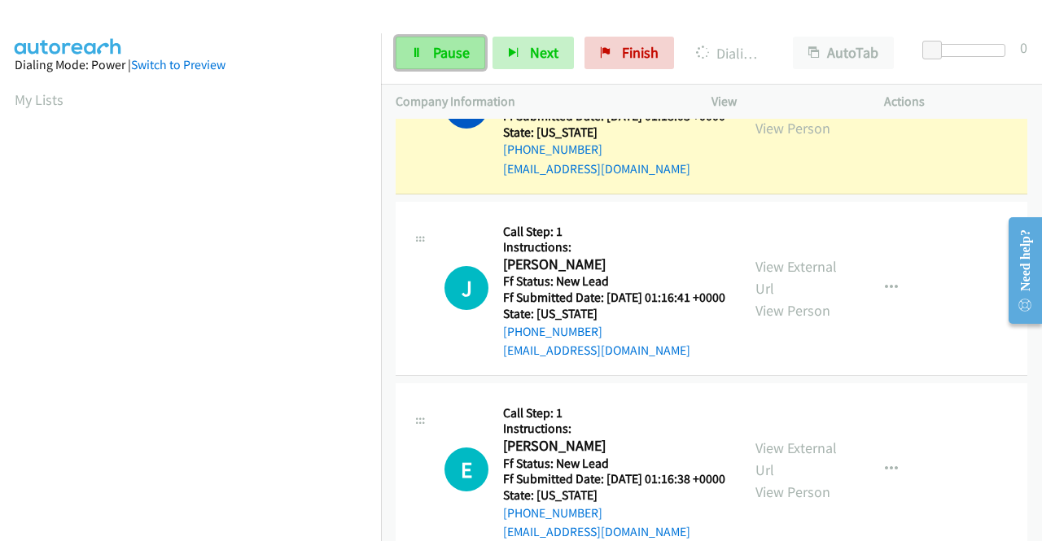
click at [464, 46] on span "Pause" at bounding box center [451, 52] width 37 height 19
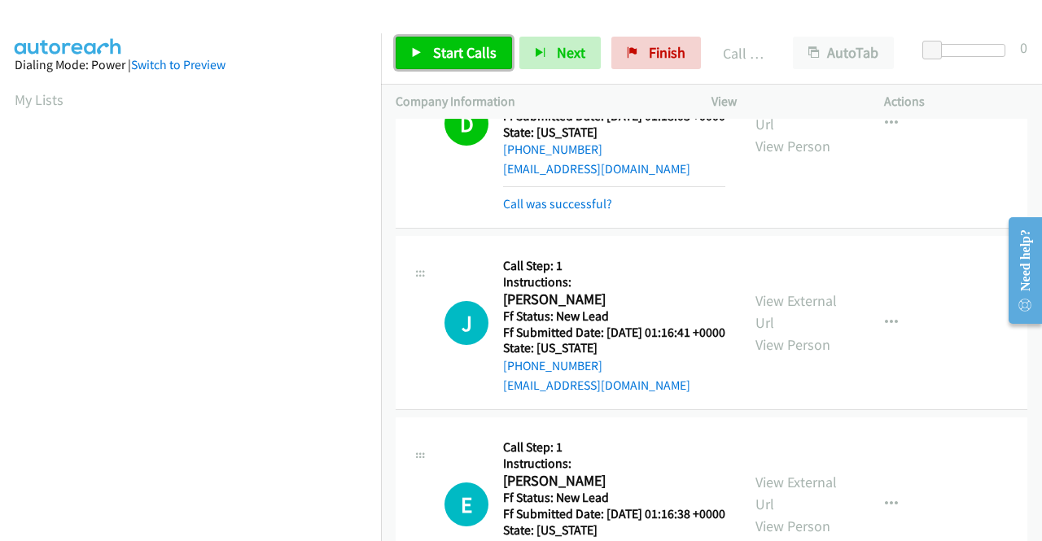
click at [458, 51] on span "Start Calls" at bounding box center [464, 52] width 63 height 19
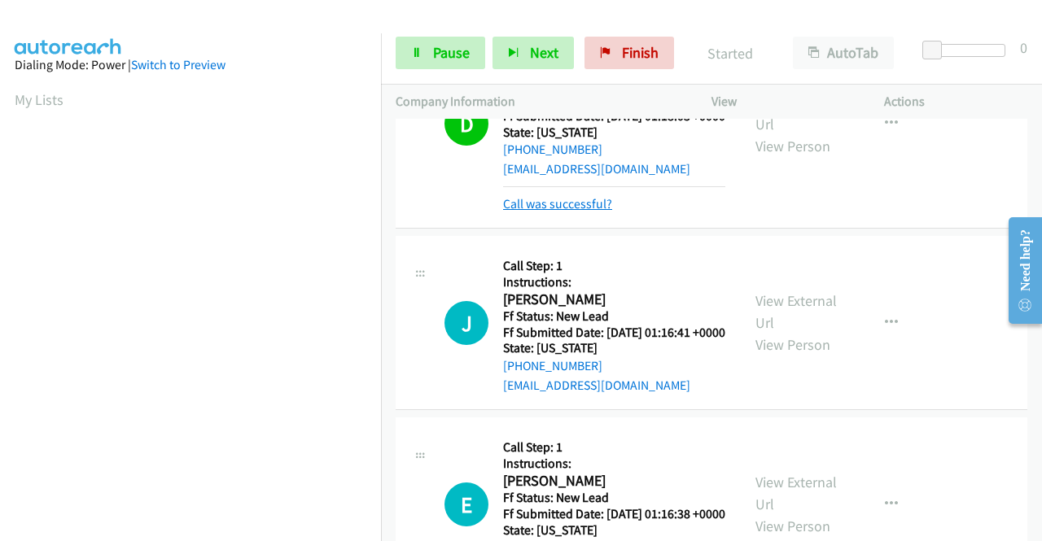
click at [563, 212] on link "Call was successful?" at bounding box center [557, 203] width 109 height 15
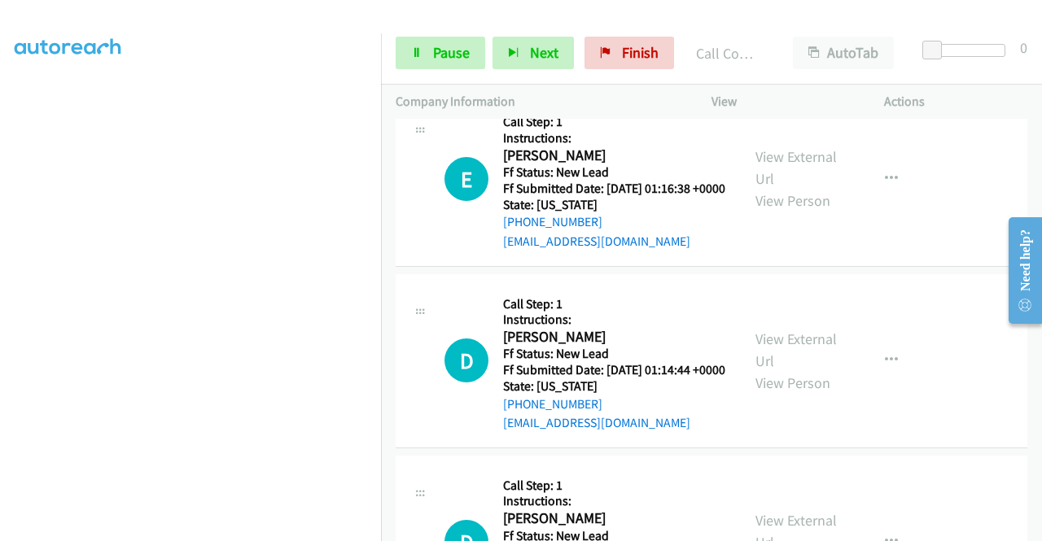
scroll to position [371, 0]
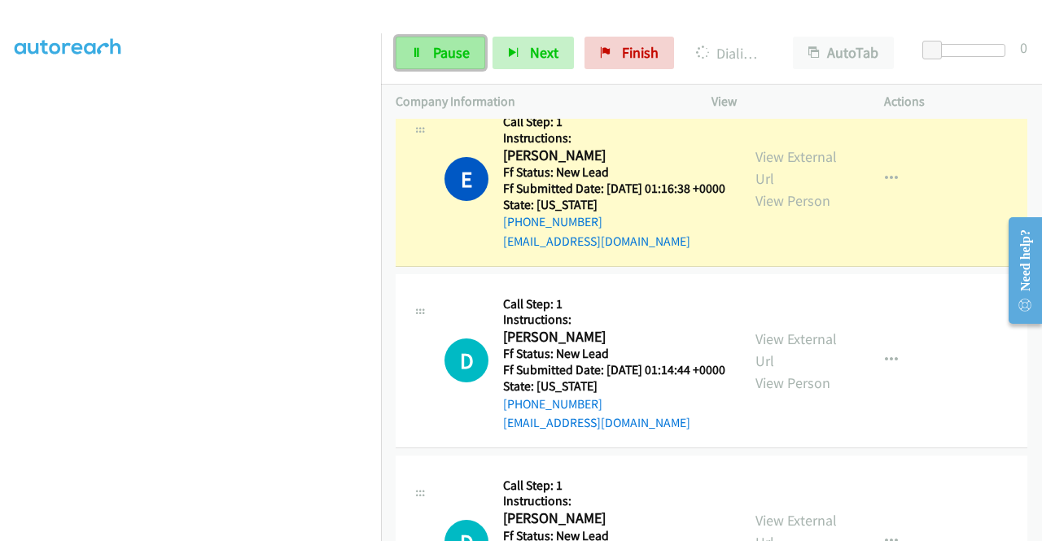
click at [436, 55] on span "Pause" at bounding box center [451, 52] width 37 height 19
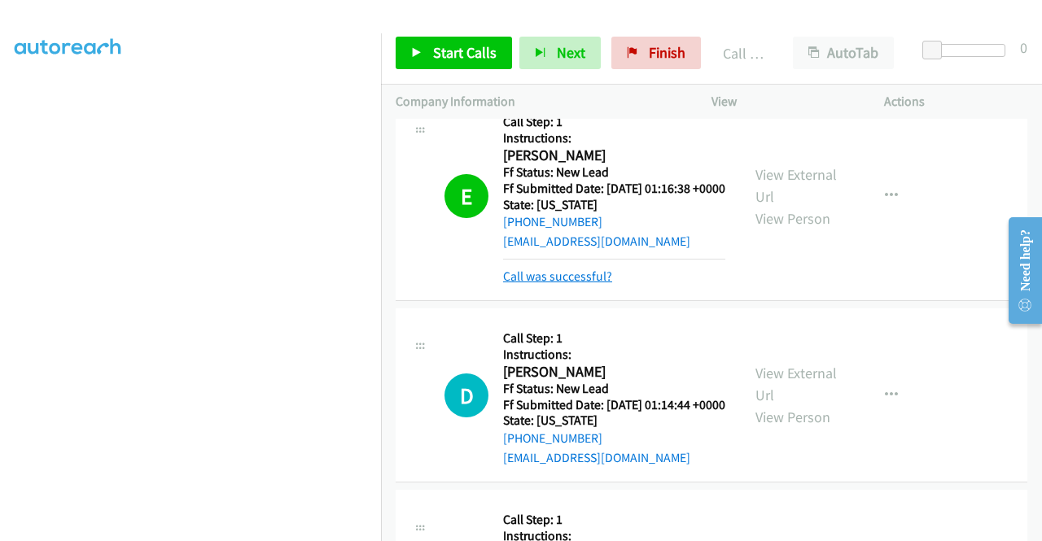
click at [606, 284] on link "Call was successful?" at bounding box center [557, 276] width 109 height 15
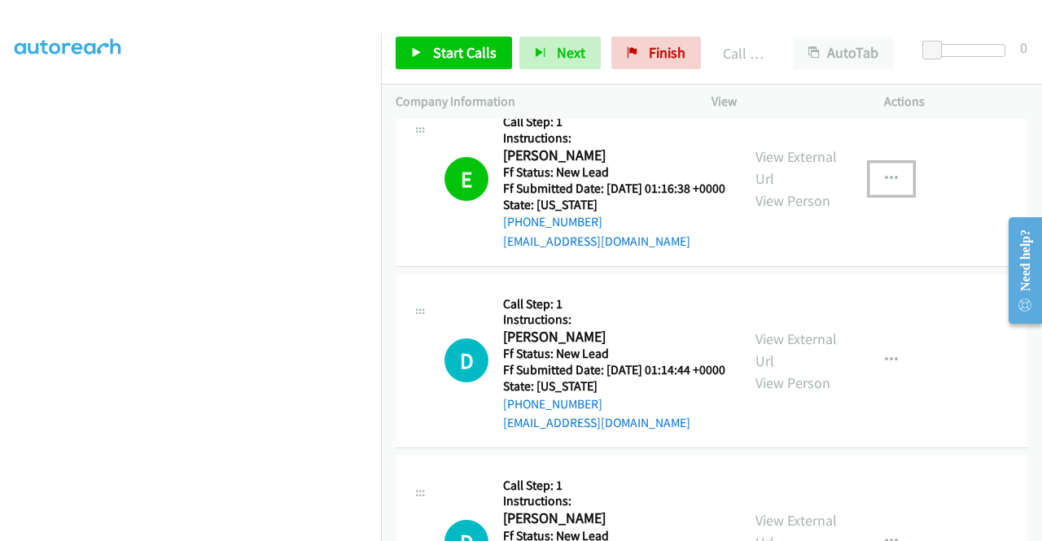
click at [891, 195] on button "button" at bounding box center [891, 179] width 44 height 33
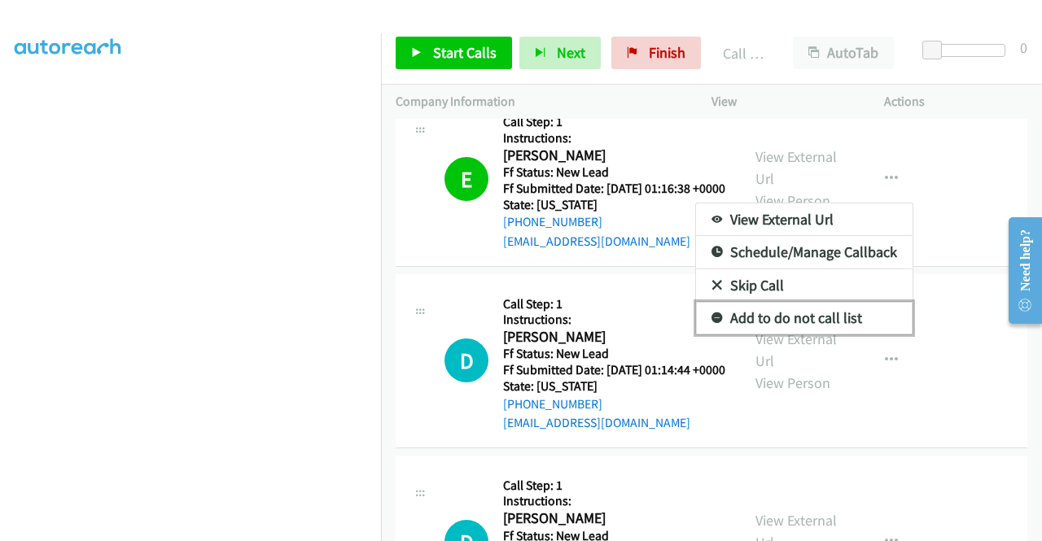
click at [834, 334] on link "Add to do not call list" at bounding box center [804, 318] width 216 height 33
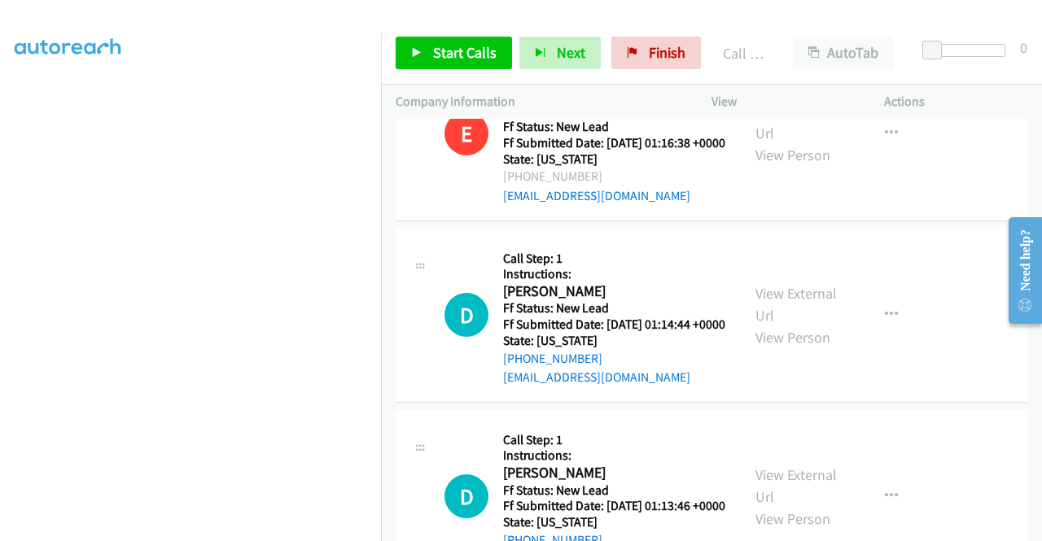
scroll to position [1807, 0]
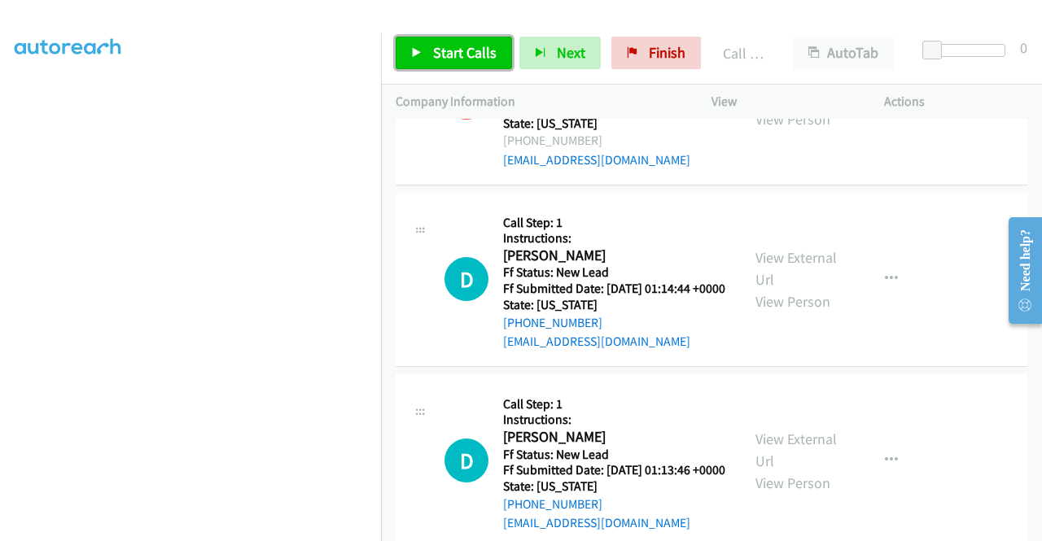
click at [483, 66] on link "Start Calls" at bounding box center [453, 53] width 116 height 33
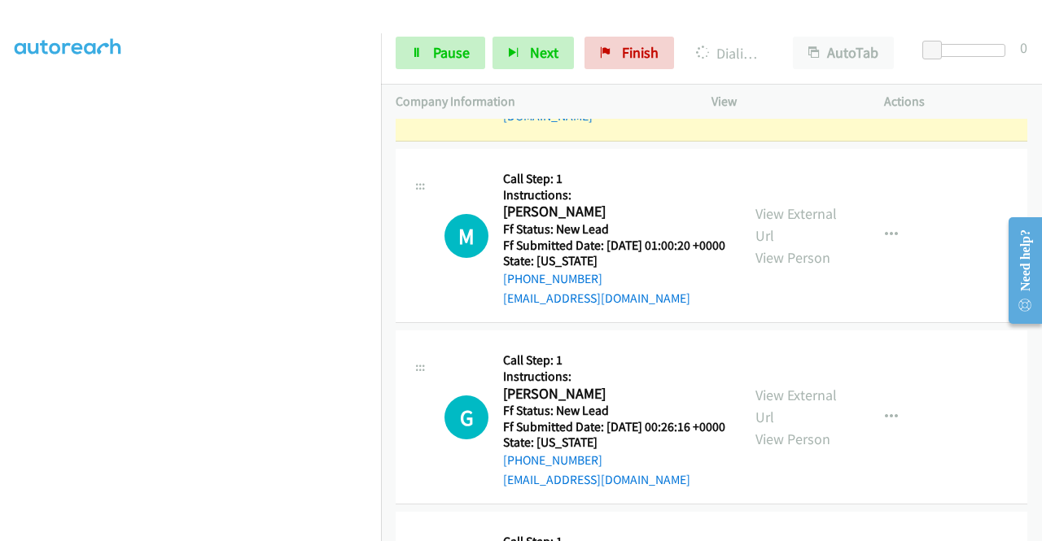
scroll to position [0, 0]
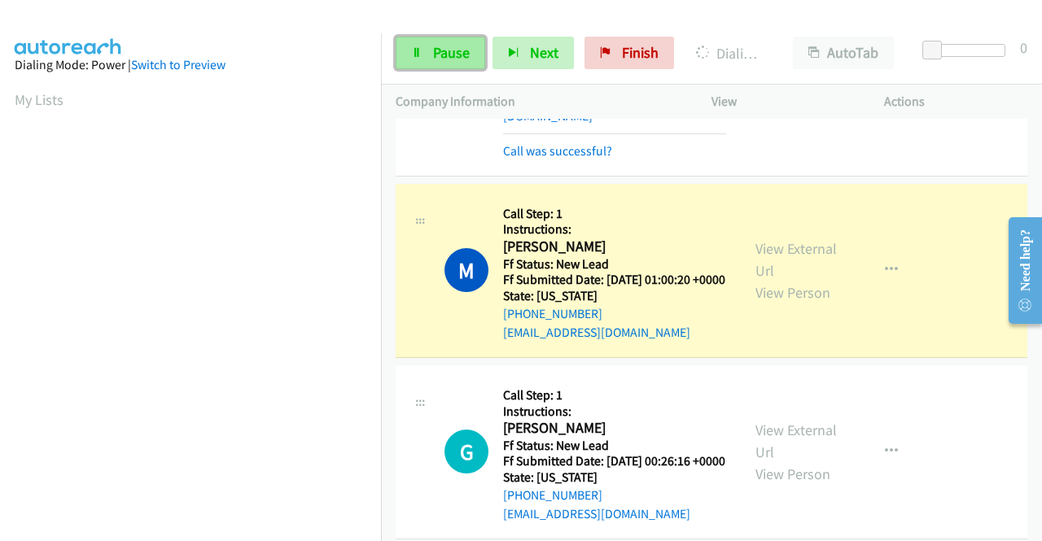
click at [449, 62] on link "Pause" at bounding box center [440, 53] width 90 height 33
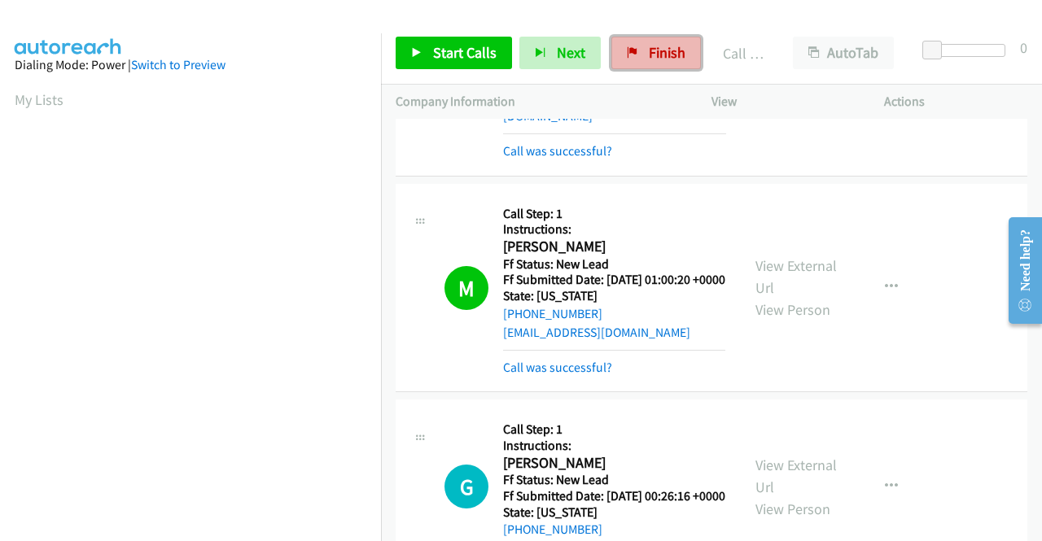
click at [652, 55] on span "Finish" at bounding box center [667, 52] width 37 height 19
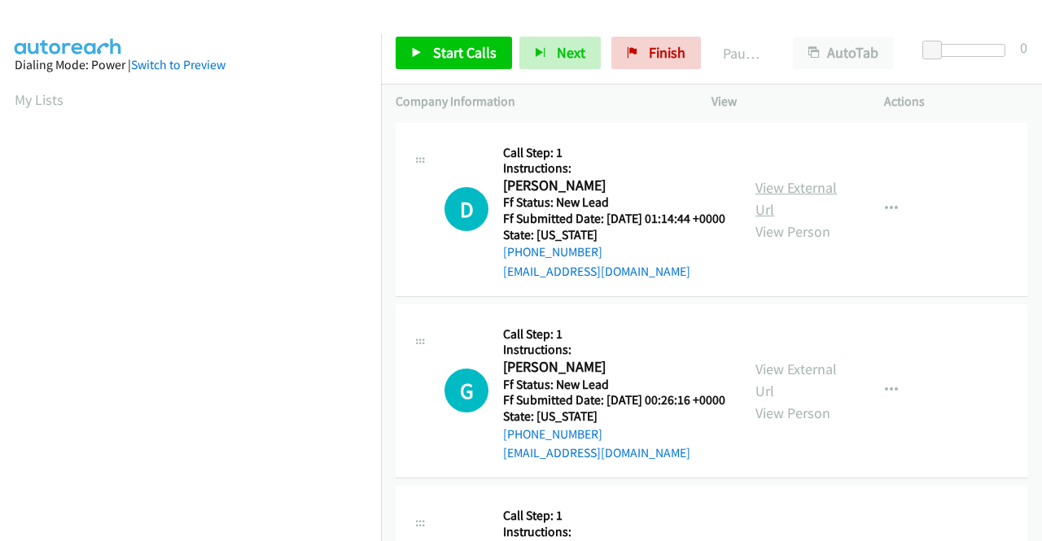
click at [791, 198] on link "View External Url" at bounding box center [795, 198] width 81 height 41
click at [783, 392] on link "View External Url" at bounding box center [795, 380] width 81 height 41
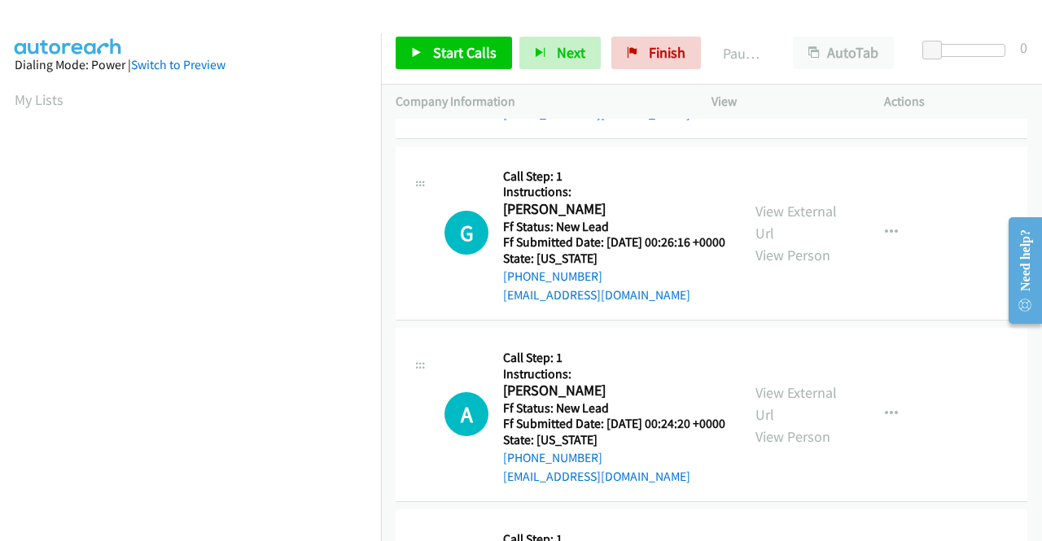
scroll to position [163, 0]
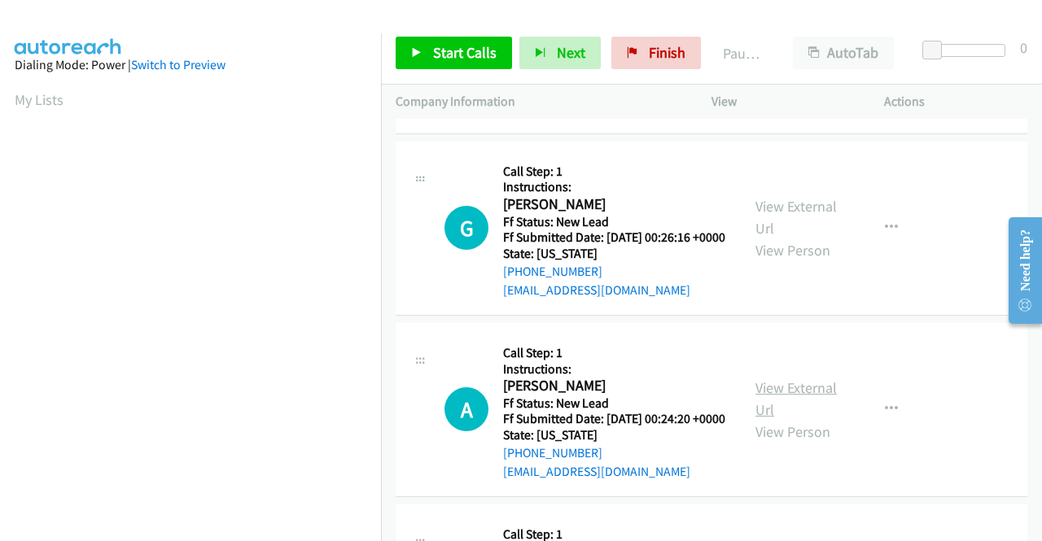
click at [775, 418] on link "View External Url" at bounding box center [795, 398] width 81 height 41
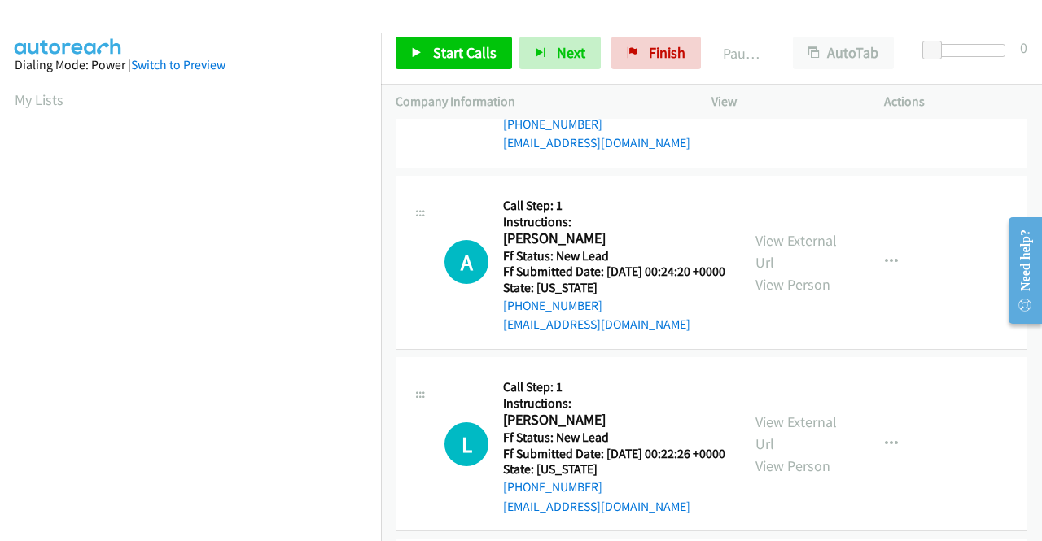
scroll to position [325, 0]
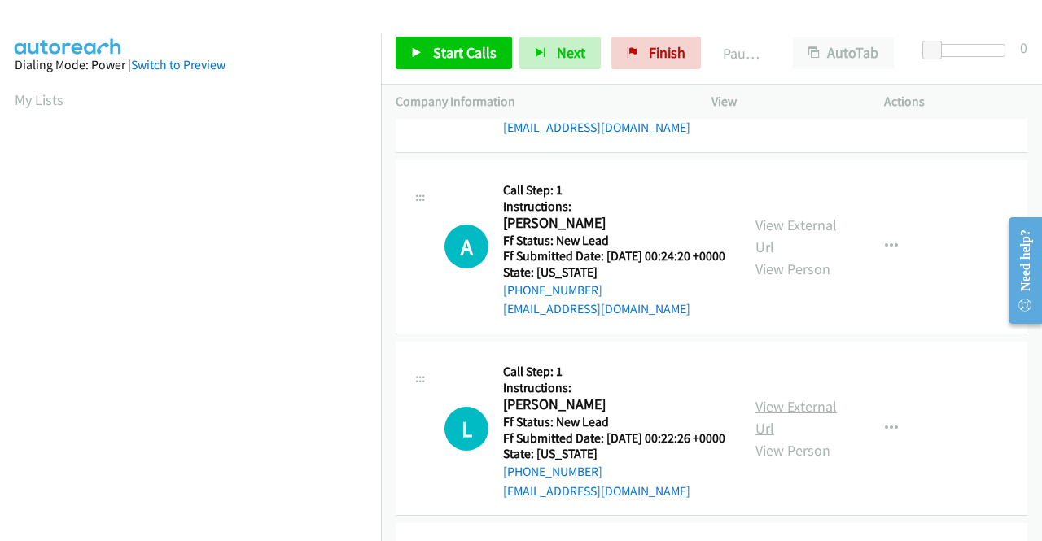
click at [785, 438] on link "View External Url" at bounding box center [795, 417] width 81 height 41
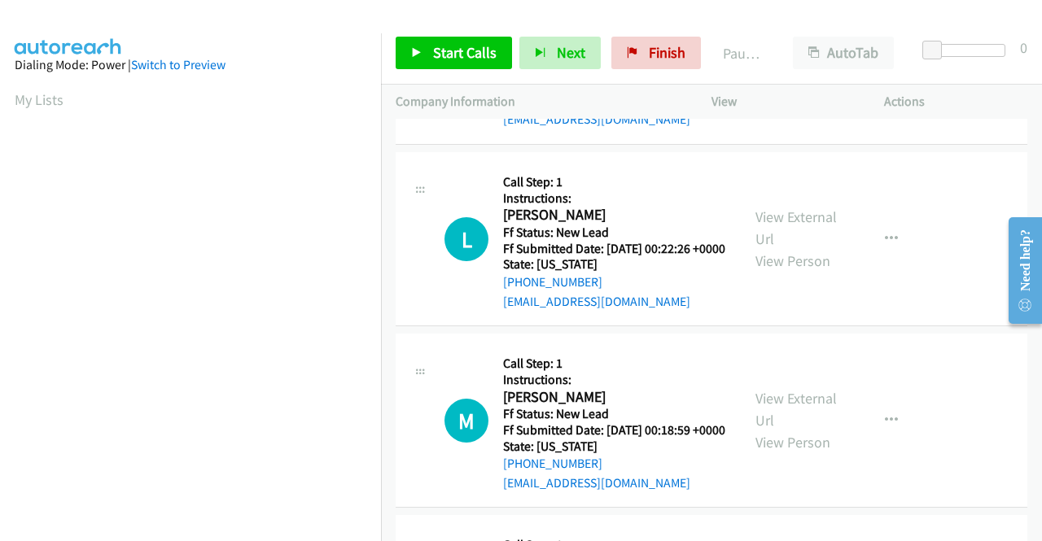
scroll to position [570, 0]
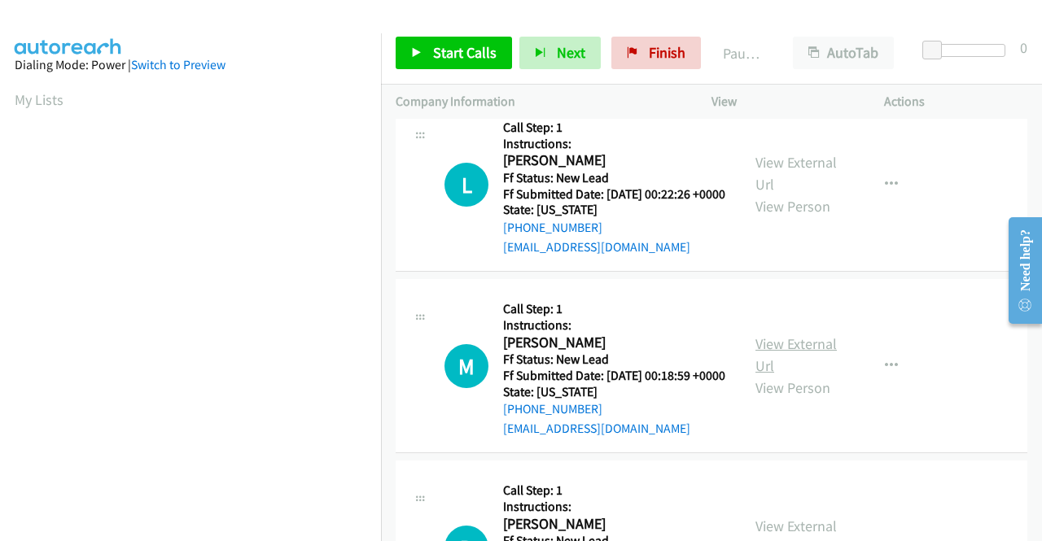
click at [775, 375] on link "View External Url" at bounding box center [795, 354] width 81 height 41
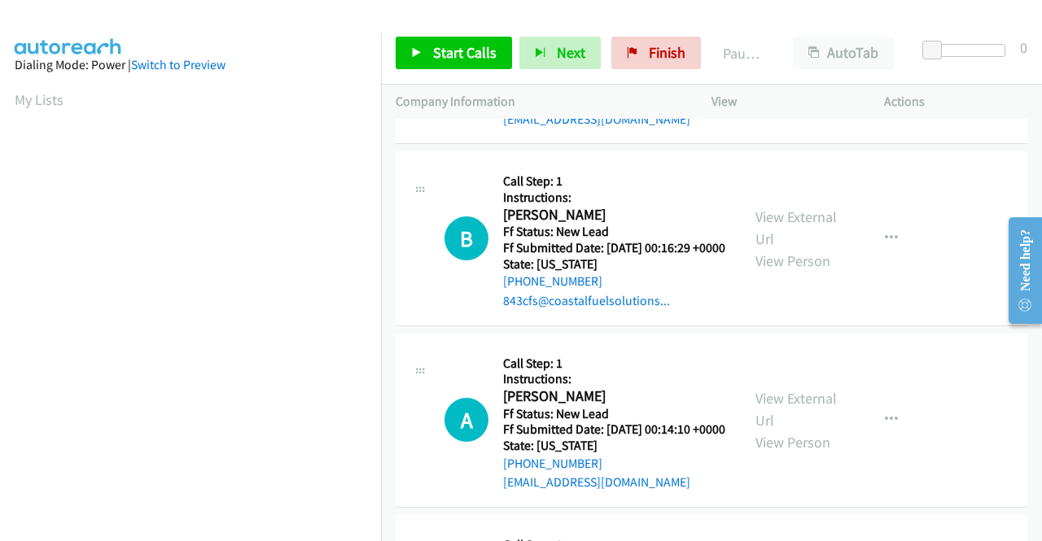
scroll to position [895, 0]
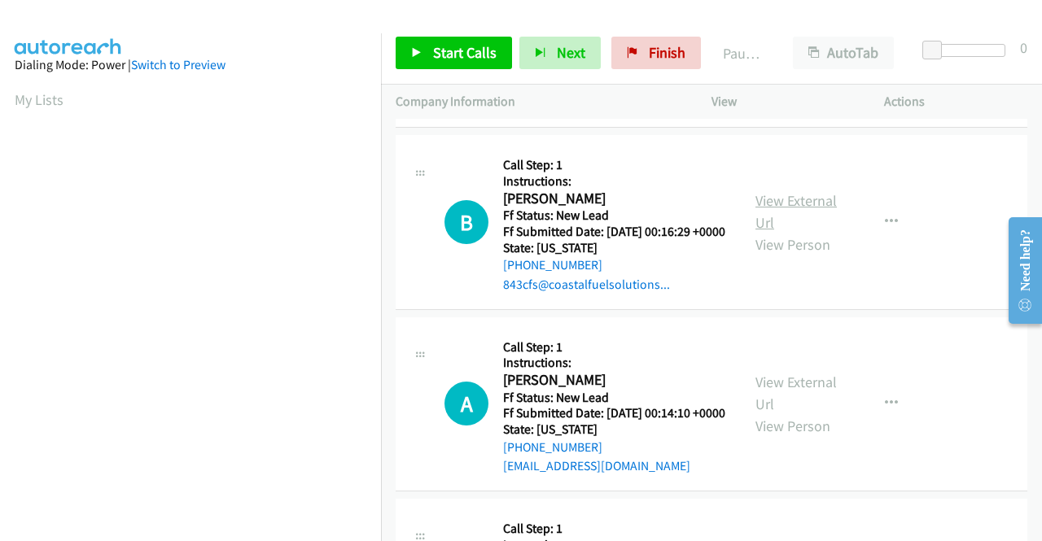
click at [807, 232] on link "View External Url" at bounding box center [795, 211] width 81 height 41
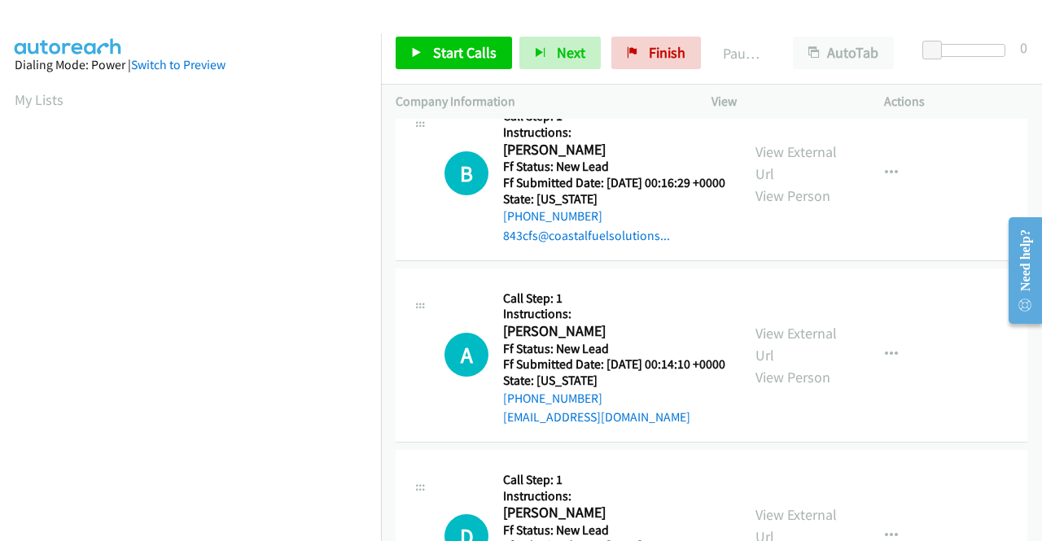
scroll to position [976, 0]
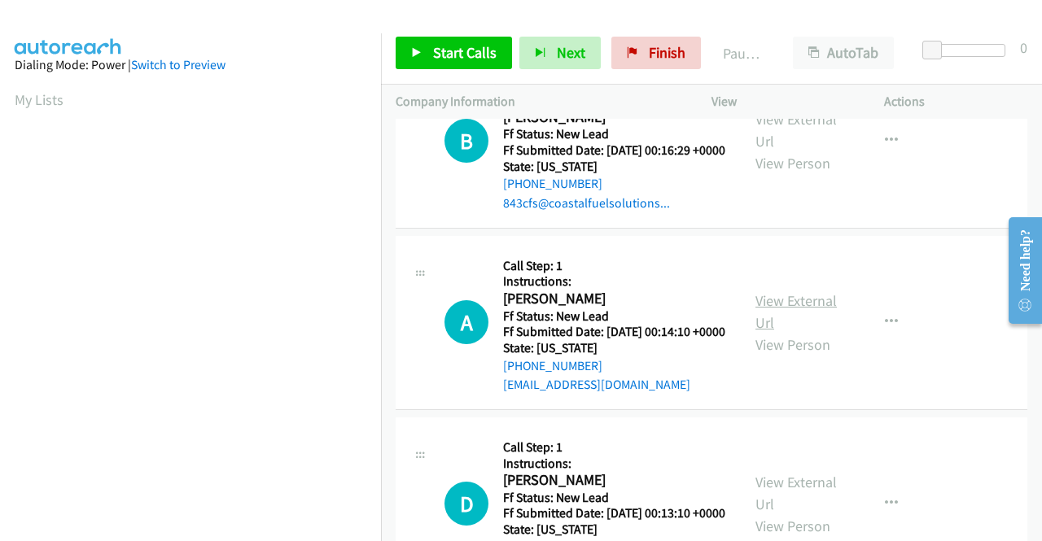
click at [791, 332] on link "View External Url" at bounding box center [795, 311] width 81 height 41
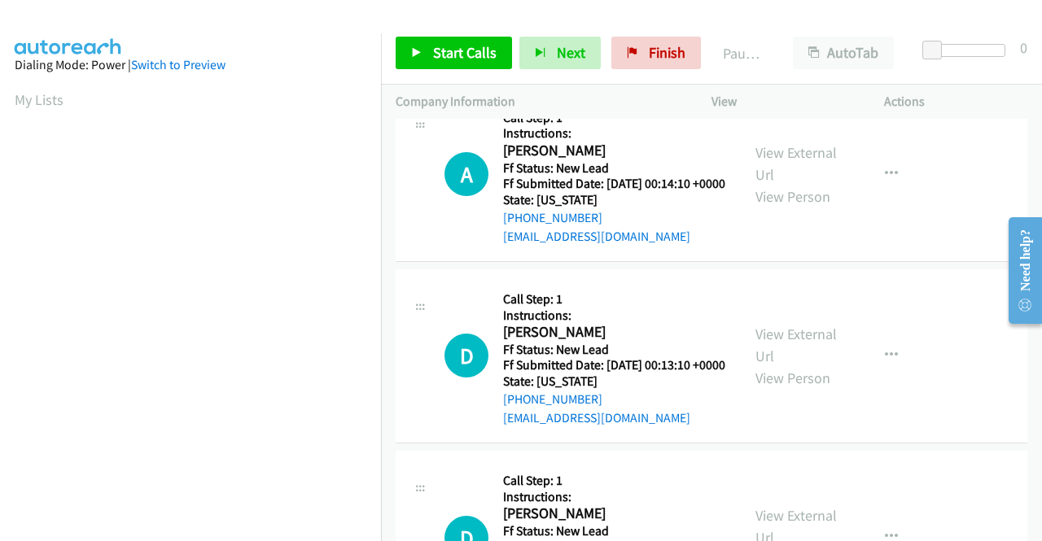
scroll to position [1139, 0]
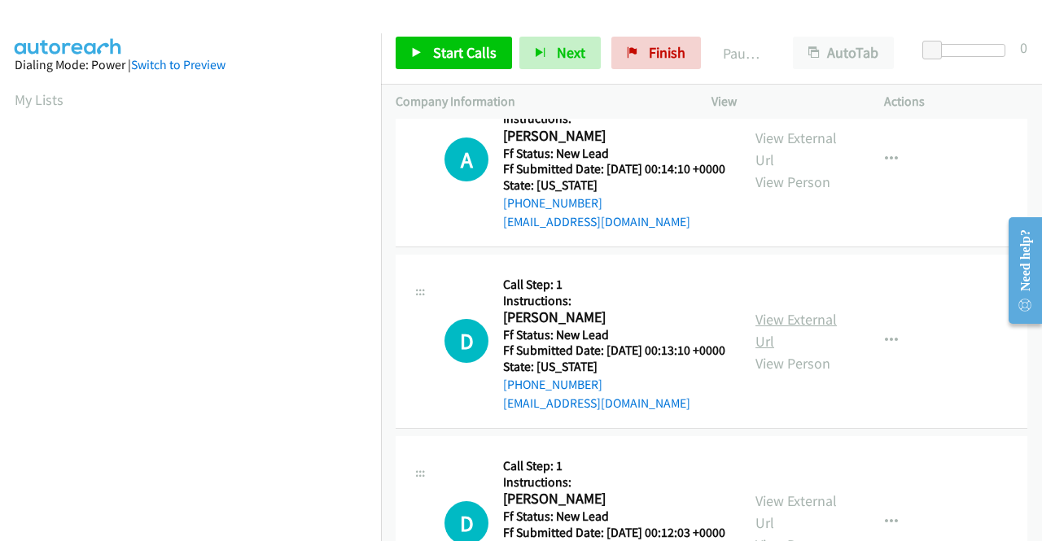
click at [781, 351] on link "View External Url" at bounding box center [795, 330] width 81 height 41
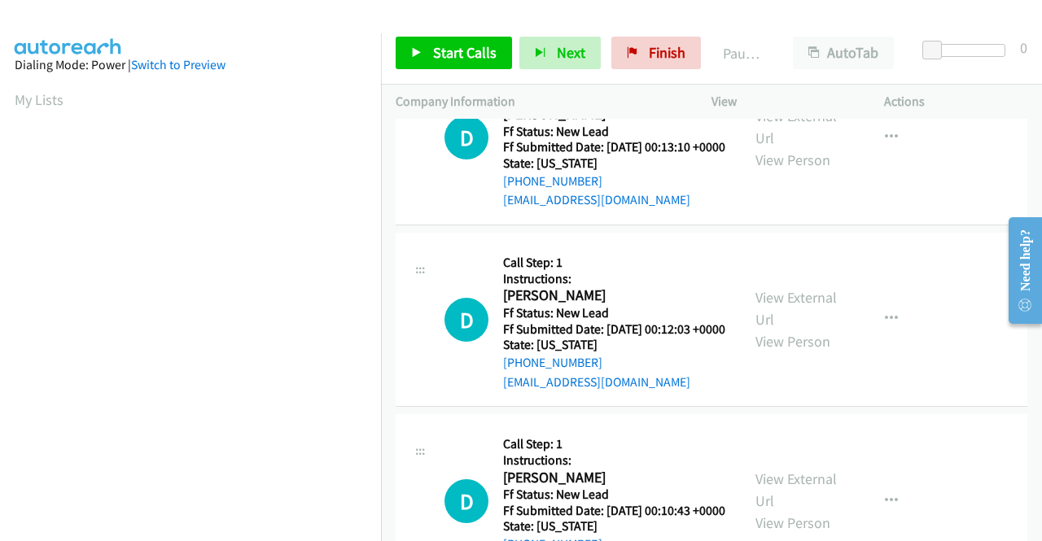
scroll to position [1383, 0]
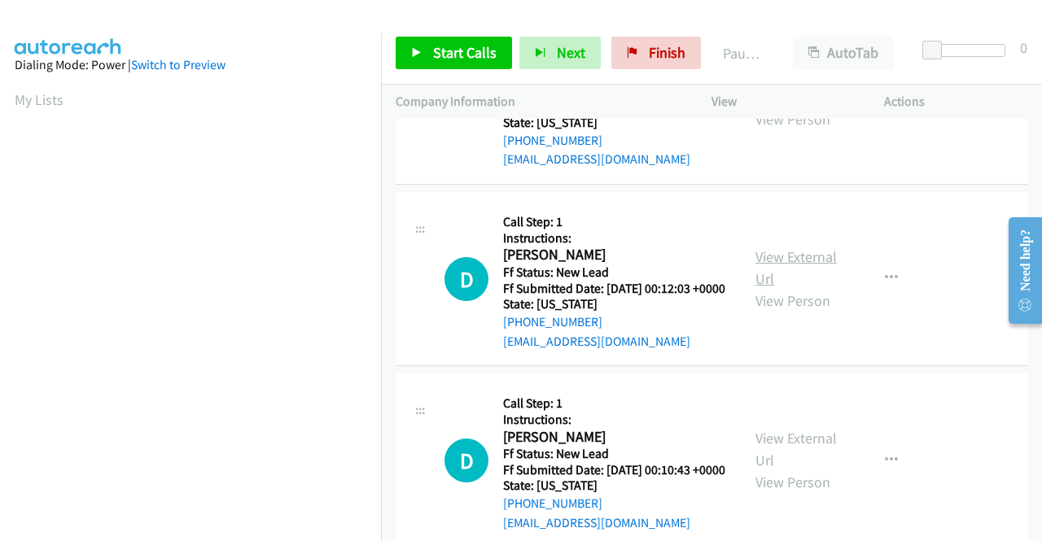
click at [772, 288] on link "View External Url" at bounding box center [795, 267] width 81 height 41
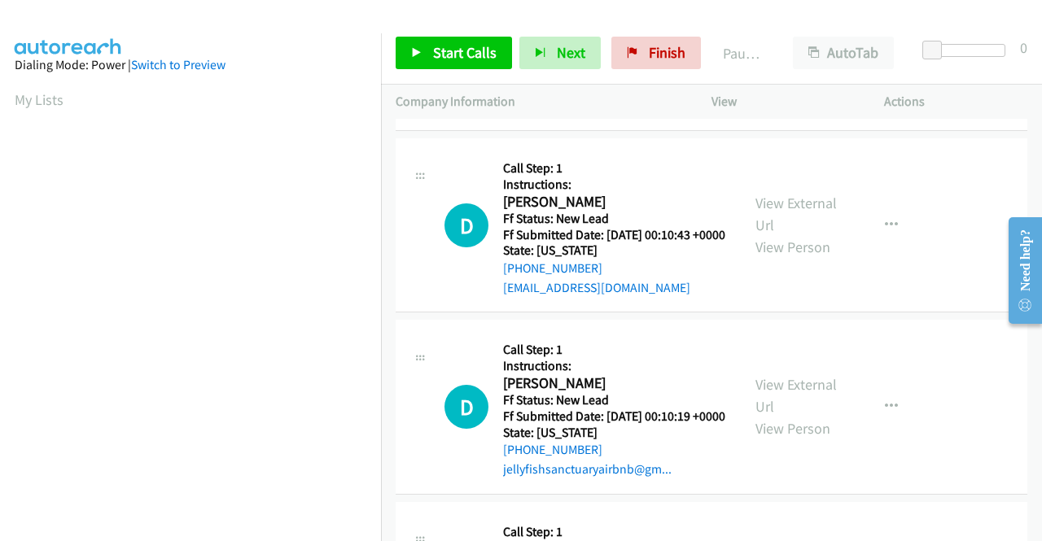
scroll to position [1627, 0]
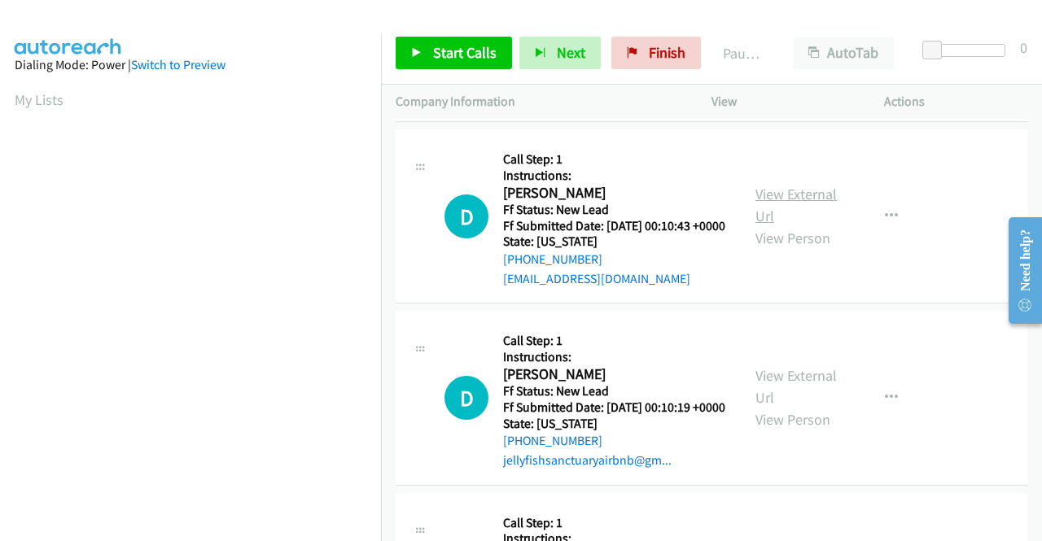
click at [763, 225] on link "View External Url" at bounding box center [795, 205] width 81 height 41
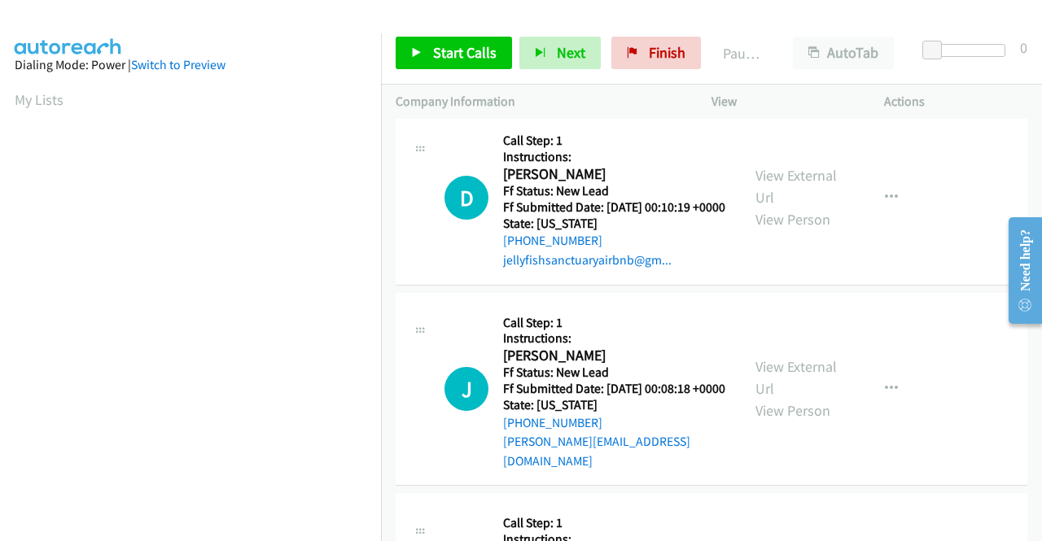
scroll to position [1872, 0]
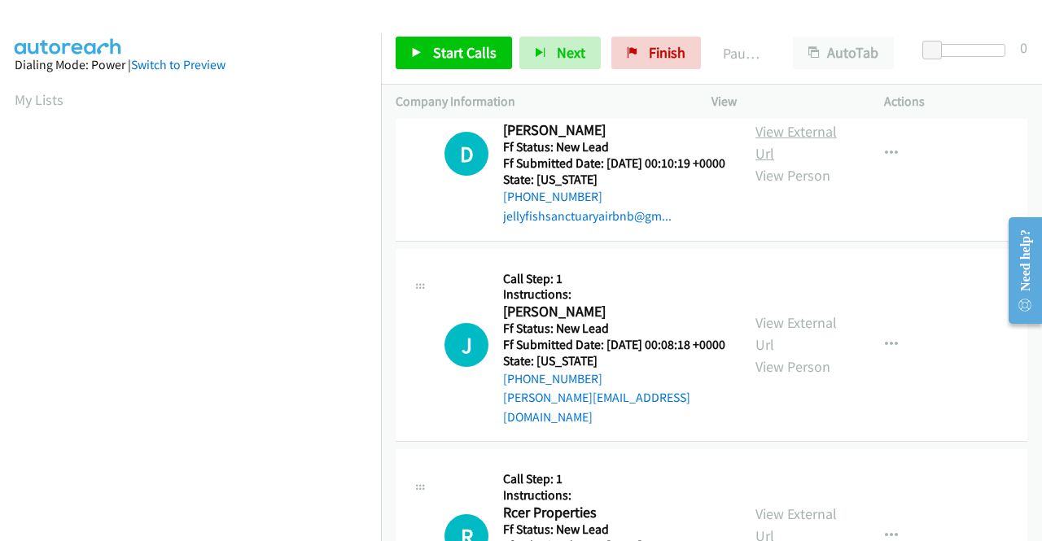
click at [785, 163] on link "View External Url" at bounding box center [795, 142] width 81 height 41
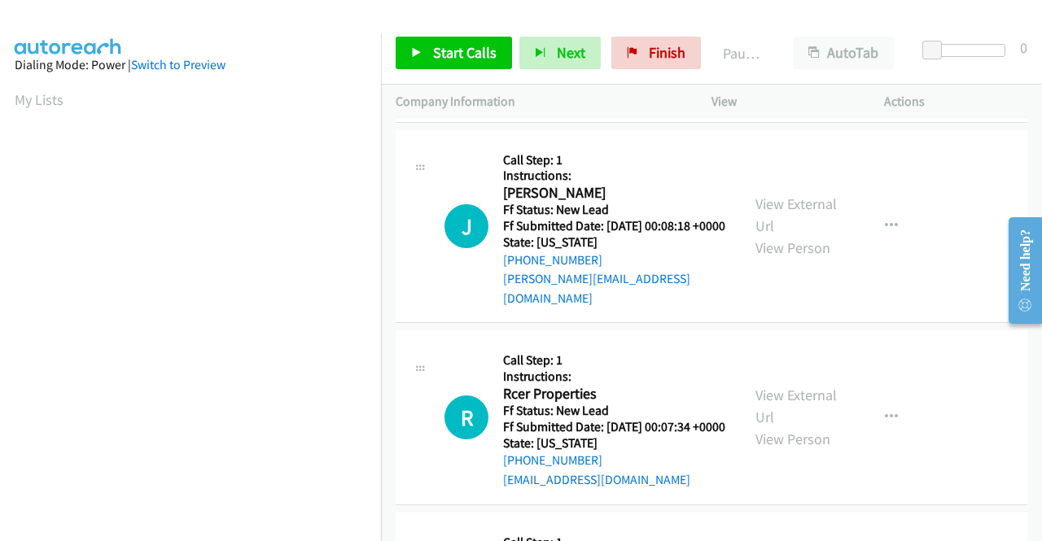
scroll to position [2034, 0]
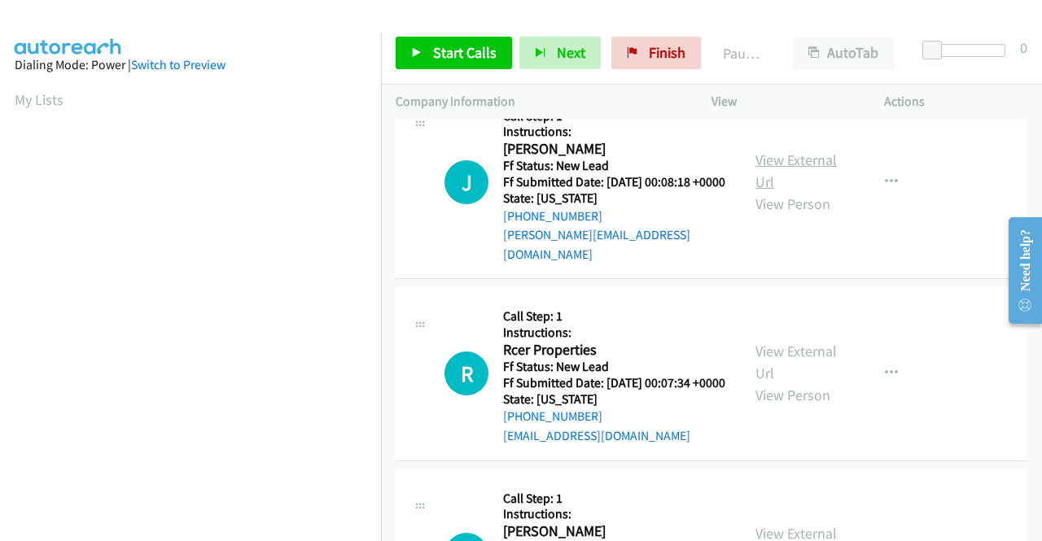
click at [810, 191] on link "View External Url" at bounding box center [795, 171] width 81 height 41
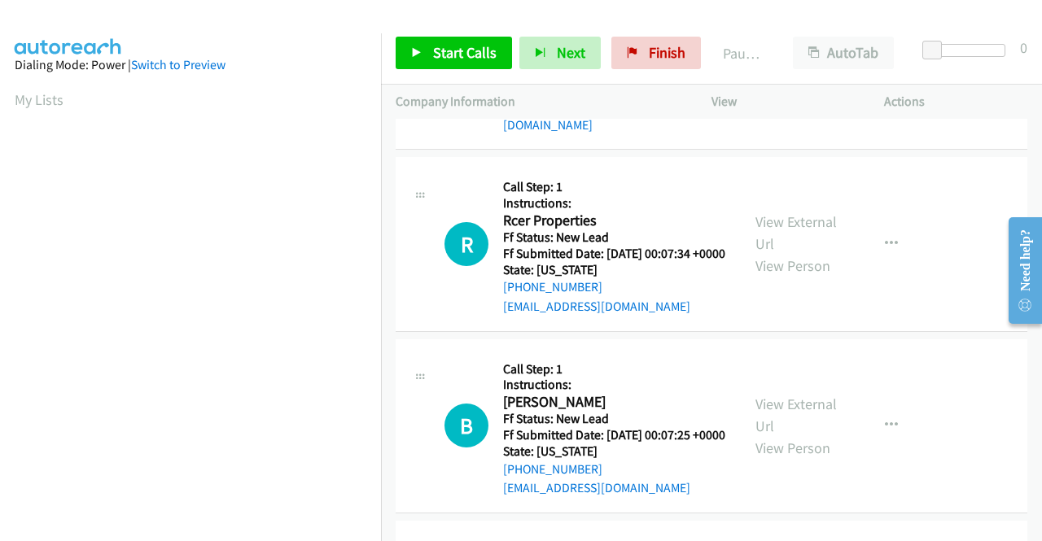
scroll to position [2197, 0]
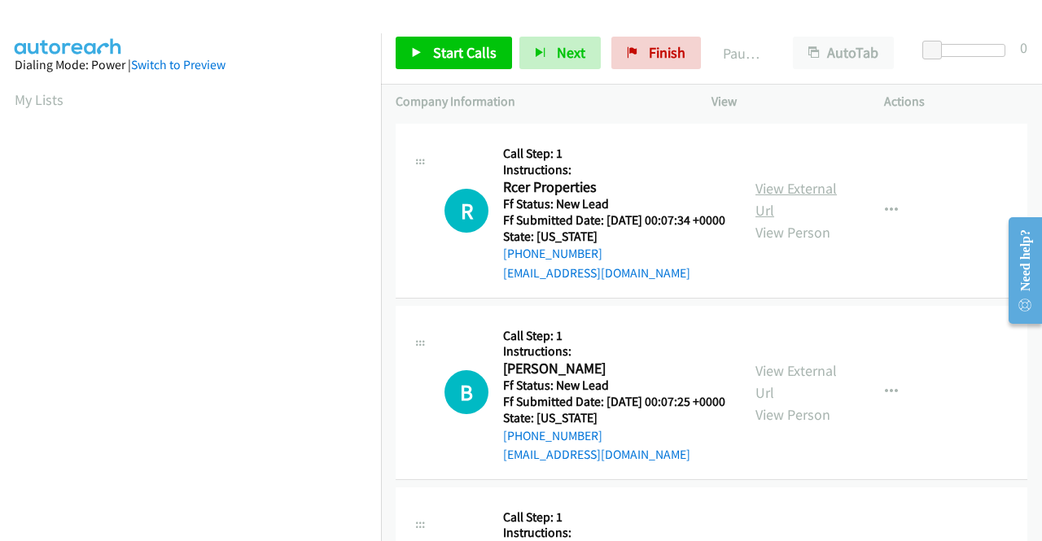
click at [788, 220] on link "View External Url" at bounding box center [795, 199] width 81 height 41
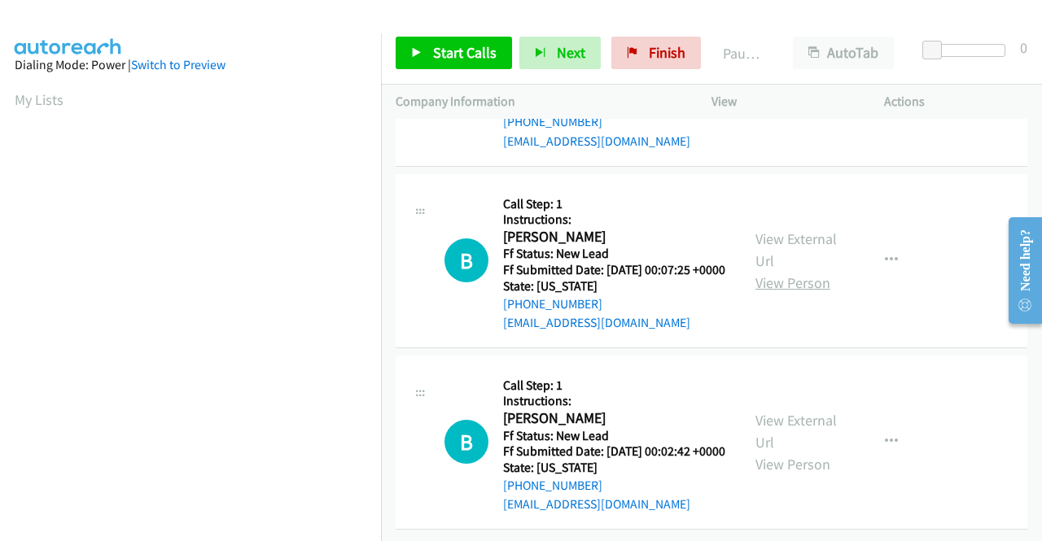
scroll to position [2523, 0]
click at [804, 243] on link "View External Url" at bounding box center [795, 249] width 81 height 41
click at [763, 411] on link "View External Url" at bounding box center [795, 431] width 81 height 41
click at [454, 42] on link "Start Calls" at bounding box center [453, 53] width 116 height 33
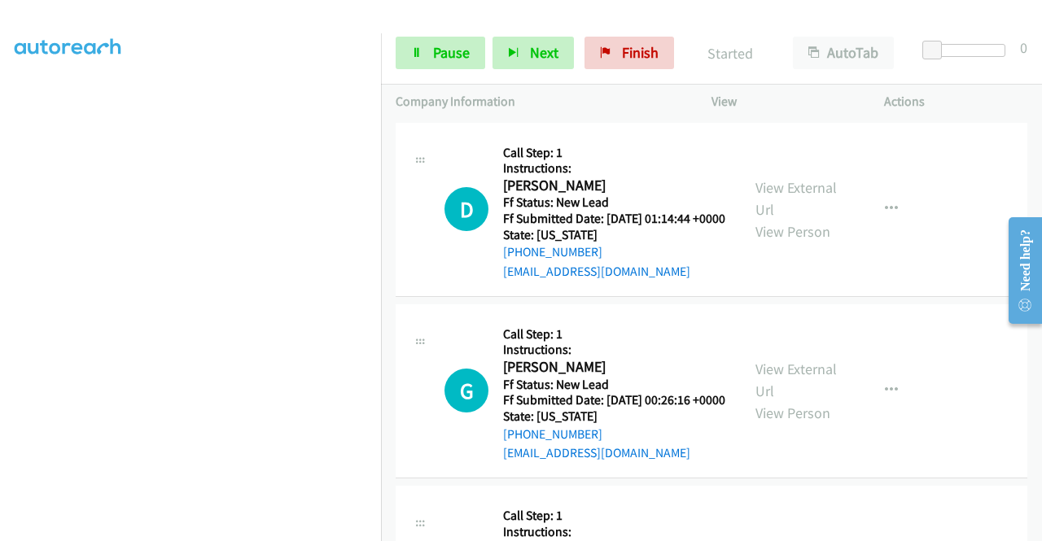
scroll to position [371, 0]
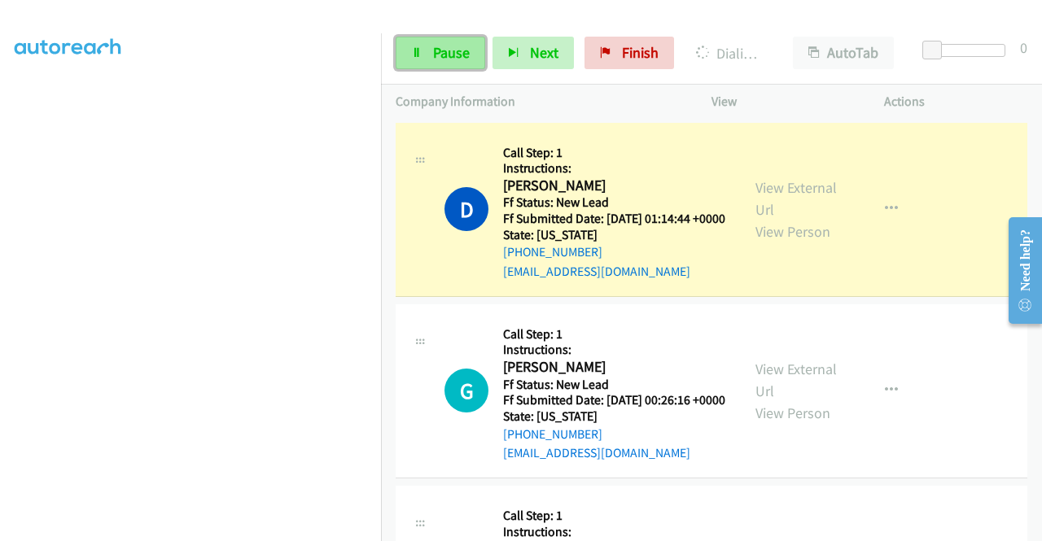
click at [448, 50] on span "Pause" at bounding box center [451, 52] width 37 height 19
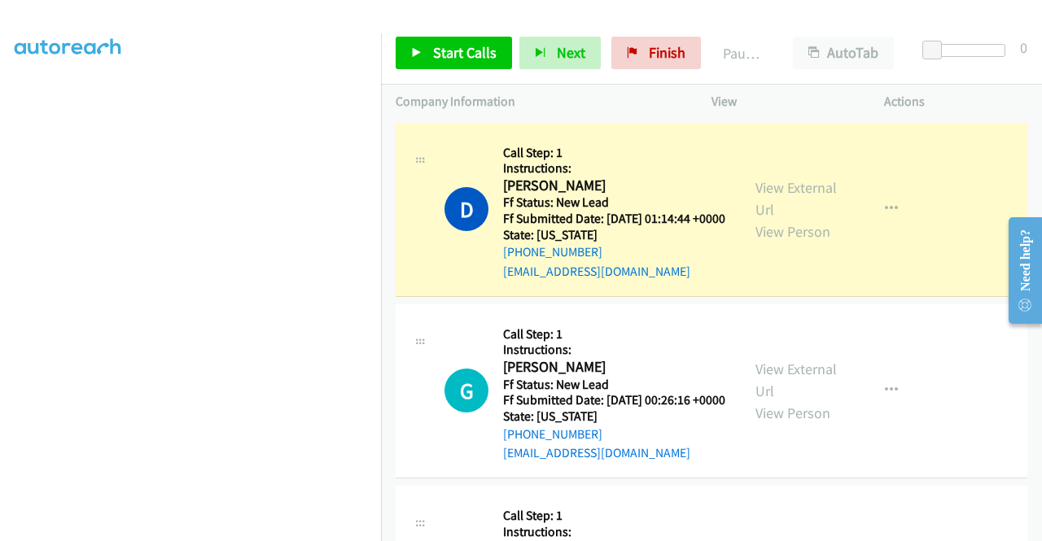
scroll to position [46, 0]
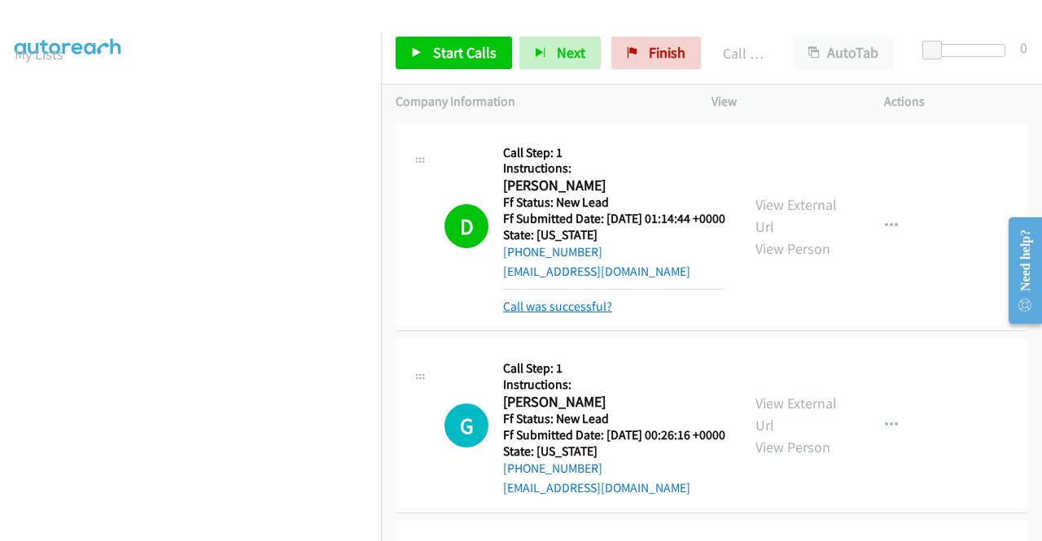
click at [560, 314] on link "Call was successful?" at bounding box center [557, 306] width 109 height 15
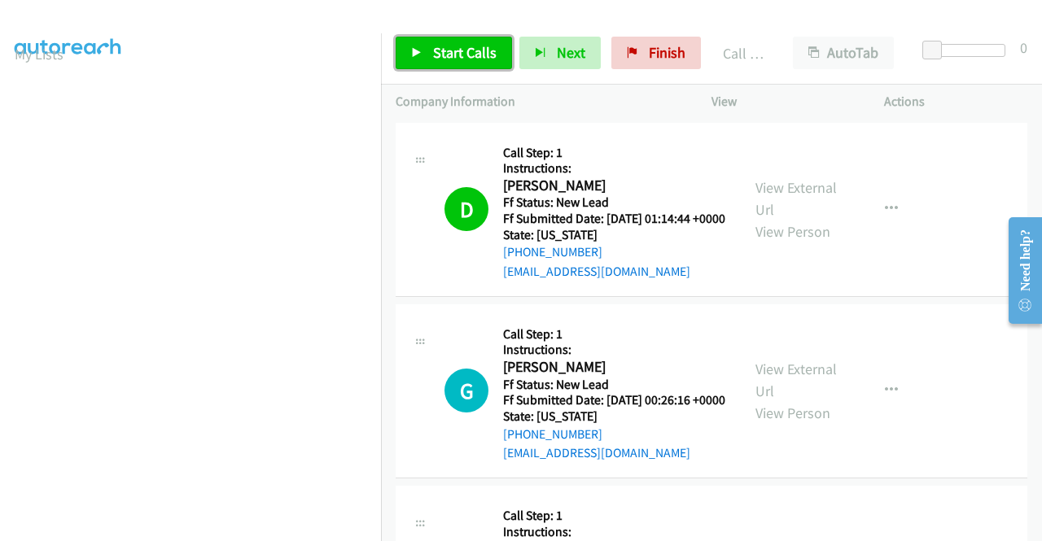
click at [474, 63] on link "Start Calls" at bounding box center [453, 53] width 116 height 33
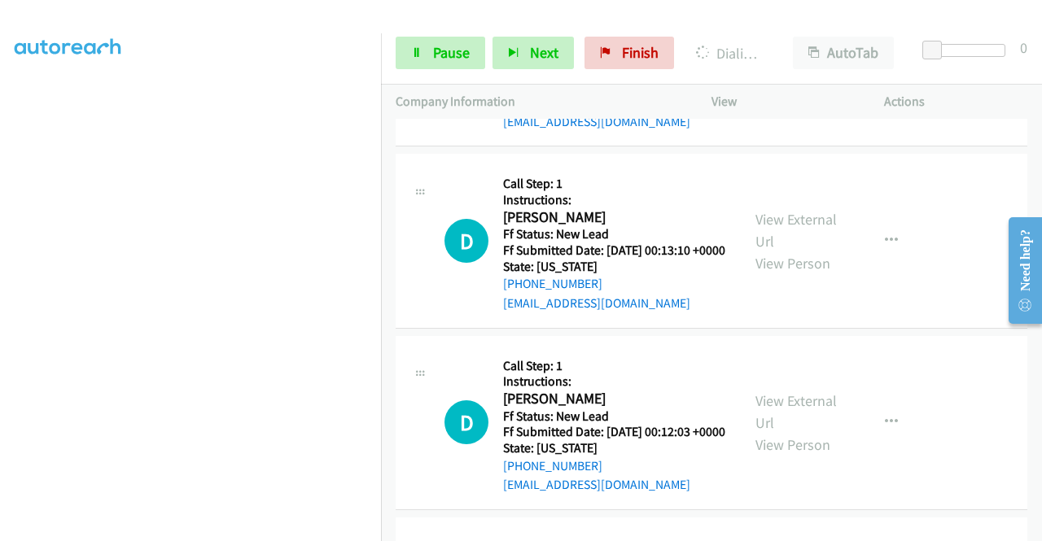
scroll to position [1286, 0]
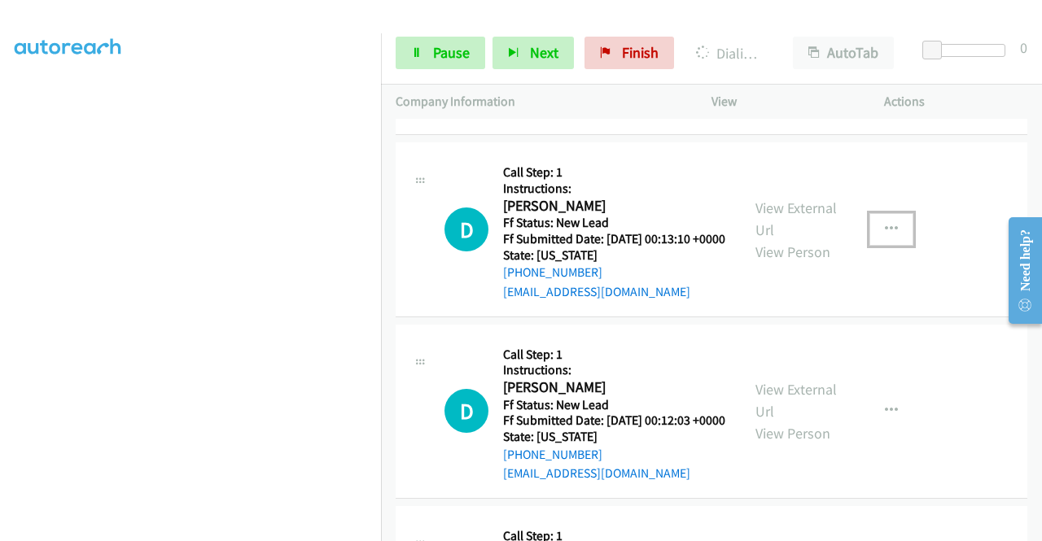
click at [885, 236] on icon "button" at bounding box center [891, 229] width 13 height 13
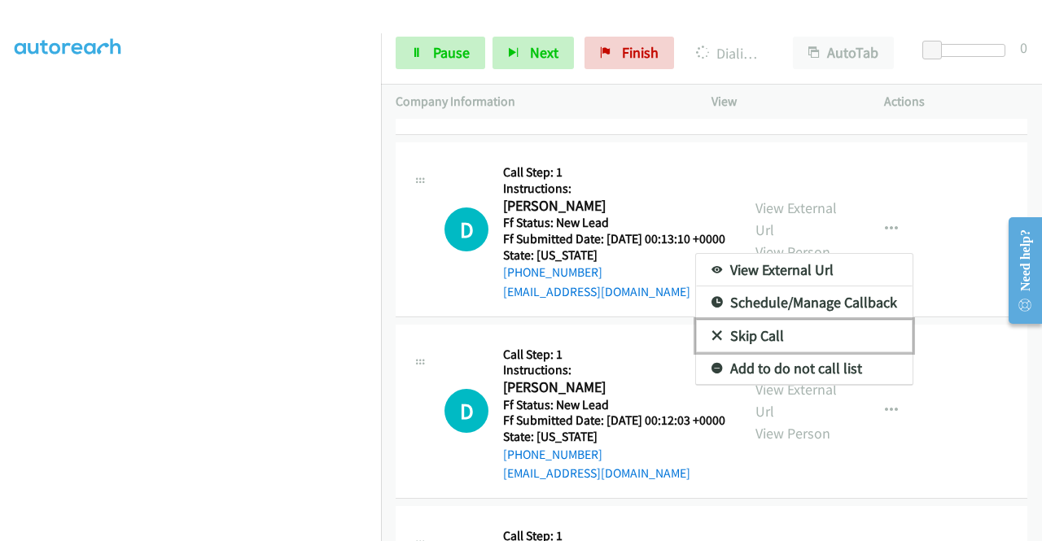
click at [760, 352] on link "Skip Call" at bounding box center [804, 336] width 216 height 33
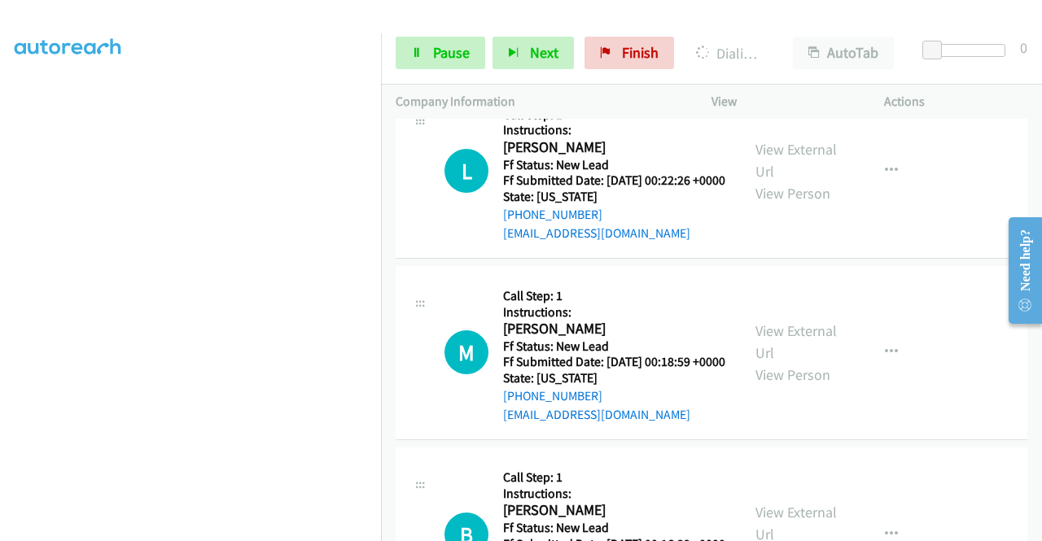
scroll to position [553, 0]
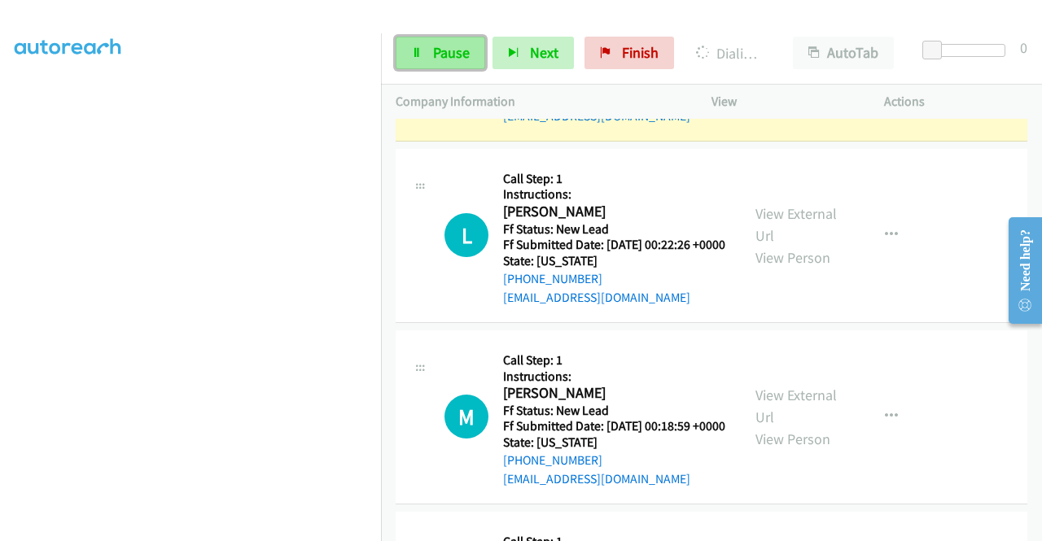
click at [439, 63] on link "Pause" at bounding box center [440, 53] width 90 height 33
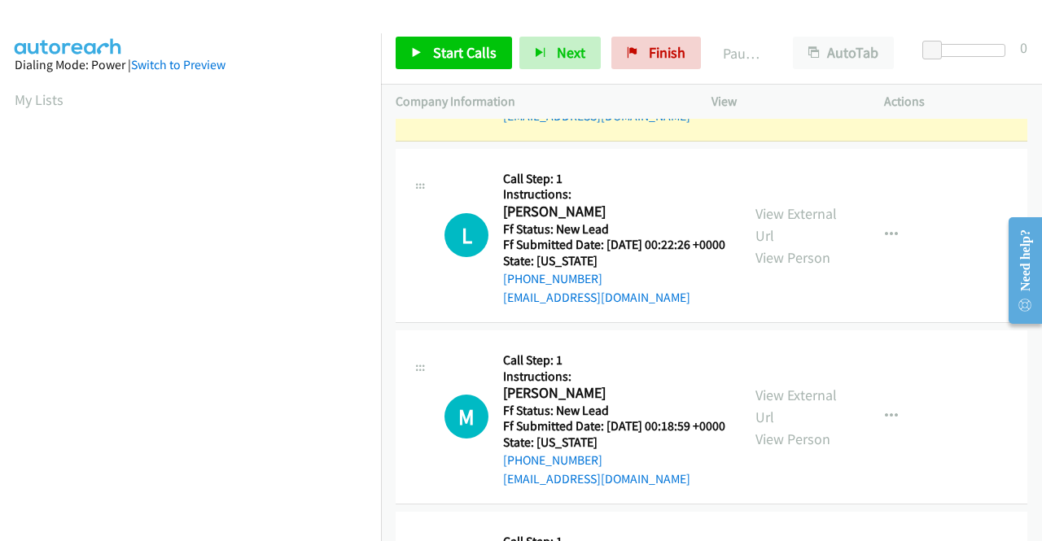
scroll to position [371, 0]
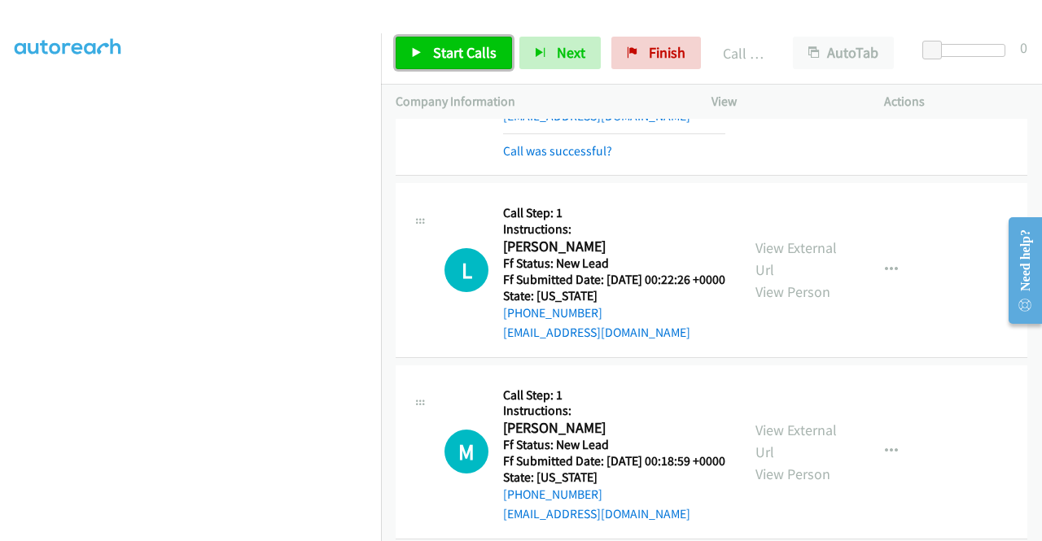
click at [469, 42] on link "Start Calls" at bounding box center [453, 53] width 116 height 33
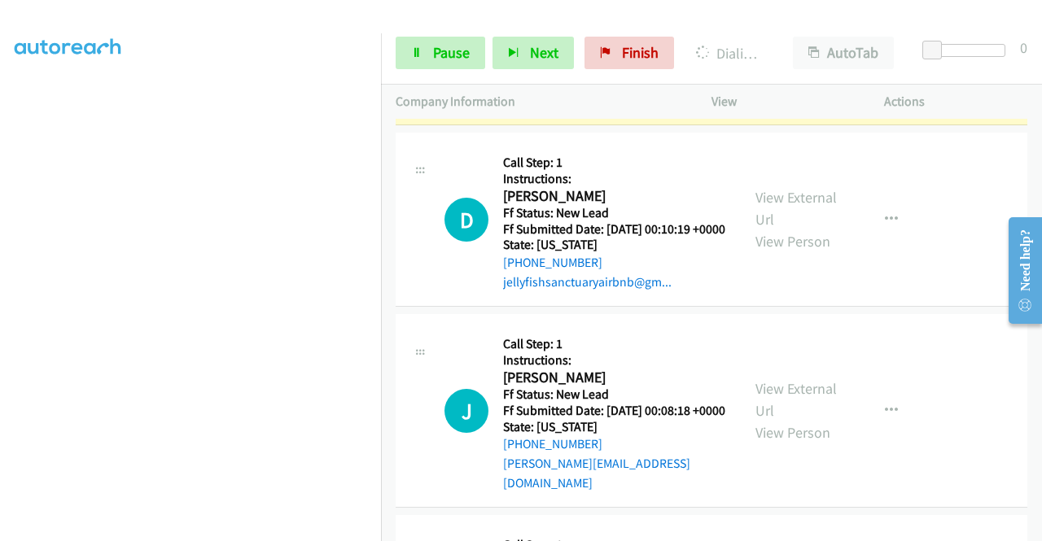
scroll to position [2018, 0]
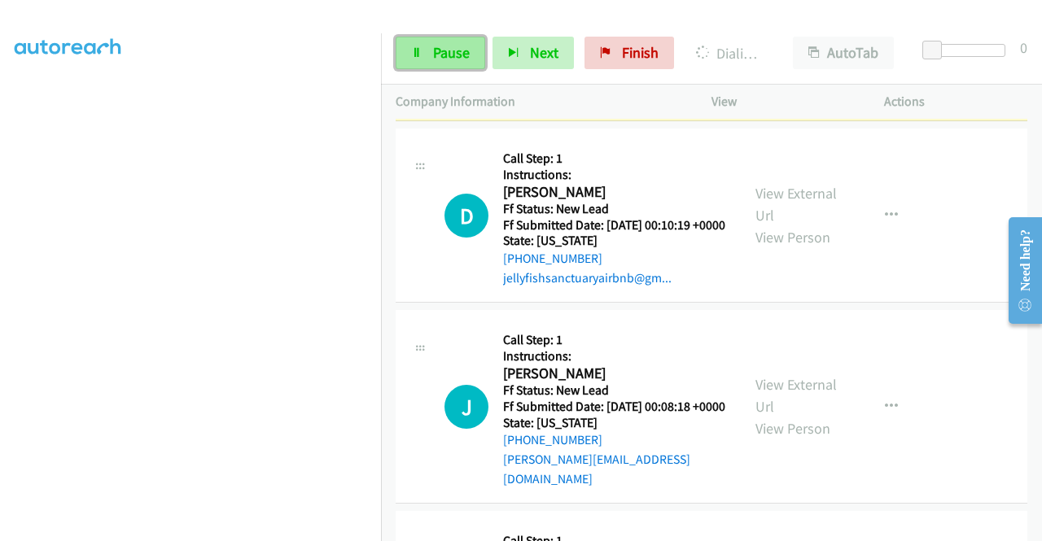
click at [410, 55] on link "Pause" at bounding box center [440, 53] width 90 height 33
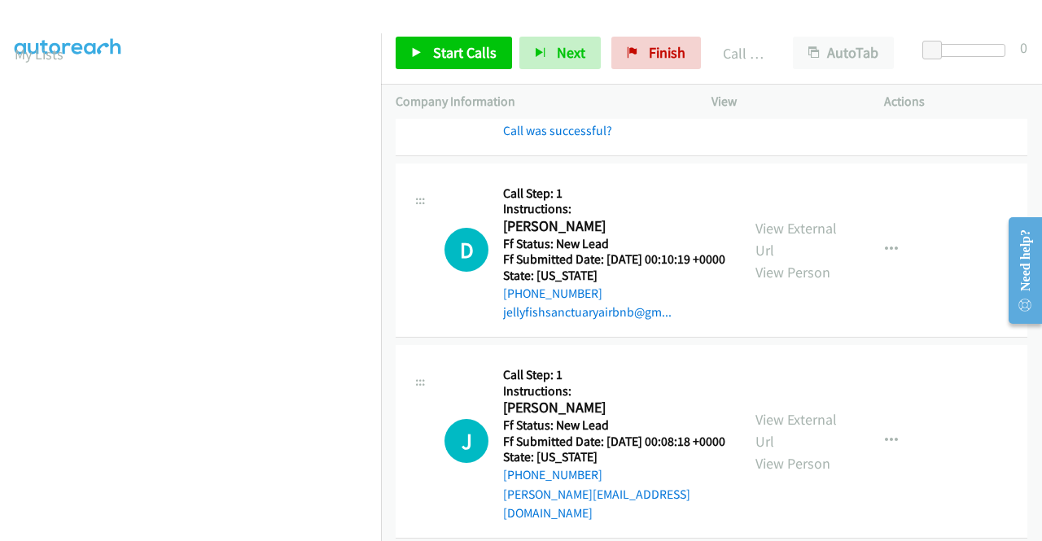
scroll to position [371, 0]
click at [449, 68] on link "Start Calls" at bounding box center [453, 53] width 116 height 33
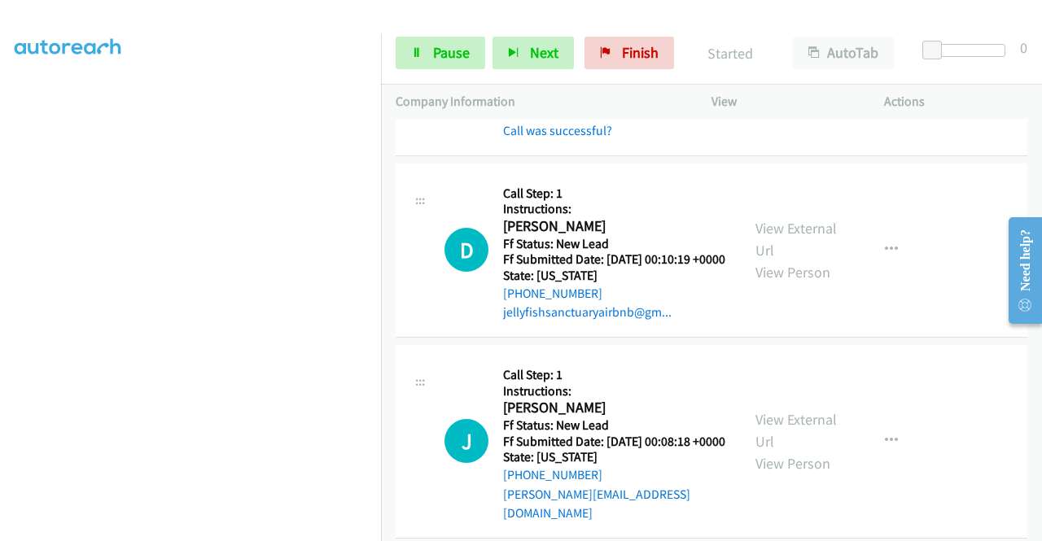
click at [552, 141] on div "Call was successful?" at bounding box center [614, 131] width 222 height 20
click at [553, 138] on link "Call was successful?" at bounding box center [557, 130] width 109 height 15
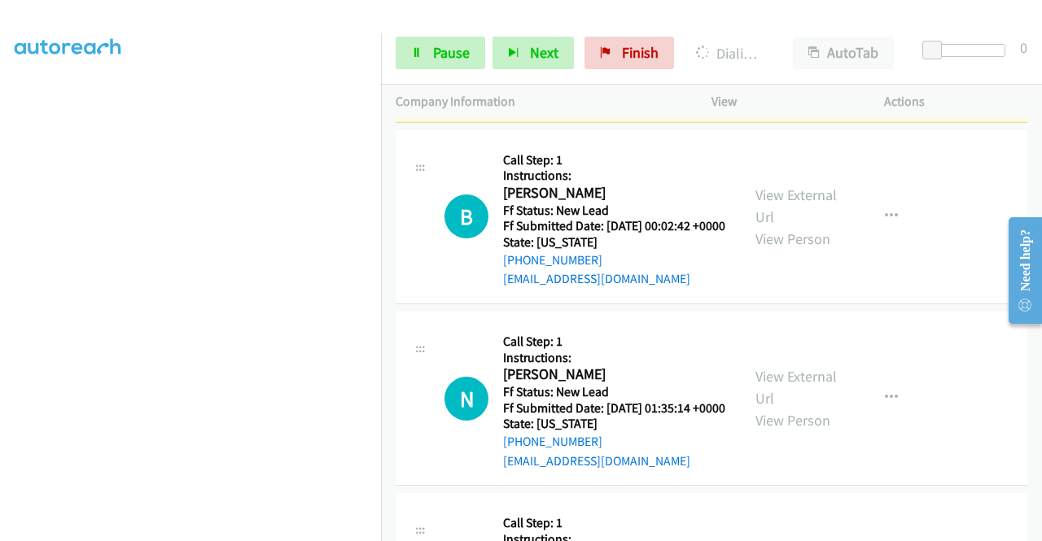
scroll to position [0, 0]
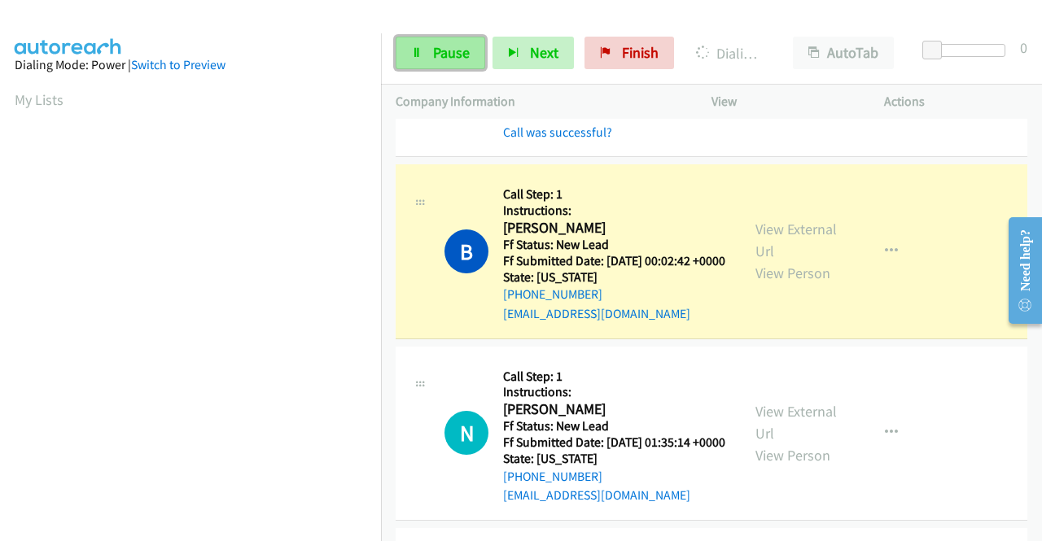
click at [457, 55] on span "Pause" at bounding box center [451, 52] width 37 height 19
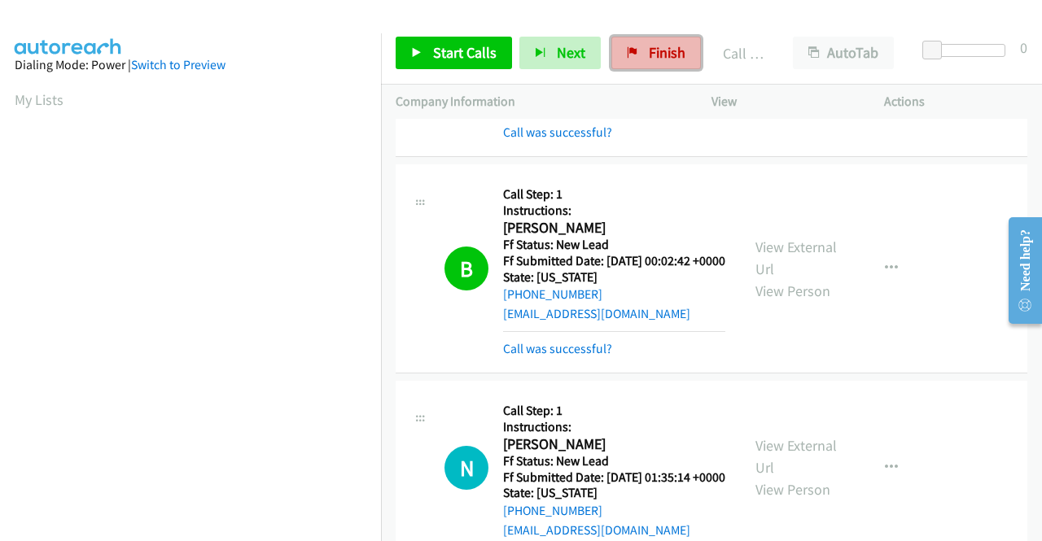
click at [627, 54] on icon at bounding box center [632, 53] width 11 height 11
